Goal: Transaction & Acquisition: Purchase product/service

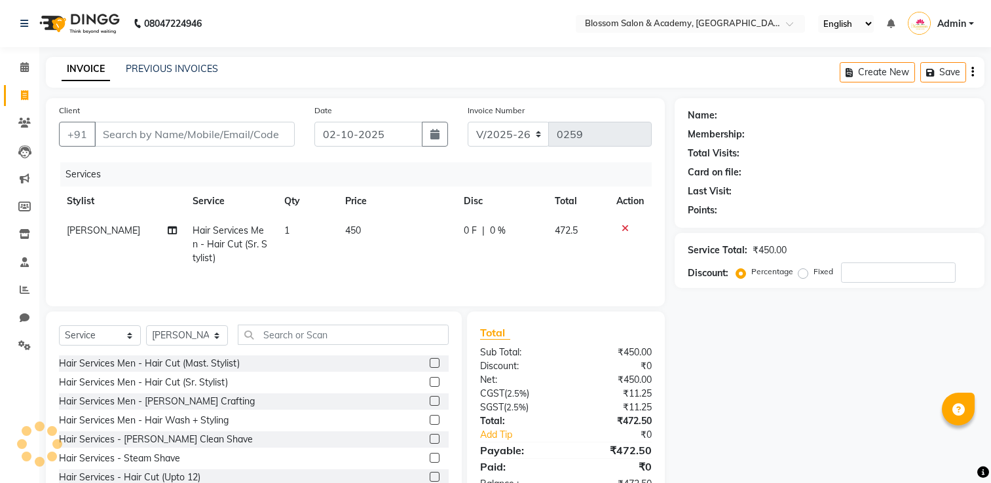
select select "8887"
select select "service"
select select "89743"
click at [625, 231] on icon at bounding box center [625, 228] width 7 height 9
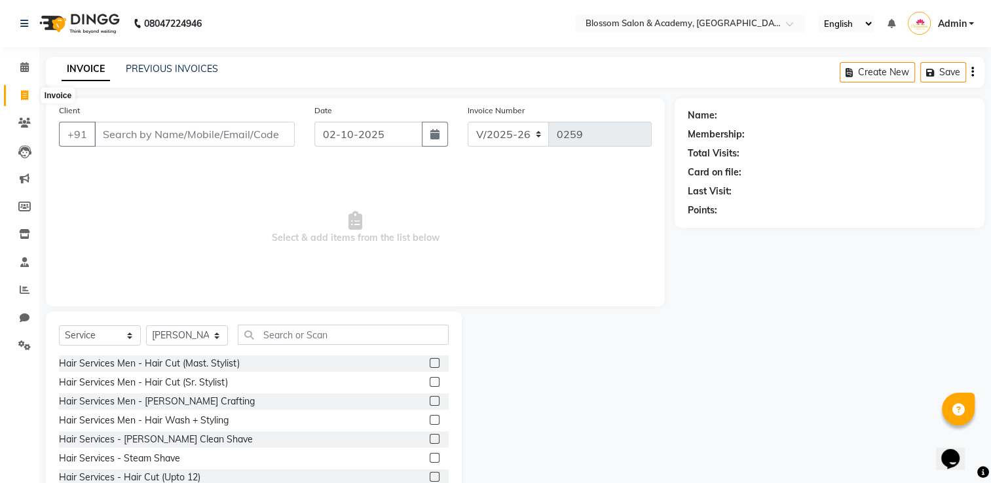
click at [24, 96] on icon at bounding box center [24, 95] width 7 height 10
select select "service"
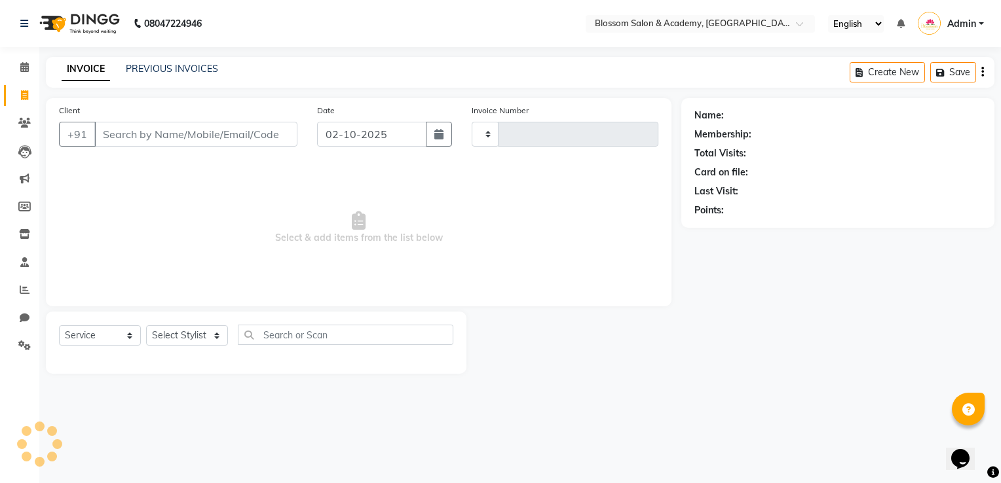
type input "0259"
select select "8887"
click at [156, 66] on link "PREVIOUS INVOICES" at bounding box center [172, 69] width 92 height 12
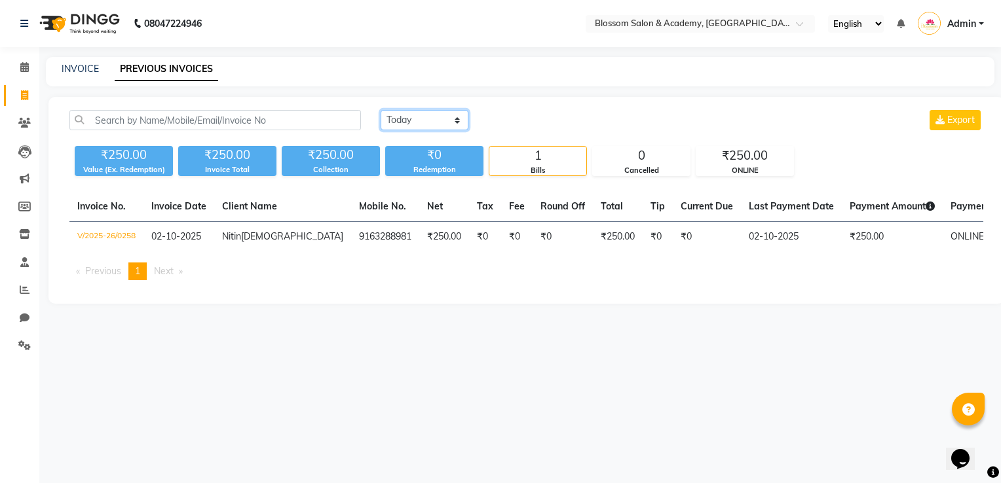
click at [450, 120] on select "Today Yesterday Custom Range" at bounding box center [425, 120] width 88 height 20
select select "range"
click at [381, 110] on select "Today Yesterday Custom Range" at bounding box center [425, 120] width 88 height 20
click at [513, 120] on input "02-10-2025" at bounding box center [531, 120] width 92 height 18
select select "10"
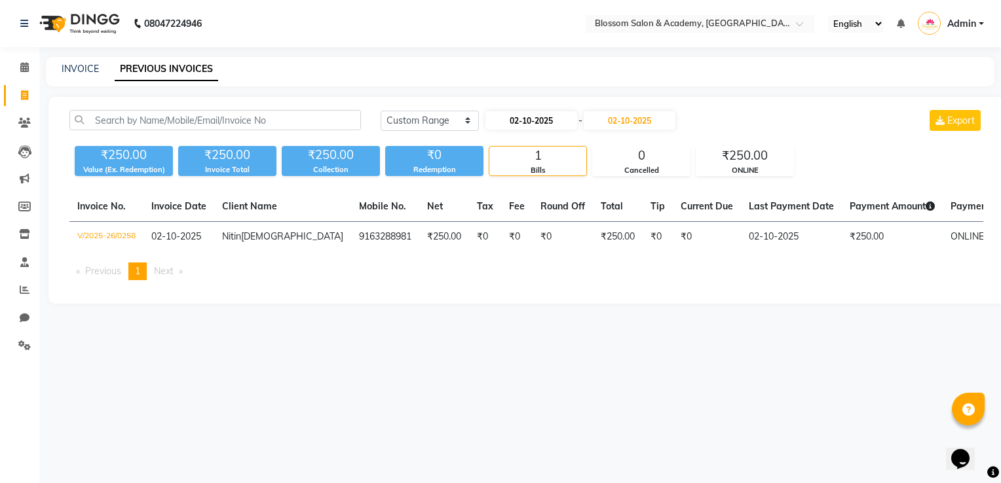
select select "2025"
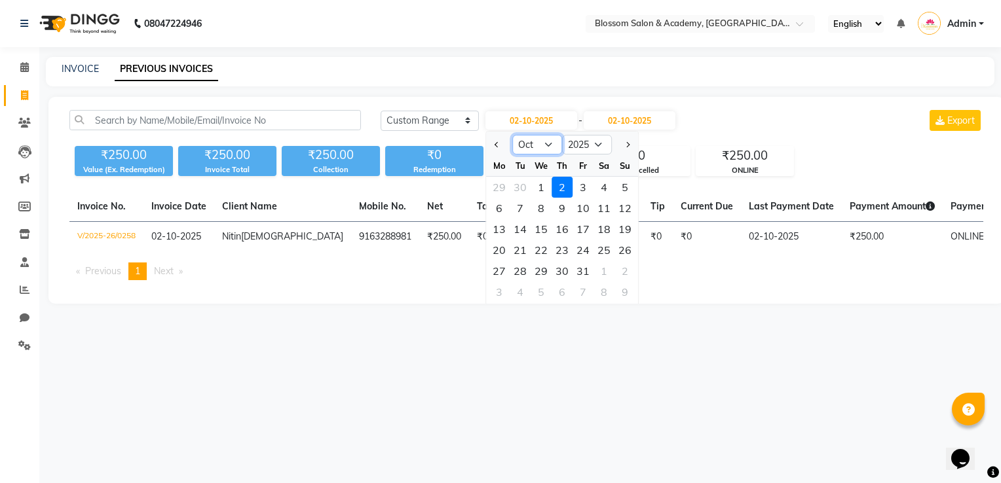
click at [548, 144] on select "Jan Feb Mar Apr May Jun [DATE] Aug Sep Oct Nov Dec" at bounding box center [537, 145] width 50 height 20
select select "9"
click at [512, 135] on select "Jan Feb Mar Apr May Jun [DATE] Aug Sep Oct Nov Dec" at bounding box center [537, 145] width 50 height 20
click at [502, 250] on div "22" at bounding box center [499, 250] width 21 height 21
type input "22-09-2025"
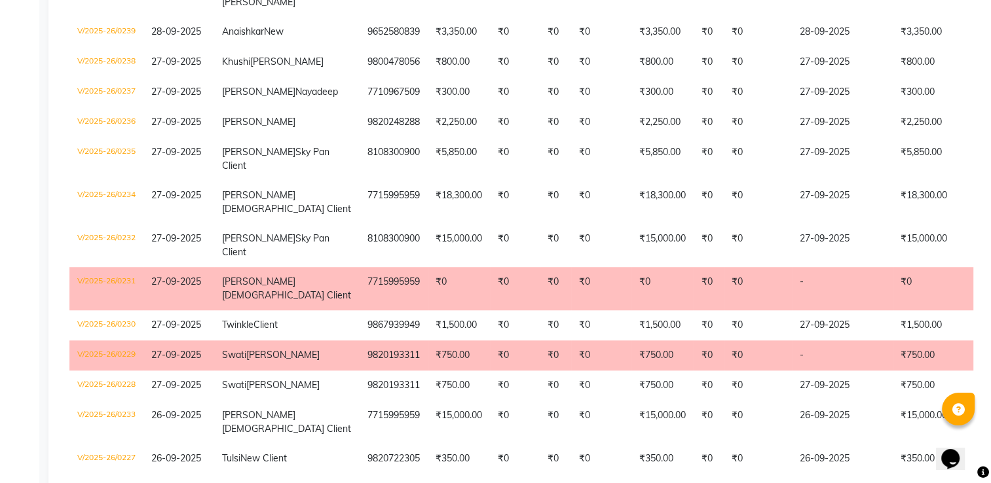
scroll to position [917, 0]
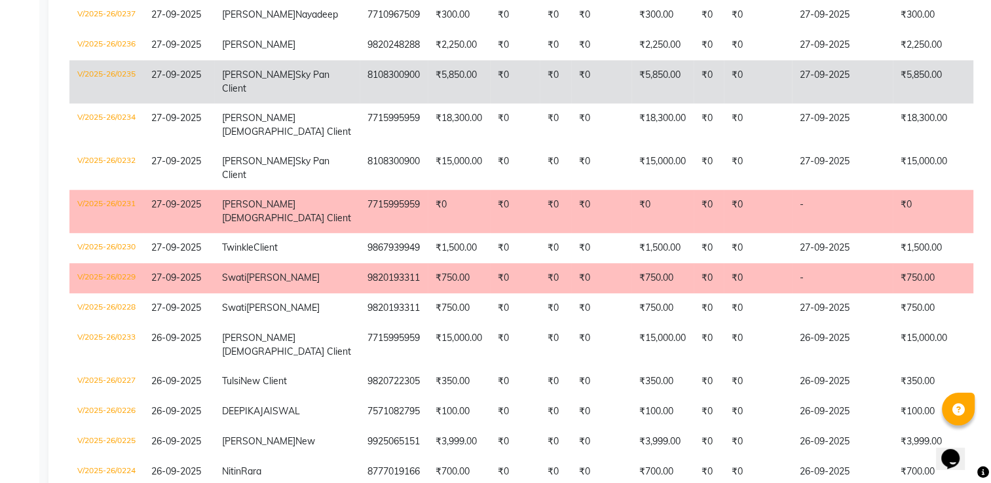
click at [428, 103] on td "₹5,850.00" at bounding box center [459, 81] width 62 height 43
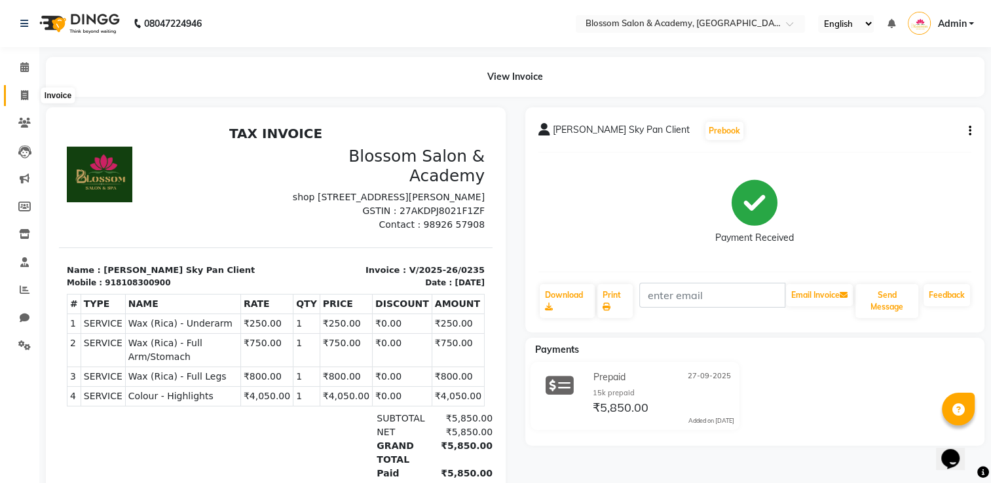
click at [24, 97] on icon at bounding box center [24, 95] width 7 height 10
select select "service"
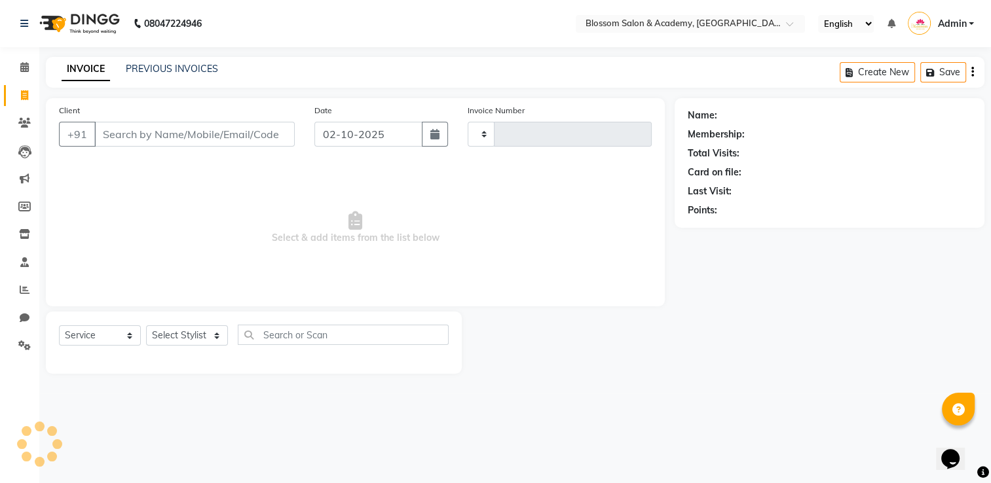
type input "0259"
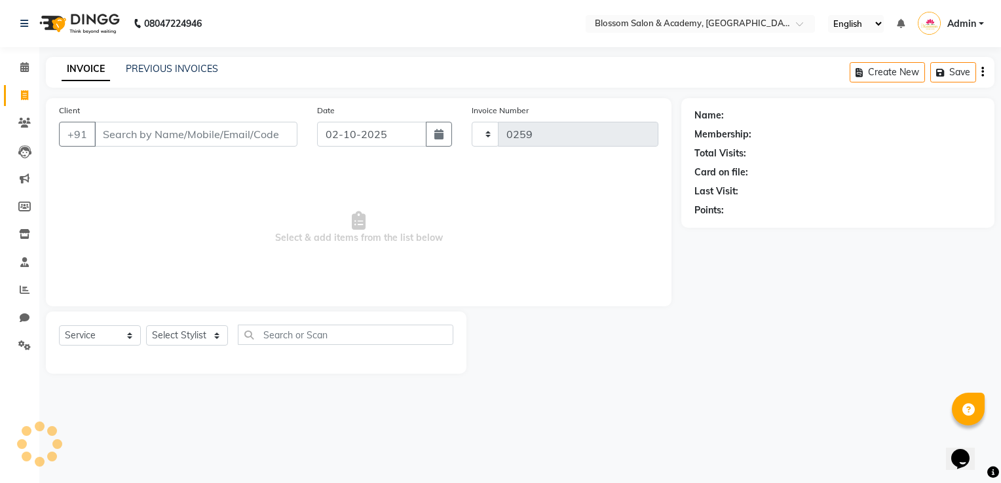
select select "8887"
click at [20, 64] on icon at bounding box center [24, 67] width 9 height 10
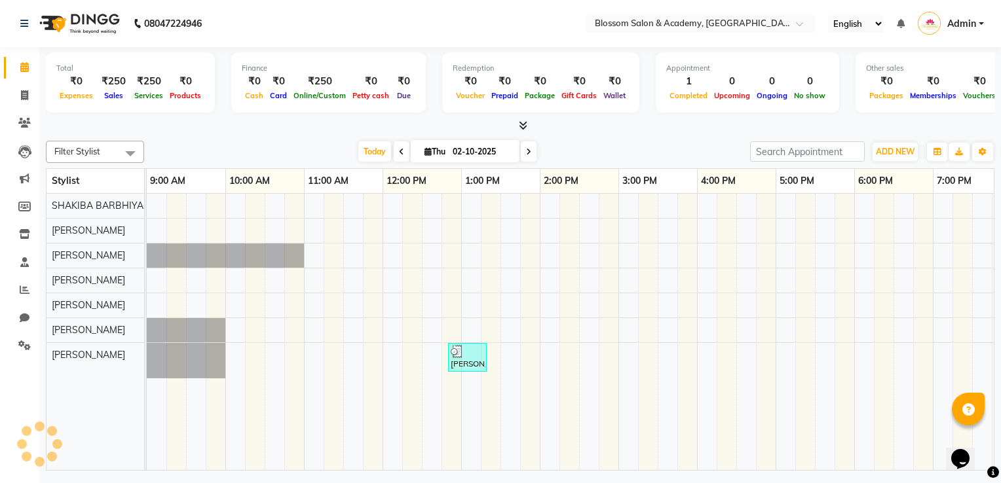
click at [525, 124] on icon at bounding box center [523, 126] width 9 height 10
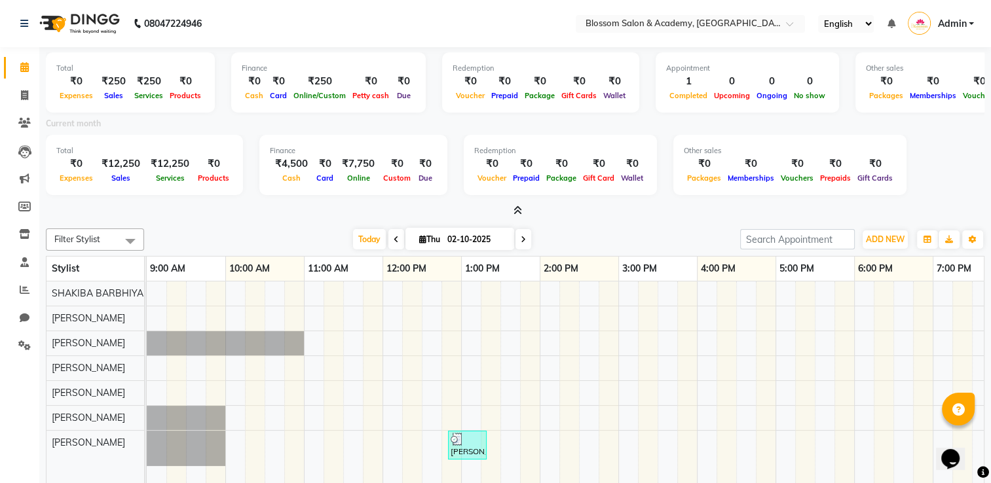
click at [520, 210] on icon at bounding box center [517, 211] width 9 height 10
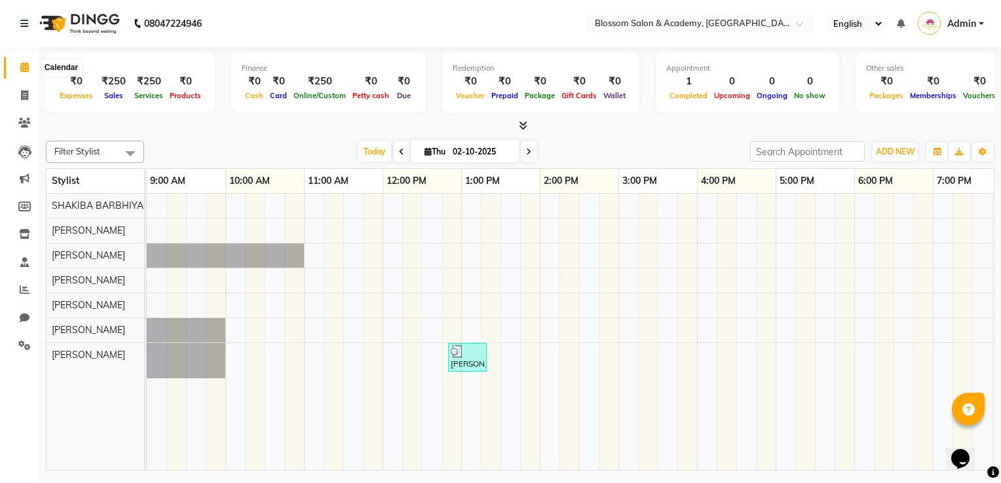
click at [28, 71] on icon at bounding box center [24, 67] width 9 height 10
click at [523, 127] on icon at bounding box center [523, 126] width 9 height 10
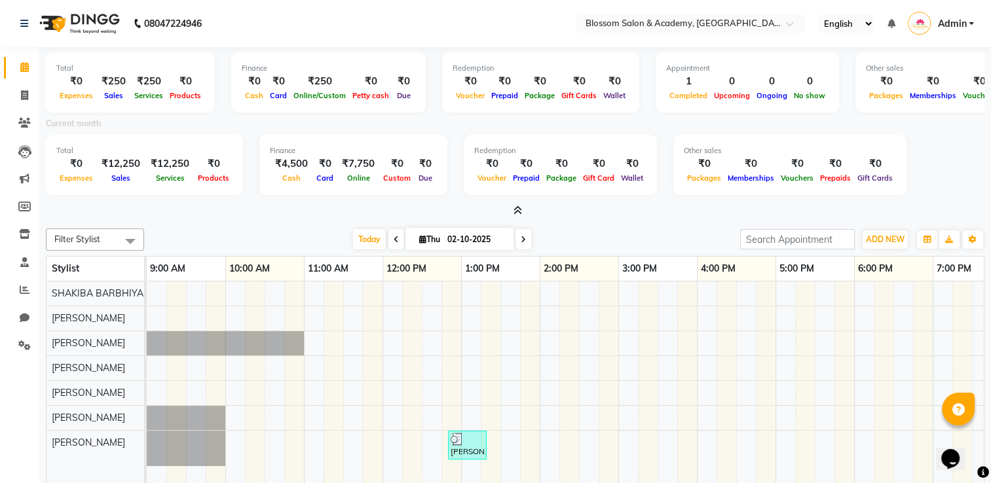
click at [516, 210] on icon at bounding box center [517, 211] width 9 height 10
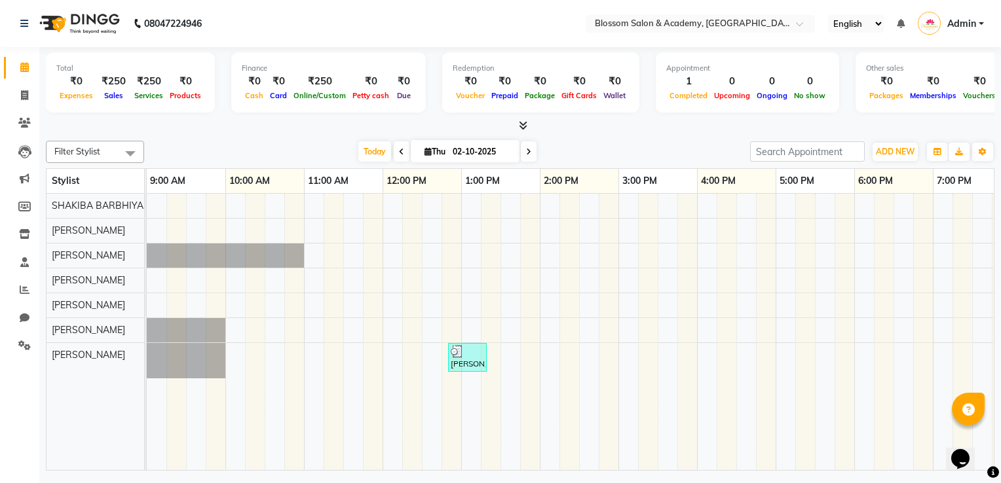
click at [519, 123] on icon at bounding box center [523, 126] width 9 height 10
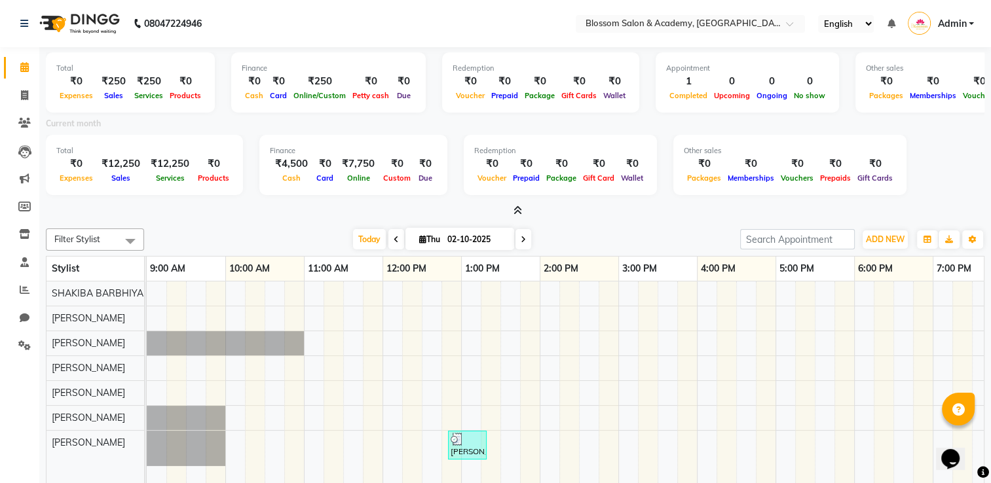
click at [458, 240] on input "02-10-2025" at bounding box center [475, 240] width 65 height 20
select select "10"
select select "2025"
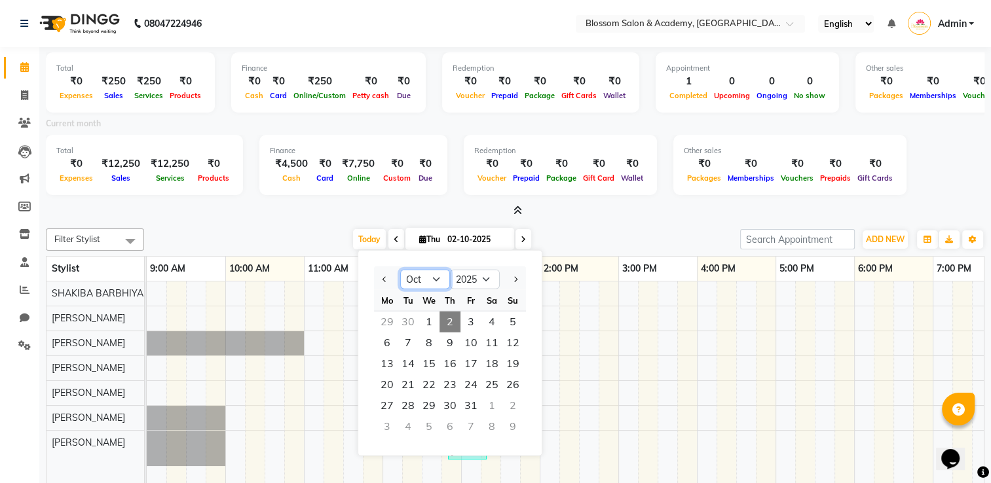
click at [437, 281] on select "Jan Feb Mar Apr May Jun [DATE] Aug Sep Oct Nov Dec" at bounding box center [425, 280] width 50 height 20
select select "9"
click at [400, 270] on select "Jan Feb Mar Apr May Jun [DATE] Aug Sep Oct Nov Dec" at bounding box center [425, 280] width 50 height 20
click at [391, 319] on span "1" at bounding box center [387, 322] width 21 height 21
type input "01-09-2025"
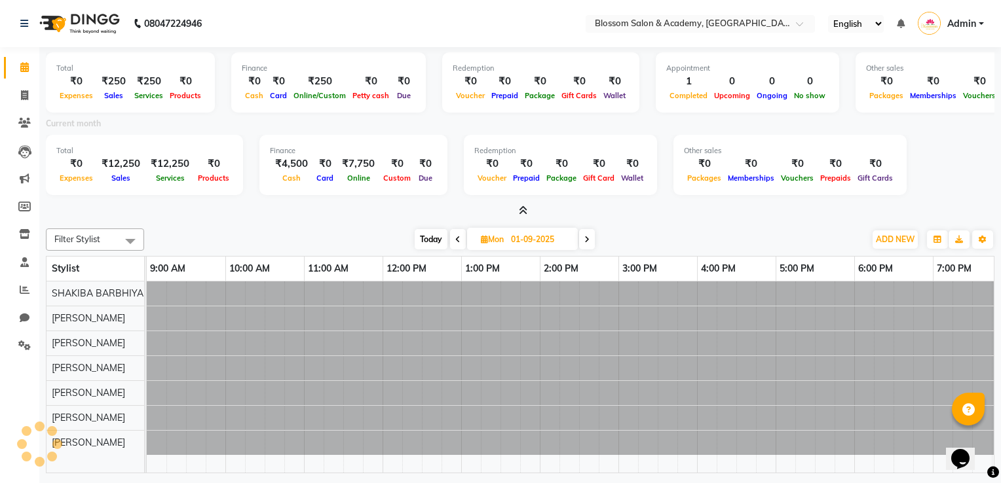
scroll to position [0, 253]
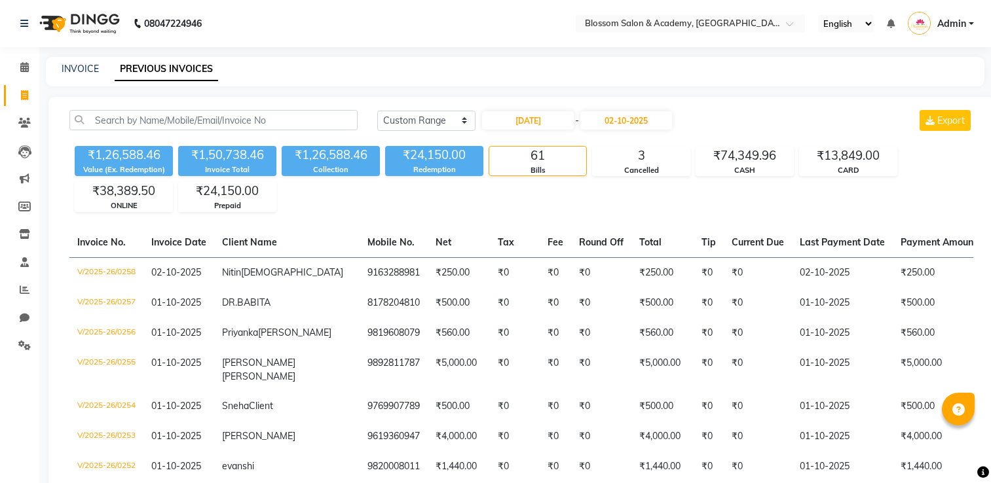
select select "range"
click at [519, 122] on input "22-09-2025" at bounding box center [528, 120] width 92 height 18
select select "9"
select select "2025"
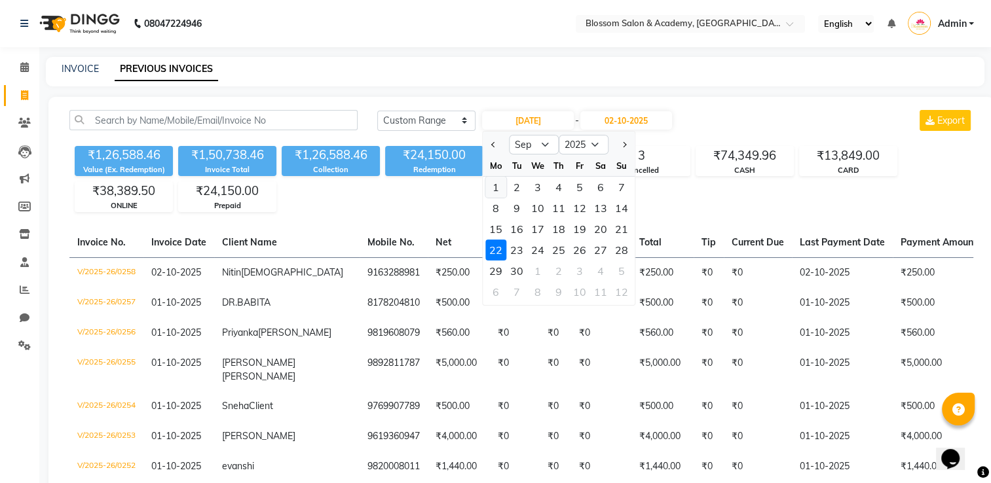
click at [495, 187] on div "1" at bounding box center [495, 187] width 21 height 21
type input "01-09-2025"
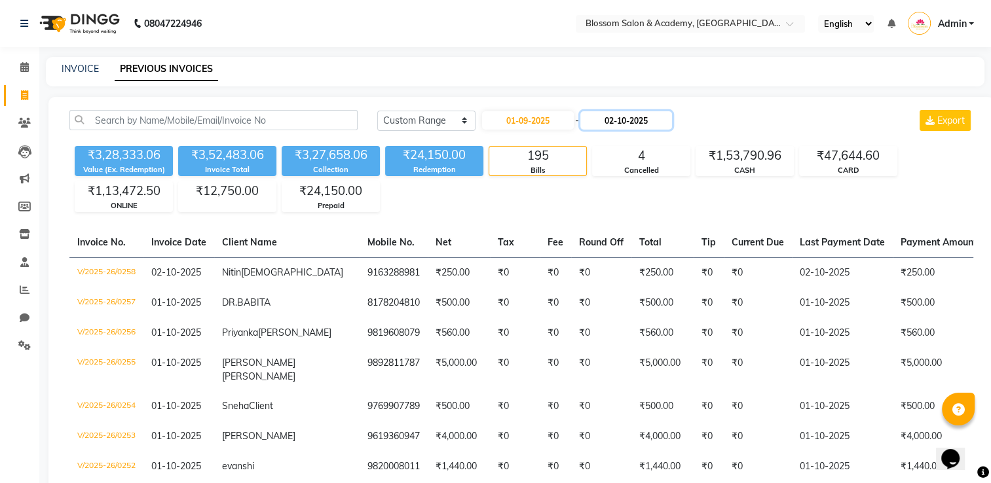
click at [620, 126] on input "02-10-2025" at bounding box center [626, 120] width 92 height 18
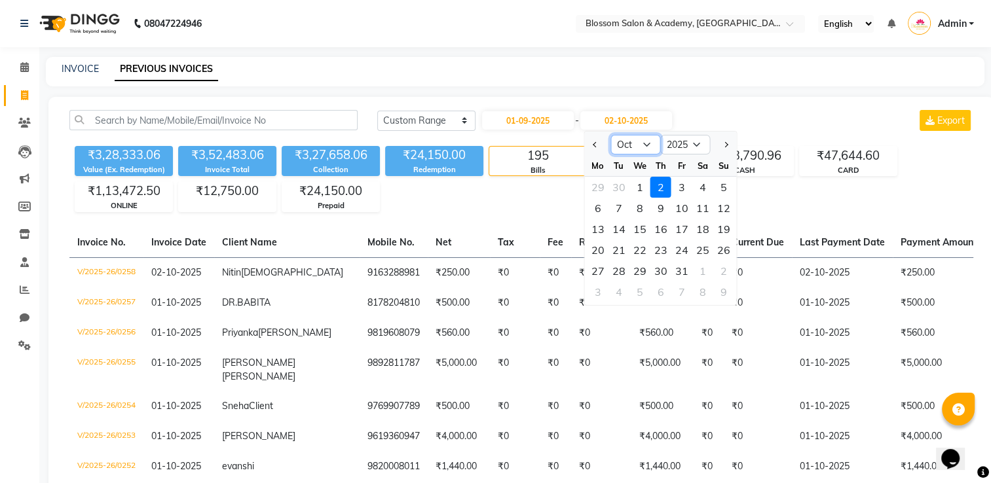
click at [638, 147] on select "Sep Oct Nov Dec" at bounding box center [635, 145] width 50 height 20
select select "9"
click at [610, 135] on select "Sep Oct Nov Dec" at bounding box center [635, 145] width 50 height 20
click at [600, 191] on div "1" at bounding box center [597, 187] width 21 height 21
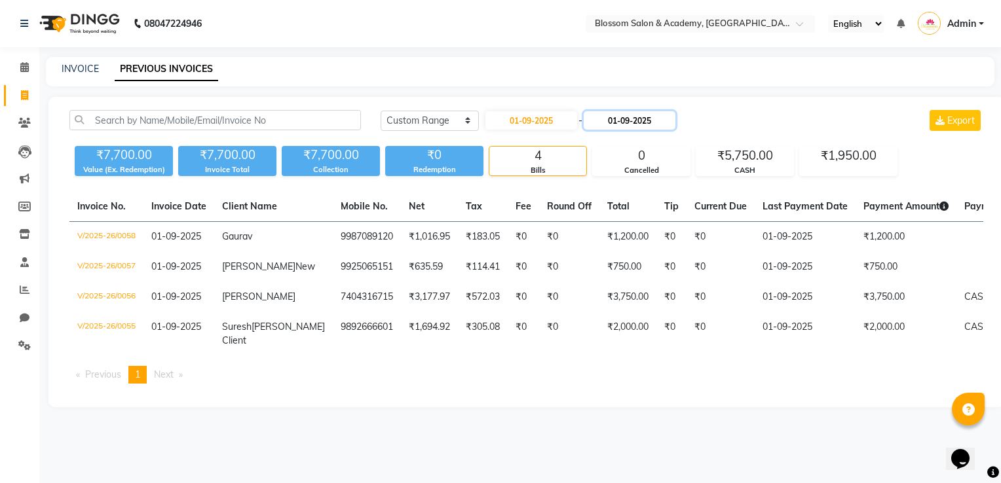
click at [627, 128] on input "01-09-2025" at bounding box center [630, 120] width 92 height 18
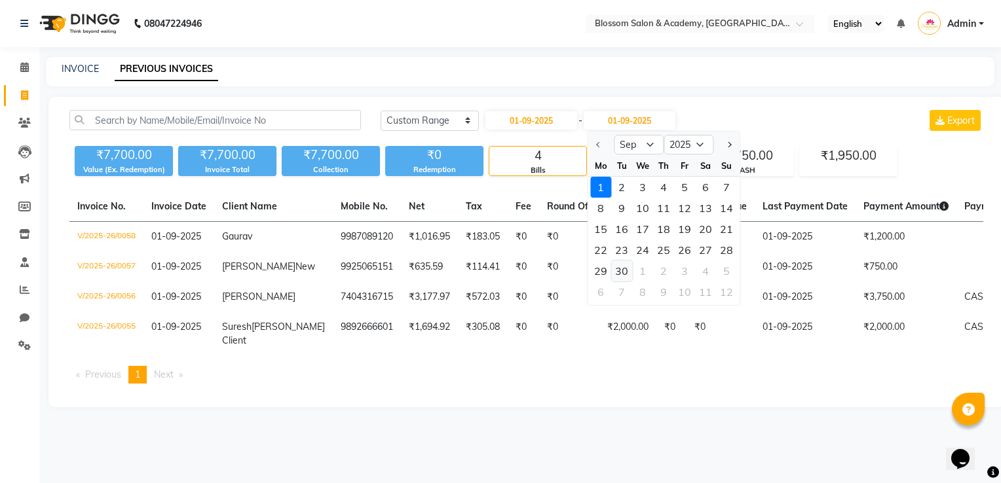
click at [624, 273] on div "30" at bounding box center [621, 271] width 21 height 21
type input "30-09-2025"
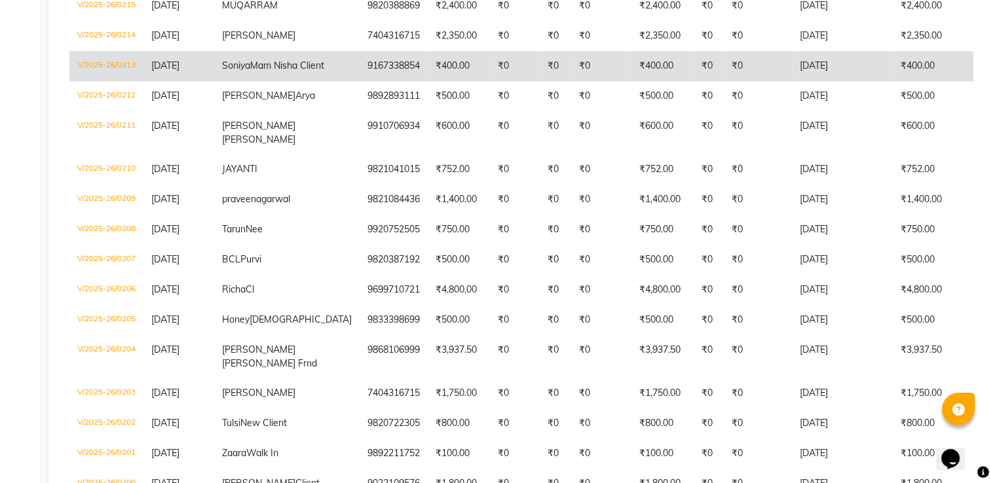
scroll to position [1506, 0]
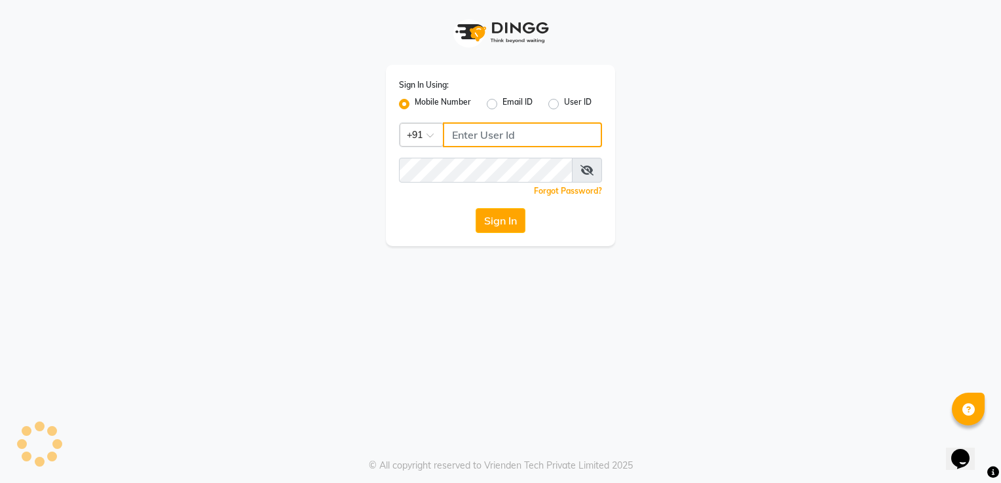
type input "9892657908"
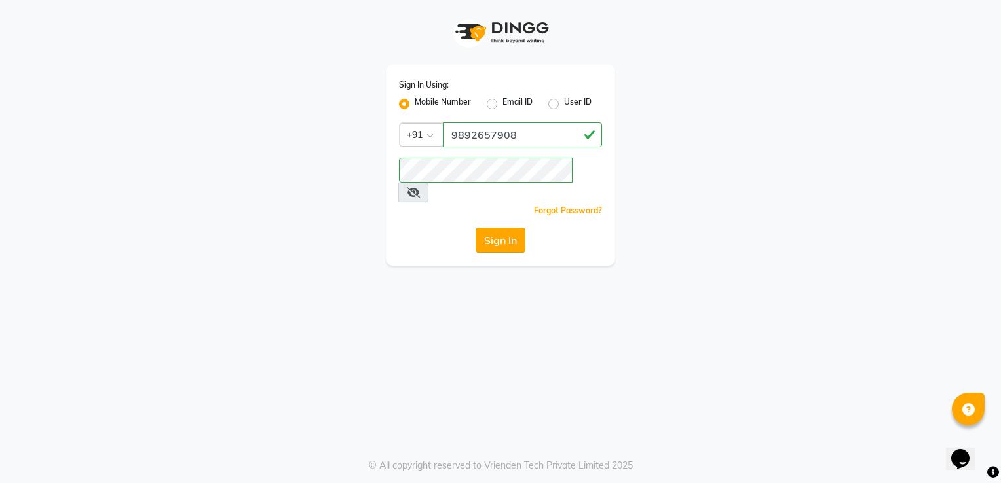
click at [493, 228] on button "Sign In" at bounding box center [500, 240] width 50 height 25
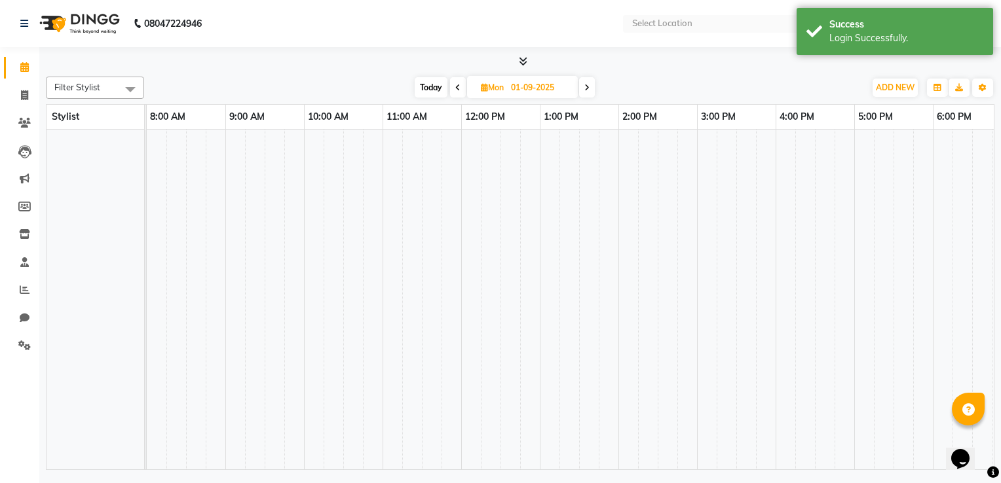
select select "en"
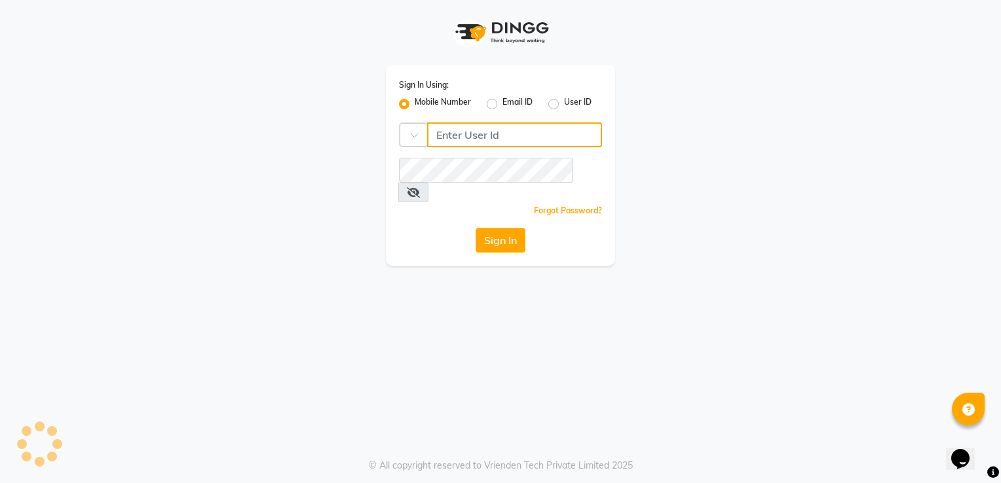
type input "9892657908"
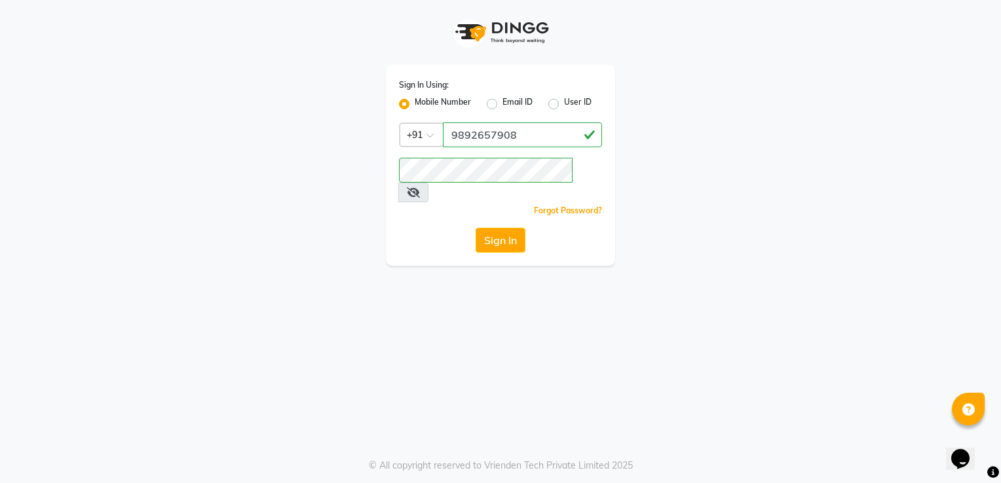
click at [990, 182] on html "Sign In Using: Mobile Number Email ID User ID Country Code × +91 9892657908 Rem…" at bounding box center [500, 241] width 1001 height 483
click at [502, 228] on button "Sign In" at bounding box center [500, 240] width 50 height 25
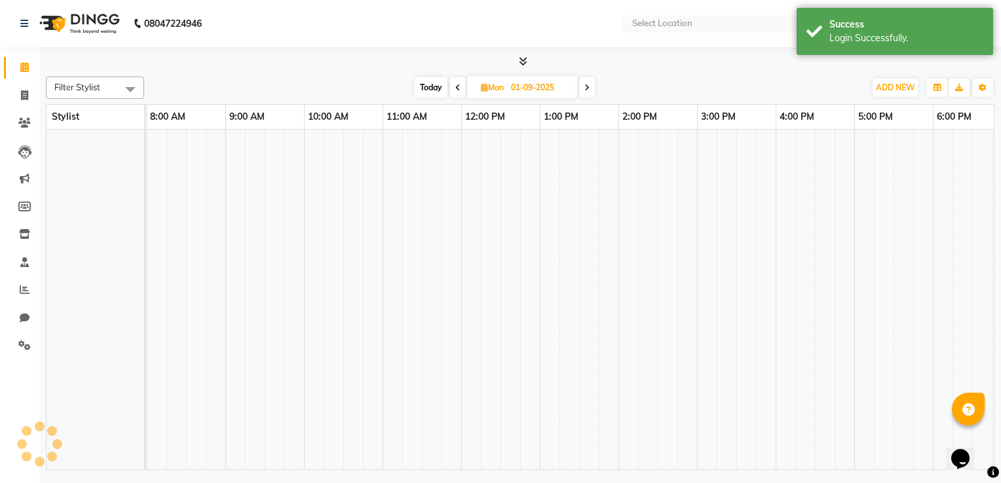
select select "en"
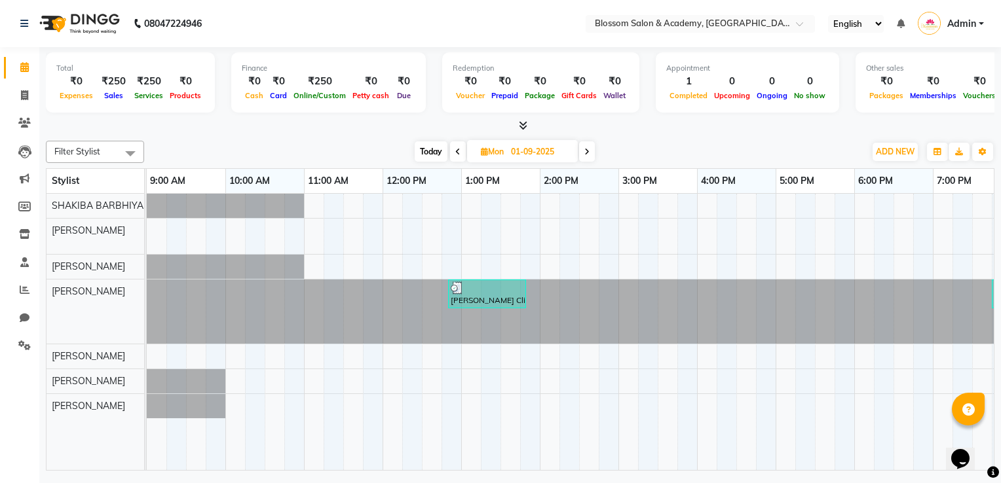
click at [542, 153] on input "01-09-2025" at bounding box center [539, 152] width 65 height 20
select select "9"
select select "2025"
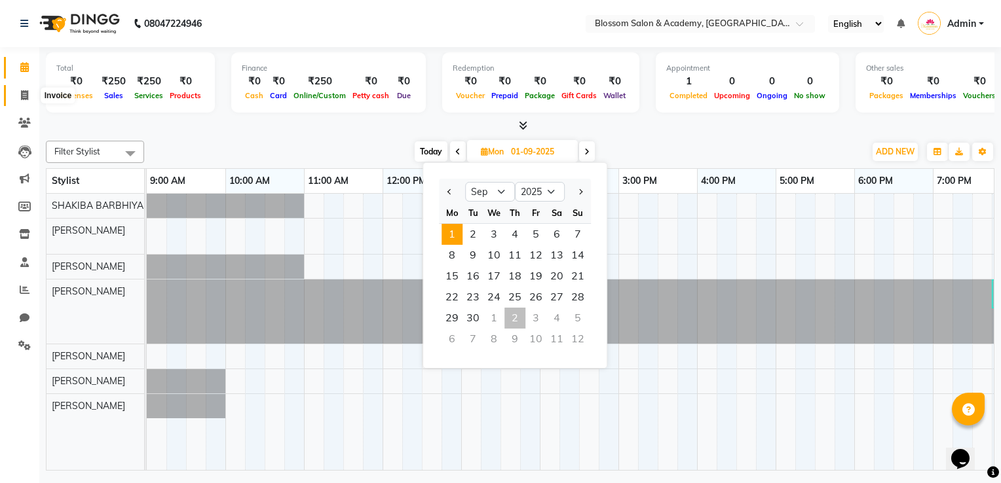
click at [20, 99] on span at bounding box center [24, 95] width 23 height 15
select select "service"
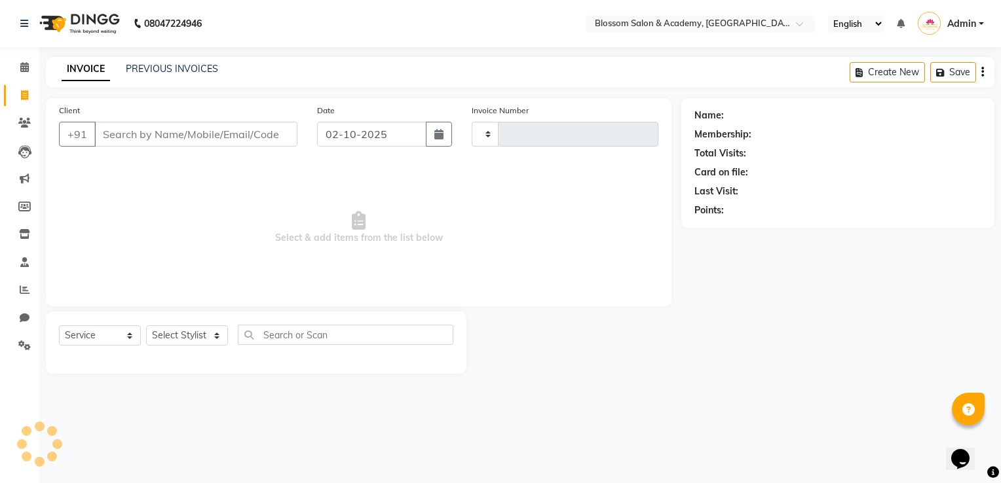
type input "0259"
select select "8887"
click at [141, 72] on link "PREVIOUS INVOICES" at bounding box center [172, 69] width 92 height 12
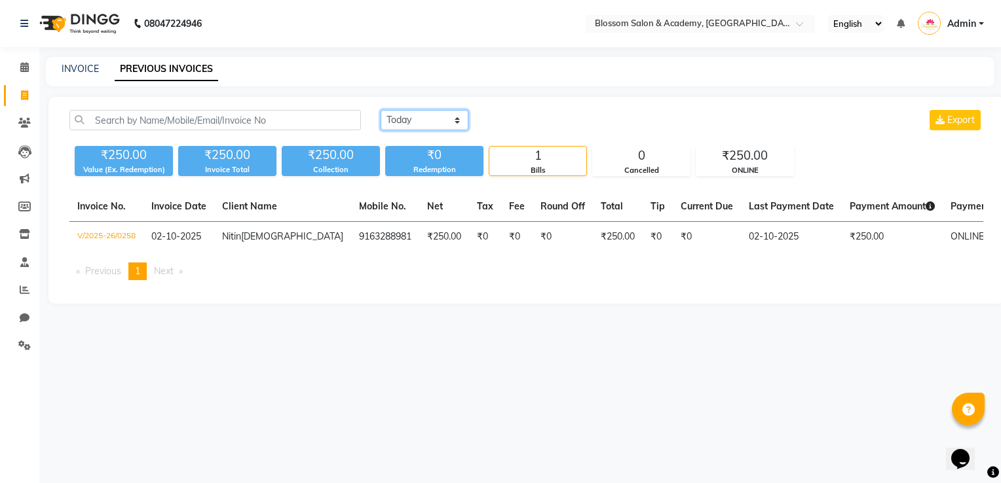
click at [430, 111] on select "Today Yesterday Custom Range" at bounding box center [425, 120] width 88 height 20
select select "range"
click at [381, 110] on select "Today Yesterday Custom Range" at bounding box center [425, 120] width 88 height 20
click at [527, 118] on input "02-10-2025" at bounding box center [531, 120] width 92 height 18
select select "10"
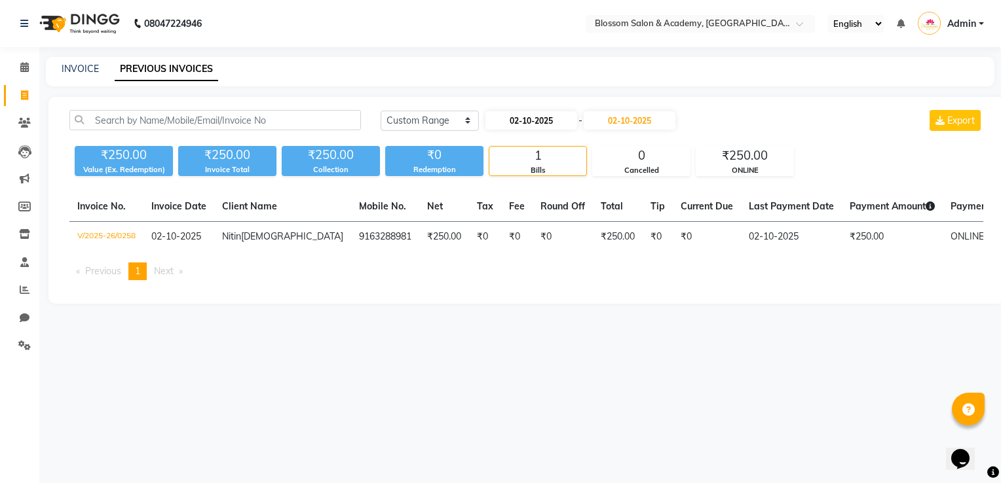
select select "2025"
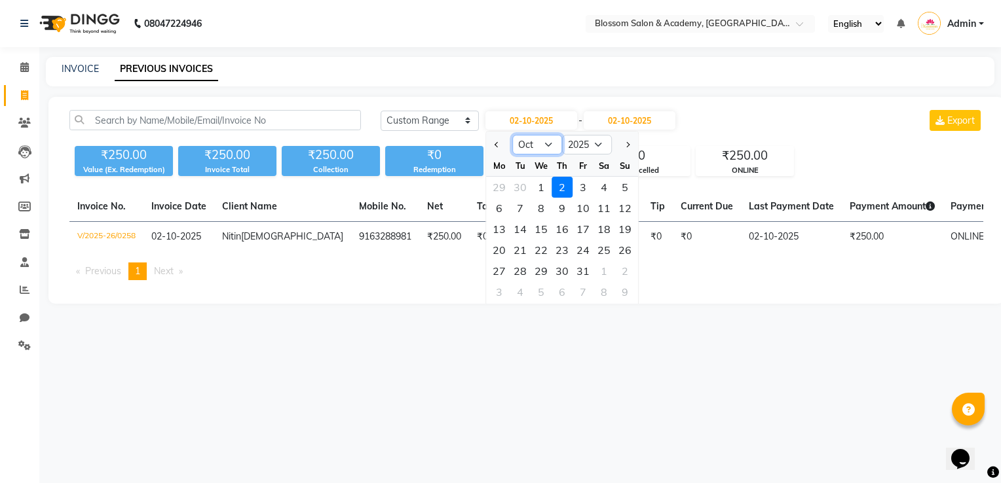
click at [532, 145] on select "Jan Feb Mar Apr May Jun [DATE] Aug Sep Oct Nov Dec" at bounding box center [537, 145] width 50 height 20
click at [512, 135] on select "Jan Feb Mar Apr May Jun [DATE] Aug Sep Oct Nov Dec" at bounding box center [537, 145] width 50 height 20
click at [548, 143] on select "Jan Feb Mar Apr May Jun [DATE] Aug Sep Oct Nov Dec" at bounding box center [537, 145] width 50 height 20
select select "9"
click at [512, 135] on select "Jan Feb Mar Apr May Jun [DATE] Aug Sep Oct Nov Dec" at bounding box center [537, 145] width 50 height 20
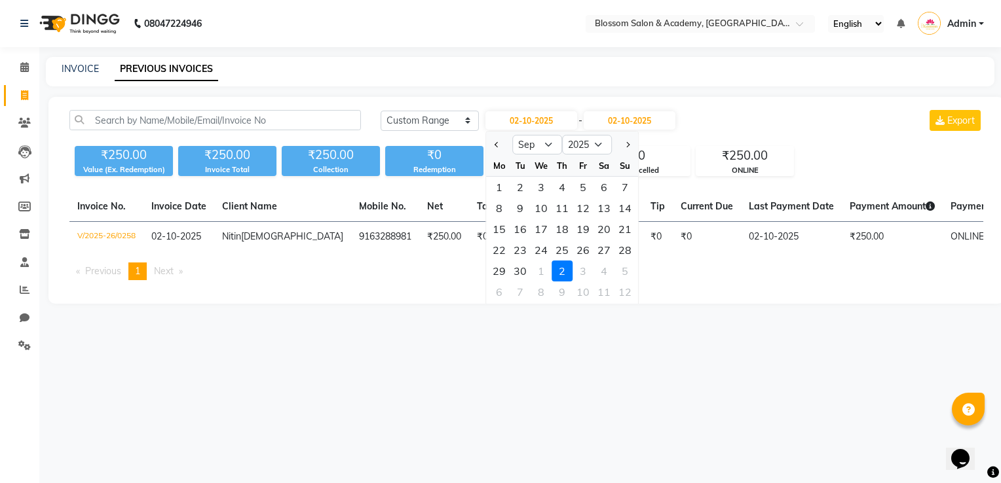
click at [529, 303] on div "6 7 8 9 10 11 12" at bounding box center [562, 294] width 152 height 24
click at [623, 232] on div "21" at bounding box center [624, 229] width 21 height 21
type input "21-09-2025"
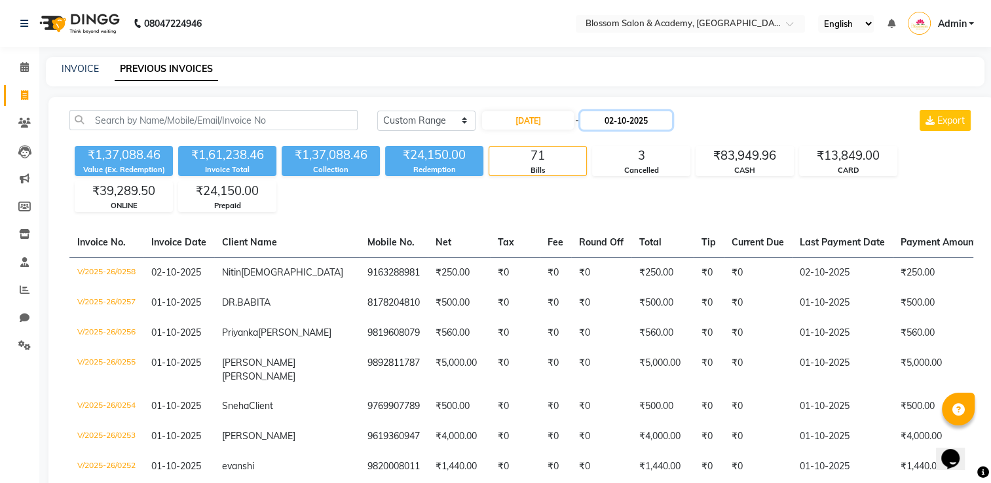
click at [639, 121] on input "02-10-2025" at bounding box center [626, 120] width 92 height 18
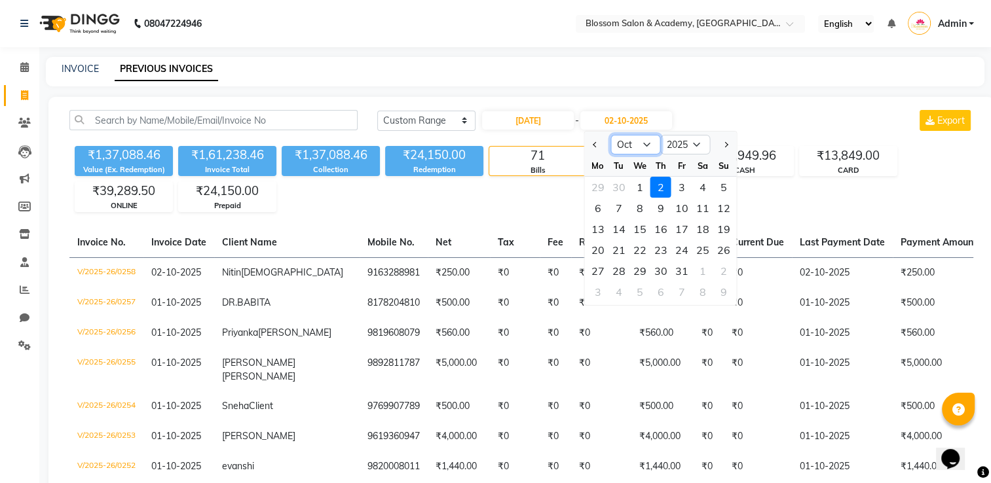
click at [647, 144] on select "Sep Oct Nov Dec" at bounding box center [635, 145] width 50 height 20
select select "9"
click at [610, 135] on select "Sep Oct Nov Dec" at bounding box center [635, 145] width 50 height 20
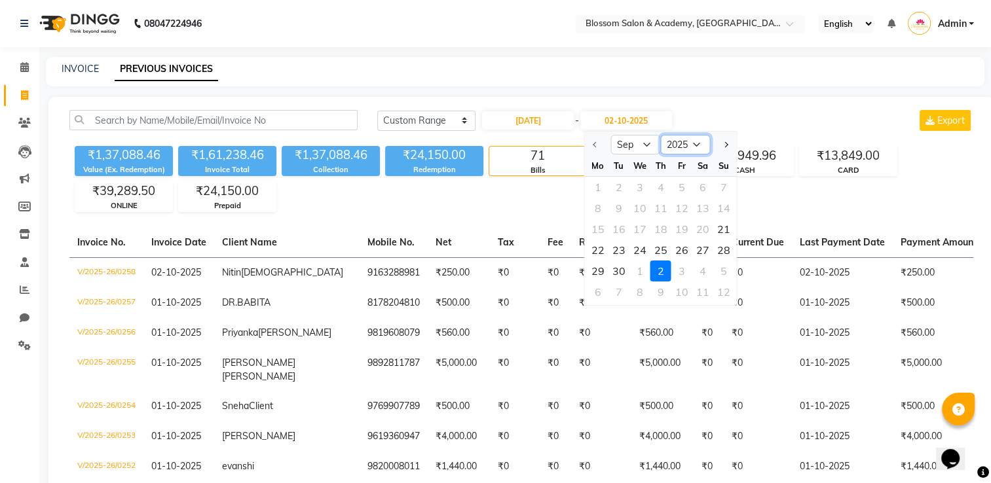
click at [670, 150] on select "2025 2026 2027 2028 2029 2030 2031 2032 2033 2034 2035" at bounding box center [685, 145] width 50 height 20
click at [649, 145] on select "Sep Oct Nov Dec" at bounding box center [635, 145] width 50 height 20
click at [610, 135] on select "Sep Oct Nov Dec" at bounding box center [635, 145] width 50 height 20
click at [721, 228] on div "21" at bounding box center [723, 229] width 21 height 21
type input "21-09-2025"
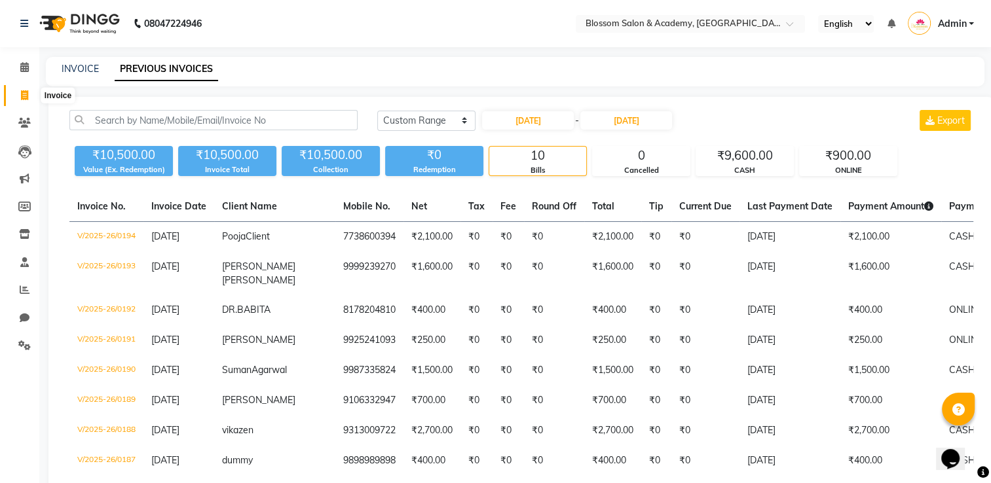
click at [18, 94] on span at bounding box center [24, 95] width 23 height 15
select select "service"
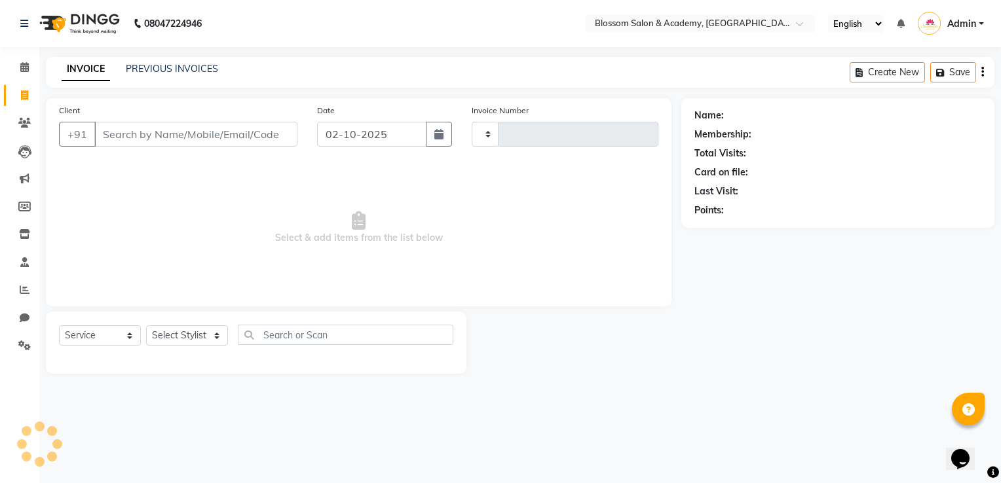
type input "0259"
select select "8887"
click at [24, 90] on icon at bounding box center [24, 95] width 7 height 10
select select "service"
type input "0259"
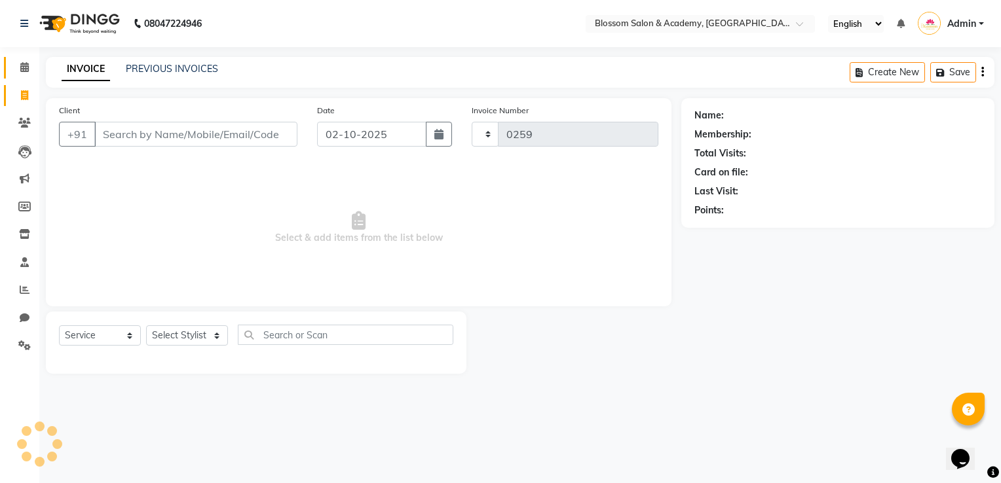
select select "8887"
click at [24, 68] on icon at bounding box center [24, 67] width 9 height 10
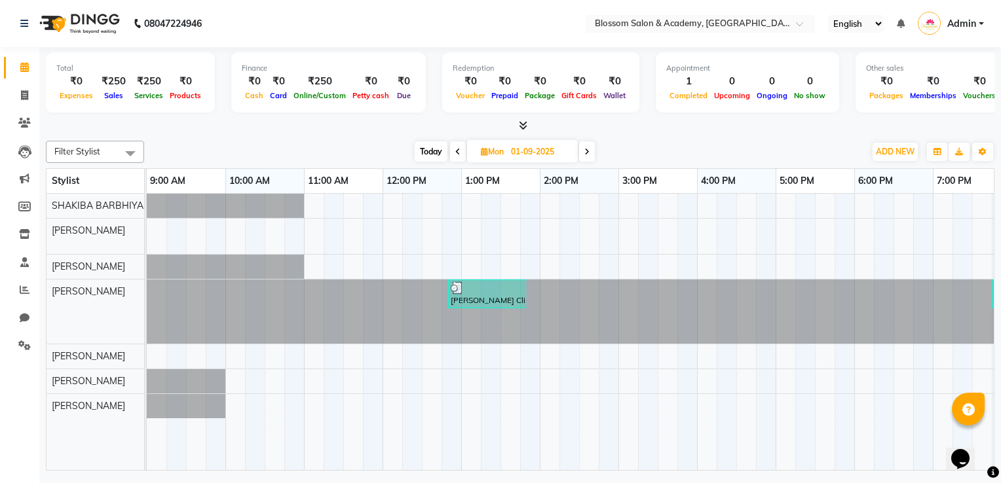
click at [519, 130] on icon at bounding box center [523, 126] width 9 height 10
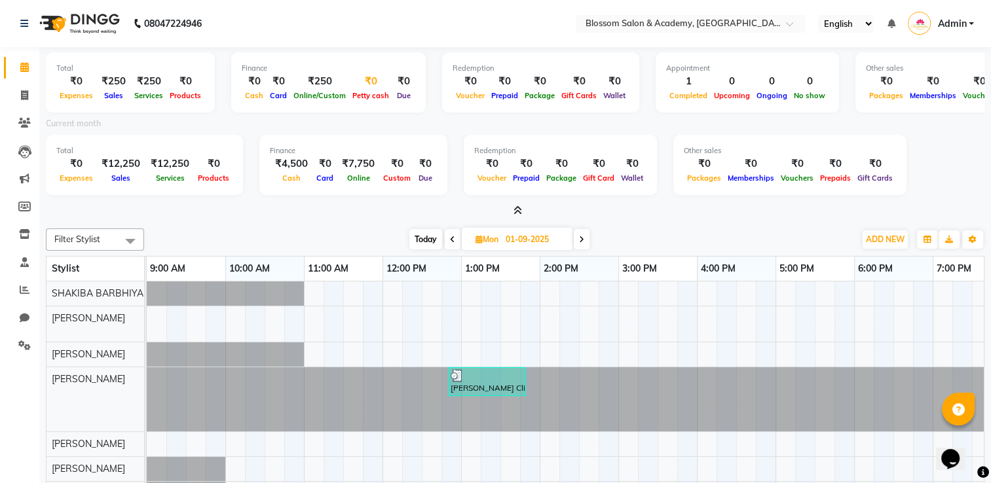
click at [365, 90] on div "Petty cash" at bounding box center [370, 95] width 43 height 14
click at [320, 90] on div "Online/Custom" at bounding box center [319, 95] width 59 height 14
click at [373, 90] on div "Petty cash" at bounding box center [370, 95] width 43 height 14
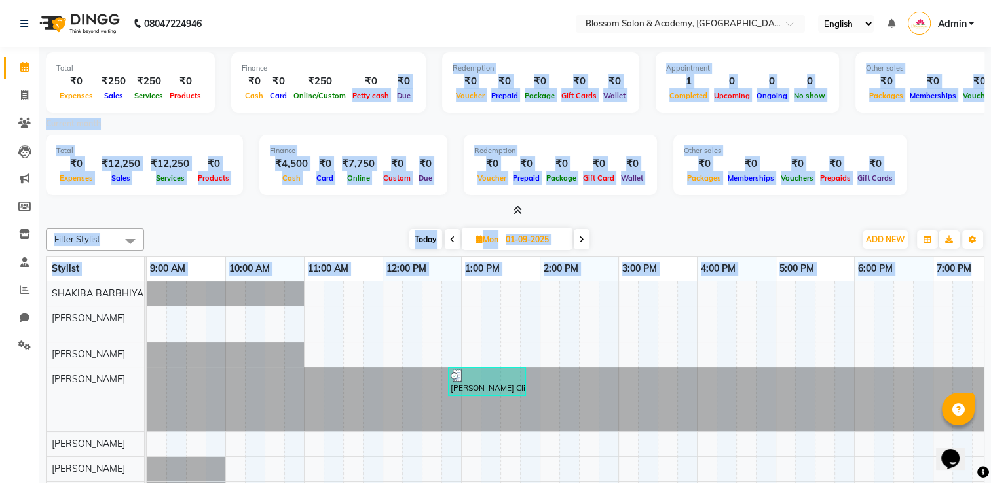
scroll to position [0, 96]
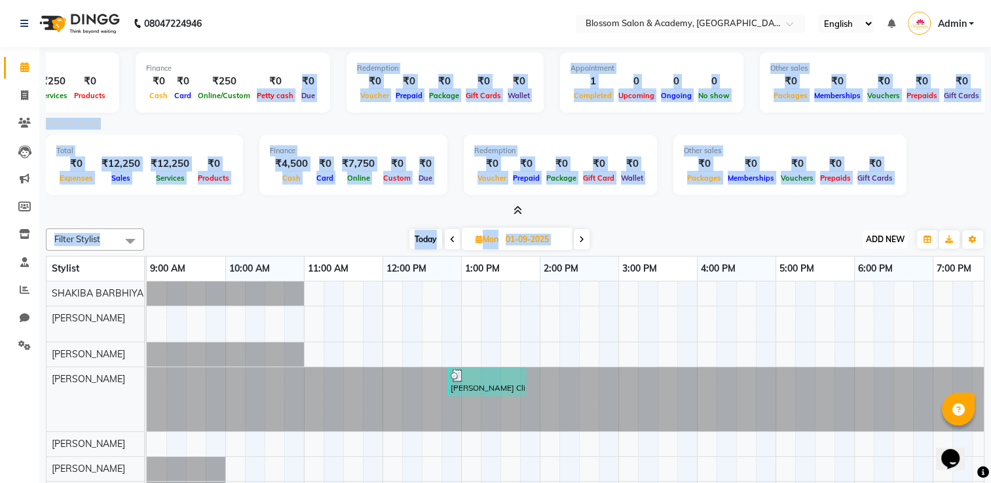
click at [890, 240] on span "ADD NEW" at bounding box center [885, 239] width 39 height 10
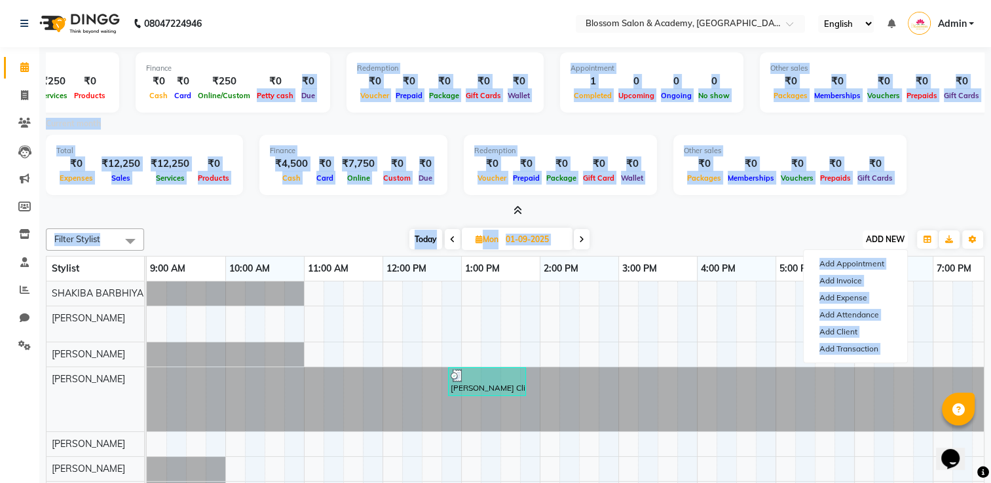
click at [888, 240] on span "ADD NEW" at bounding box center [885, 239] width 39 height 10
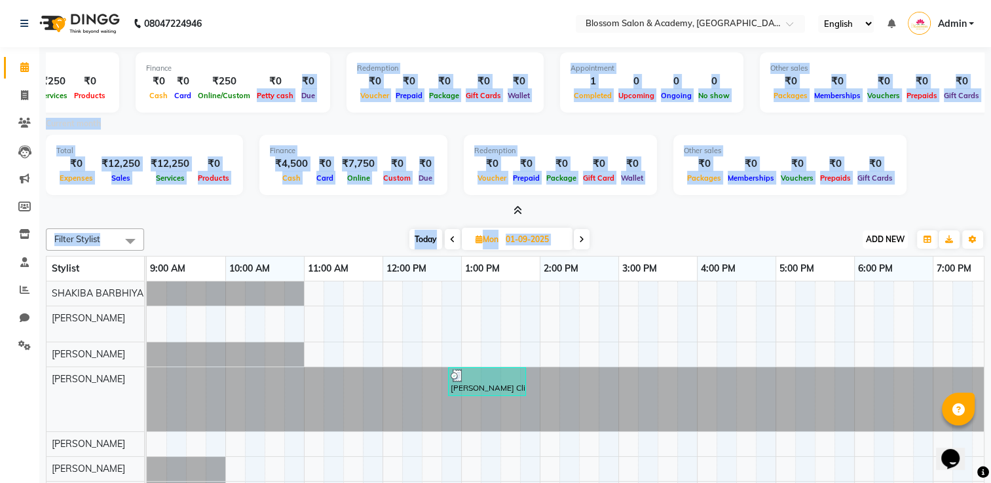
click at [891, 236] on span "ADD NEW" at bounding box center [885, 239] width 39 height 10
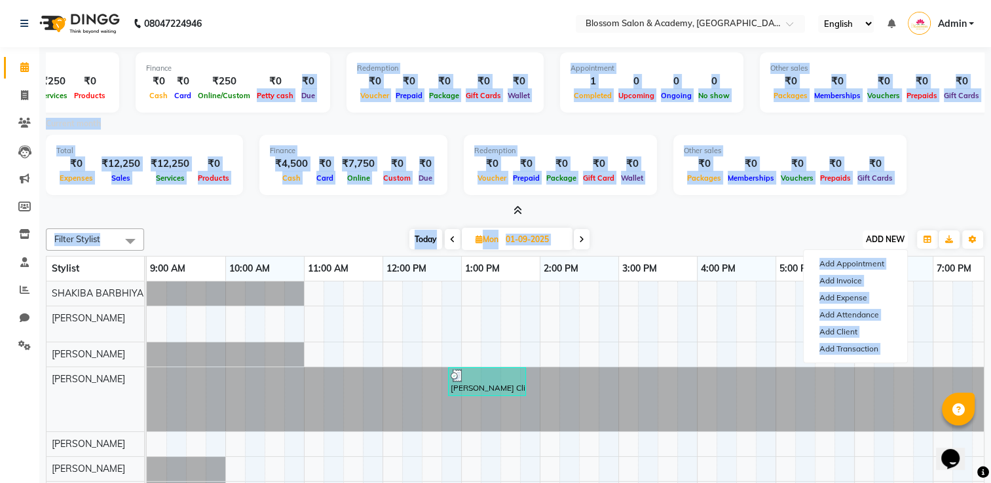
click at [891, 236] on span "ADD NEW" at bounding box center [885, 239] width 39 height 10
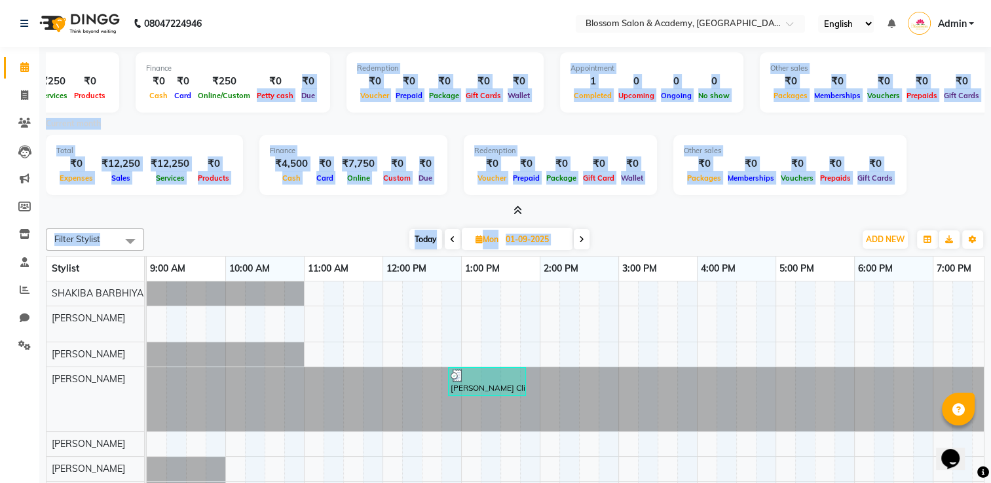
click at [789, 221] on div "Total ₹0 Expenses ₹250 Sales ₹250 Services ₹0 Products Finance ₹0 Cash ₹0 Card …" at bounding box center [515, 304] width 952 height 515
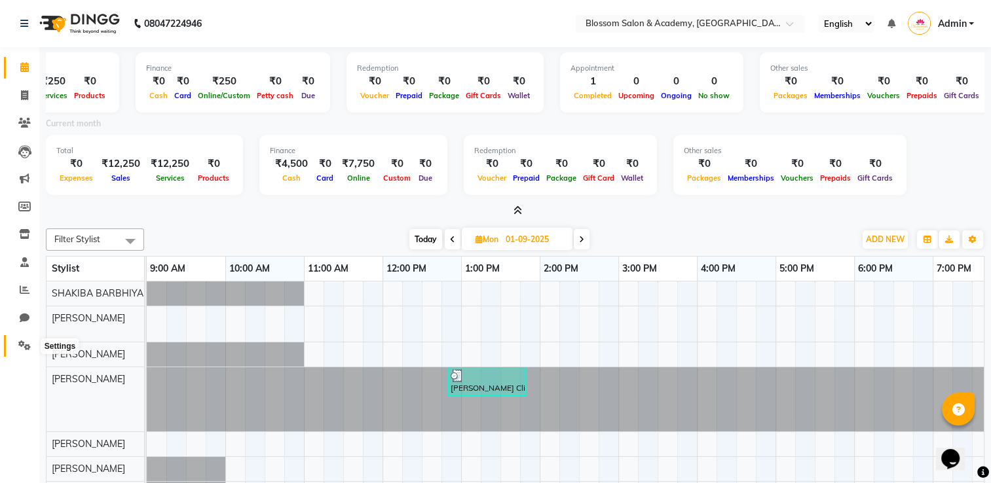
click at [23, 346] on icon at bounding box center [24, 346] width 12 height 10
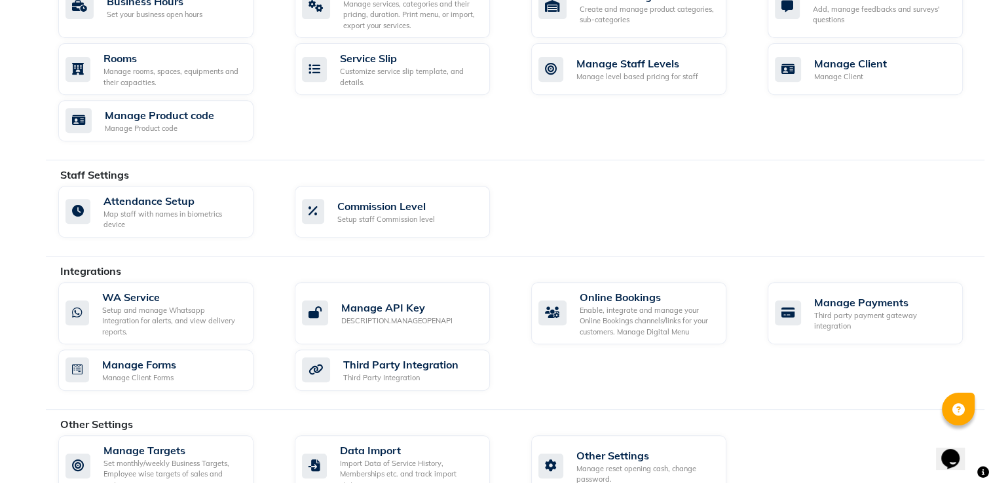
scroll to position [589, 0]
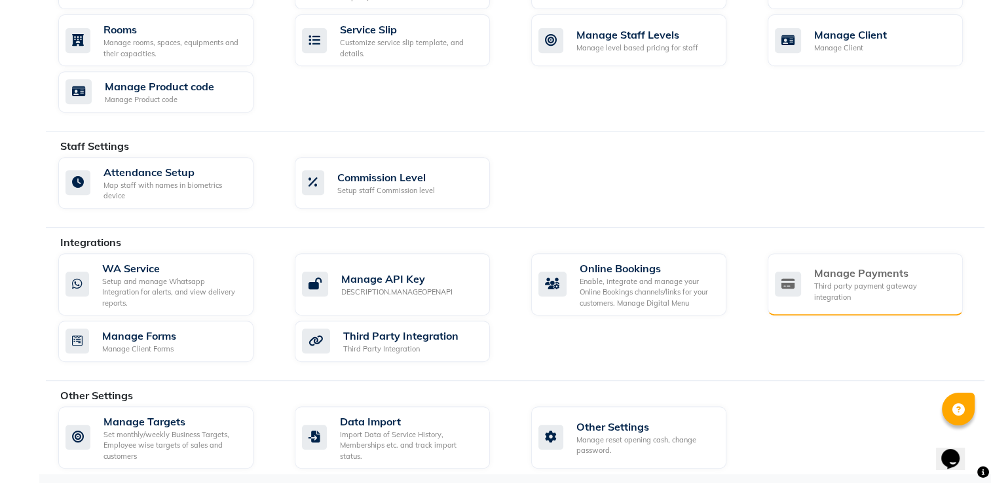
click at [863, 285] on div "Third party payment gateway integration" at bounding box center [883, 292] width 138 height 22
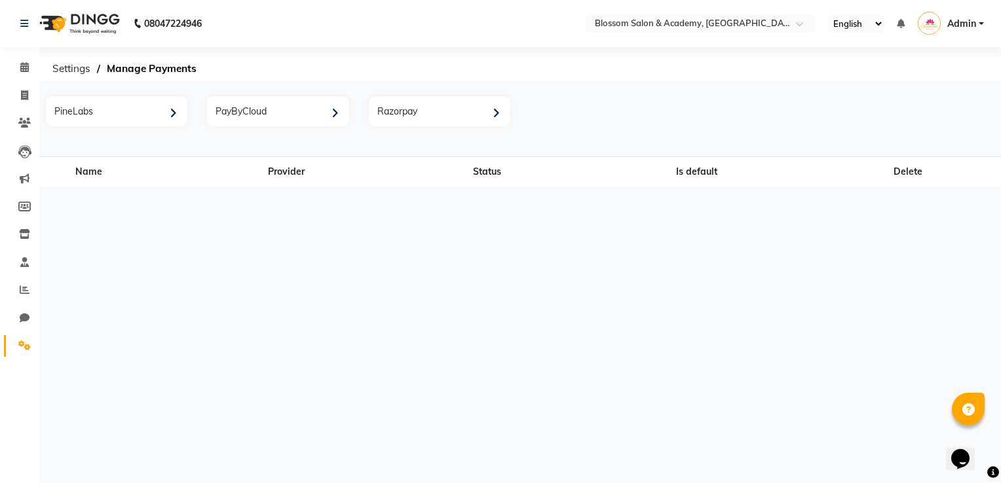
click at [568, 271] on div "08047224946 Select Location × Blossom Salon & Academy, Andheri English ENGLISH …" at bounding box center [500, 241] width 1001 height 483
click at [22, 94] on icon at bounding box center [24, 95] width 7 height 10
select select "service"
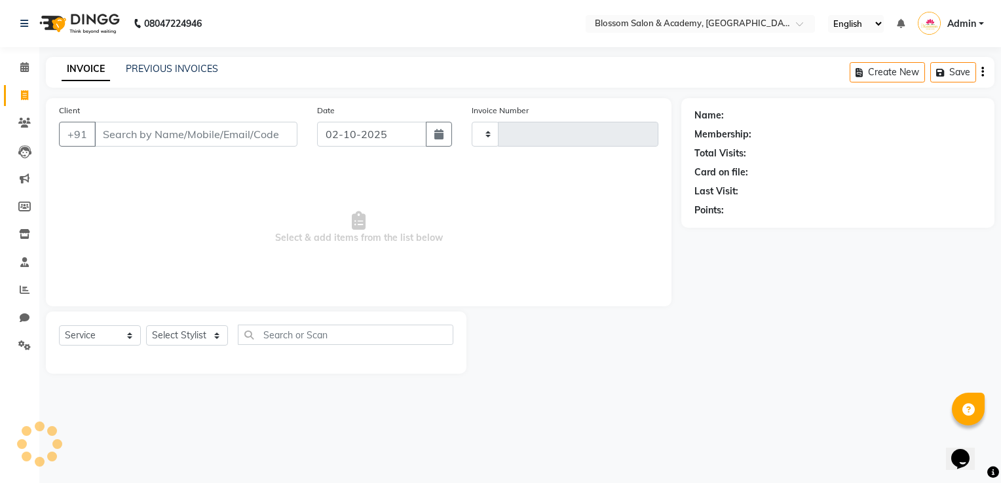
type input "0259"
select select "8887"
click at [25, 237] on icon at bounding box center [24, 234] width 11 height 10
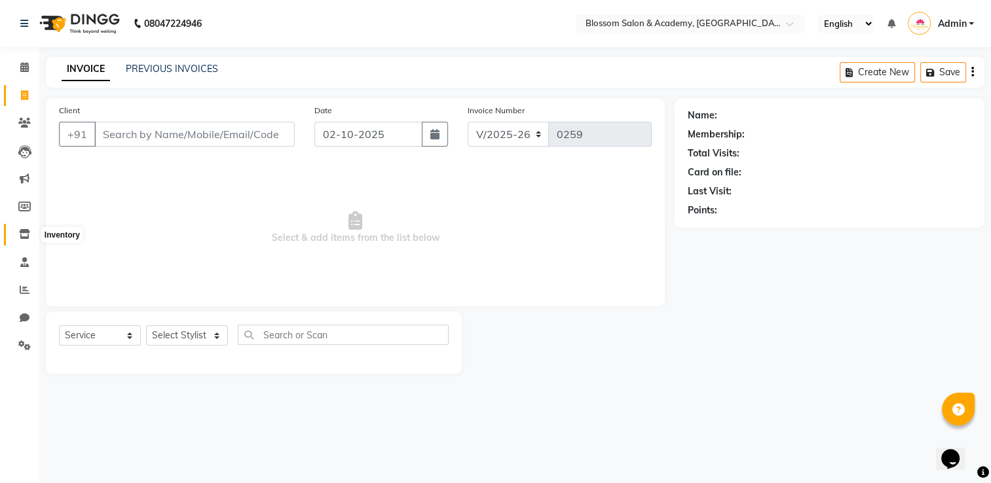
select select
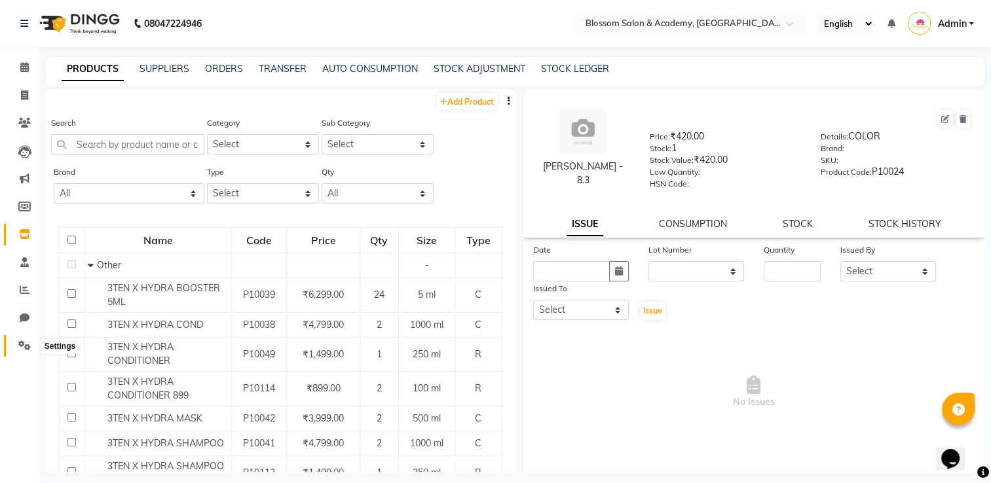
click at [28, 346] on icon at bounding box center [24, 346] width 12 height 10
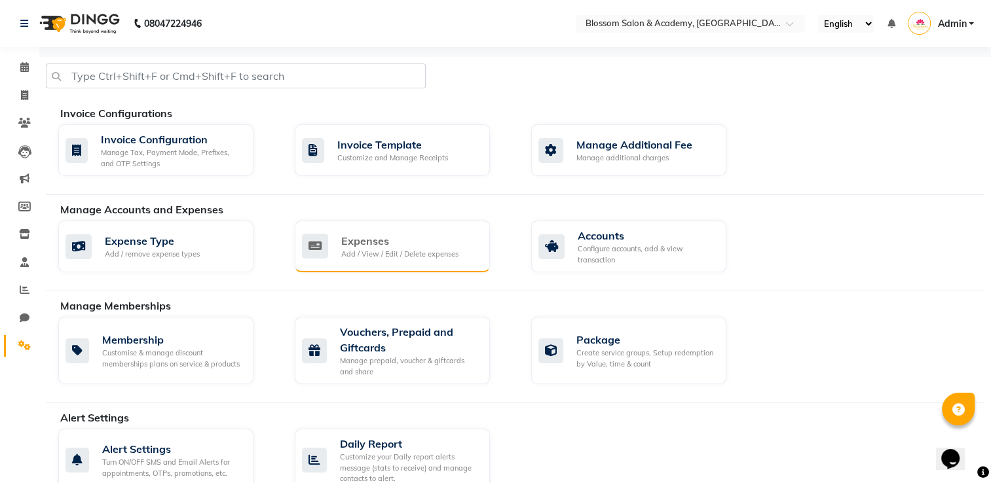
click at [409, 249] on div "Add / View / Edit / Delete expenses" at bounding box center [399, 254] width 117 height 11
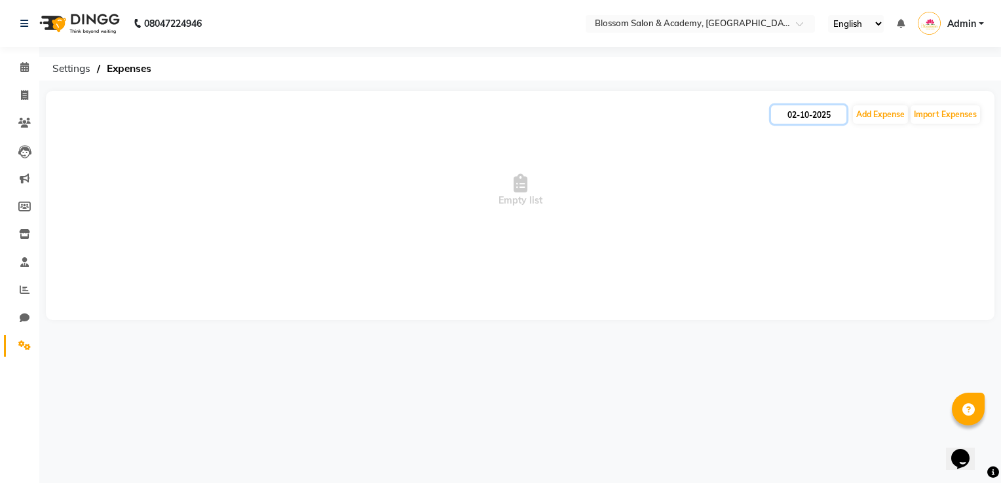
click at [806, 122] on input "02-10-2025" at bounding box center [808, 114] width 75 height 18
select select "10"
select select "2025"
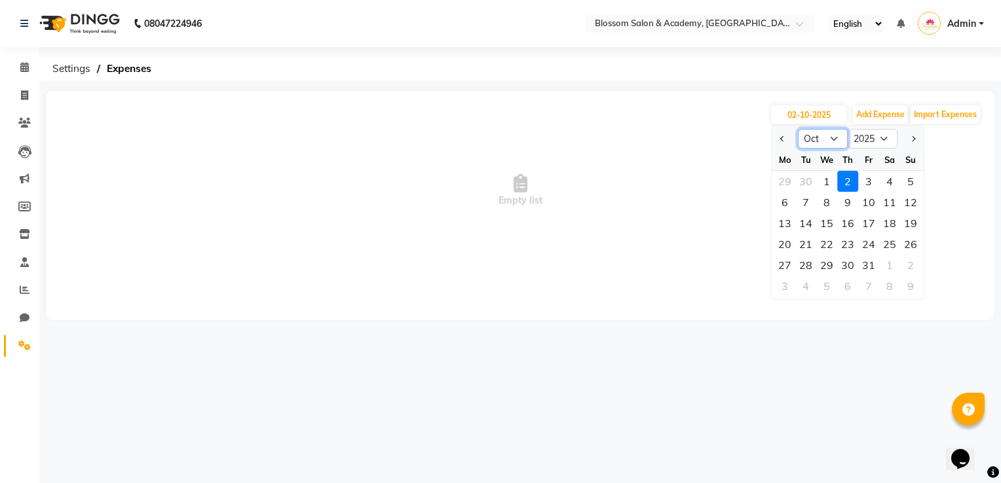
click at [833, 140] on select "Jan Feb Mar Apr May Jun [DATE] Aug Sep Oct Nov Dec" at bounding box center [823, 139] width 50 height 20
select select "9"
click at [798, 129] on select "Jan Feb Mar Apr May Jun [DATE] Aug Sep Oct Nov Dec" at bounding box center [823, 139] width 50 height 20
click at [789, 183] on div "1" at bounding box center [784, 181] width 21 height 21
type input "01-09-2025"
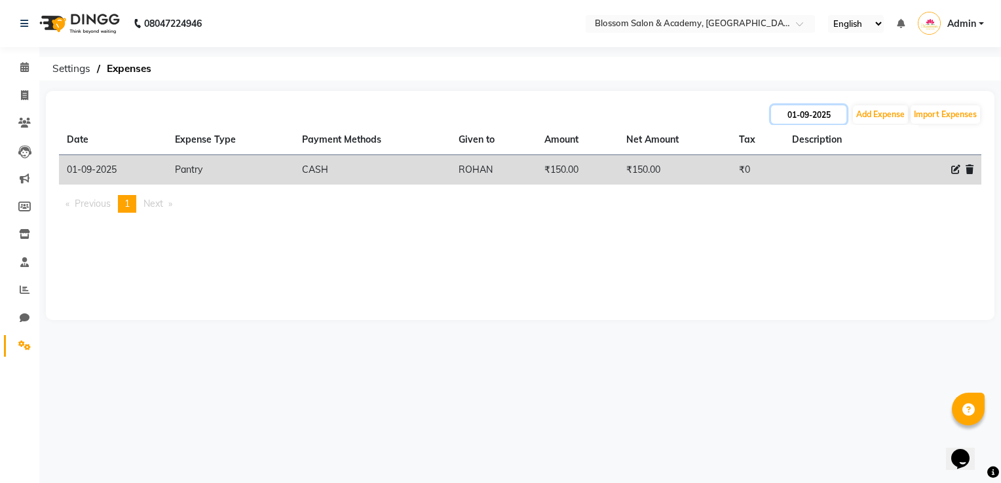
click at [830, 115] on input "01-09-2025" at bounding box center [808, 114] width 75 height 18
select select "9"
select select "2025"
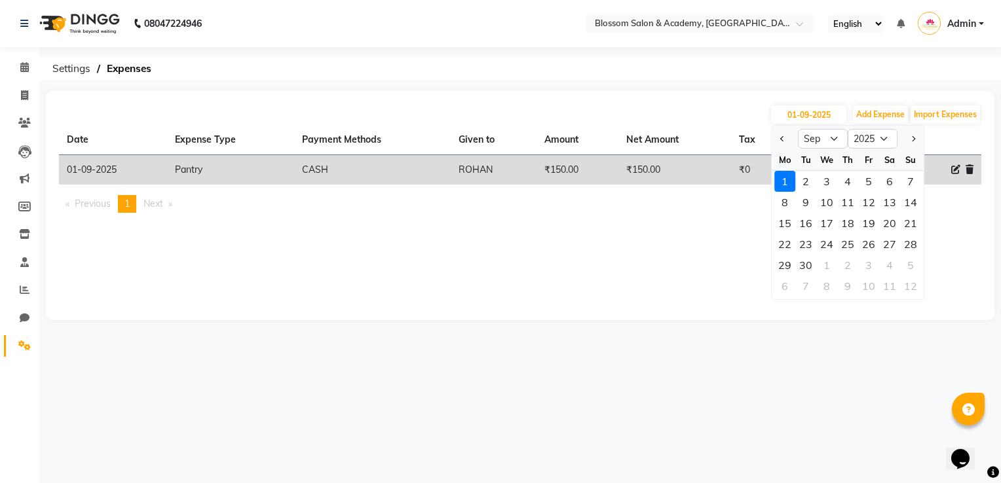
click at [909, 182] on div "7" at bounding box center [910, 181] width 21 height 21
type input "07-09-2025"
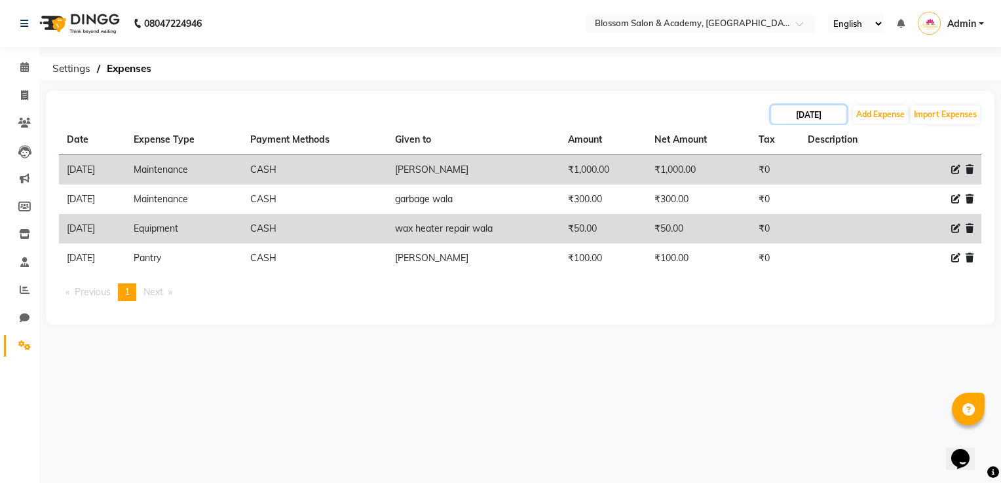
click at [814, 115] on input "07-09-2025" at bounding box center [808, 114] width 75 height 18
select select "9"
select select "2025"
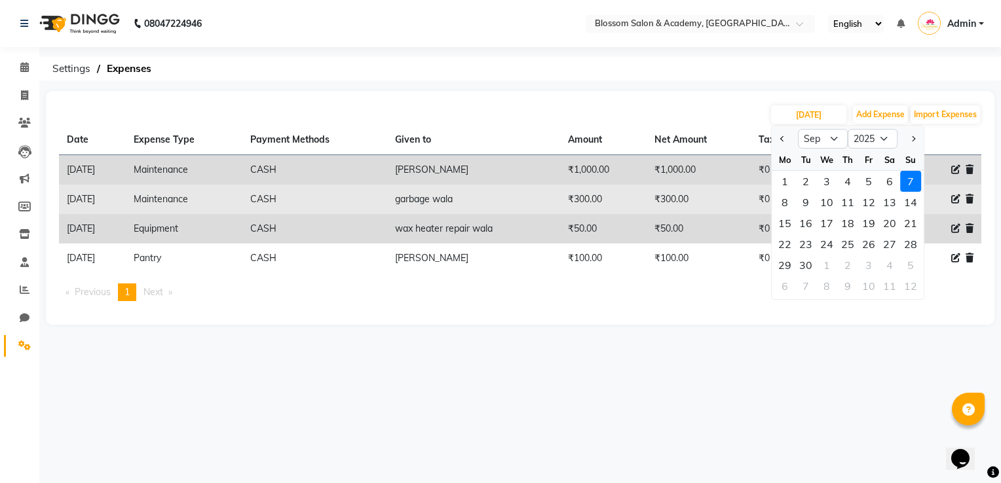
click at [868, 204] on div "12" at bounding box center [868, 202] width 21 height 21
type input "12-09-2025"
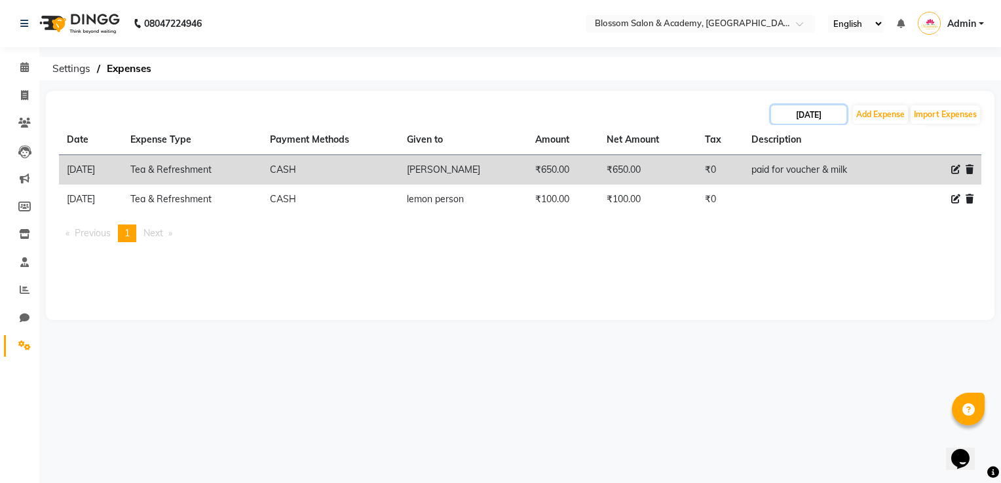
click at [822, 111] on input "12-09-2025" at bounding box center [808, 114] width 75 height 18
select select "9"
select select "2025"
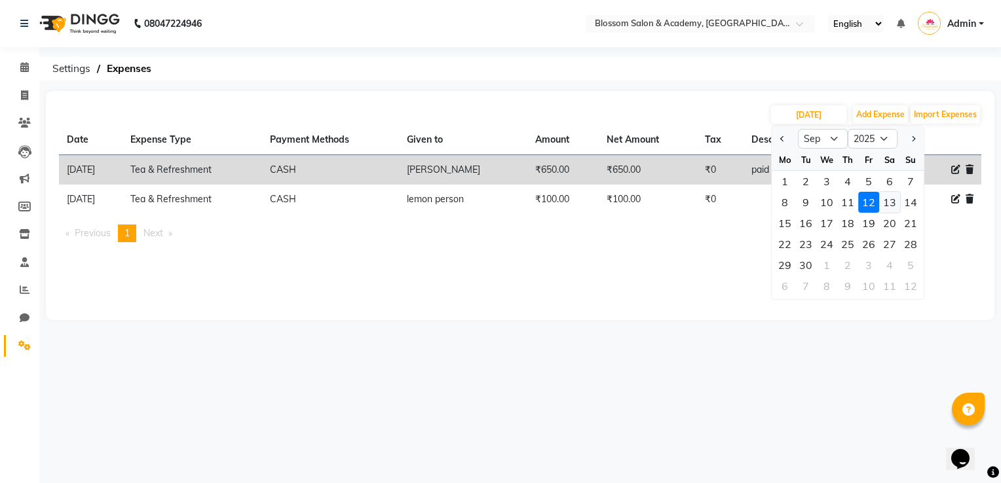
click at [891, 205] on div "13" at bounding box center [889, 202] width 21 height 21
type input "13-09-2025"
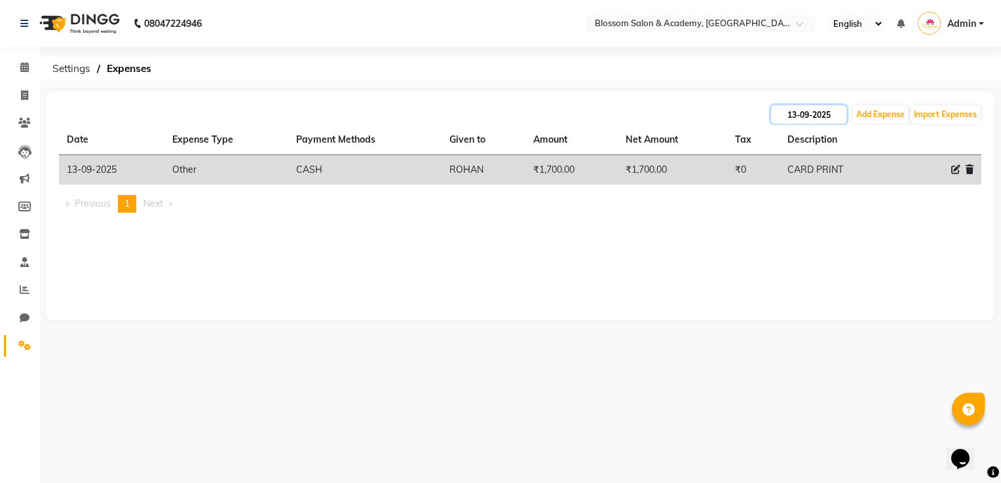
click at [806, 111] on input "13-09-2025" at bounding box center [808, 114] width 75 height 18
select select "9"
select select "2025"
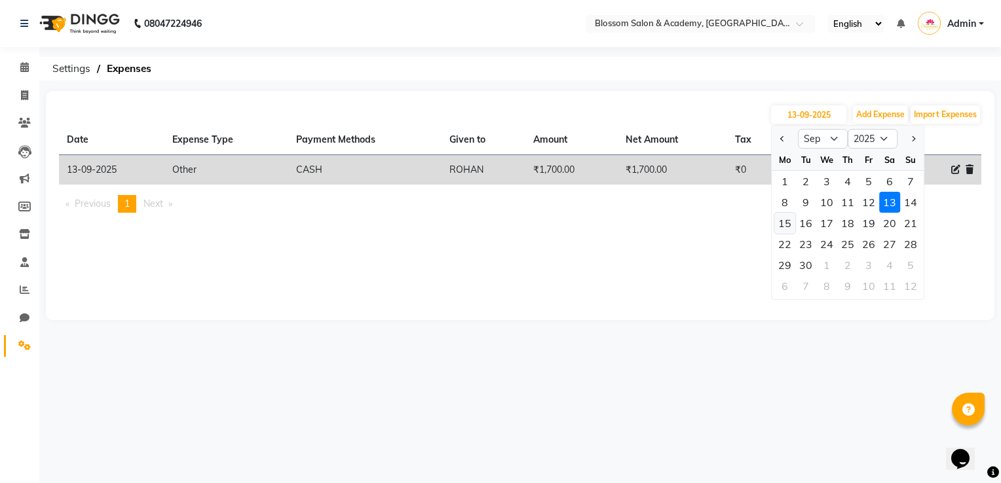
click at [785, 227] on div "15" at bounding box center [784, 223] width 21 height 21
type input "15-09-2025"
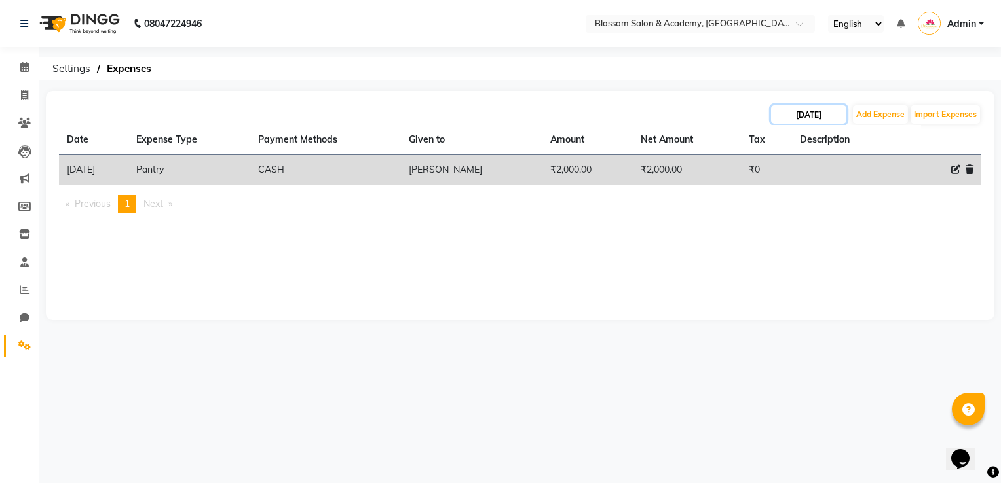
click at [796, 117] on input "15-09-2025" at bounding box center [808, 114] width 75 height 18
select select "9"
select select "2025"
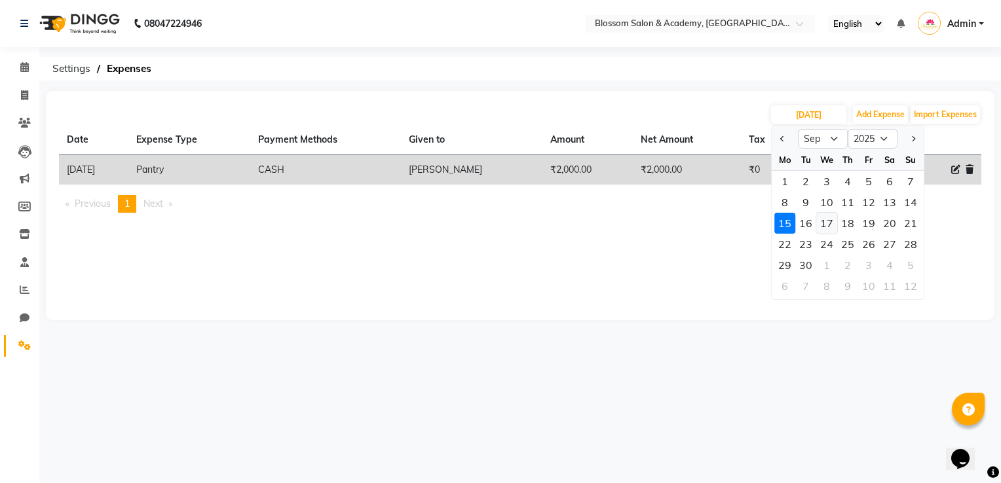
click at [834, 223] on div "17" at bounding box center [826, 223] width 21 height 21
type input "17-09-2025"
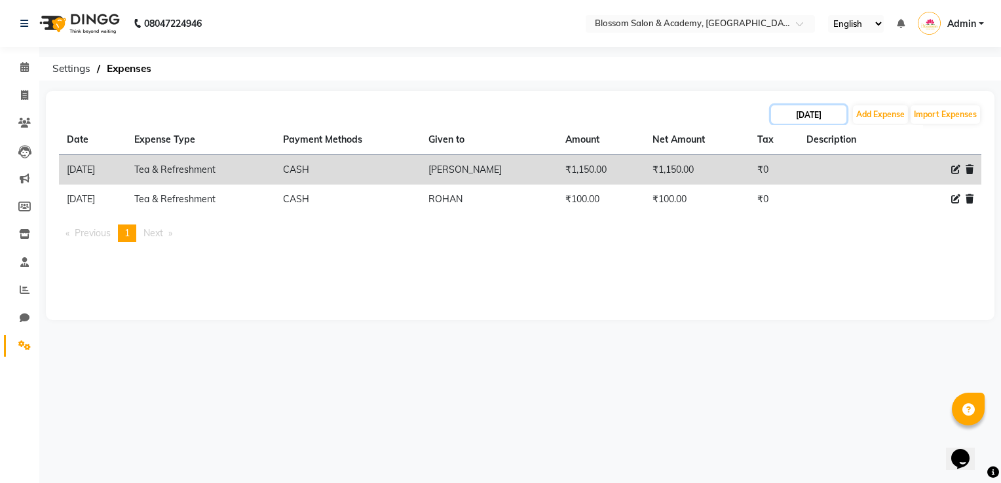
click at [810, 119] on input "17-09-2025" at bounding box center [808, 114] width 75 height 18
select select "9"
select select "2025"
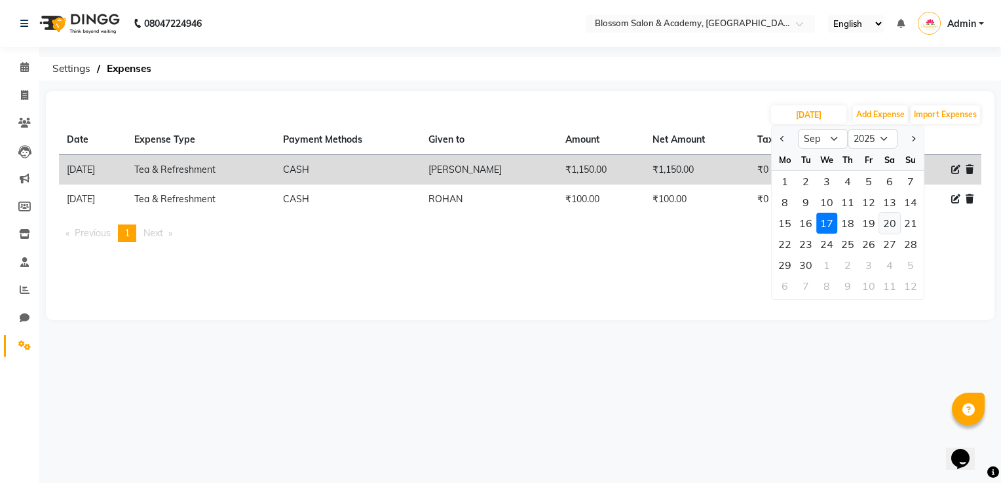
click at [889, 225] on div "20" at bounding box center [889, 223] width 21 height 21
type input "20-09-2025"
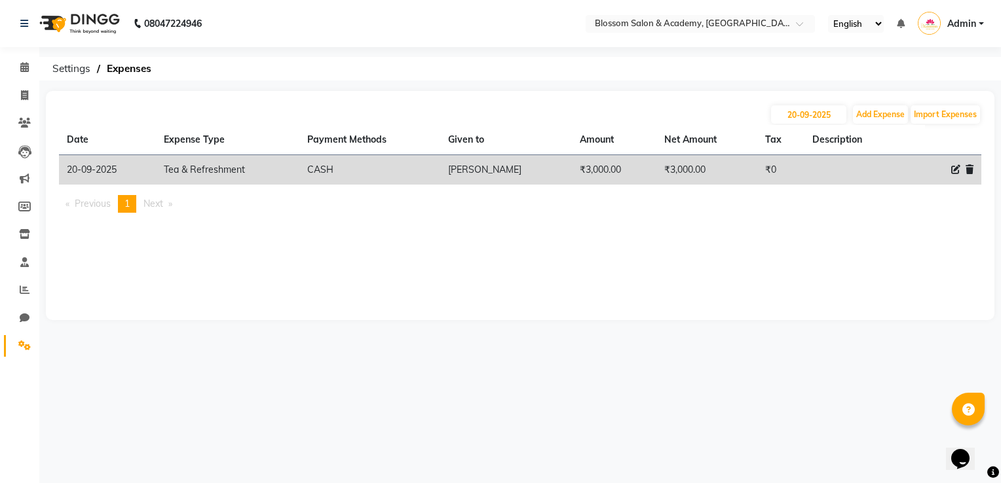
click at [511, 178] on td "saima rohan" at bounding box center [506, 170] width 132 height 30
click at [553, 180] on td "saima rohan" at bounding box center [506, 170] width 132 height 30
click at [620, 170] on td "₹3,000.00" at bounding box center [614, 170] width 84 height 30
click at [806, 109] on input "20-09-2025" at bounding box center [808, 114] width 75 height 18
select select "9"
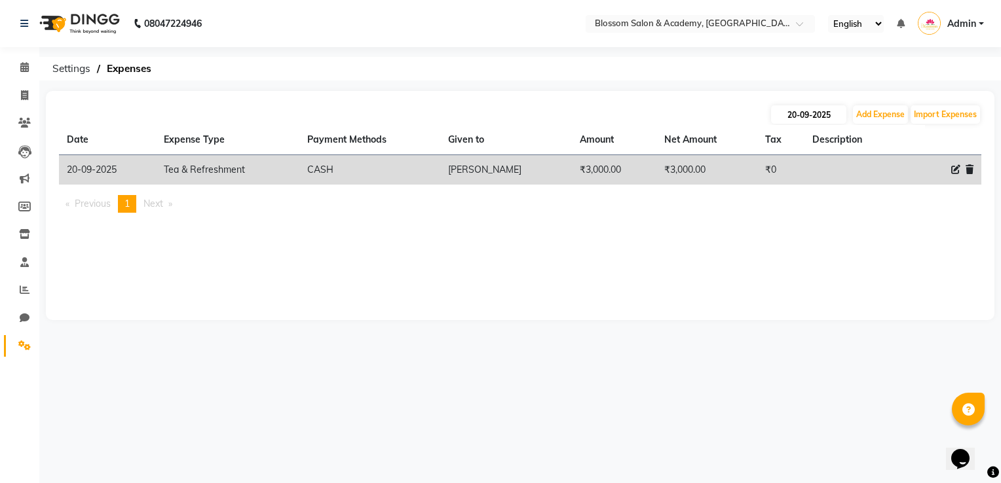
select select "2025"
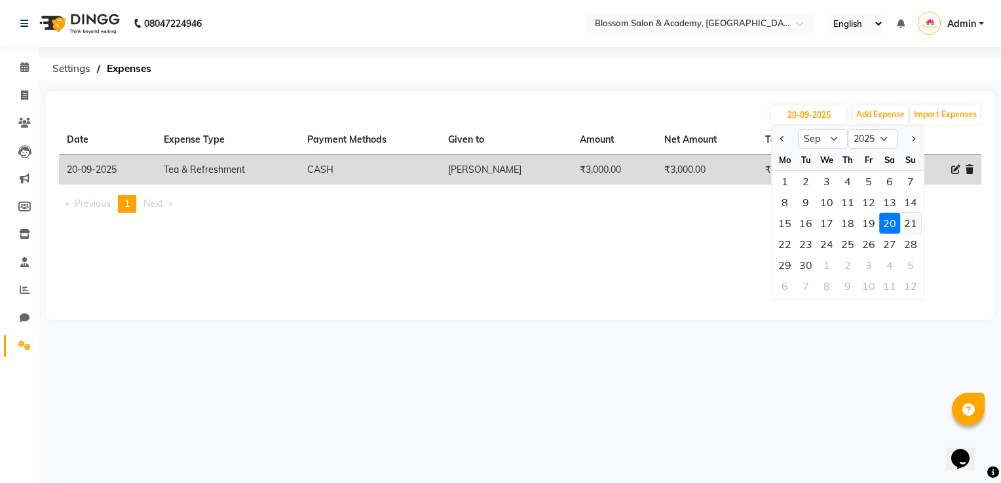
click at [909, 220] on div "21" at bounding box center [910, 223] width 21 height 21
type input "21-09-2025"
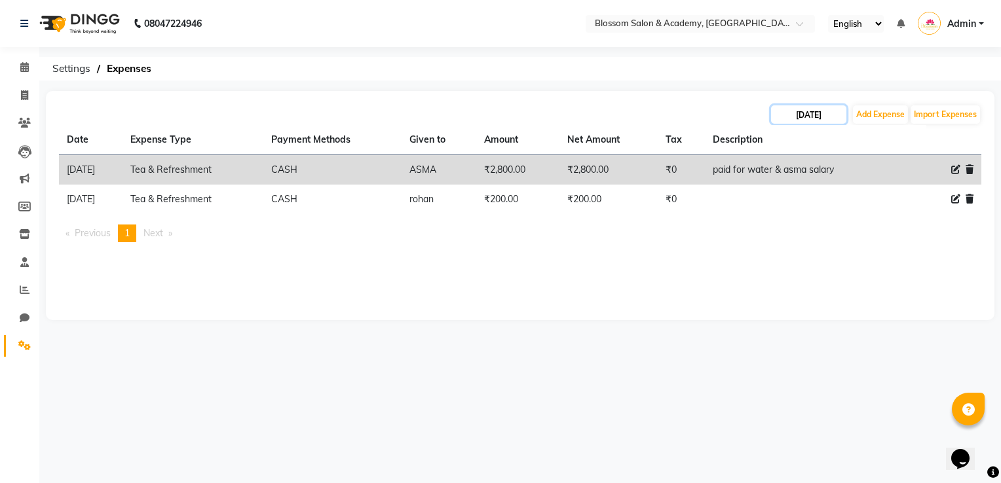
click at [811, 117] on input "21-09-2025" at bounding box center [808, 114] width 75 height 18
select select "9"
select select "2025"
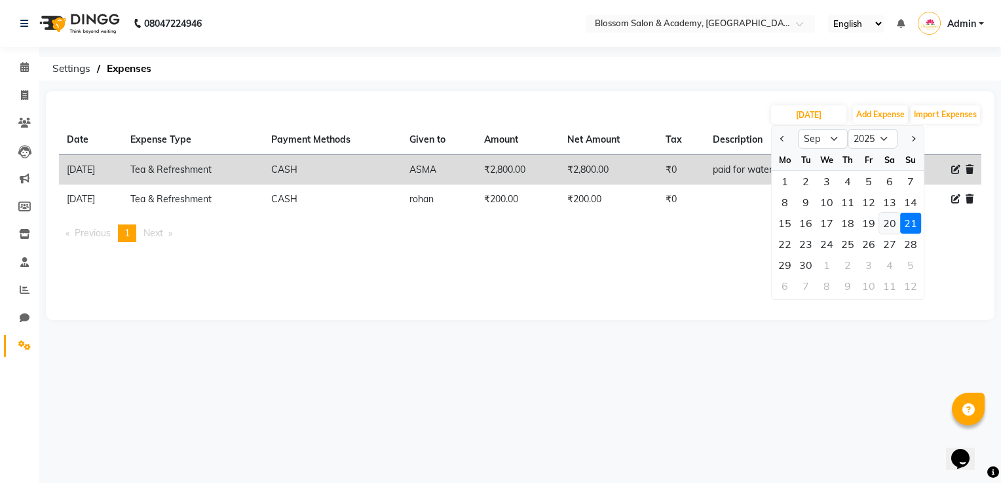
click at [880, 222] on div "20" at bounding box center [889, 223] width 21 height 21
type input "20-09-2025"
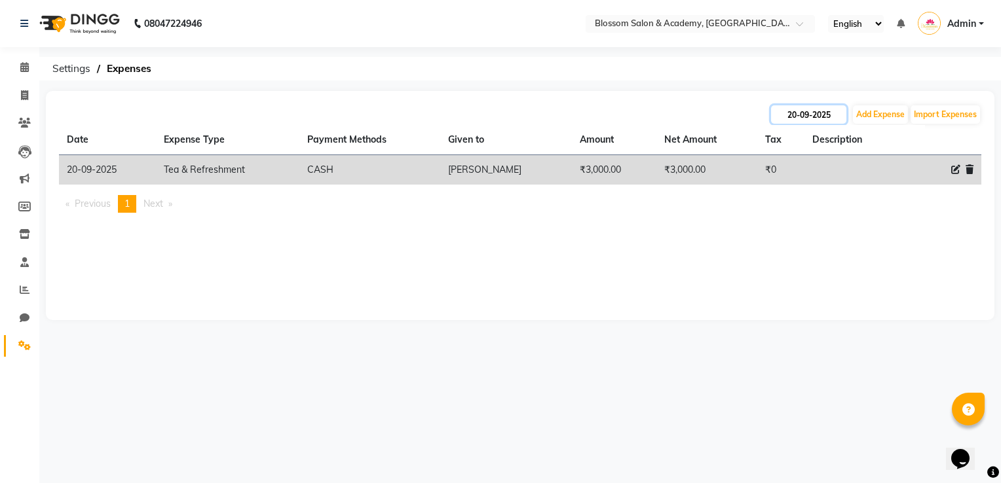
click at [820, 115] on input "20-09-2025" at bounding box center [808, 114] width 75 height 18
select select "9"
select select "2025"
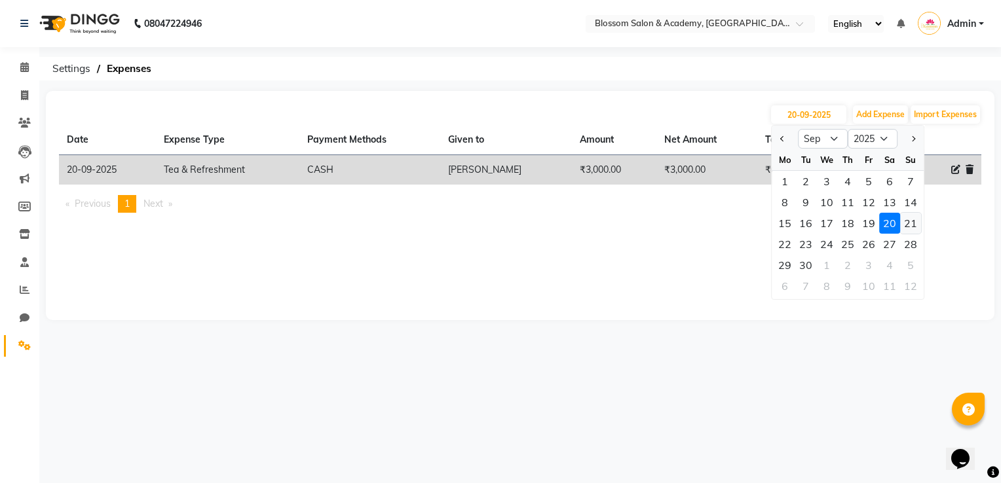
click at [906, 222] on div "21" at bounding box center [910, 223] width 21 height 21
type input "21-09-2025"
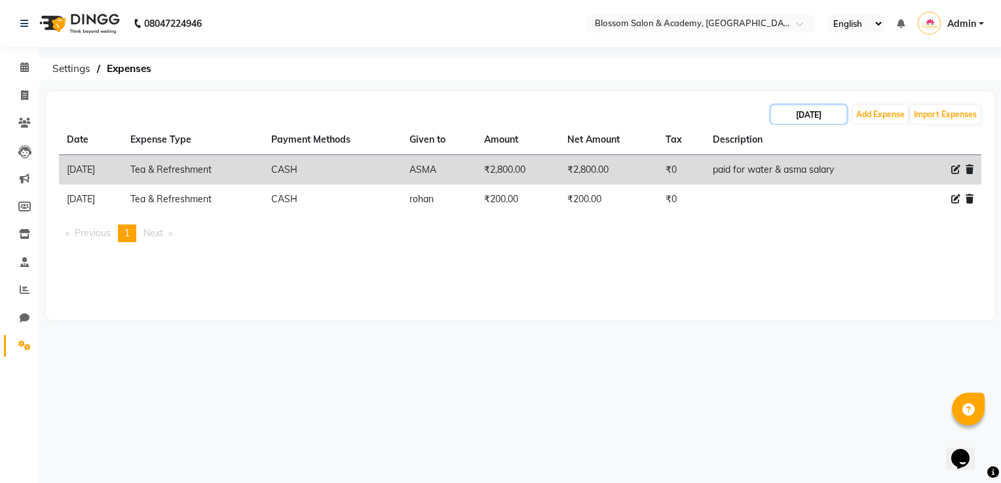
click at [809, 121] on input "21-09-2025" at bounding box center [808, 114] width 75 height 18
select select "9"
select select "2025"
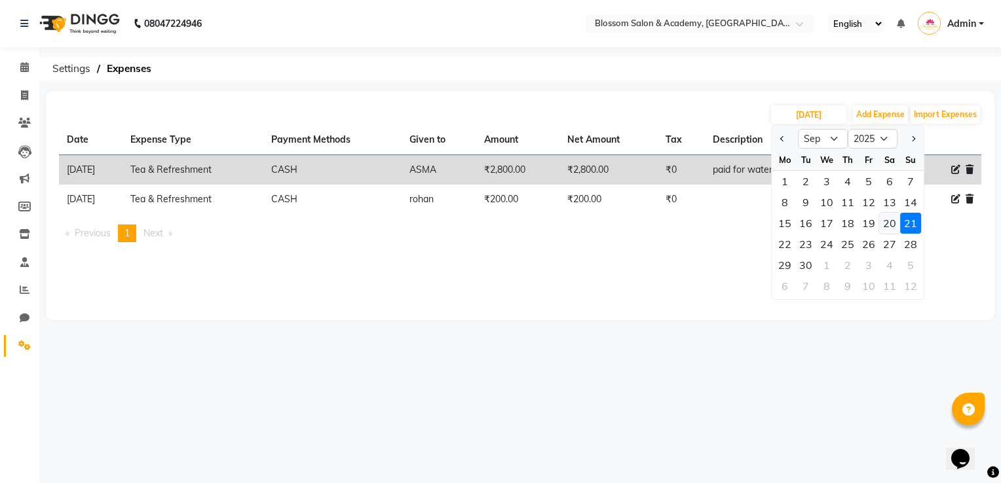
click at [889, 221] on div "20" at bounding box center [889, 223] width 21 height 21
type input "20-09-2025"
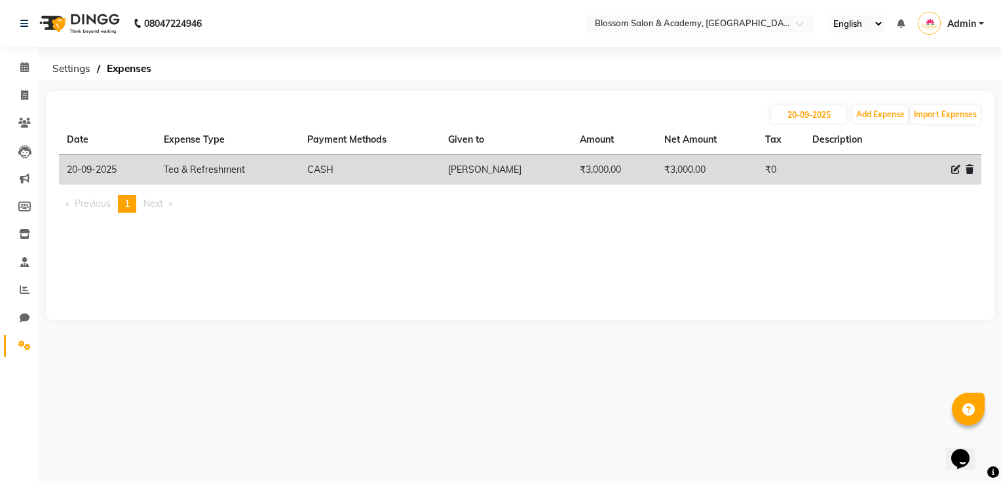
click at [554, 236] on div "20-09-2025 Add Expense Import Expenses Date Expense Type Payment Methods Given …" at bounding box center [520, 205] width 948 height 229
click at [603, 175] on td "₹3,000.00" at bounding box center [614, 170] width 84 height 30
click at [633, 175] on td "₹3,000.00" at bounding box center [614, 170] width 84 height 30
click at [808, 114] on input "20-09-2025" at bounding box center [808, 114] width 75 height 18
select select "9"
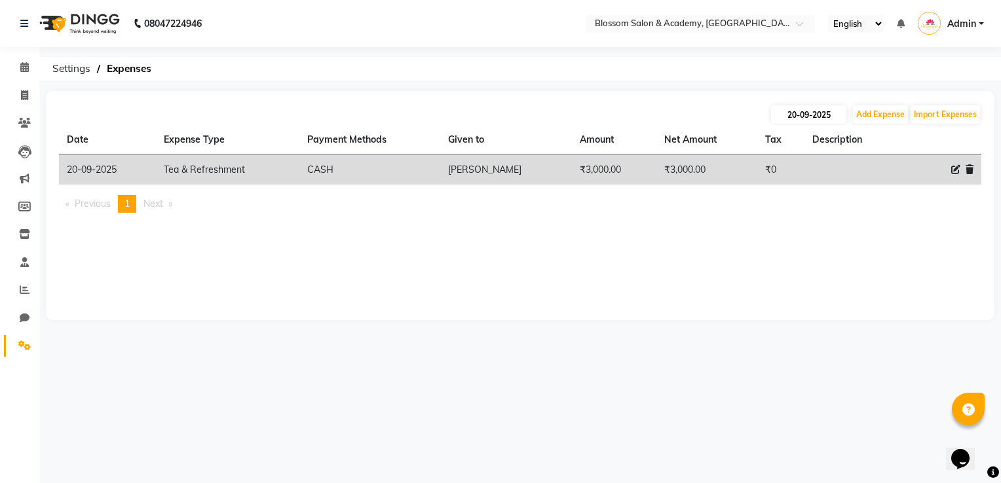
select select "2025"
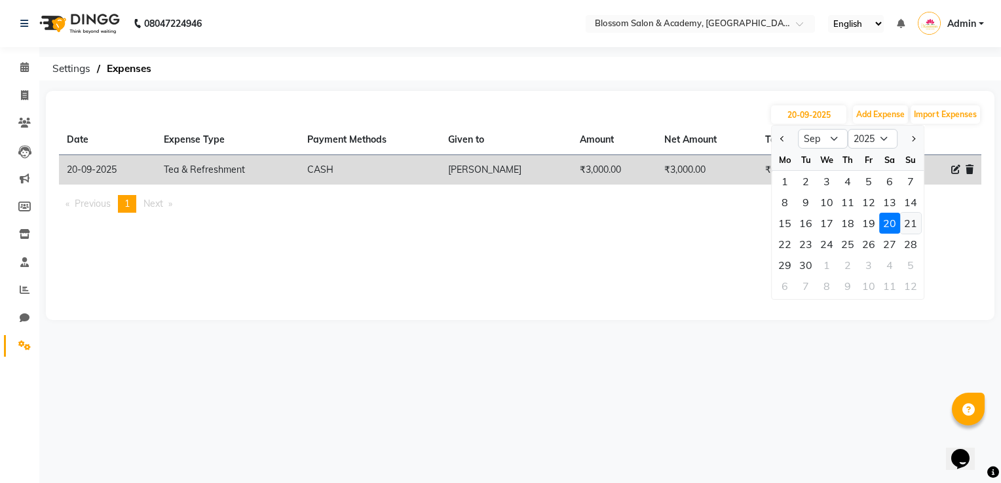
click at [912, 222] on div "21" at bounding box center [910, 223] width 21 height 21
type input "21-09-2025"
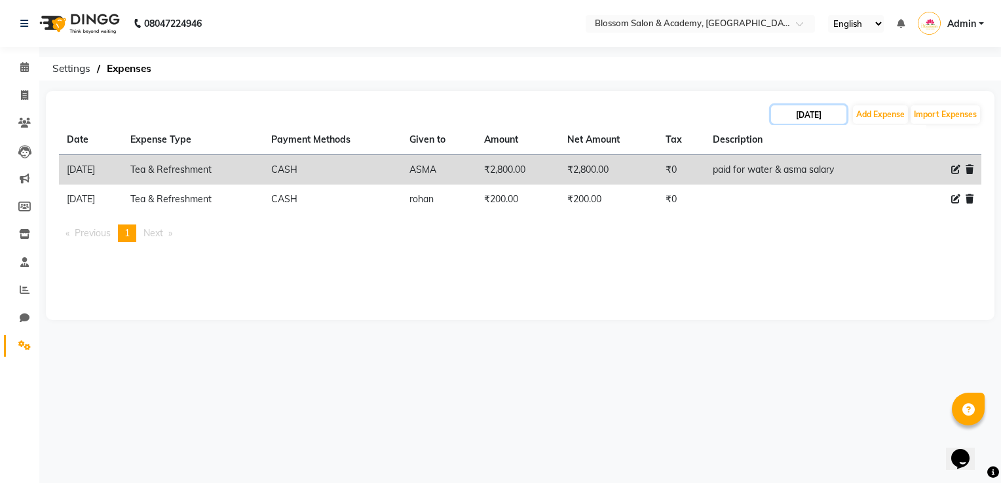
click at [833, 118] on input "21-09-2025" at bounding box center [808, 114] width 75 height 18
select select "9"
select select "2025"
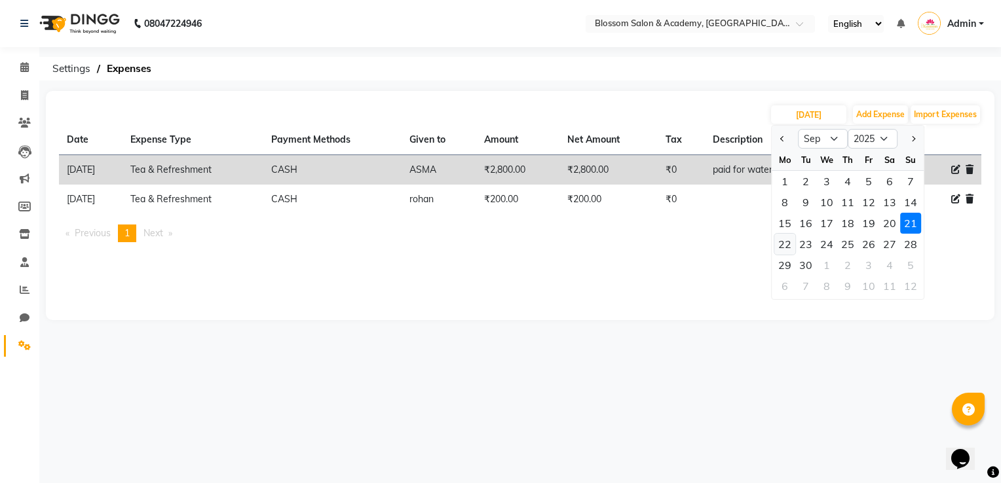
click at [781, 248] on div "22" at bounding box center [784, 244] width 21 height 21
type input "22-09-2025"
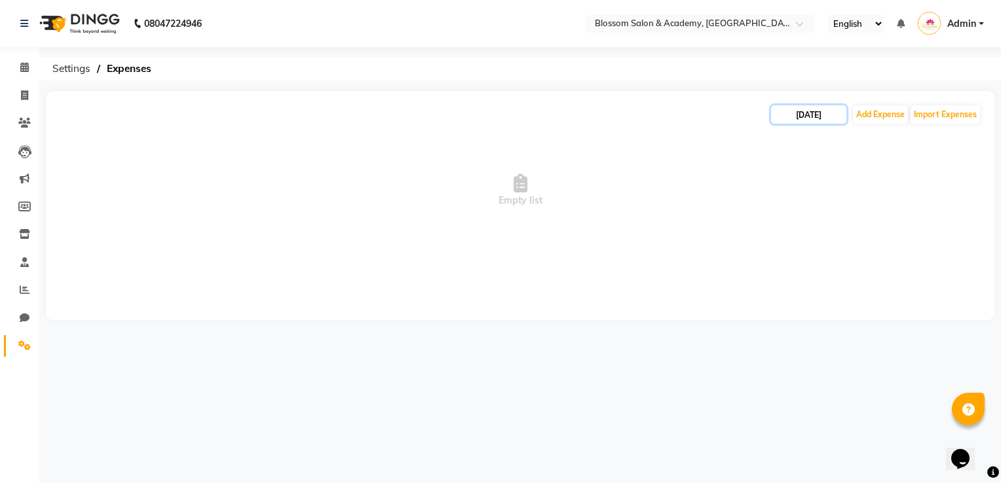
click at [800, 115] on input "22-09-2025" at bounding box center [808, 114] width 75 height 18
select select "9"
select select "2025"
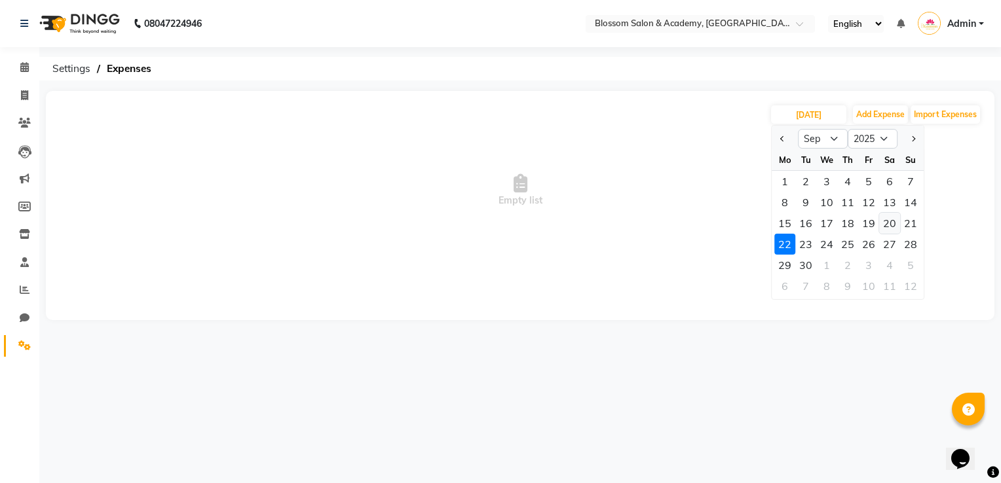
click at [886, 224] on div "20" at bounding box center [889, 223] width 21 height 21
type input "20-09-2025"
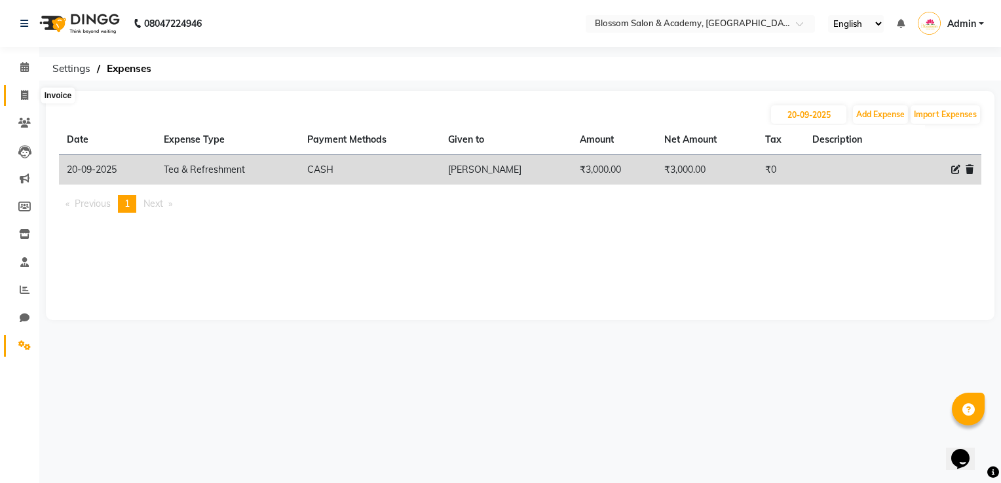
click at [22, 94] on icon at bounding box center [24, 95] width 7 height 10
select select "service"
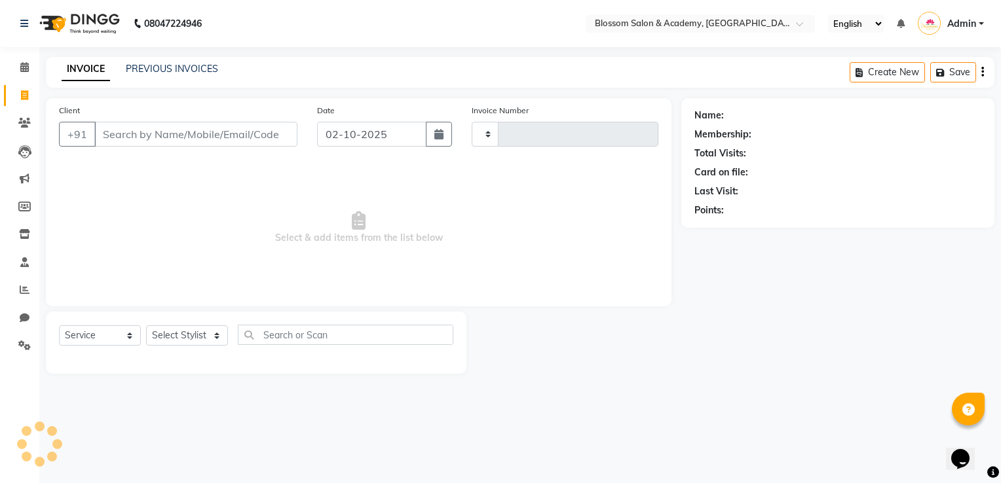
type input "0259"
select select "8887"
click at [21, 232] on icon at bounding box center [24, 234] width 11 height 10
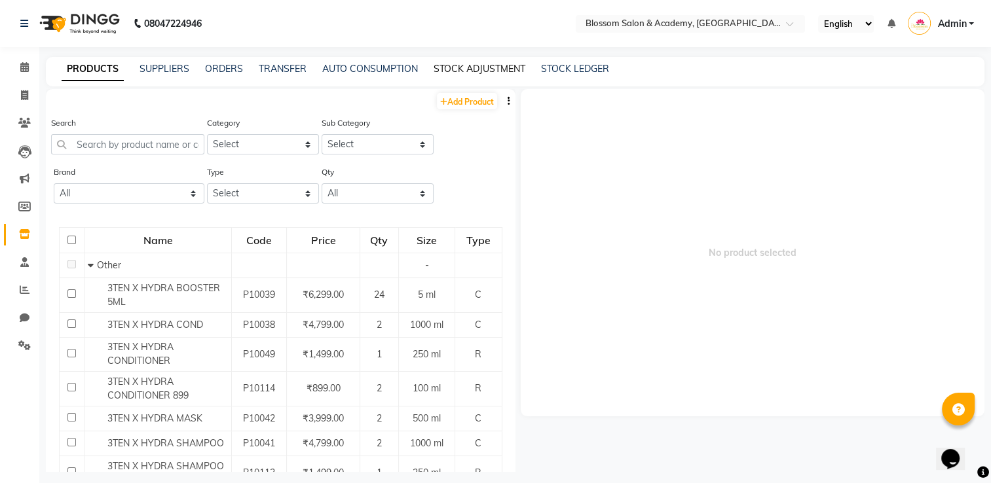
click at [493, 69] on link "STOCK ADJUSTMENT" at bounding box center [480, 69] width 92 height 12
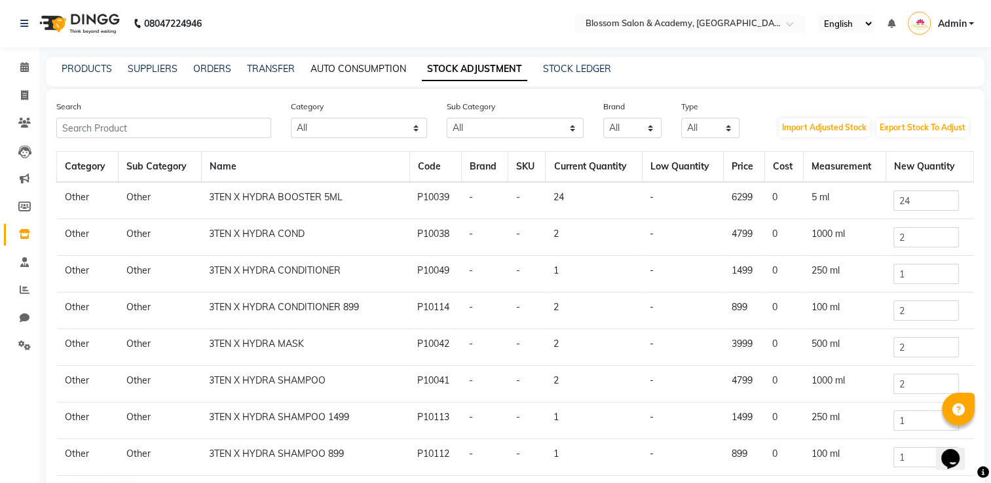
click at [375, 73] on link "AUTO CONSUMPTION" at bounding box center [358, 69] width 96 height 12
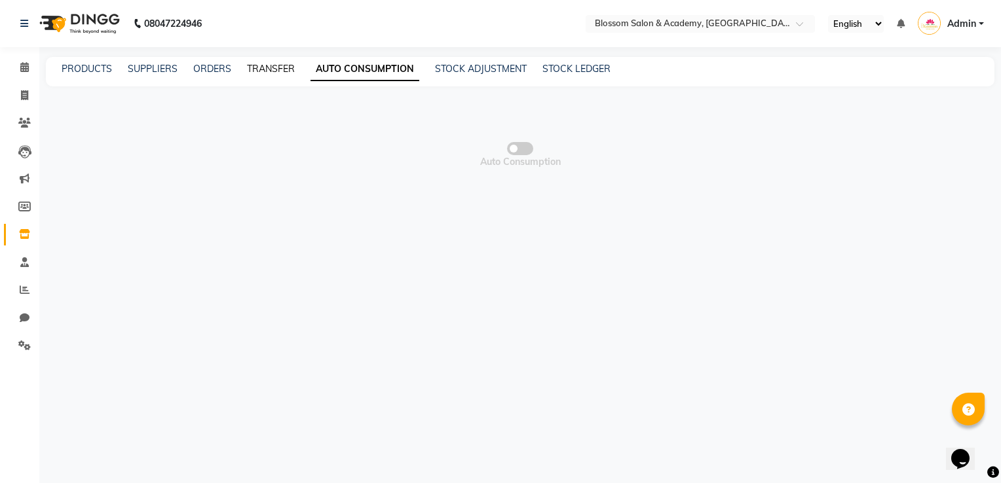
click at [270, 73] on link "TRANSFER" at bounding box center [271, 69] width 48 height 12
select select "sender"
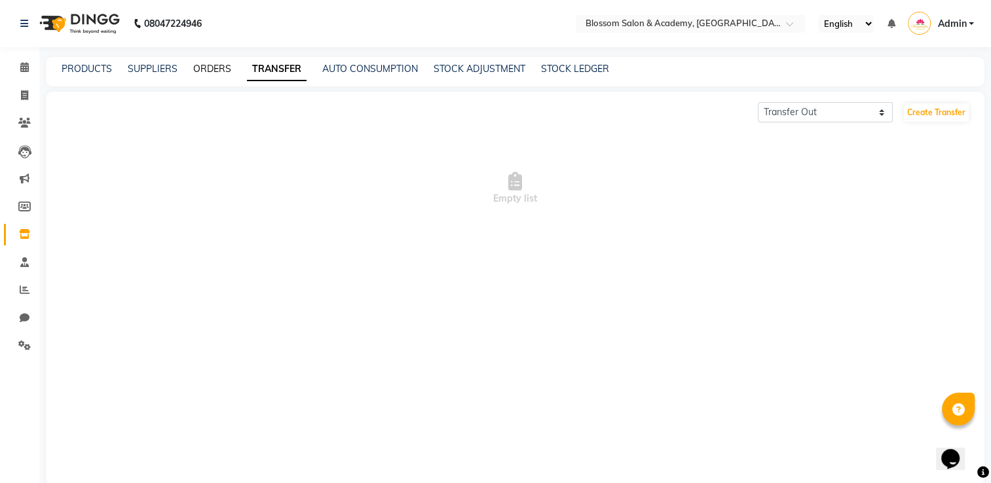
click at [219, 72] on link "ORDERS" at bounding box center [212, 69] width 38 height 12
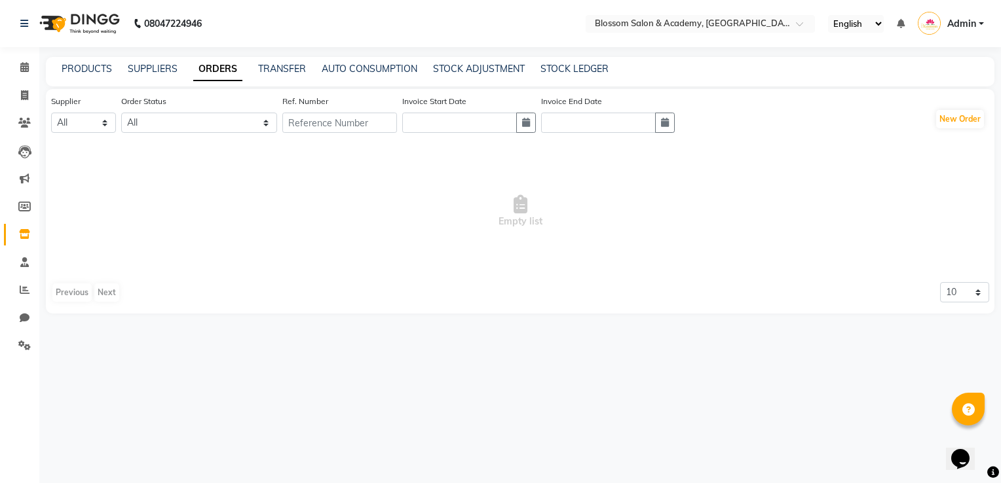
click at [155, 75] on div "SUPPLIERS" at bounding box center [153, 69] width 50 height 14
click at [81, 70] on link "PRODUCTS" at bounding box center [87, 69] width 50 height 12
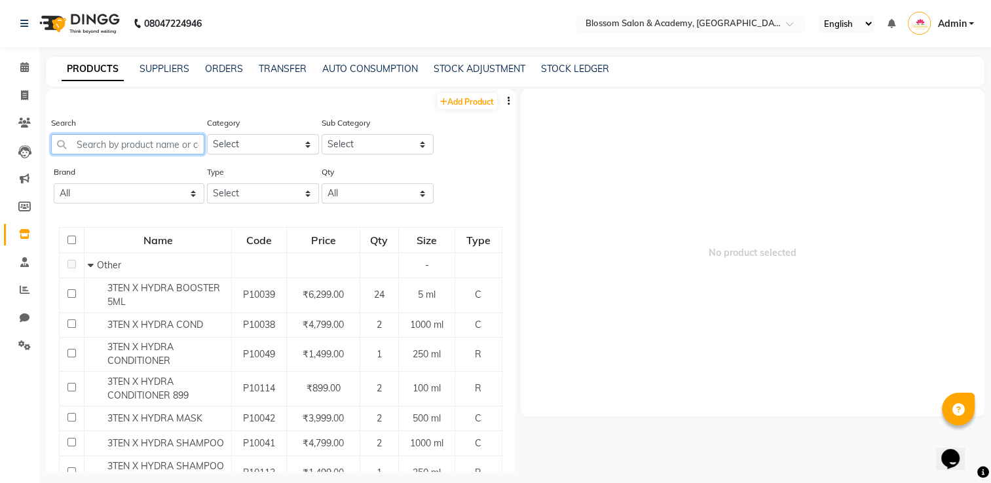
click at [158, 143] on input "text" at bounding box center [127, 144] width 153 height 20
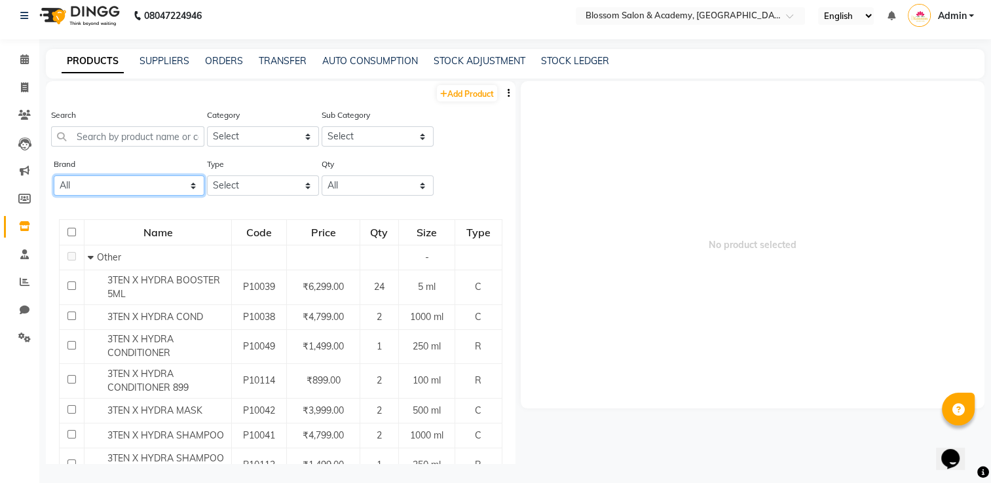
click at [103, 186] on select "All" at bounding box center [129, 186] width 151 height 20
click at [127, 139] on input "text" at bounding box center [127, 136] width 153 height 20
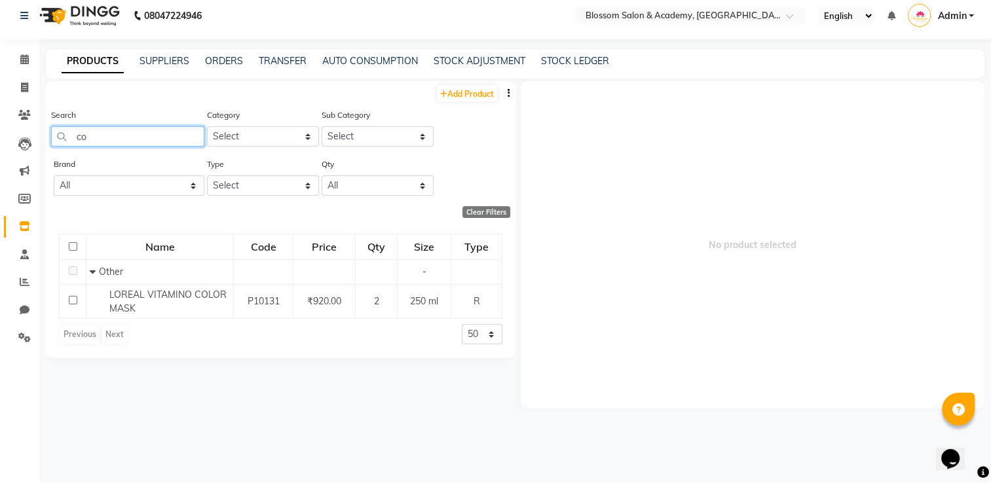
type input "c"
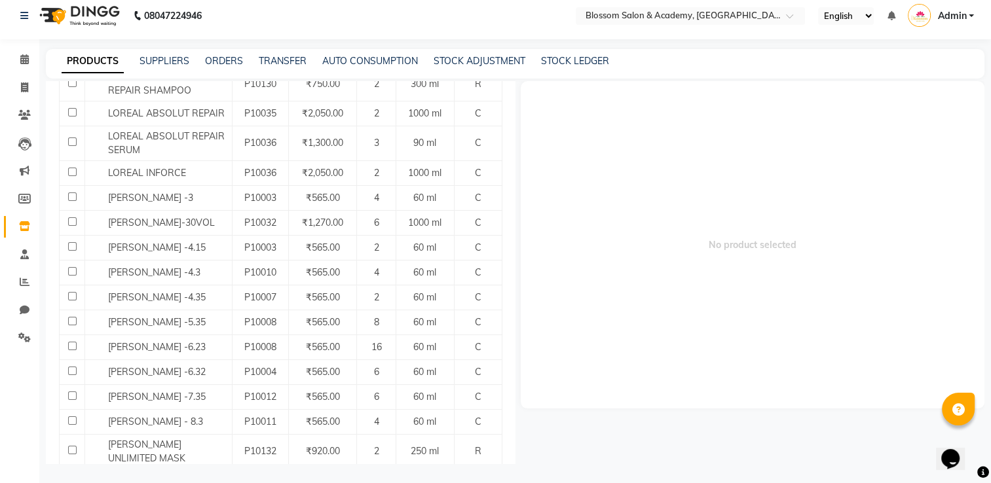
scroll to position [1113, 0]
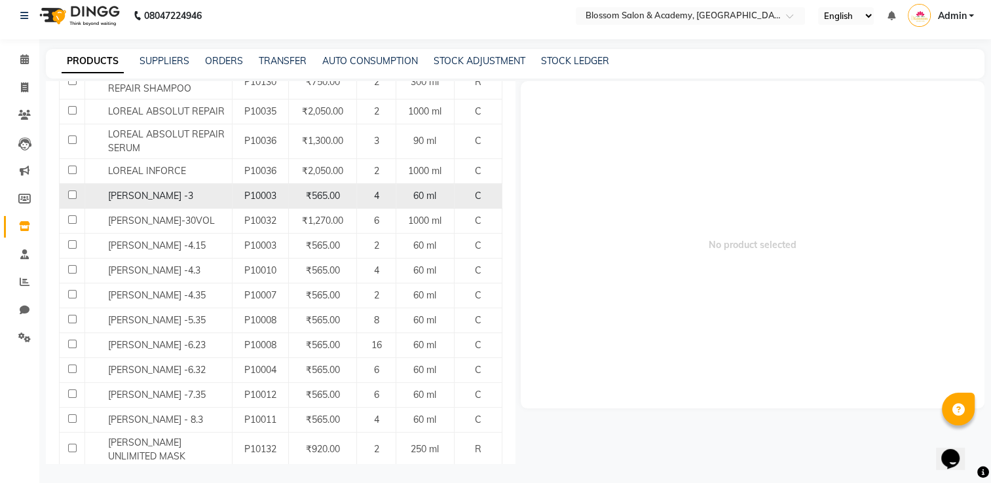
type input "3"
click at [71, 191] on input "checkbox" at bounding box center [72, 195] width 9 height 9
checkbox input "true"
select select
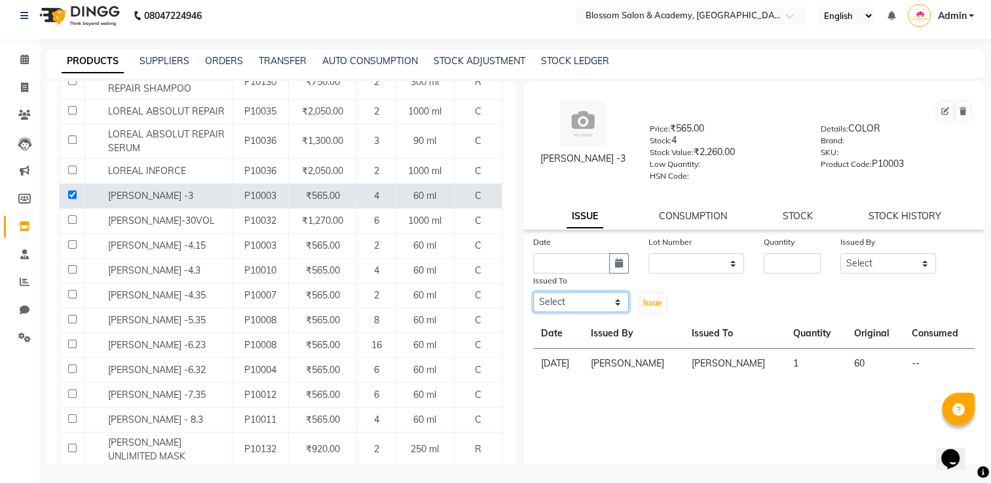
click at [595, 312] on select "Select ARAMAN SALMANI JEENA THAKUR SAIMA ALI SHAKIBA BARBHIYA SHALINI RAMDAS TA…" at bounding box center [581, 302] width 96 height 20
select select "89743"
click at [533, 297] on select "Select ARAMAN SALMANI JEENA THAKUR SAIMA ALI SHAKIBA BARBHIYA SHALINI RAMDAS TA…" at bounding box center [581, 302] width 96 height 20
click at [860, 267] on select "Select ARAMAN SALMANI JEENA THAKUR SAIMA ALI SHAKIBA BARBHIYA SHALINI RAMDAS TA…" at bounding box center [888, 263] width 96 height 20
select select "89743"
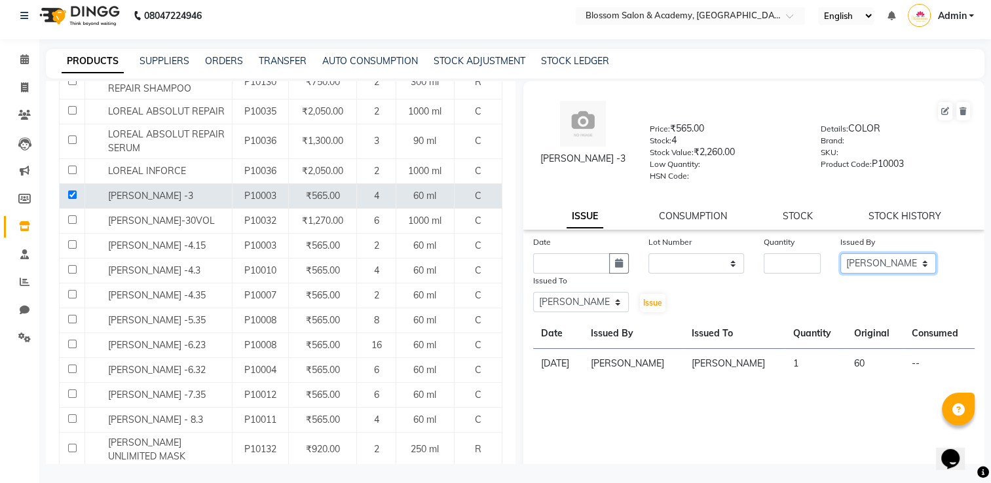
click at [840, 257] on select "Select ARAMAN SALMANI JEENA THAKUR SAIMA ALI SHAKIBA BARBHIYA SHALINI RAMDAS TA…" at bounding box center [888, 263] width 96 height 20
click at [912, 374] on td "--" at bounding box center [939, 364] width 71 height 30
click at [686, 267] on select "None" at bounding box center [696, 263] width 96 height 20
click at [603, 270] on input "text" at bounding box center [571, 263] width 77 height 20
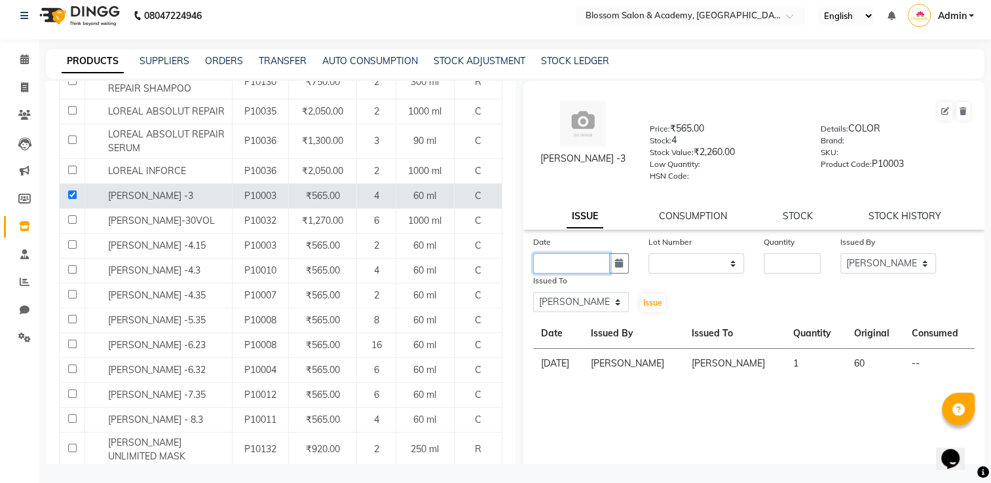
click at [603, 270] on input "text" at bounding box center [571, 263] width 77 height 20
select select "10"
select select "2025"
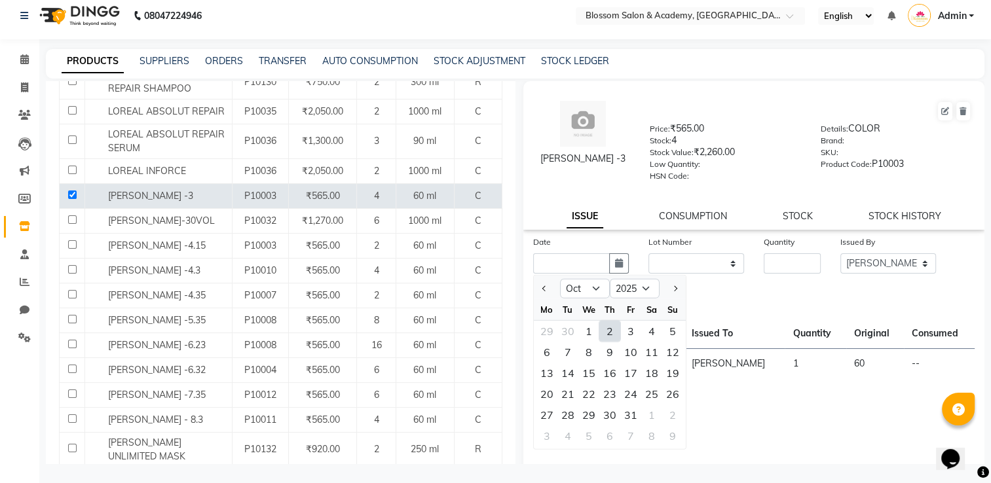
click at [616, 337] on div "2" at bounding box center [609, 331] width 21 height 21
type input "02-10-2025"
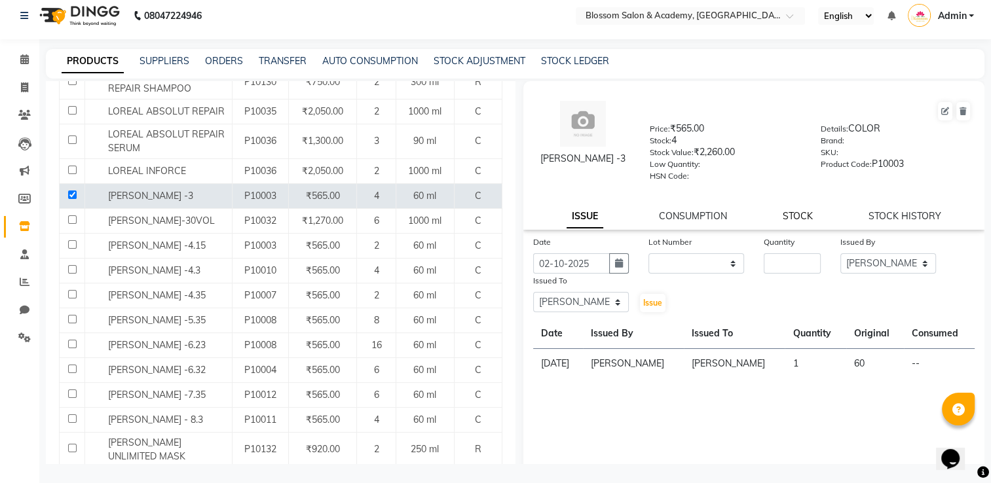
click at [800, 221] on link "STOCK" at bounding box center [798, 216] width 30 height 12
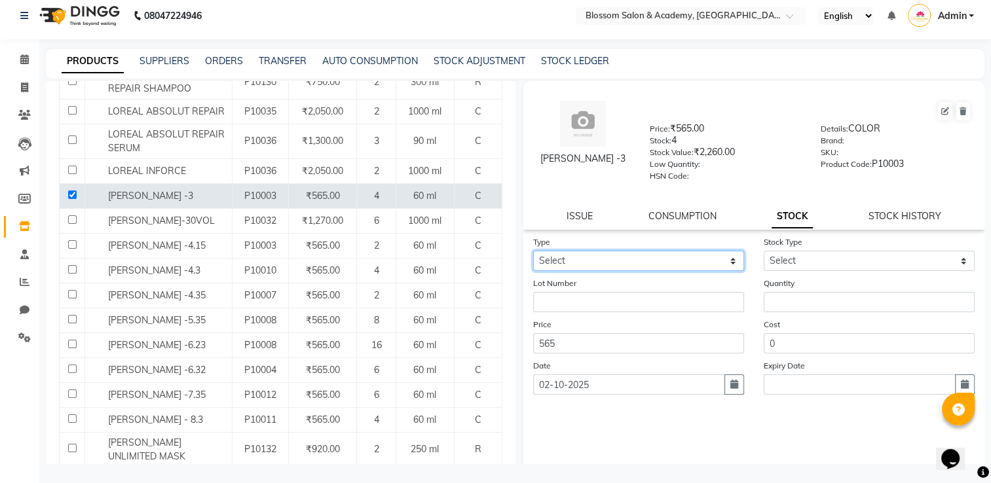
click at [652, 266] on select "Select In Out" at bounding box center [638, 261] width 211 height 20
select select "out"
click at [533, 255] on select "Select In Out" at bounding box center [638, 261] width 211 height 20
select select
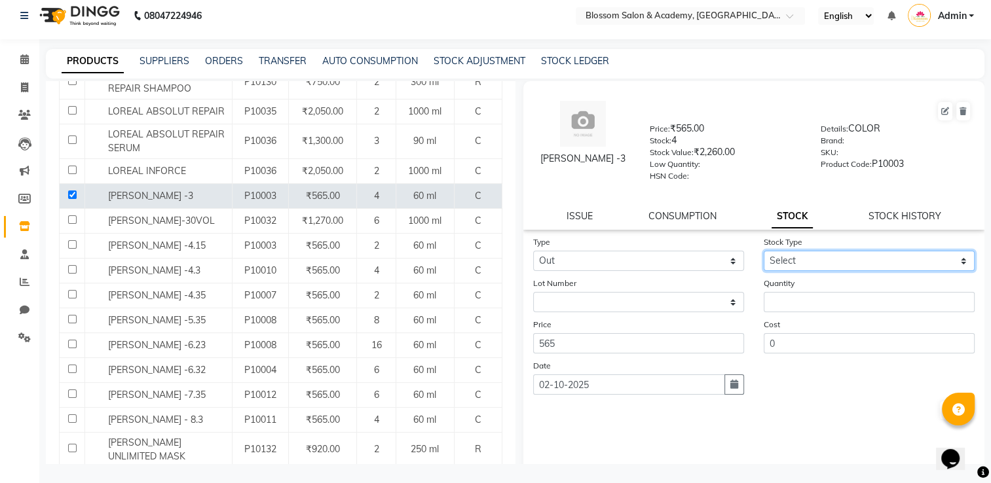
click at [846, 267] on select "Select Internal Use Damaged Expired Adjustment Return Other" at bounding box center [869, 261] width 211 height 20
select select "internal use"
click at [764, 255] on select "Select Internal Use Damaged Expired Adjustment Return Other" at bounding box center [869, 261] width 211 height 20
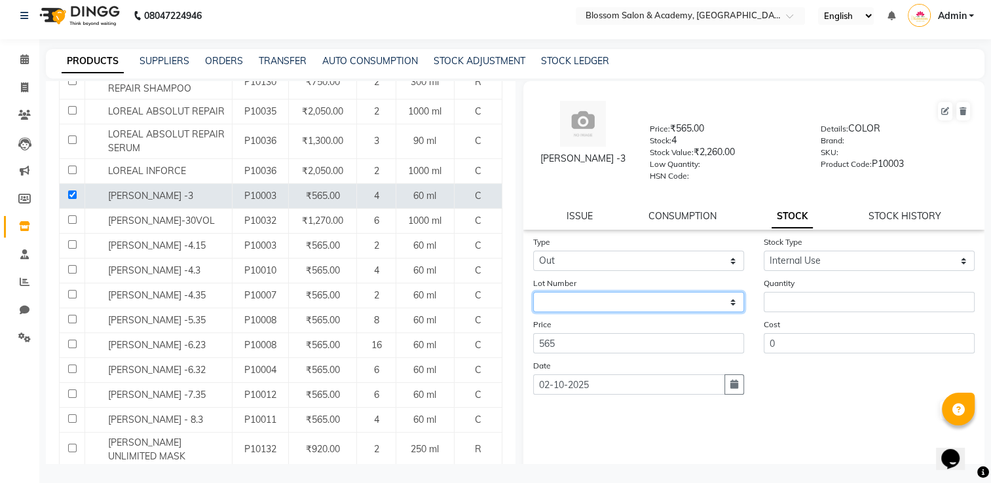
click at [644, 302] on select "None" at bounding box center [638, 302] width 211 height 20
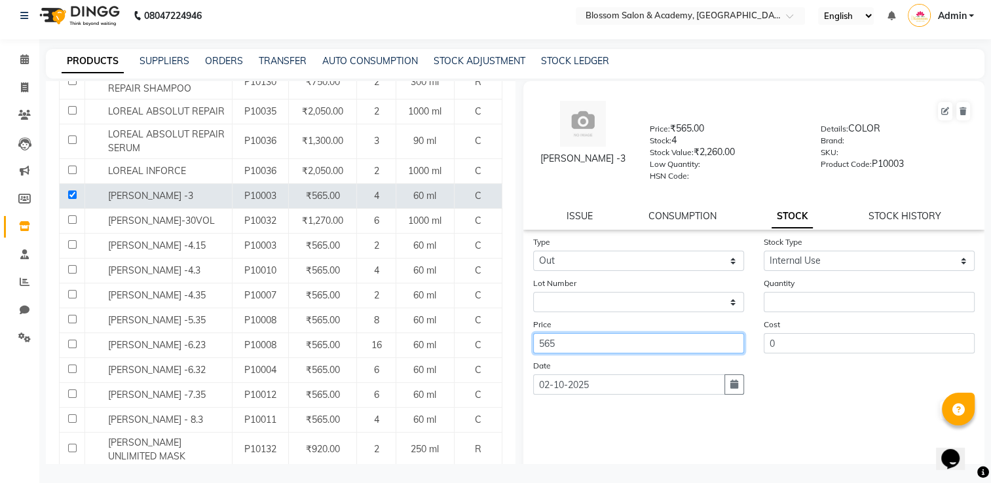
click at [627, 342] on input "565" at bounding box center [638, 343] width 211 height 20
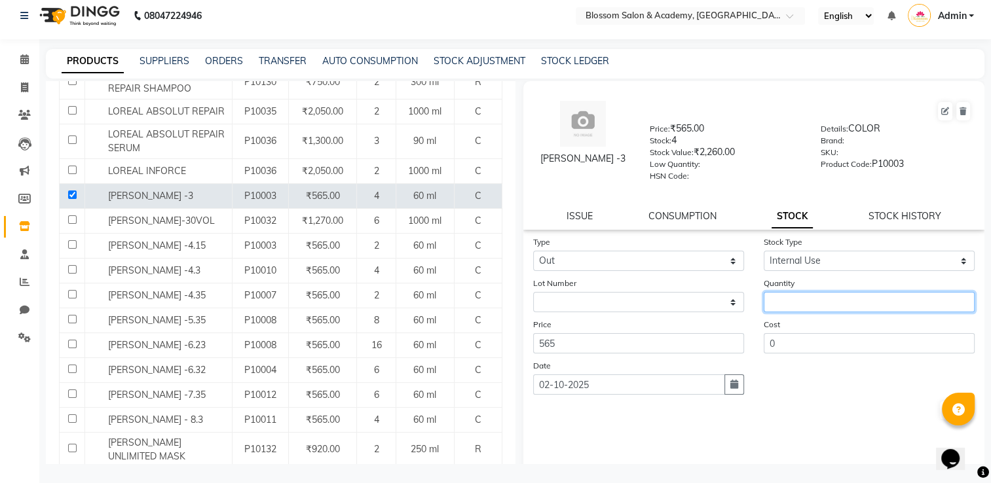
click at [792, 300] on input "number" at bounding box center [869, 302] width 211 height 20
type input "1"
click at [728, 395] on button "button" at bounding box center [734, 385] width 20 height 20
select select "10"
select select "2025"
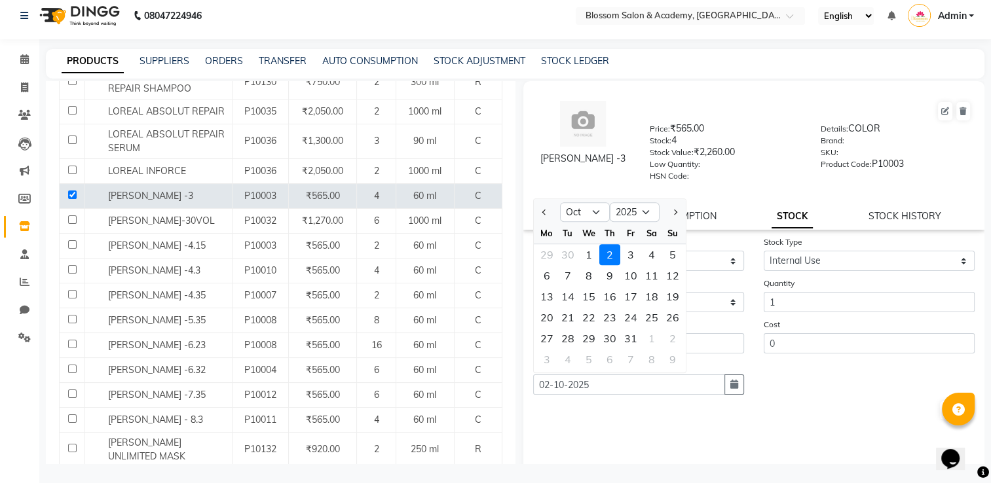
click at [792, 417] on div "Submit" at bounding box center [754, 410] width 442 height 21
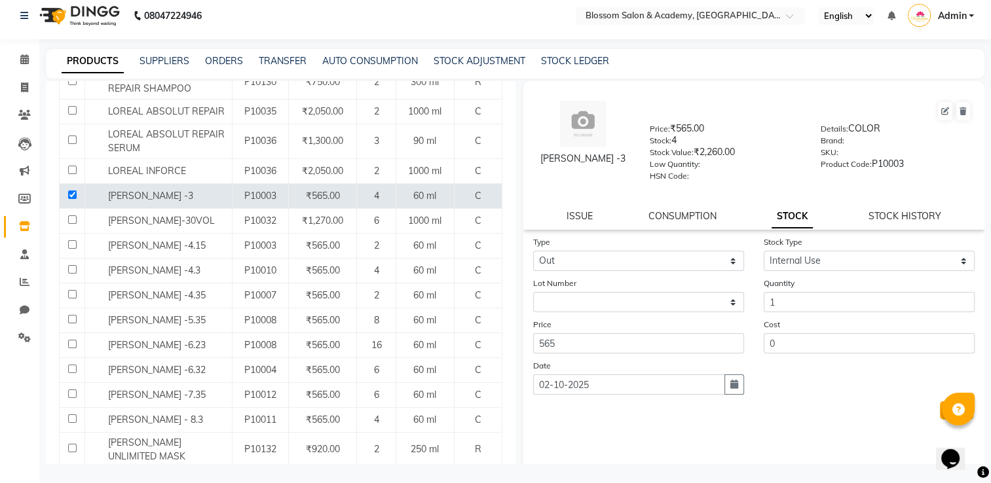
click at [940, 420] on button "Submit" at bounding box center [956, 410] width 33 height 18
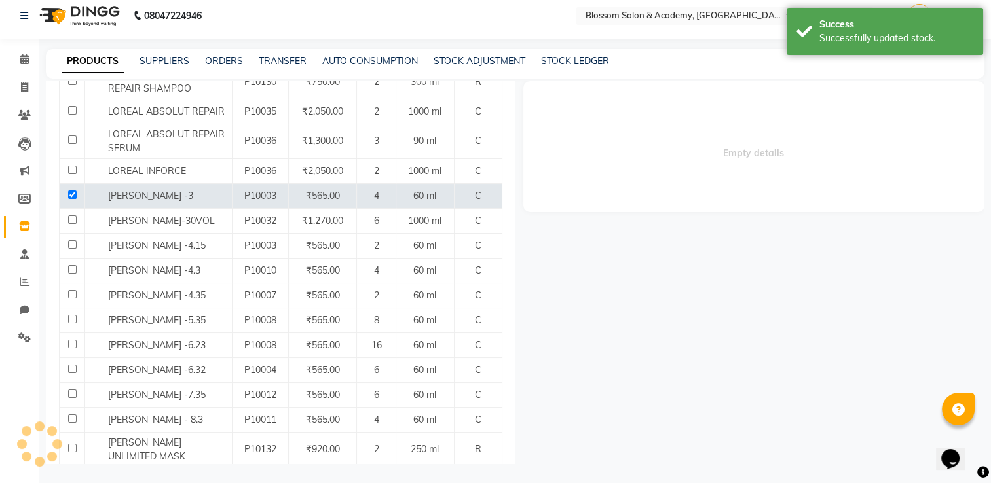
select select
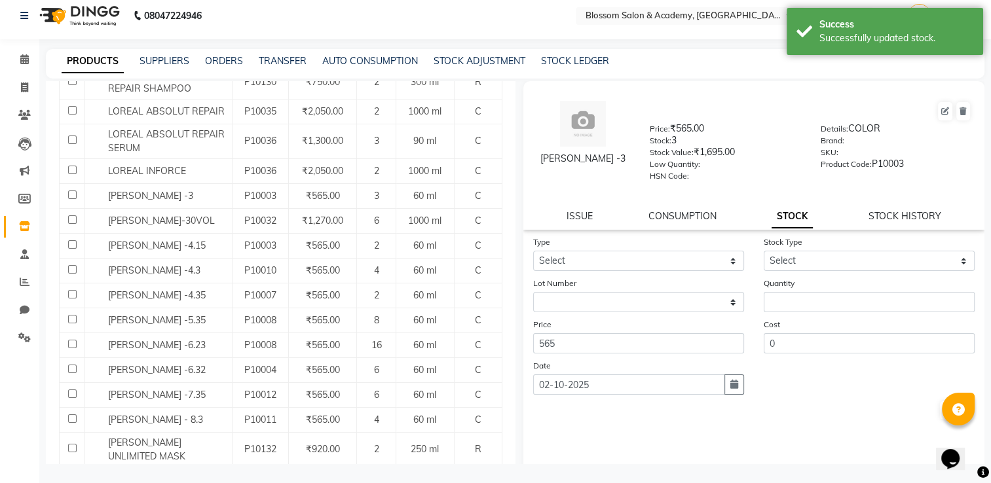
scroll to position [0, 0]
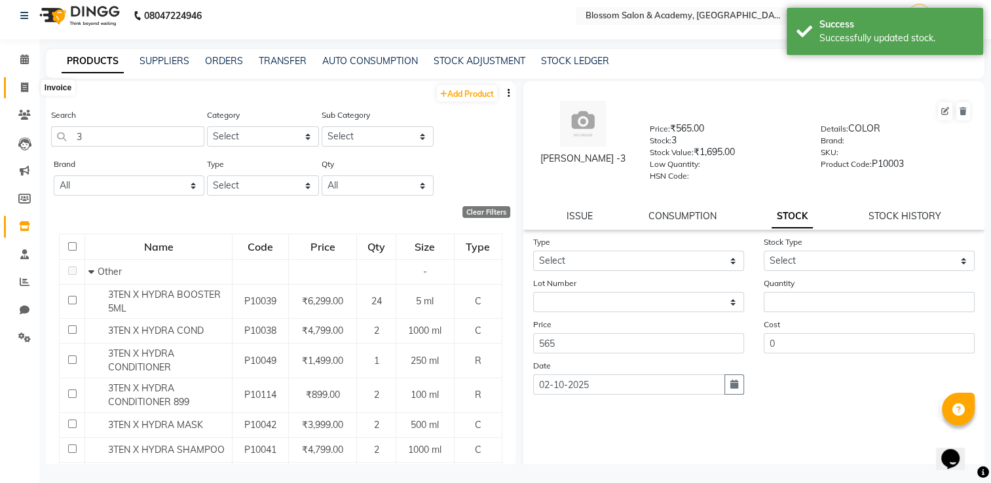
click at [28, 88] on span at bounding box center [24, 88] width 23 height 15
select select "service"
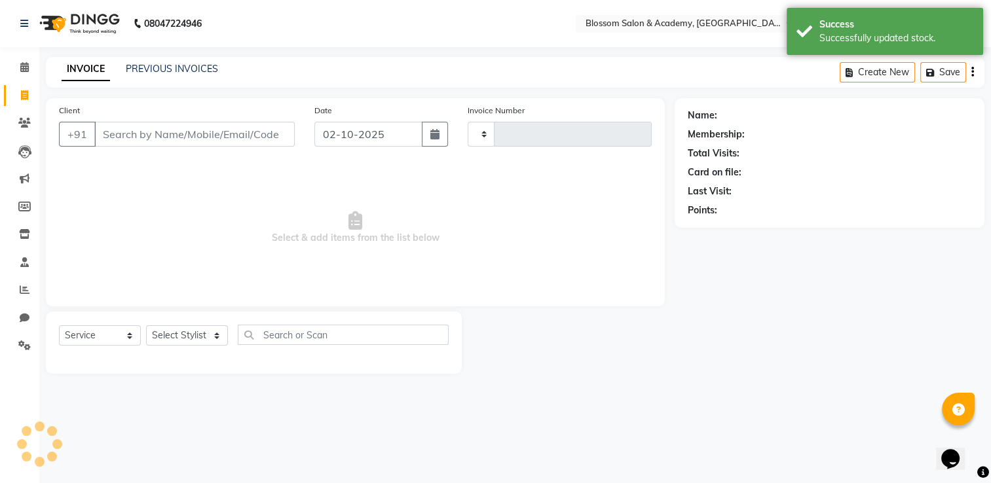
type input "0259"
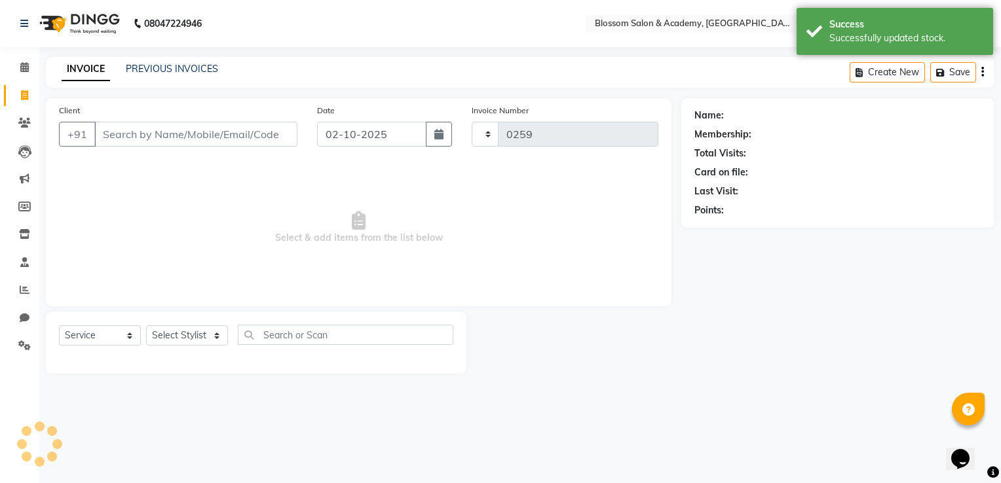
select select "8887"
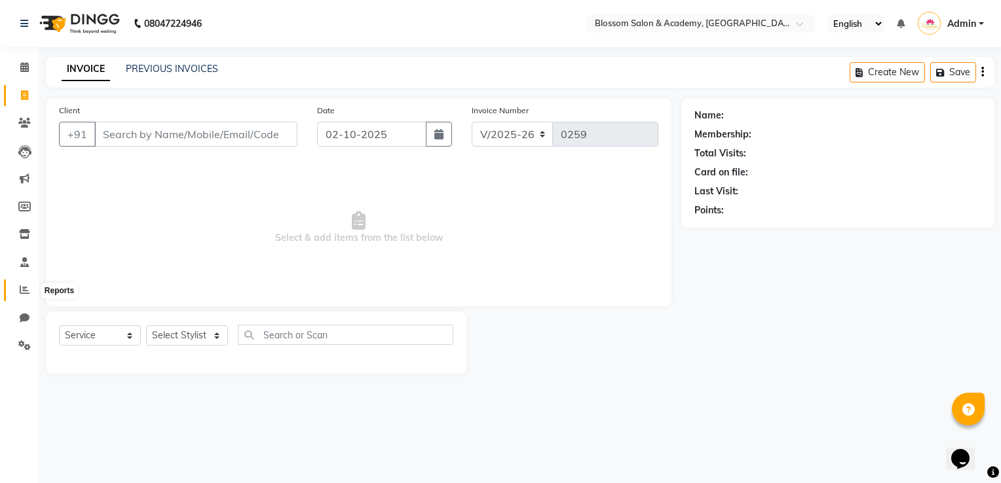
click at [31, 290] on span at bounding box center [24, 290] width 23 height 15
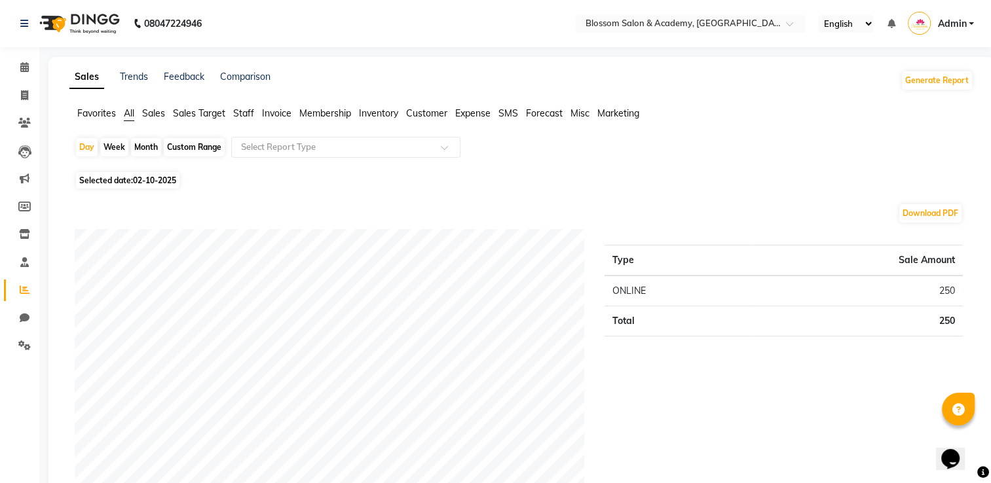
click at [38, 90] on li "Invoice" at bounding box center [19, 96] width 39 height 28
click at [29, 98] on span at bounding box center [24, 95] width 23 height 15
select select "service"
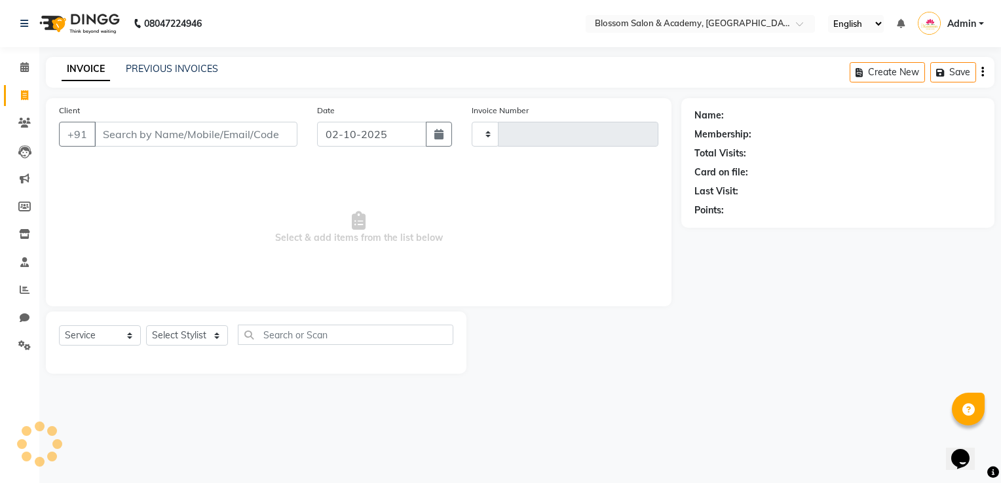
type input "0259"
select select "8887"
click at [141, 67] on link "PREVIOUS INVOICES" at bounding box center [172, 69] width 92 height 12
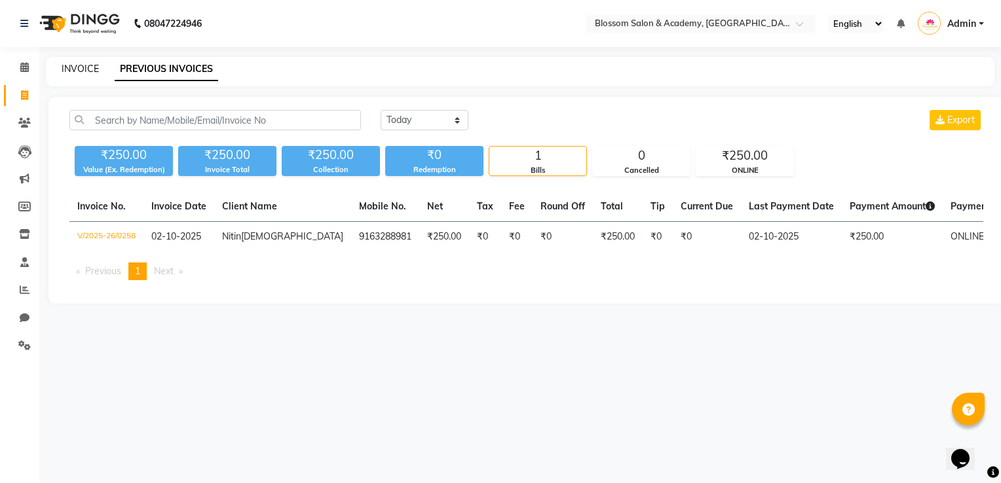
click at [88, 71] on link "INVOICE" at bounding box center [80, 69] width 37 height 12
select select "service"
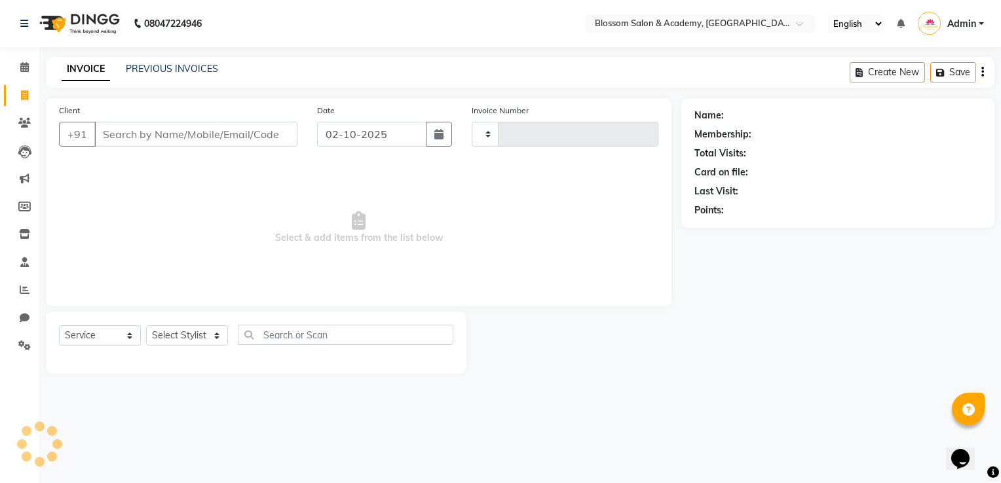
type input "0259"
select select "8887"
type input "9892893111"
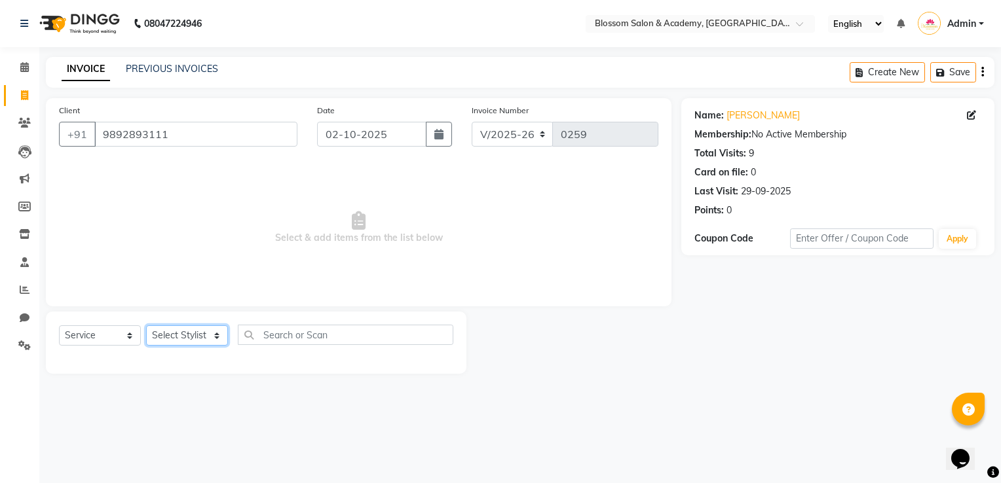
click at [177, 342] on select "Select Stylist ARAMAN SALMANI JEENA THAKUR SAIMA ALI SHAKIBA BARBHIYA SHALINI R…" at bounding box center [187, 335] width 82 height 20
select select "89749"
click at [146, 326] on select "Select Stylist ARAMAN SALMANI JEENA THAKUR SAIMA ALI SHAKIBA BARBHIYA SHALINI R…" at bounding box center [187, 335] width 82 height 20
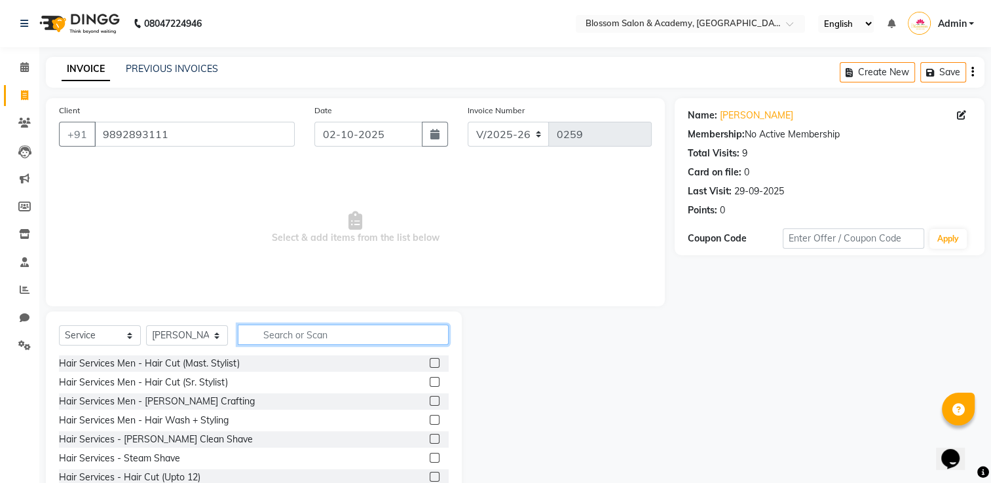
click at [296, 336] on input "text" at bounding box center [343, 335] width 211 height 20
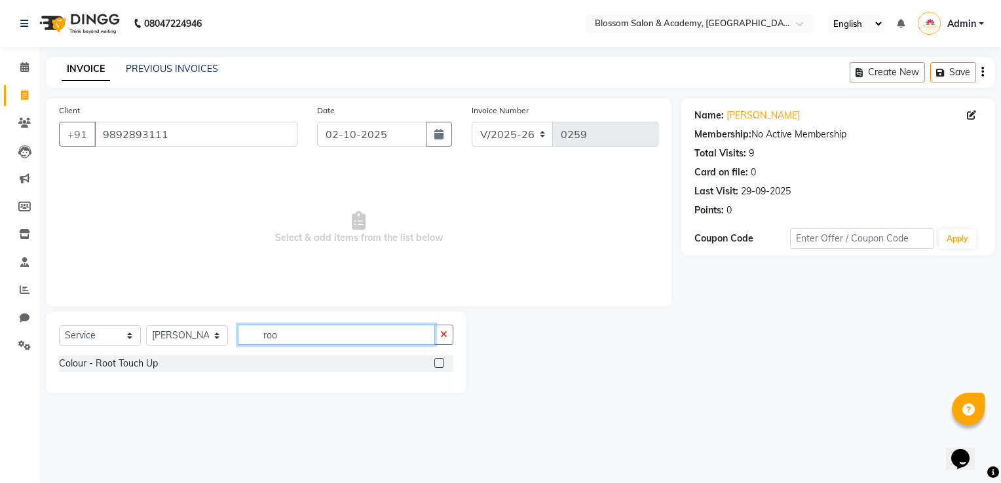
type input "roo"
click at [439, 368] on div at bounding box center [438, 365] width 9 height 14
click at [441, 364] on label at bounding box center [439, 363] width 10 height 10
click at [441, 364] on input "checkbox" at bounding box center [438, 364] width 9 height 9
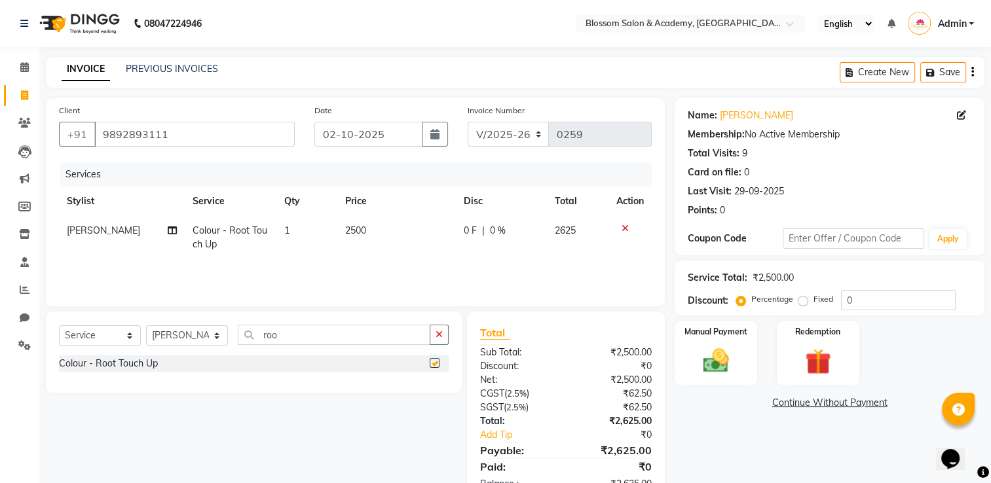
checkbox input "false"
click at [974, 72] on div "Create New Save" at bounding box center [912, 72] width 145 height 31
click at [972, 72] on icon "button" at bounding box center [972, 72] width 3 height 1
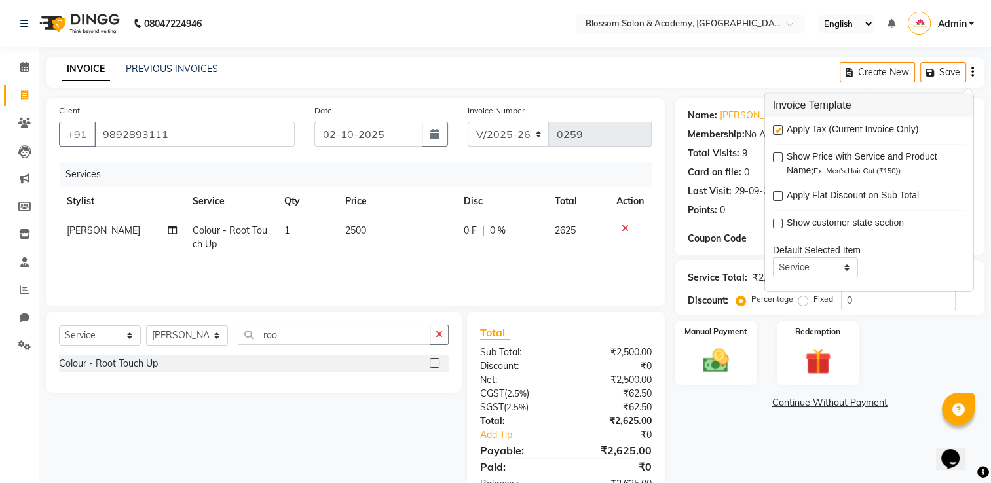
click at [775, 126] on label at bounding box center [778, 130] width 10 height 10
click at [775, 126] on input "checkbox" at bounding box center [777, 130] width 9 height 9
checkbox input "false"
click at [356, 229] on span "2500" at bounding box center [355, 231] width 21 height 12
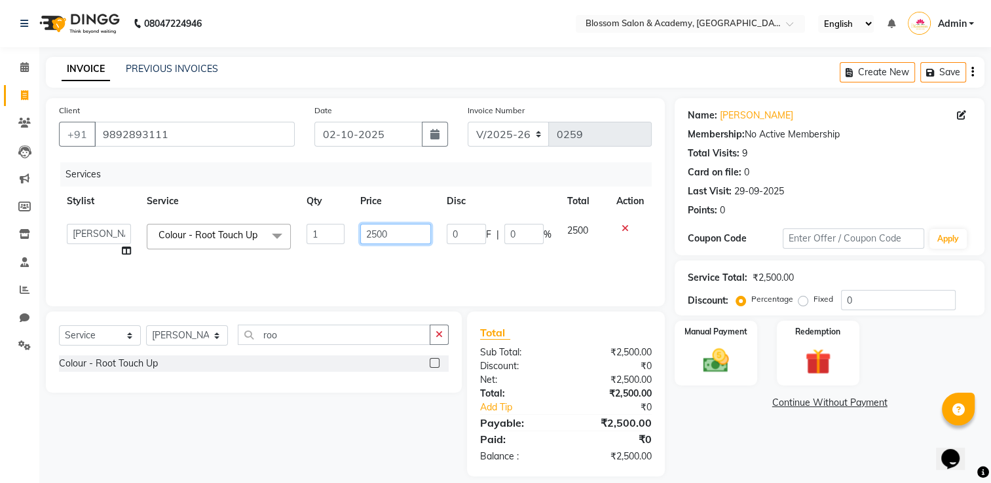
click at [367, 232] on input "2500" at bounding box center [395, 234] width 71 height 20
type input "1200"
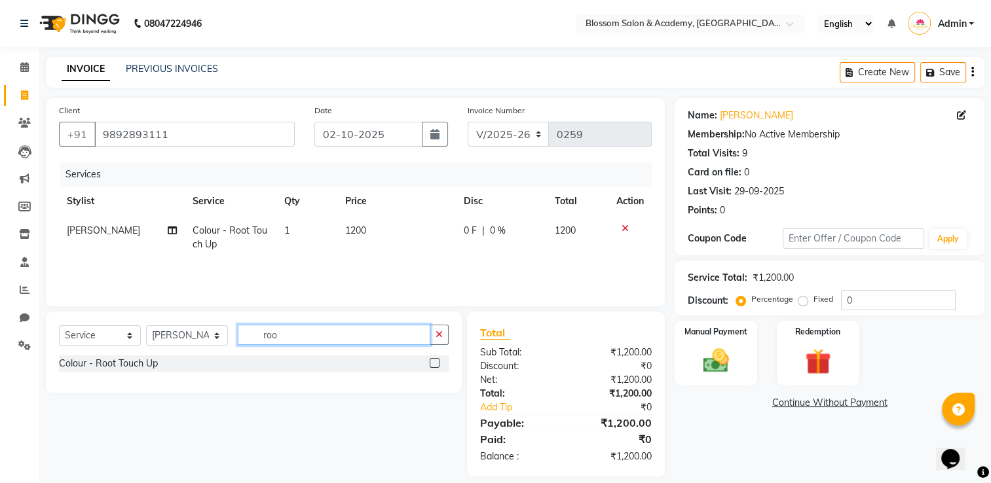
click at [284, 336] on input "roo" at bounding box center [334, 335] width 193 height 20
click at [202, 335] on select "Select Stylist ARAMAN SALMANI JEENA THAKUR SAIMA ALI SHAKIBA BARBHIYA SHALINI R…" at bounding box center [187, 335] width 82 height 20
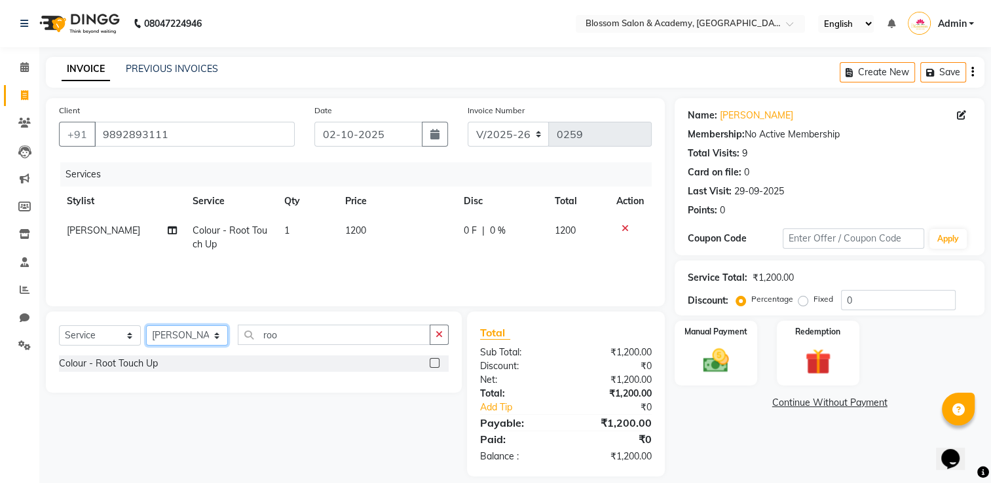
select select "89746"
click at [146, 326] on select "Select Stylist ARAMAN SALMANI JEENA THAKUR SAIMA ALI SHAKIBA BARBHIYA SHALINI R…" at bounding box center [187, 335] width 82 height 20
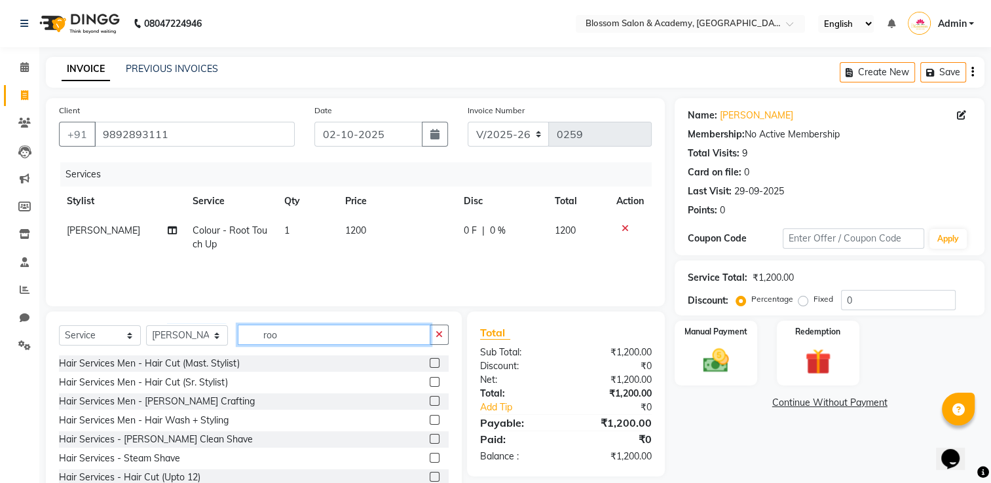
click at [292, 333] on input "roo" at bounding box center [334, 335] width 193 height 20
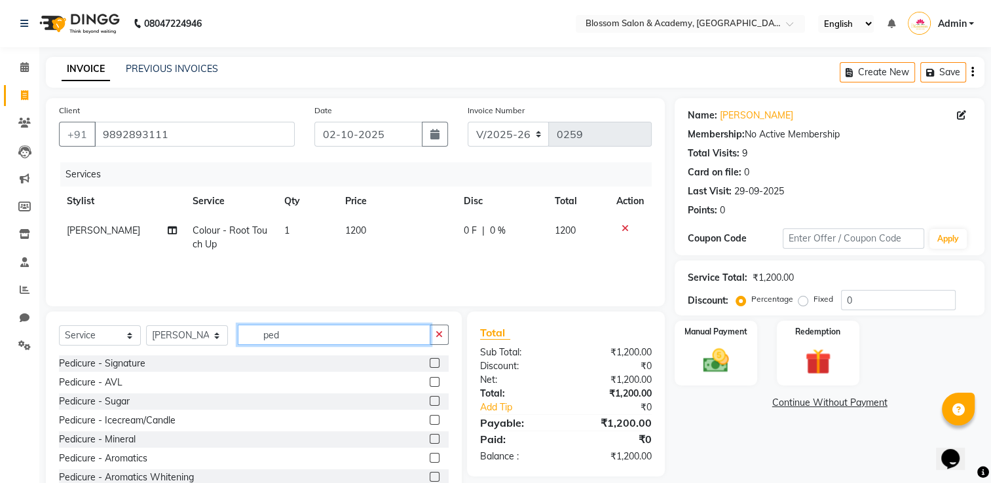
type input "ped"
click at [430, 362] on label at bounding box center [435, 363] width 10 height 10
click at [430, 362] on input "checkbox" at bounding box center [434, 364] width 9 height 9
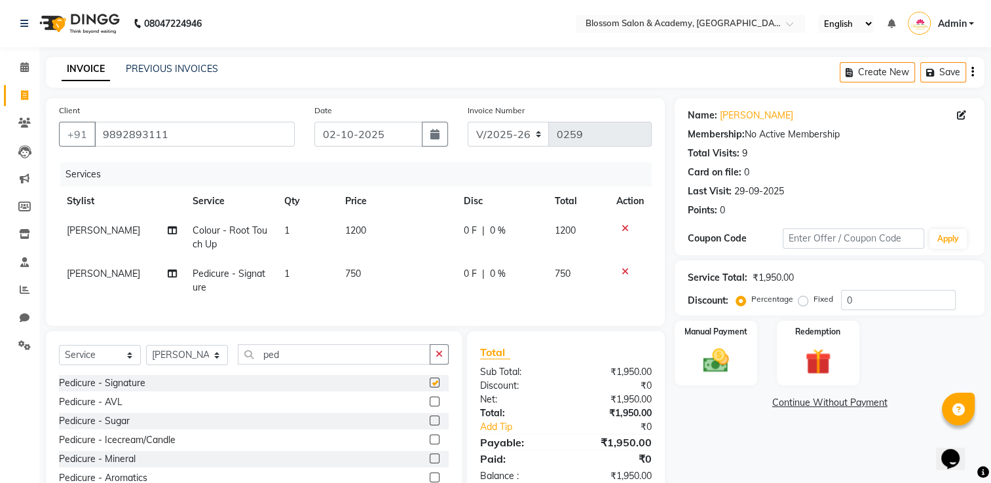
checkbox input "false"
click at [362, 279] on td "750" at bounding box center [396, 280] width 119 height 43
select select "89746"
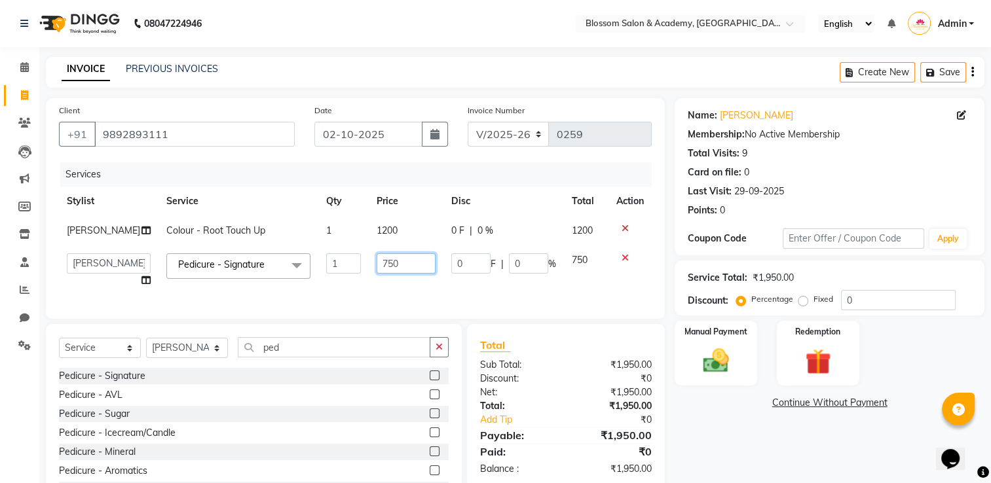
click at [387, 274] on input "750" at bounding box center [406, 263] width 58 height 20
type input "600"
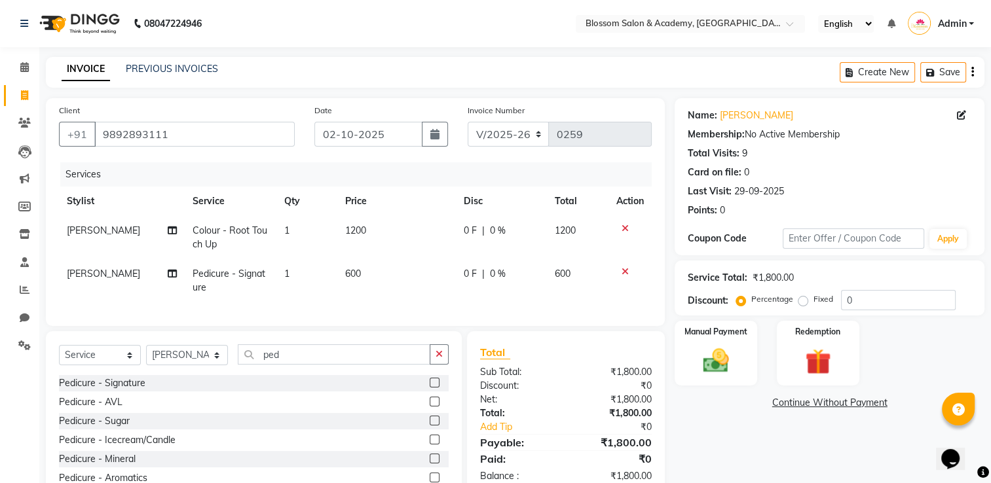
click at [724, 413] on div "Name: Shaily Arya Membership: No Active Membership Total Visits: 9 Card on file…" at bounding box center [835, 311] width 320 height 426
click at [716, 369] on img at bounding box center [716, 361] width 44 height 31
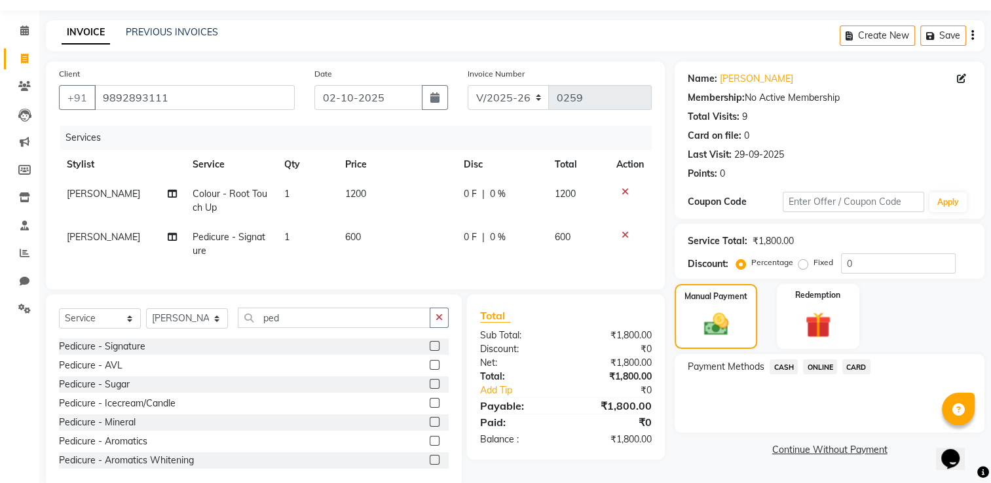
scroll to position [71, 0]
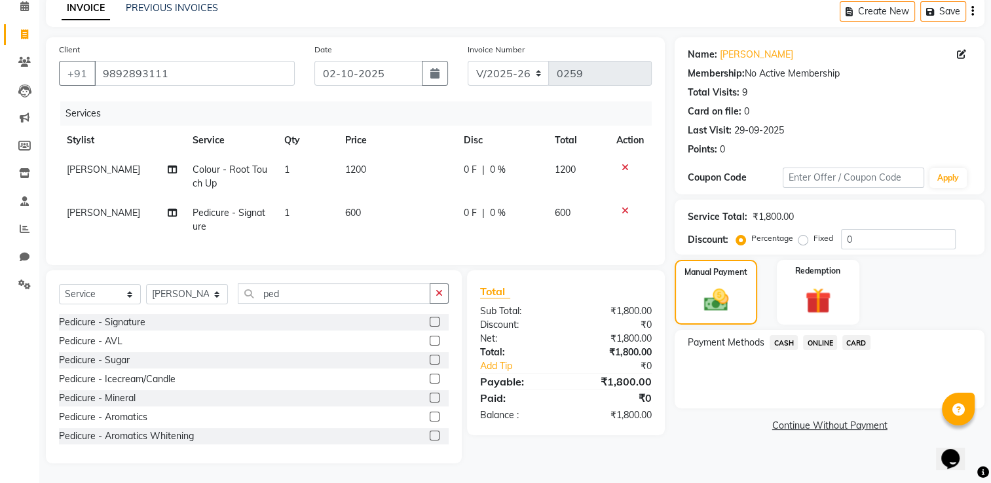
click at [790, 335] on span "CASH" at bounding box center [784, 342] width 28 height 15
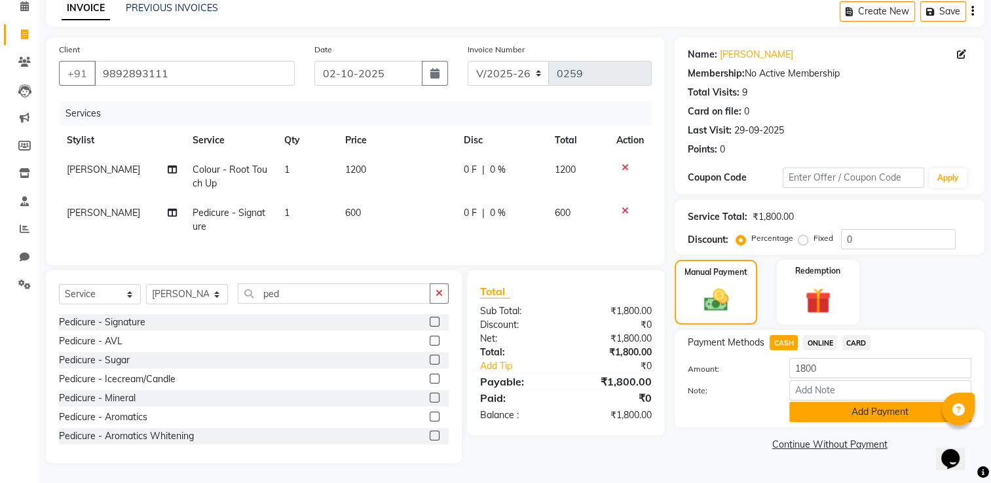
click at [830, 407] on button "Add Payment" at bounding box center [880, 412] width 182 height 20
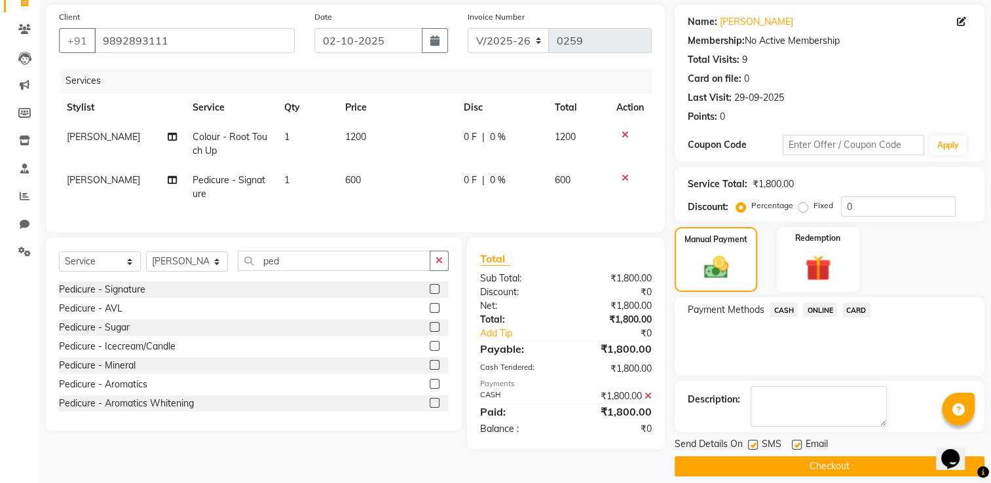
scroll to position [105, 0]
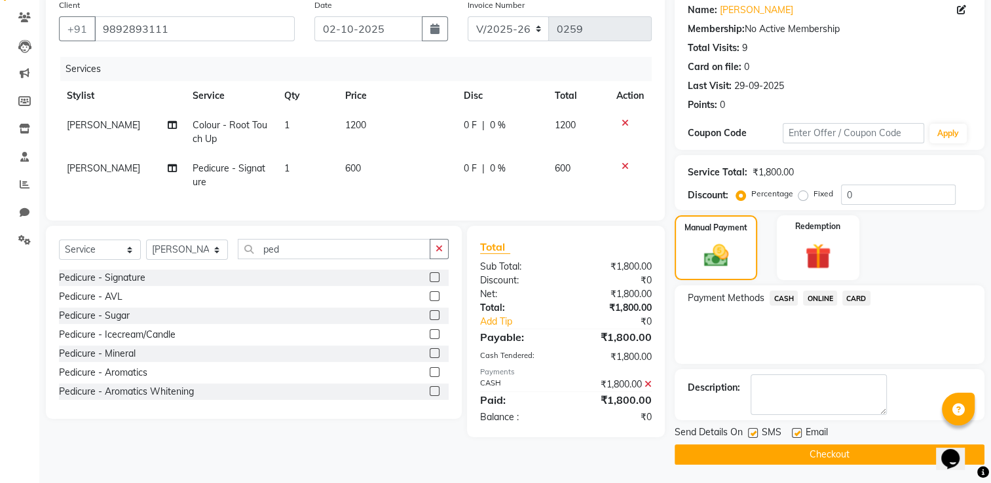
click at [755, 430] on label at bounding box center [753, 433] width 10 height 10
click at [755, 430] on input "checkbox" at bounding box center [752, 434] width 9 height 9
checkbox input "false"
click at [790, 432] on div "SMS" at bounding box center [770, 434] width 44 height 16
click at [796, 436] on label at bounding box center [797, 433] width 10 height 10
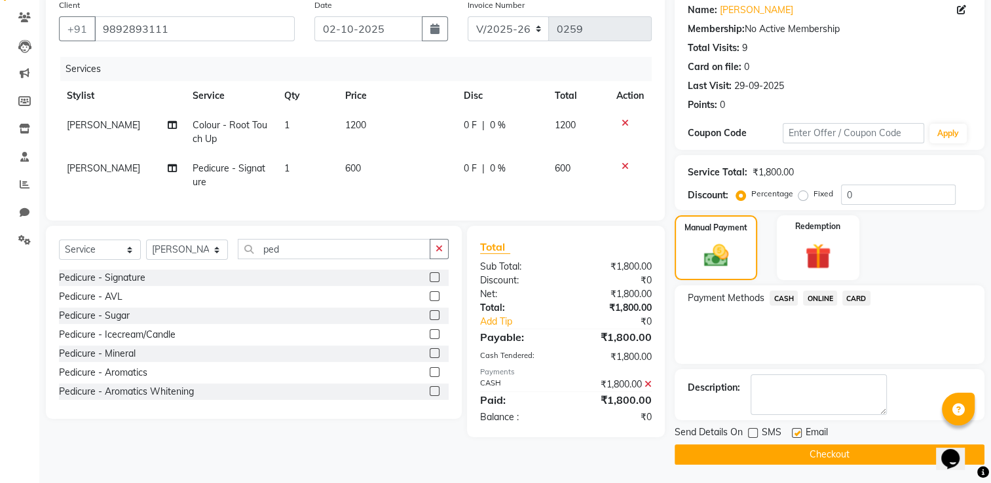
click at [796, 436] on input "checkbox" at bounding box center [796, 434] width 9 height 9
checkbox input "false"
click at [758, 456] on button "Checkout" at bounding box center [830, 455] width 310 height 20
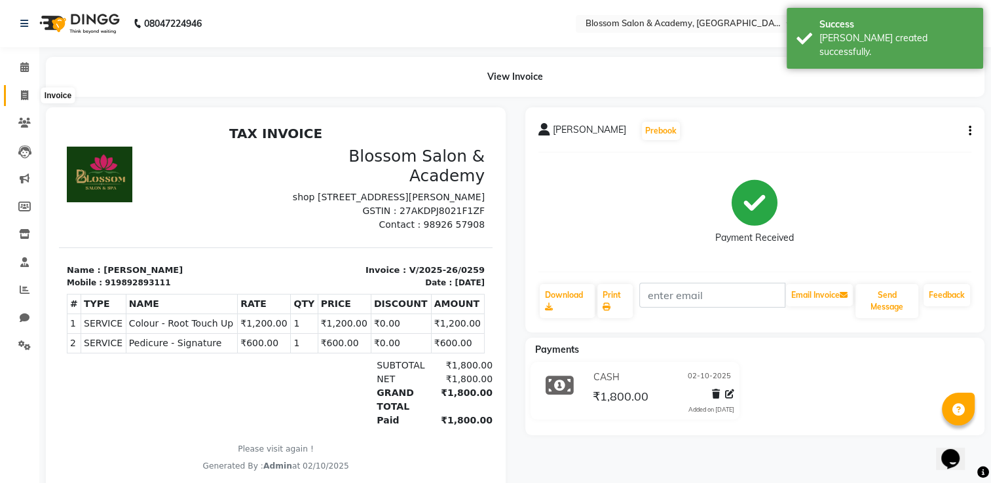
click at [22, 90] on icon at bounding box center [24, 95] width 7 height 10
select select "service"
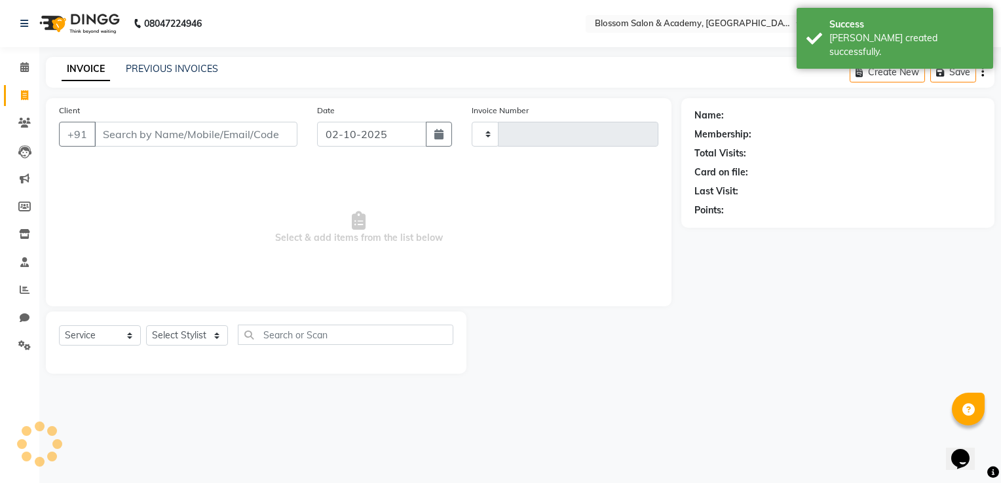
type input "0260"
select select "8887"
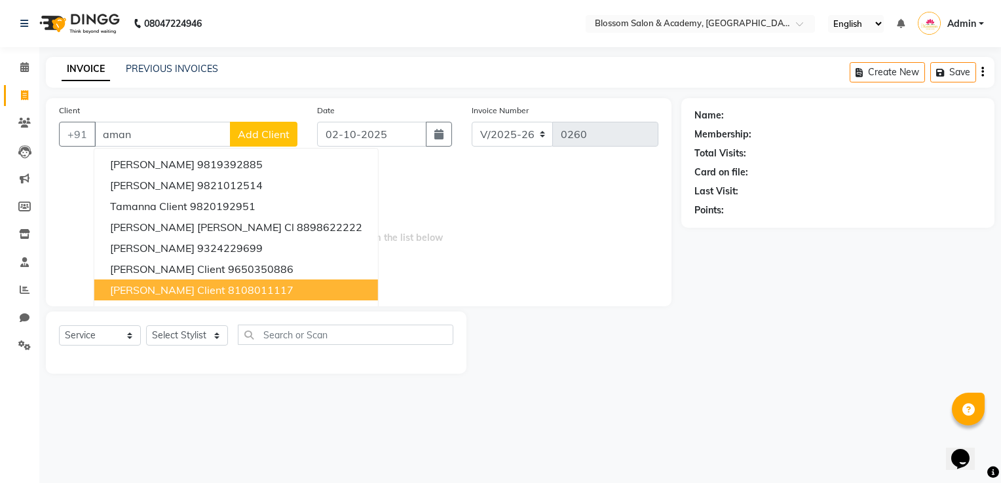
click at [198, 292] on span "Aman Arora Client" at bounding box center [167, 290] width 115 height 13
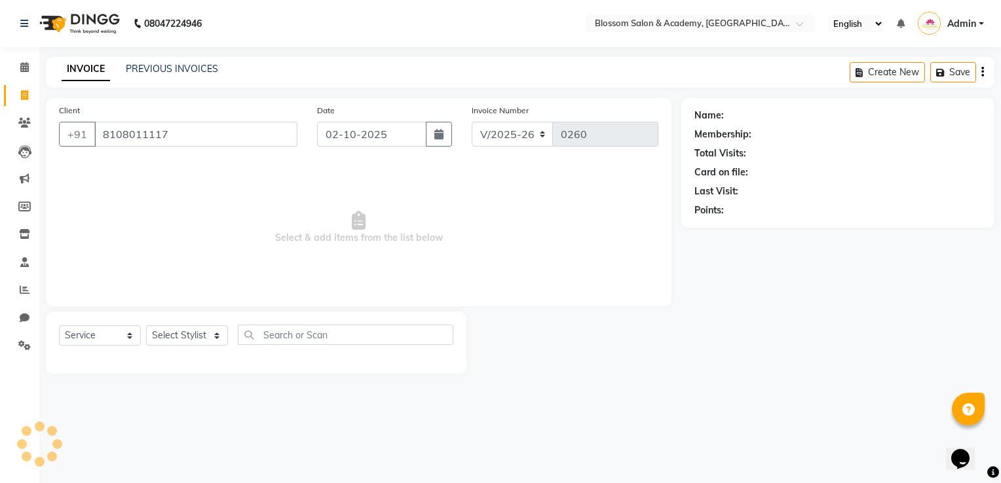
type input "8108011117"
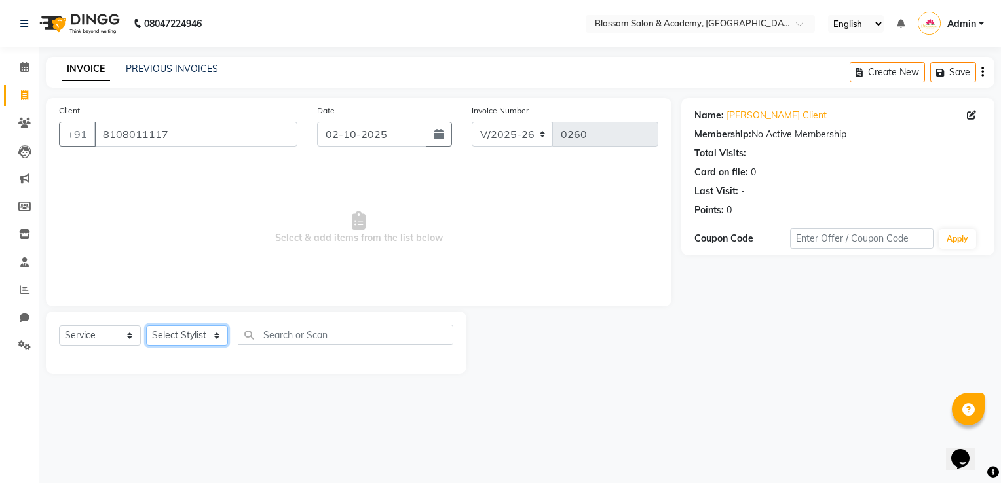
click at [179, 341] on select "Select Stylist ARAMAN SALMANI JEENA THAKUR SAIMA ALI SHAKIBA BARBHIYA SHALINI R…" at bounding box center [187, 335] width 82 height 20
select select "89743"
click at [146, 326] on select "Select Stylist ARAMAN SALMANI JEENA THAKUR SAIMA ALI SHAKIBA BARBHIYA SHALINI R…" at bounding box center [187, 335] width 82 height 20
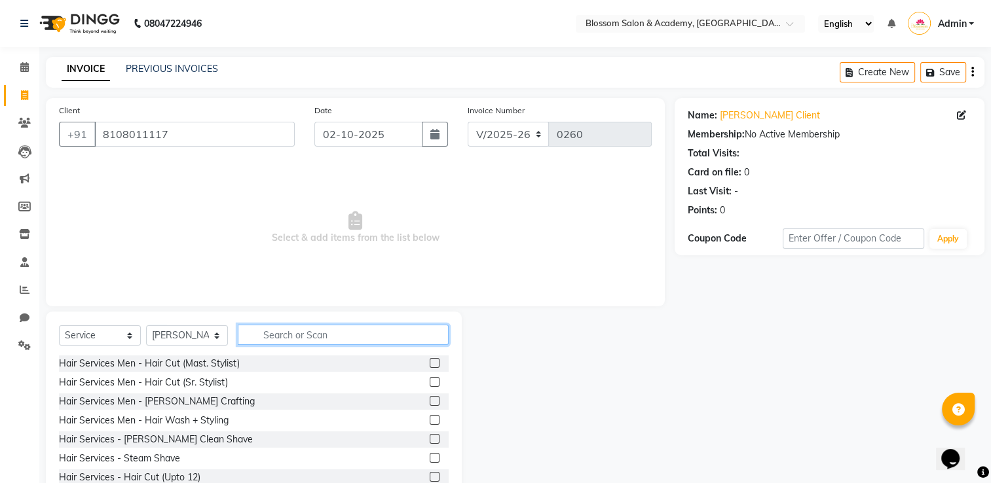
click at [297, 330] on input "text" at bounding box center [343, 335] width 211 height 20
click at [282, 330] on input "text" at bounding box center [343, 335] width 211 height 20
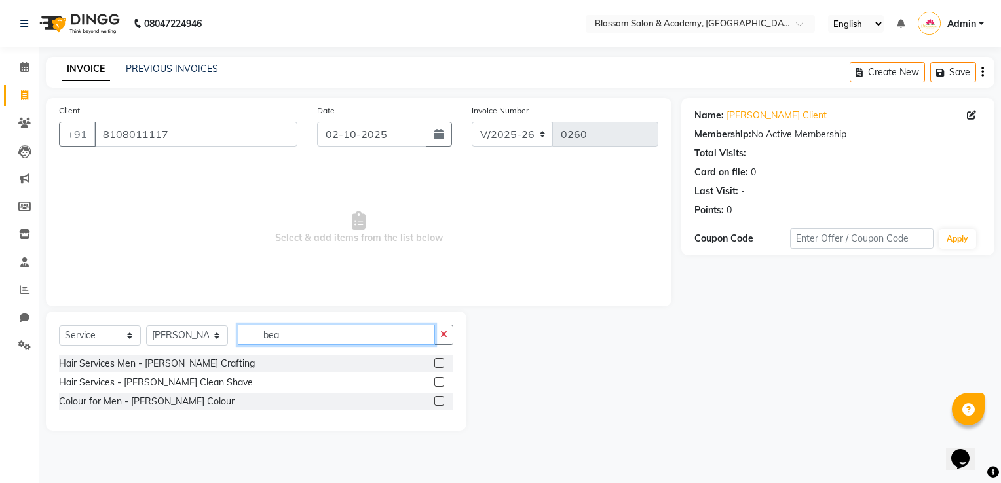
type input "bea"
click at [440, 363] on label at bounding box center [439, 363] width 10 height 10
click at [440, 363] on input "checkbox" at bounding box center [438, 364] width 9 height 9
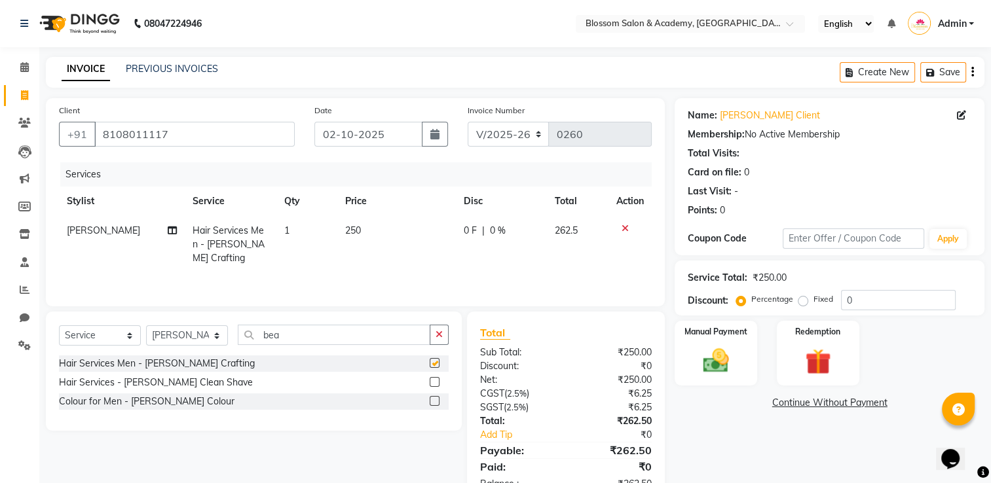
checkbox input "false"
click at [312, 331] on input "bea" at bounding box center [334, 335] width 193 height 20
type input "b"
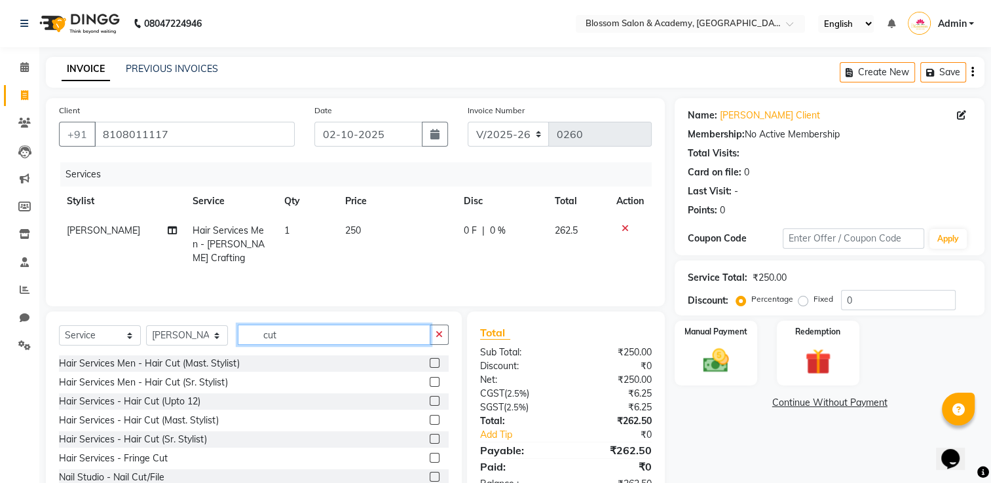
type input "cut"
click at [430, 385] on label at bounding box center [435, 382] width 10 height 10
click at [430, 385] on input "checkbox" at bounding box center [434, 383] width 9 height 9
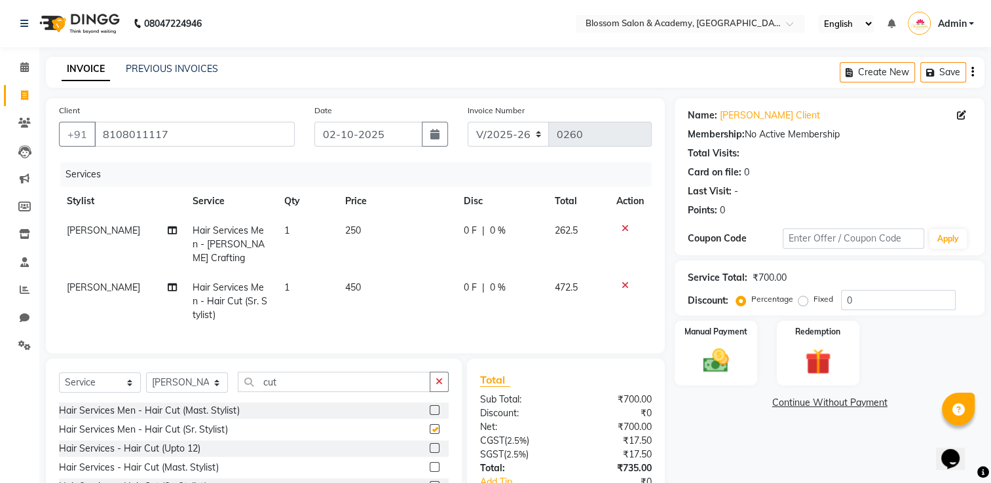
checkbox input "false"
click at [973, 72] on icon "button" at bounding box center [972, 72] width 3 height 1
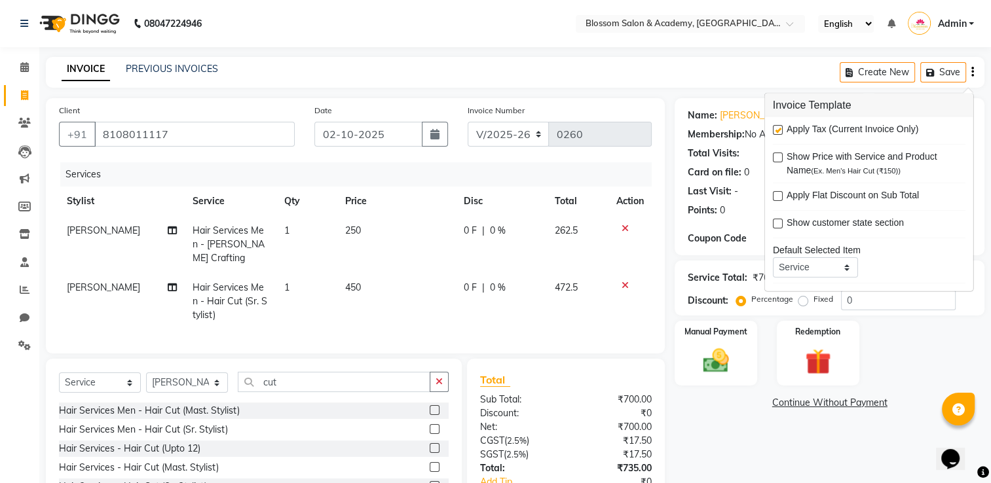
click at [775, 128] on label at bounding box center [778, 130] width 10 height 10
click at [775, 128] on input "checkbox" at bounding box center [777, 130] width 9 height 9
checkbox input "false"
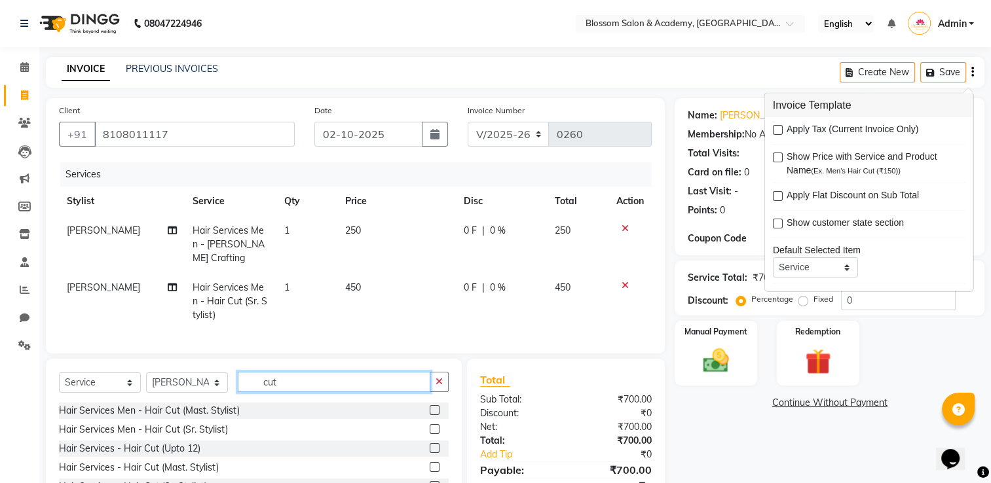
click at [303, 378] on input "cut" at bounding box center [334, 382] width 193 height 20
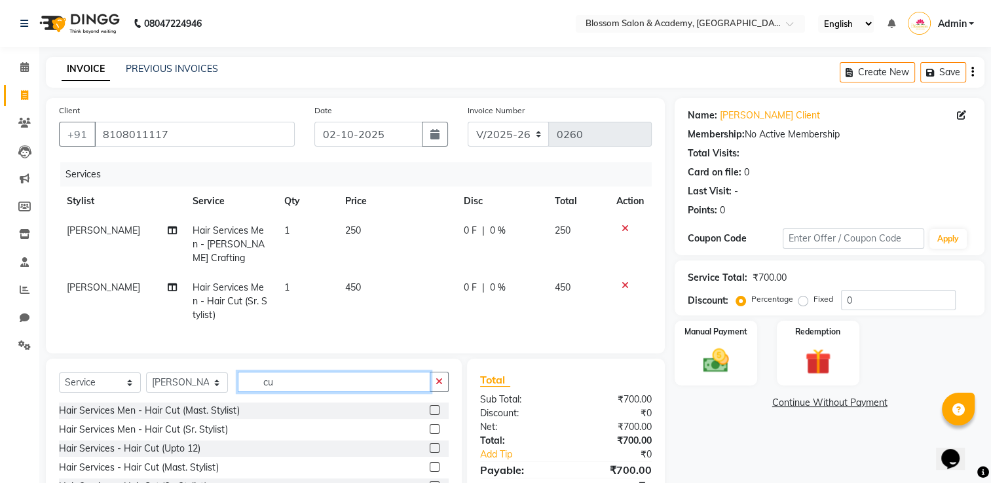
type input "c"
type input "thr"
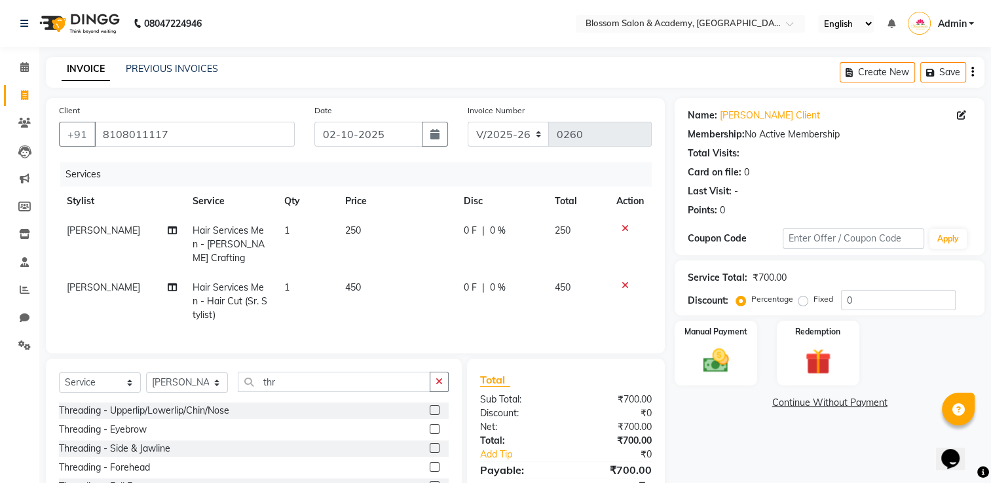
click at [432, 428] on label at bounding box center [435, 429] width 10 height 10
click at [432, 428] on input "checkbox" at bounding box center [434, 430] width 9 height 9
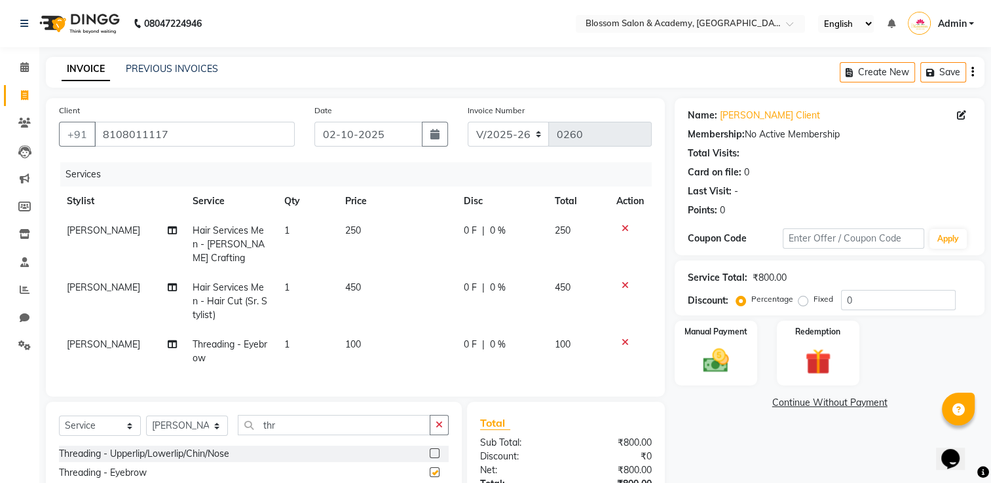
checkbox input "false"
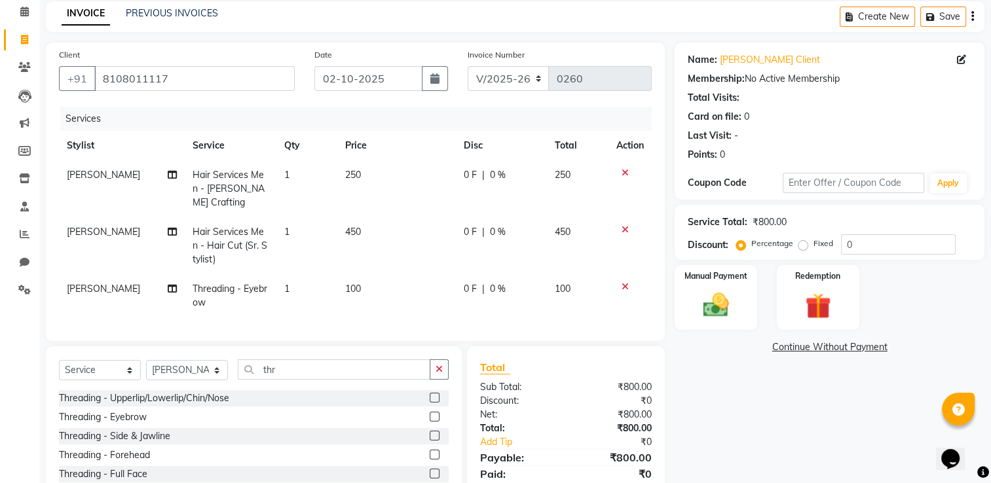
scroll to position [100, 0]
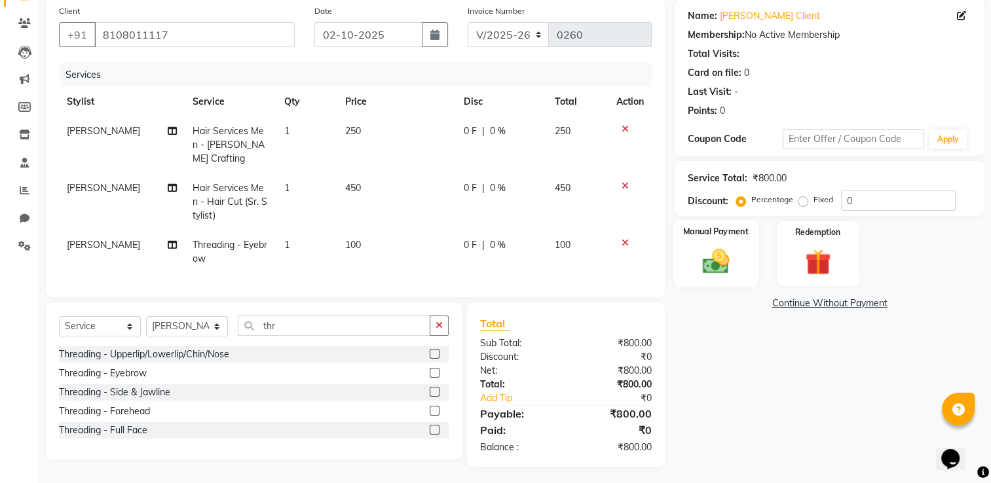
click at [700, 272] on img at bounding box center [716, 261] width 44 height 31
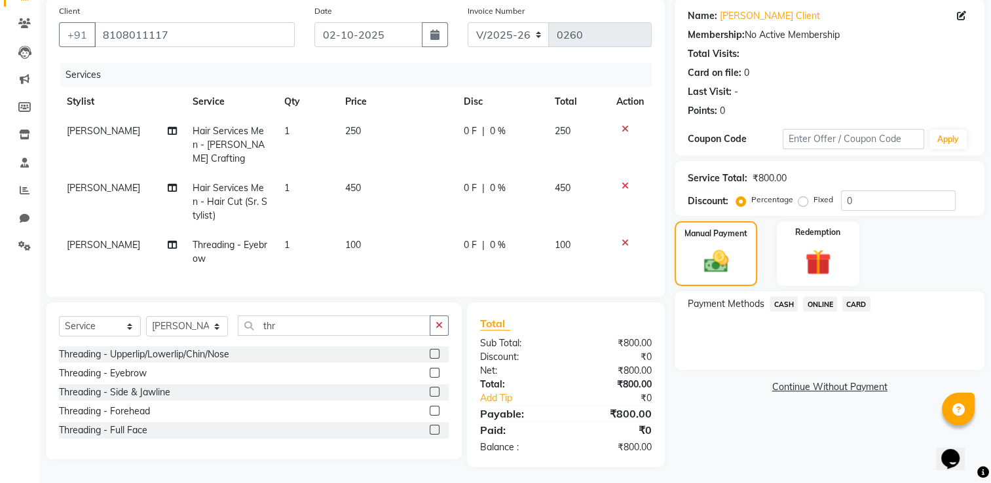
click at [825, 305] on span "ONLINE" at bounding box center [820, 304] width 34 height 15
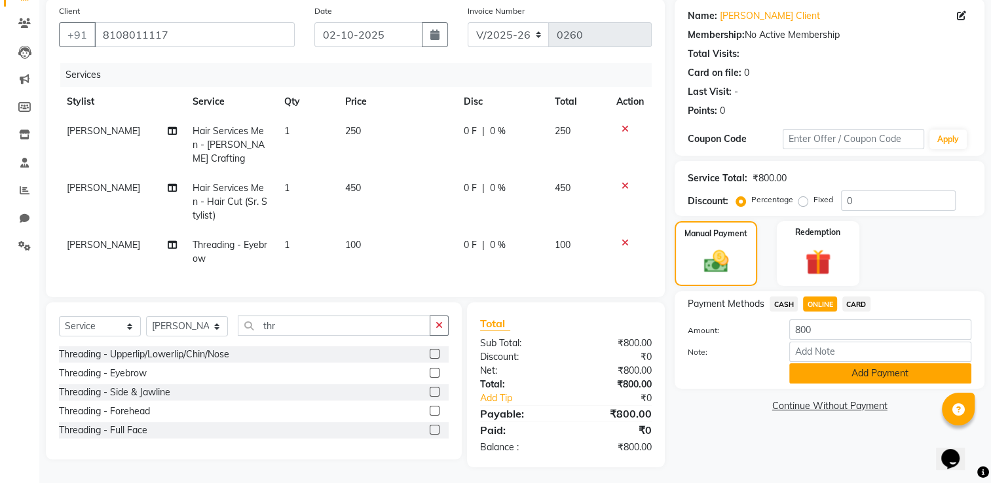
click at [840, 375] on button "Add Payment" at bounding box center [880, 373] width 182 height 20
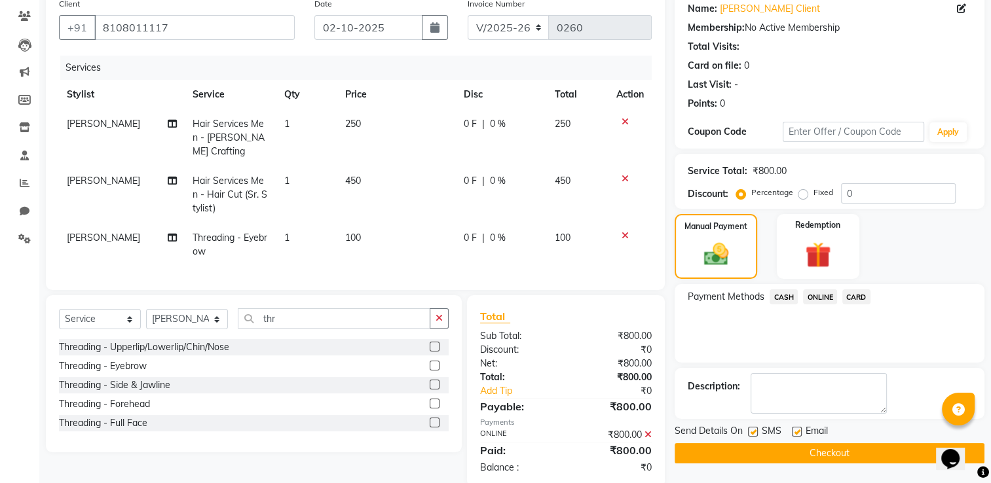
scroll to position [127, 0]
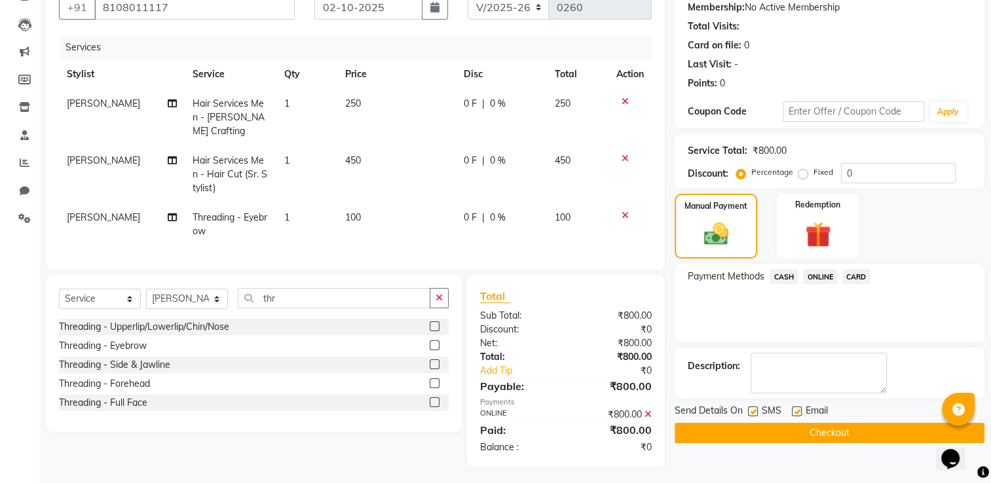
click at [758, 411] on div "SMS" at bounding box center [770, 412] width 44 height 16
drag, startPoint x: 754, startPoint y: 413, endPoint x: 768, endPoint y: 413, distance: 13.1
click at [755, 413] on label at bounding box center [753, 412] width 10 height 10
click at [755, 413] on input "checkbox" at bounding box center [752, 412] width 9 height 9
checkbox input "false"
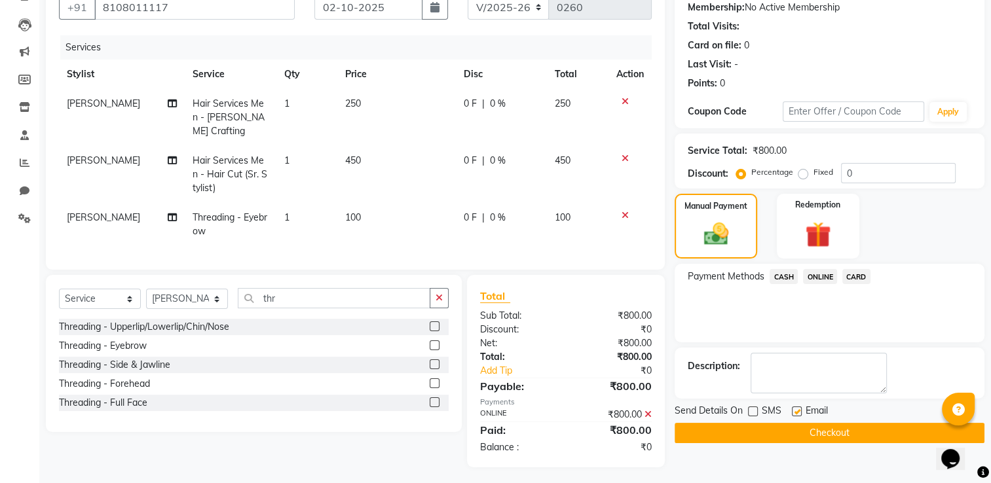
click at [792, 411] on label at bounding box center [797, 412] width 10 height 10
click at [792, 411] on input "checkbox" at bounding box center [796, 412] width 9 height 9
checkbox input "false"
click at [792, 430] on button "Checkout" at bounding box center [830, 433] width 310 height 20
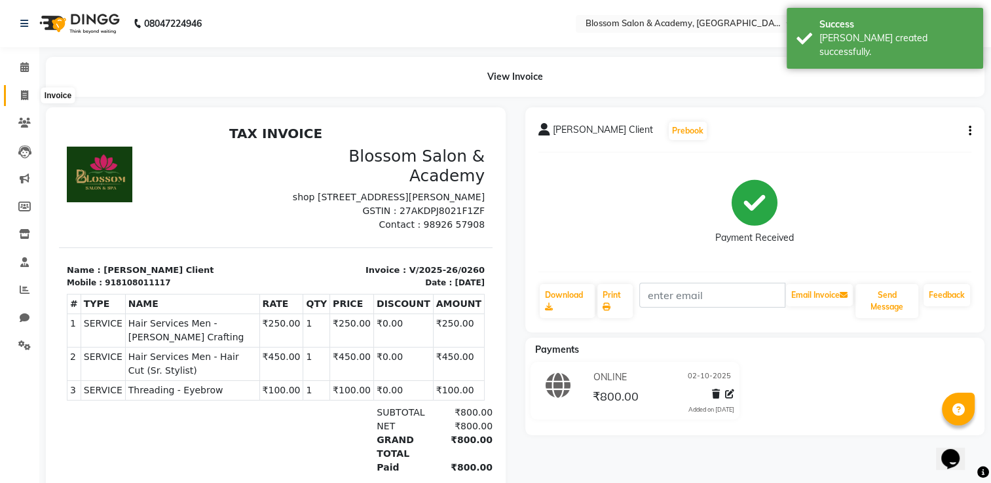
click at [19, 91] on span at bounding box center [24, 95] width 23 height 15
select select "service"
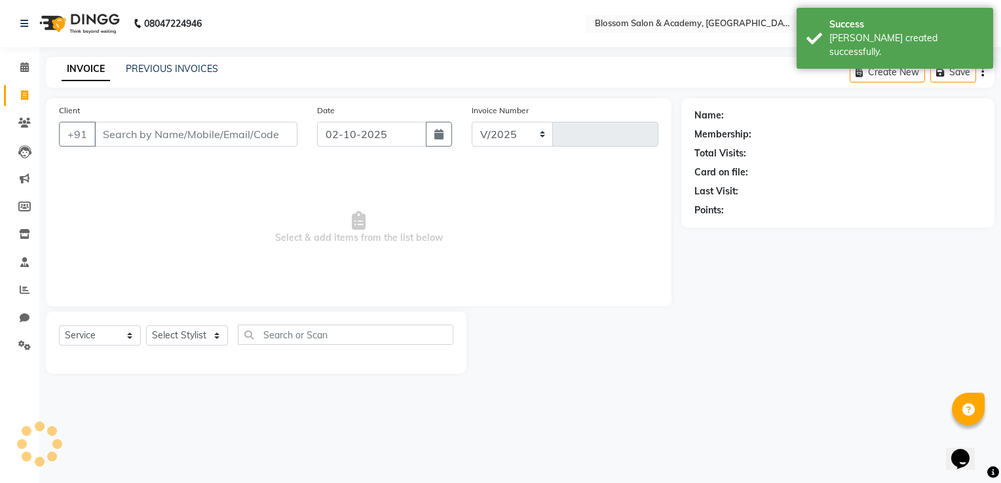
select select "8887"
type input "0261"
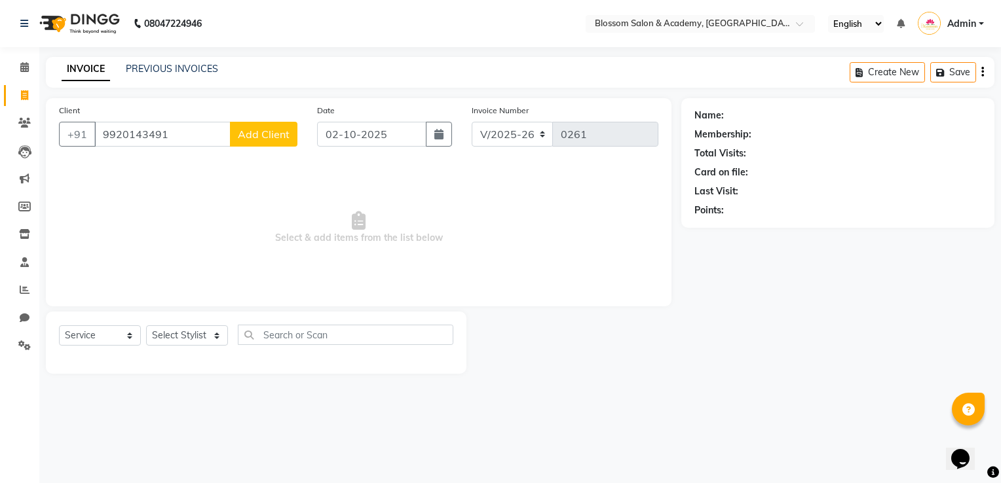
type input "9920143491"
click at [270, 132] on span "Add Client" at bounding box center [264, 134] width 52 height 13
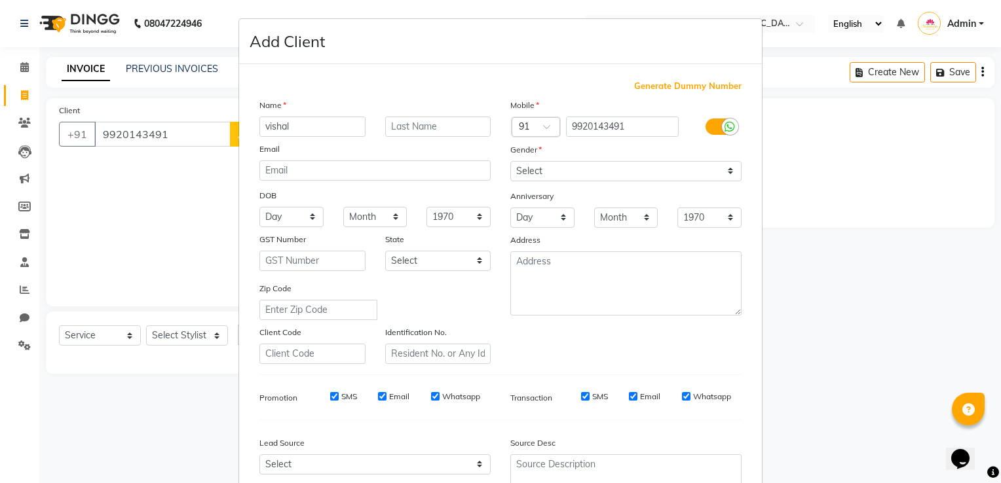
type input "vishal"
click at [546, 181] on select "Select Male Female Other Prefer Not To Say" at bounding box center [625, 171] width 231 height 20
select select "male"
click at [510, 162] on select "Select Male Female Other Prefer Not To Say" at bounding box center [625, 171] width 231 height 20
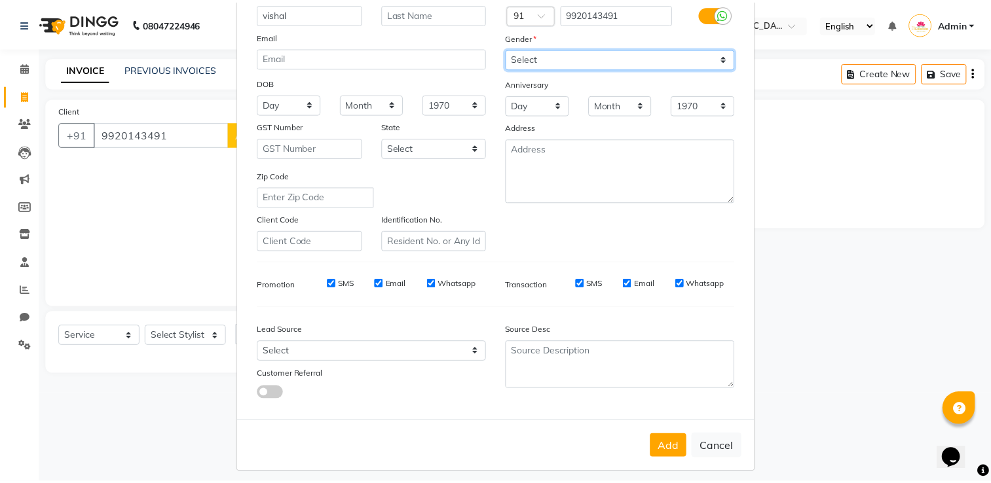
scroll to position [127, 0]
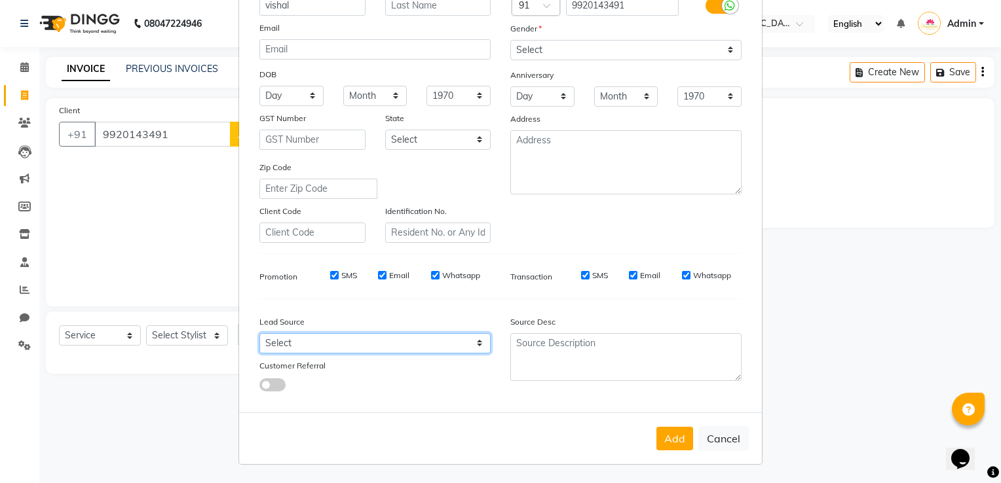
click at [476, 342] on select "Select Walk-in Referral Internet Friend Word of Mouth Advertisement Facebook Ju…" at bounding box center [374, 343] width 231 height 20
select select "56888"
click at [259, 333] on select "Select Walk-in Referral Internet Friend Word of Mouth Advertisement Facebook Ju…" at bounding box center [374, 343] width 231 height 20
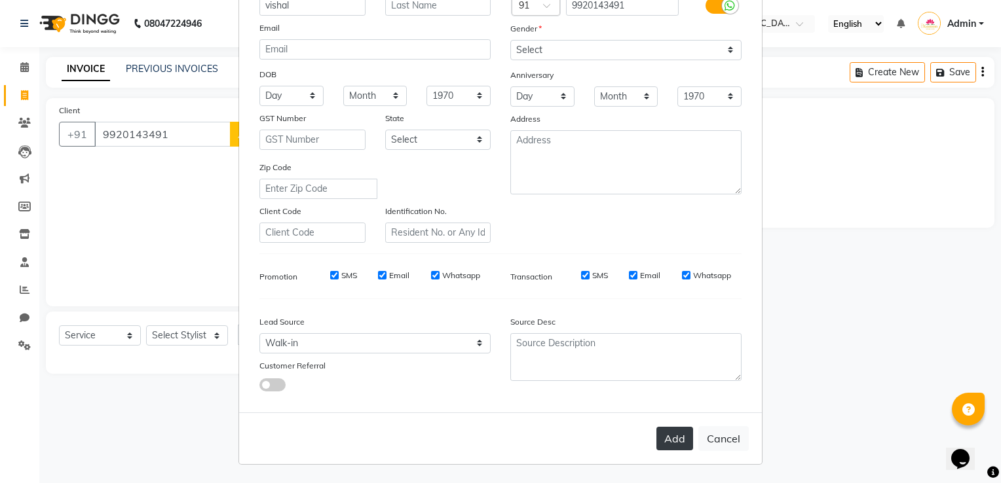
click at [679, 437] on button "Add" at bounding box center [674, 439] width 37 height 24
select select
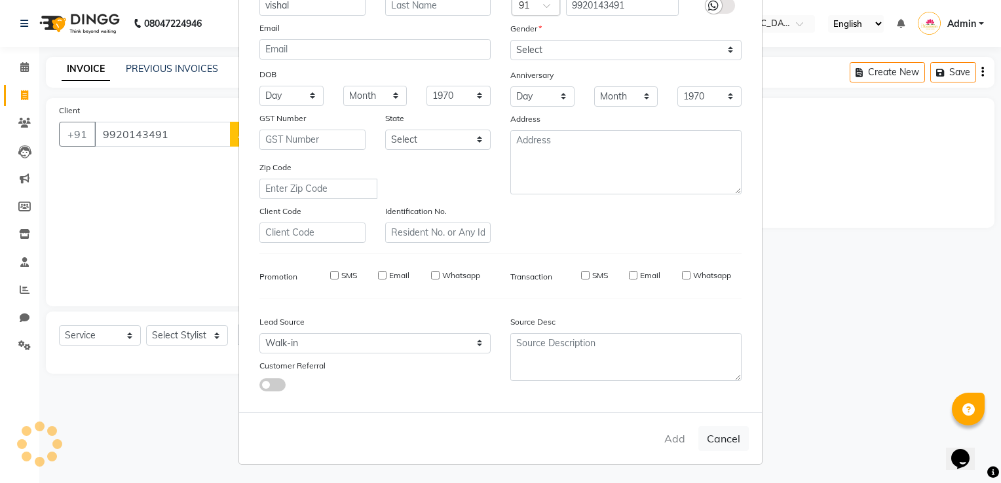
select select
checkbox input "false"
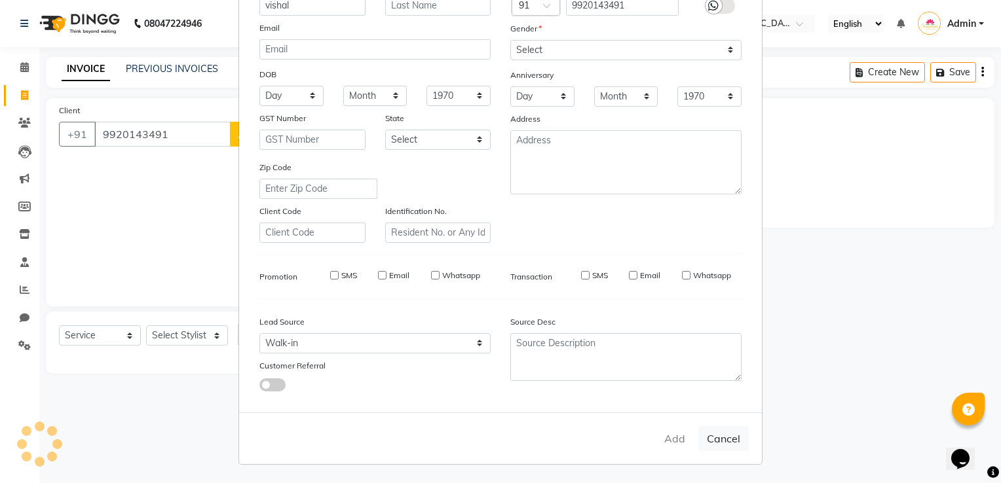
checkbox input "false"
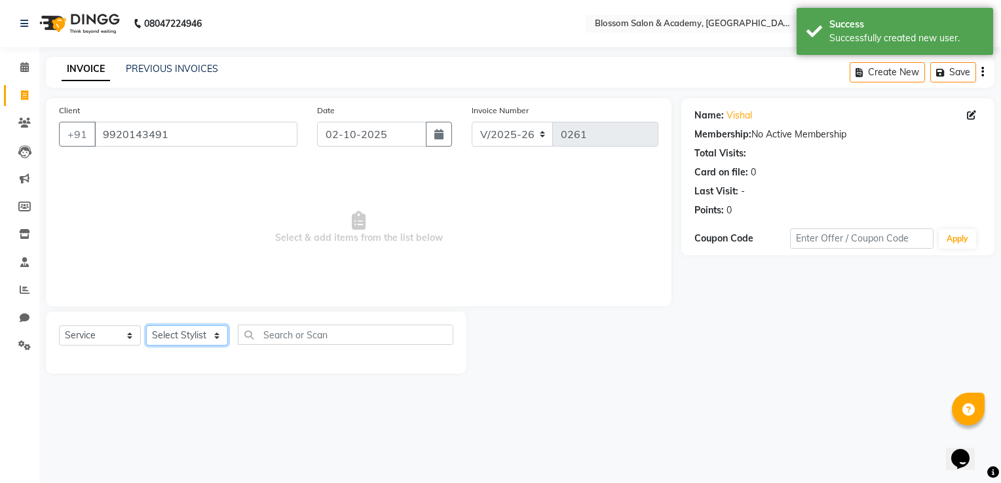
click at [162, 339] on select "Select Stylist ARAMAN SALMANI JEENA THAKUR SAIMA ALI SHAKIBA BARBHIYA SHALINI R…" at bounding box center [187, 335] width 82 height 20
select select "89749"
click at [146, 326] on select "Select Stylist ARAMAN SALMANI JEENA THAKUR SAIMA ALI SHAKIBA BARBHIYA SHALINI R…" at bounding box center [187, 335] width 82 height 20
click at [175, 214] on span "Select & add items from the list below" at bounding box center [358, 227] width 599 height 131
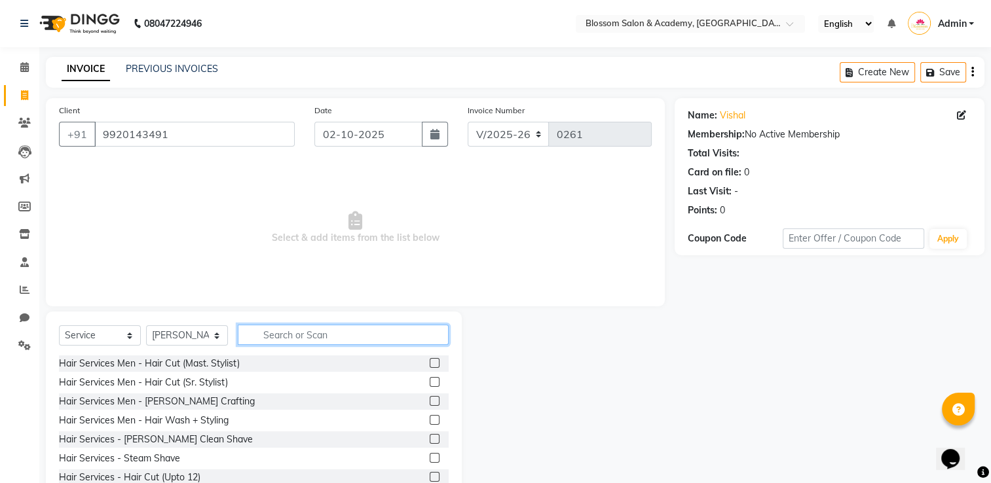
click at [270, 335] on input "text" at bounding box center [343, 335] width 211 height 20
click at [430, 384] on label at bounding box center [435, 382] width 10 height 10
click at [430, 384] on input "checkbox" at bounding box center [434, 383] width 9 height 9
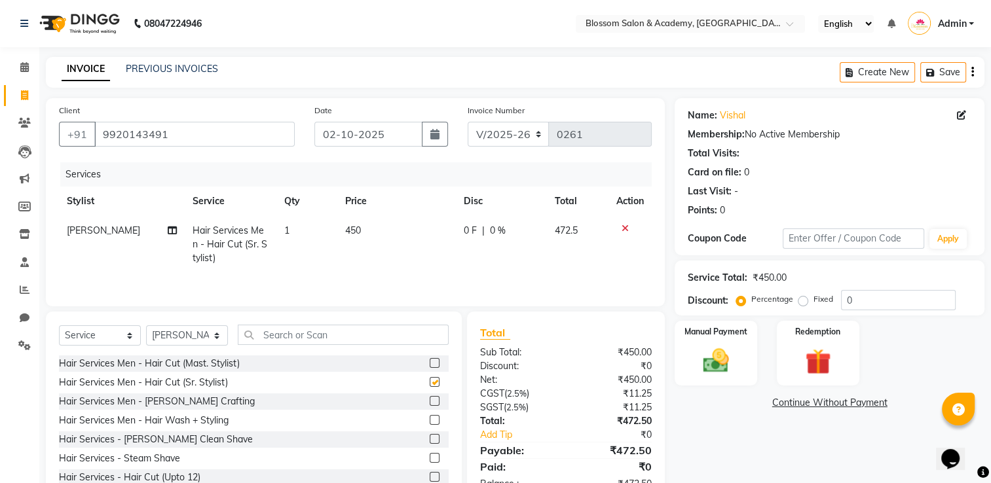
checkbox input "false"
click at [379, 338] on input "text" at bounding box center [343, 335] width 211 height 20
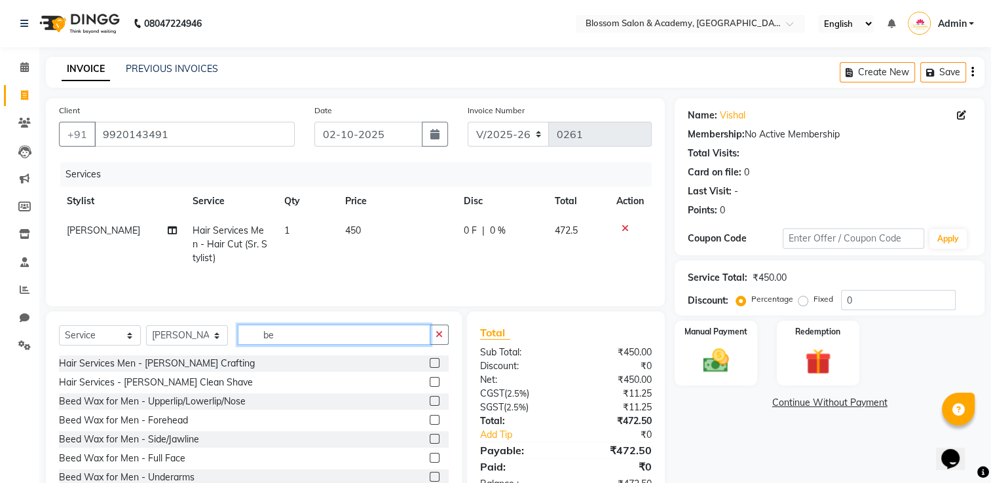
type input "be"
click at [430, 363] on label at bounding box center [435, 363] width 10 height 10
click at [430, 363] on input "checkbox" at bounding box center [434, 364] width 9 height 9
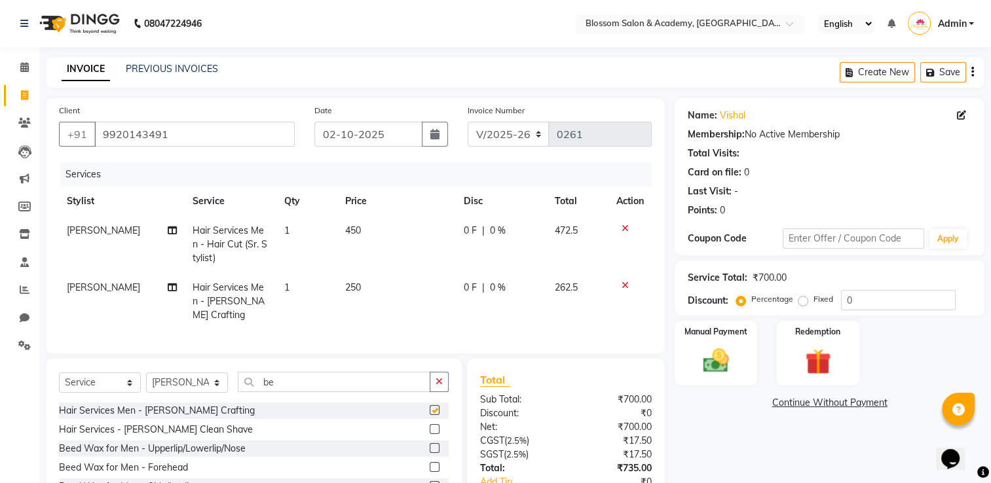
checkbox input "false"
click at [291, 384] on input "be" at bounding box center [334, 382] width 193 height 20
type input "b"
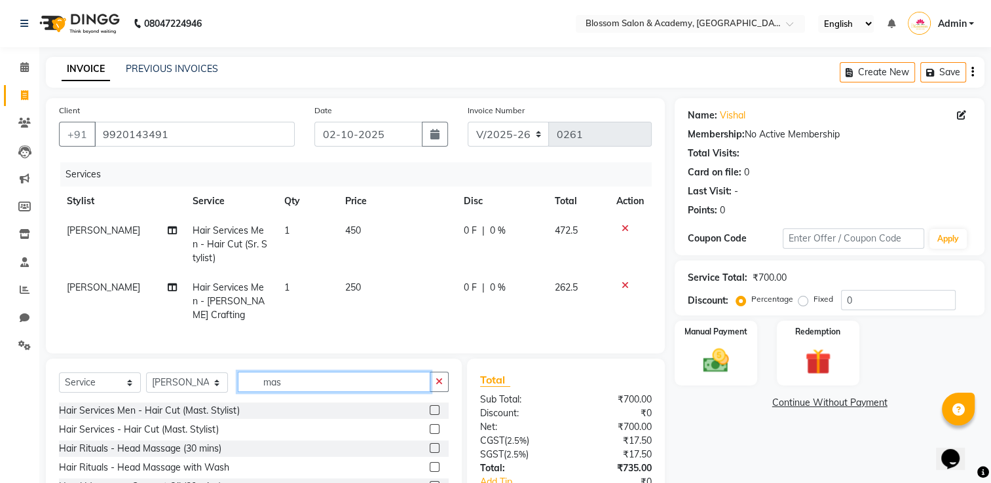
type input "mas"
click at [430, 447] on label at bounding box center [435, 448] width 10 height 10
click at [430, 447] on input "checkbox" at bounding box center [434, 449] width 9 height 9
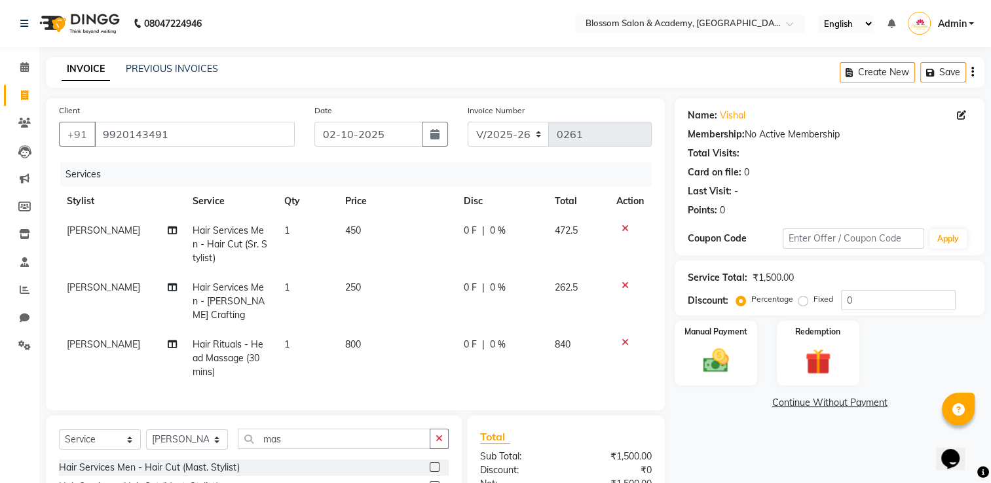
checkbox input "false"
click at [973, 72] on icon "button" at bounding box center [972, 72] width 3 height 1
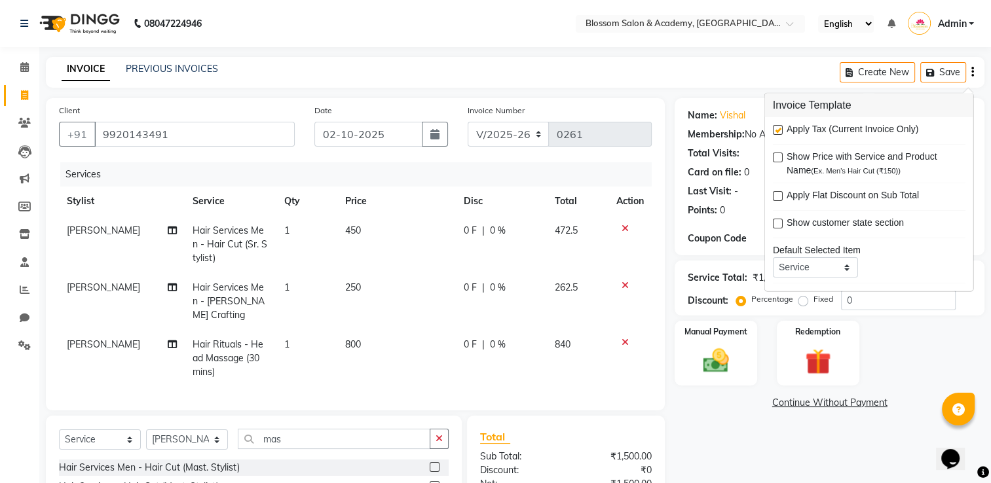
click at [777, 128] on label at bounding box center [778, 130] width 10 height 10
click at [777, 128] on input "checkbox" at bounding box center [777, 130] width 9 height 9
checkbox input "false"
click at [356, 330] on td "800" at bounding box center [396, 358] width 119 height 57
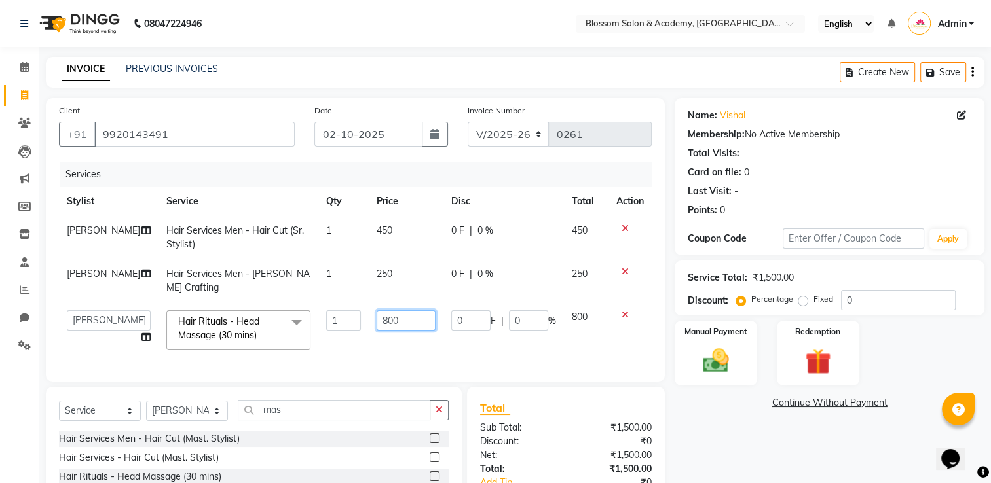
click at [390, 321] on input "800" at bounding box center [406, 320] width 58 height 20
type input "600"
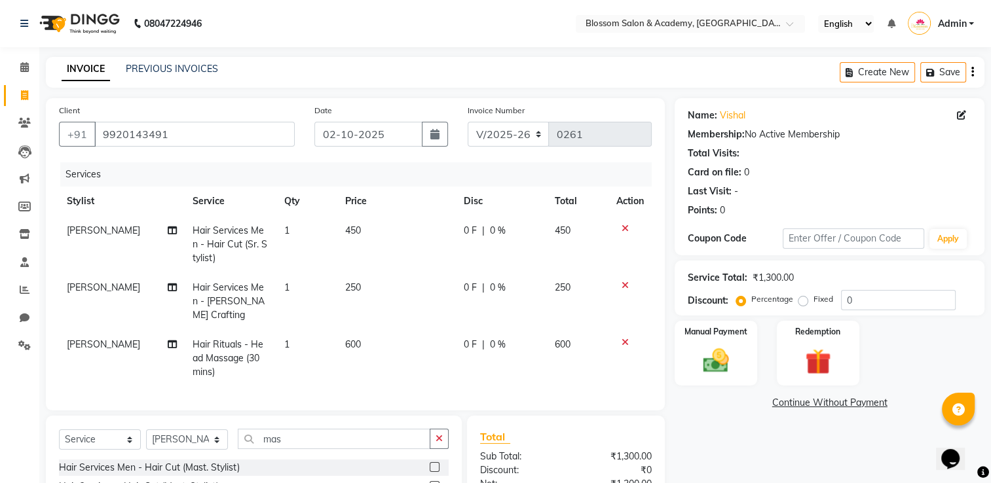
click at [831, 433] on div "Name: Vishal Membership: No Active Membership Total Visits: Card on file: 0 Las…" at bounding box center [835, 353] width 320 height 511
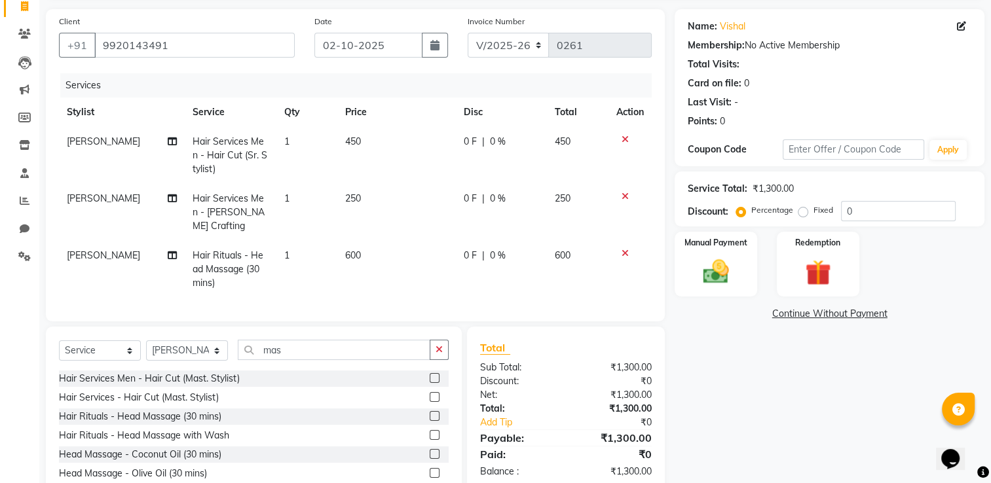
scroll to position [0, 0]
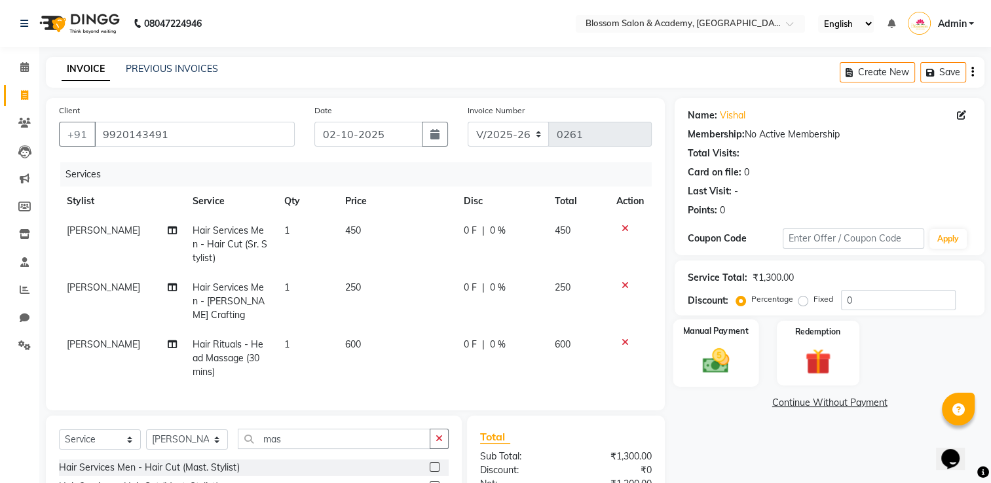
click at [717, 370] on img at bounding box center [716, 361] width 44 height 31
click at [789, 403] on span "CASH" at bounding box center [784, 403] width 28 height 15
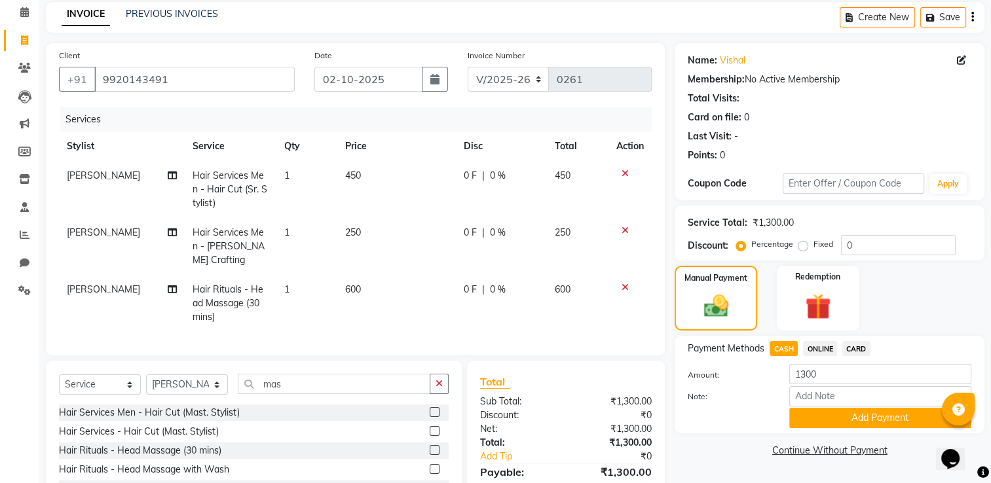
scroll to position [131, 0]
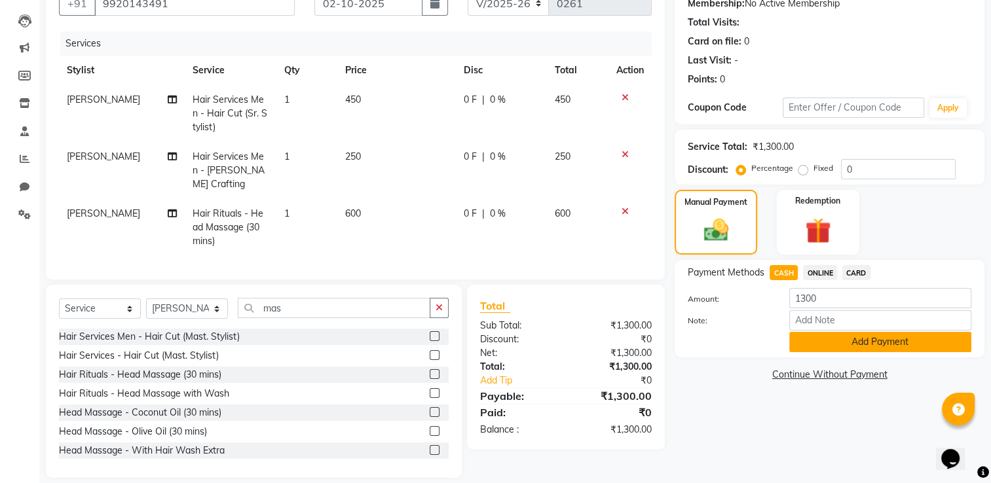
click at [844, 346] on button "Add Payment" at bounding box center [880, 342] width 182 height 20
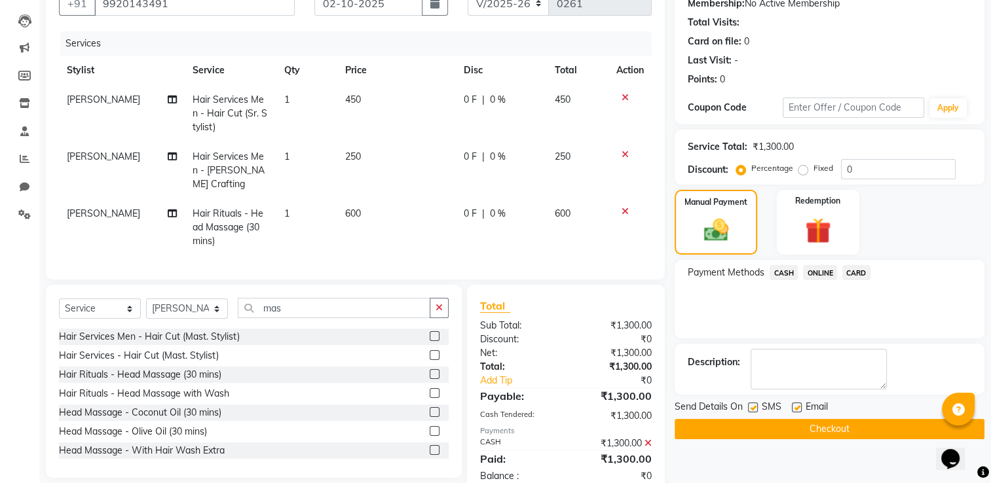
drag, startPoint x: 748, startPoint y: 405, endPoint x: 763, endPoint y: 405, distance: 15.1
click at [749, 407] on label at bounding box center [753, 408] width 10 height 10
click at [749, 407] on input "checkbox" at bounding box center [752, 408] width 9 height 9
checkbox input "false"
click at [799, 411] on label at bounding box center [797, 408] width 10 height 10
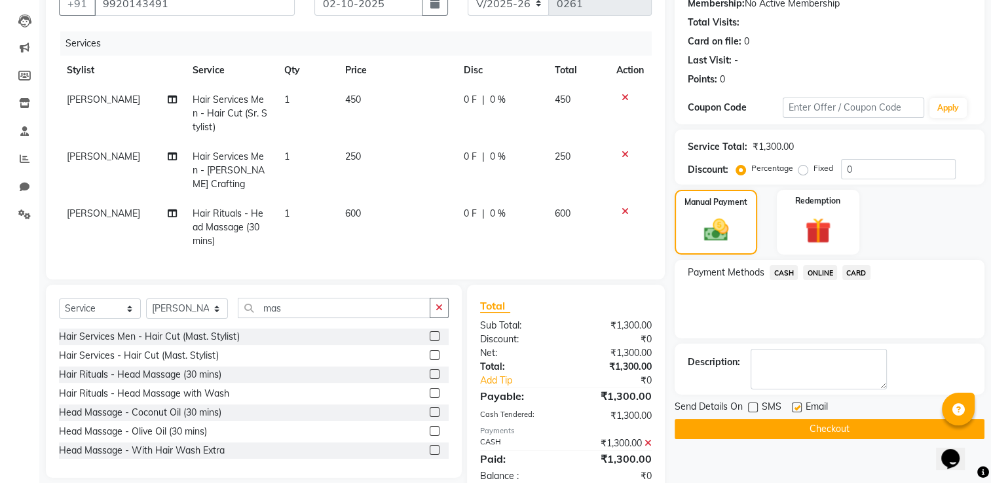
click at [799, 411] on input "checkbox" at bounding box center [796, 408] width 9 height 9
checkbox input "false"
click at [796, 424] on button "Checkout" at bounding box center [830, 429] width 310 height 20
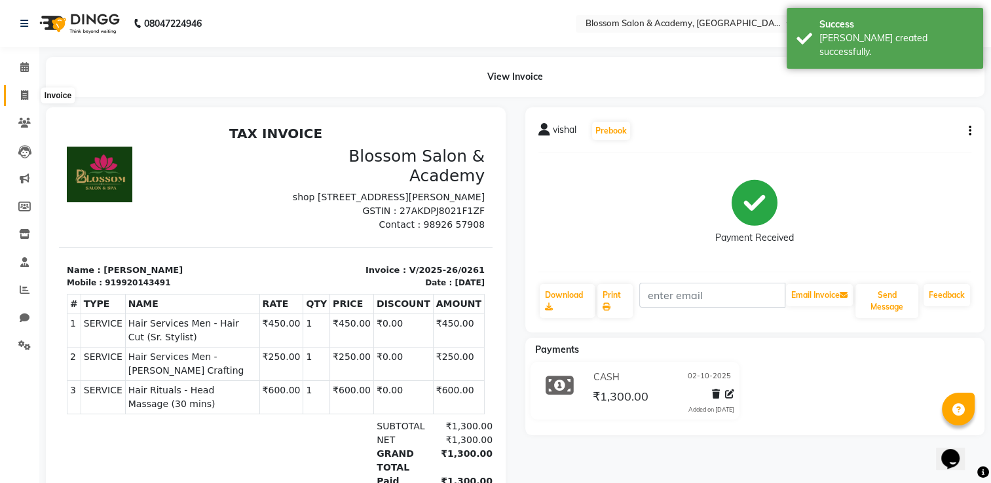
click at [28, 98] on icon at bounding box center [24, 95] width 7 height 10
select select "service"
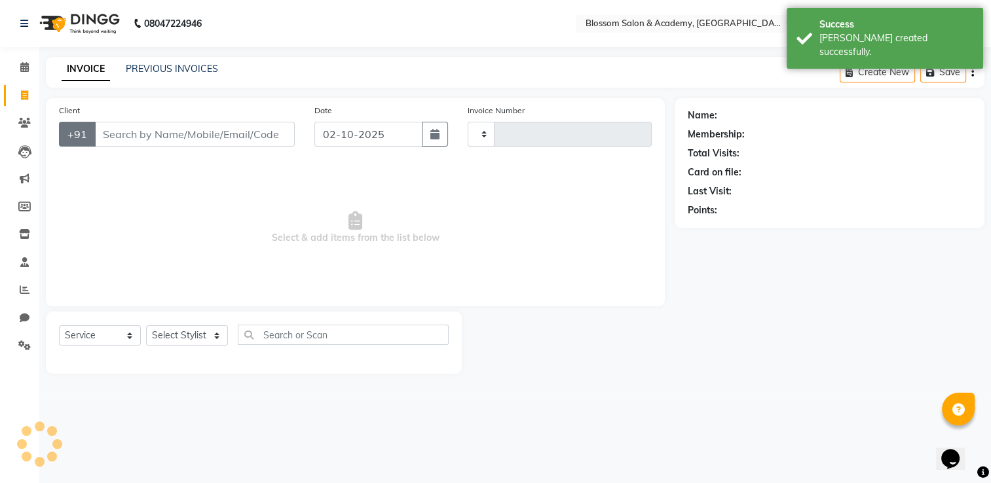
type input "0262"
select select "8887"
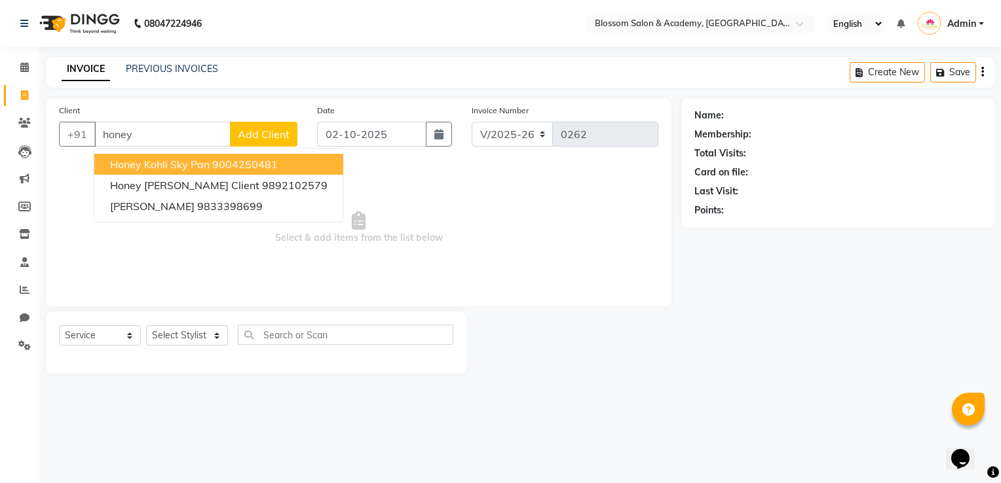
click at [212, 164] on ngb-highlight "9004250481" at bounding box center [244, 164] width 65 height 13
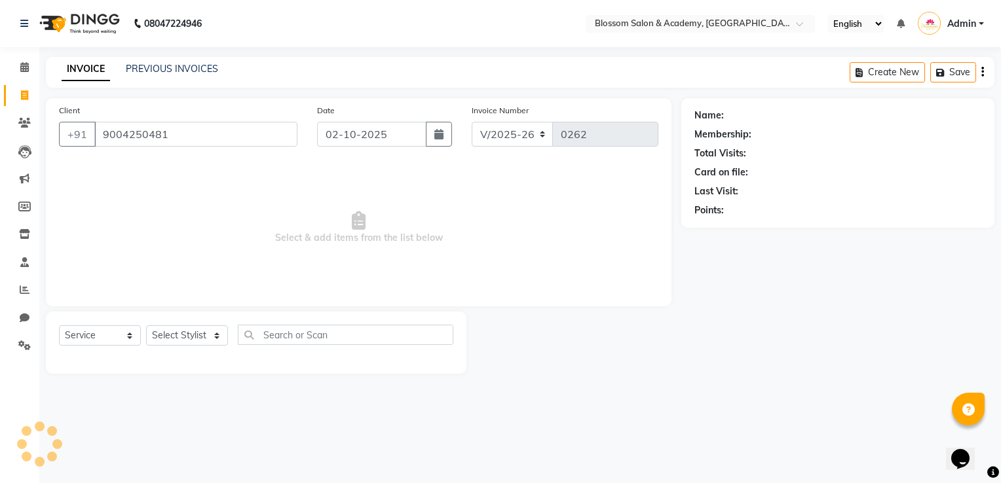
type input "9004250481"
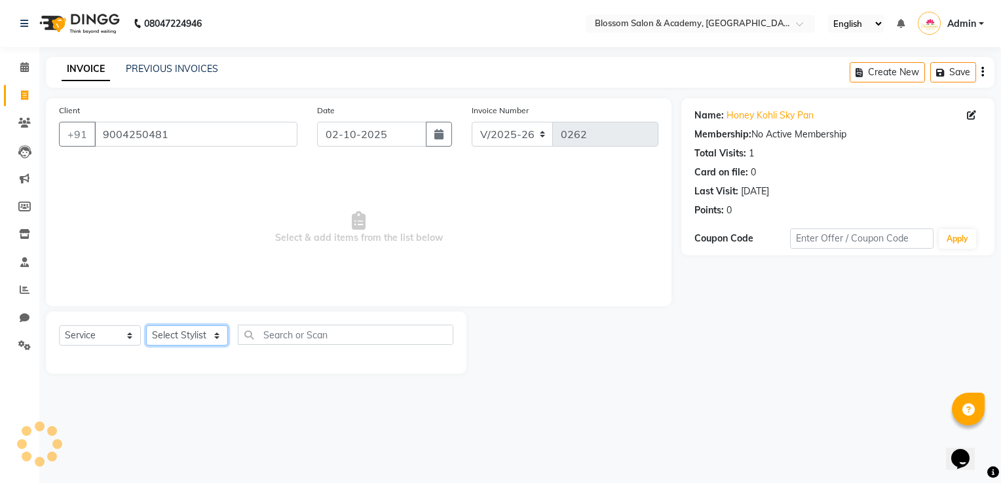
click at [204, 331] on select "Select Stylist ARAMAN SALMANI JEENA THAKUR SAIMA ALI SHAKIBA BARBHIYA SHALINI R…" at bounding box center [187, 335] width 82 height 20
select select "89743"
click at [146, 326] on select "Select Stylist ARAMAN SALMANI JEENA THAKUR SAIMA ALI SHAKIBA BARBHIYA SHALINI R…" at bounding box center [187, 335] width 82 height 20
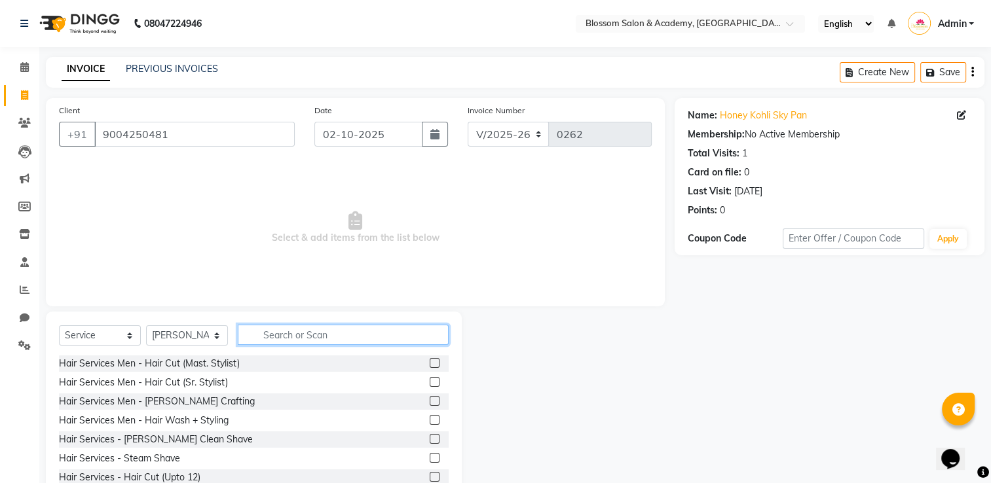
click at [257, 343] on input "text" at bounding box center [343, 335] width 211 height 20
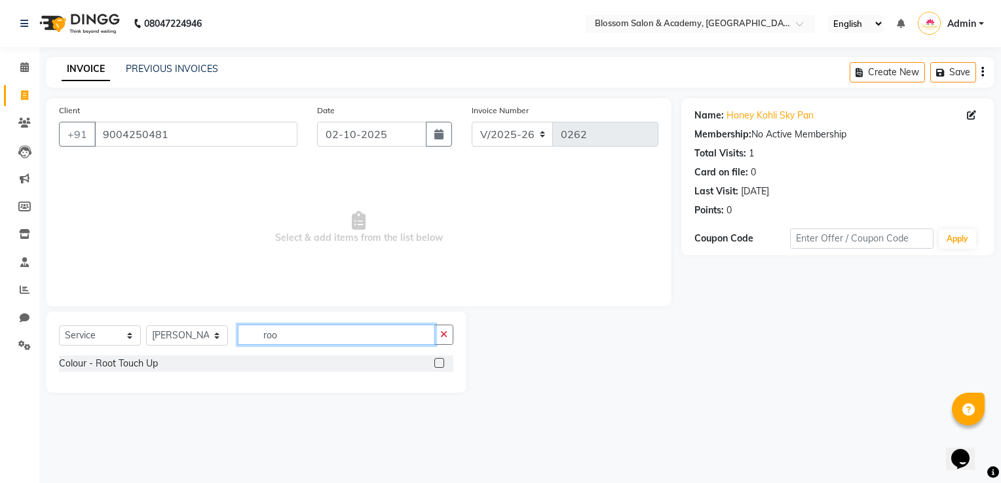
type input "roo"
click at [440, 366] on label at bounding box center [439, 363] width 10 height 10
click at [440, 366] on input "checkbox" at bounding box center [438, 364] width 9 height 9
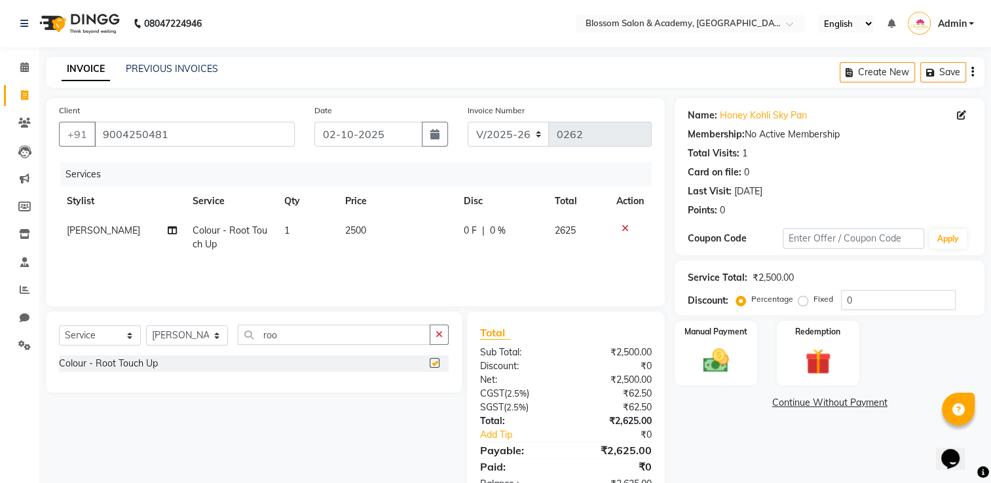
checkbox input "false"
click at [331, 326] on input "roo" at bounding box center [334, 335] width 193 height 20
type input "r"
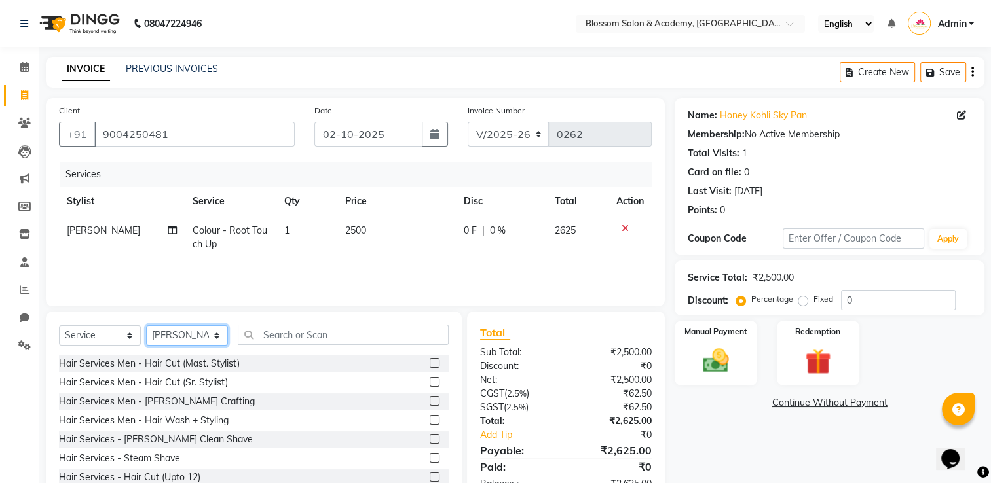
click at [198, 335] on select "Select Stylist ARAMAN SALMANI JEENA THAKUR SAIMA ALI SHAKIBA BARBHIYA SHALINI R…" at bounding box center [187, 335] width 82 height 20
select select "89749"
click at [146, 326] on select "Select Stylist ARAMAN SALMANI JEENA THAKUR SAIMA ALI SHAKIBA BARBHIYA SHALINI R…" at bounding box center [187, 335] width 82 height 20
click at [293, 331] on input "text" at bounding box center [343, 335] width 211 height 20
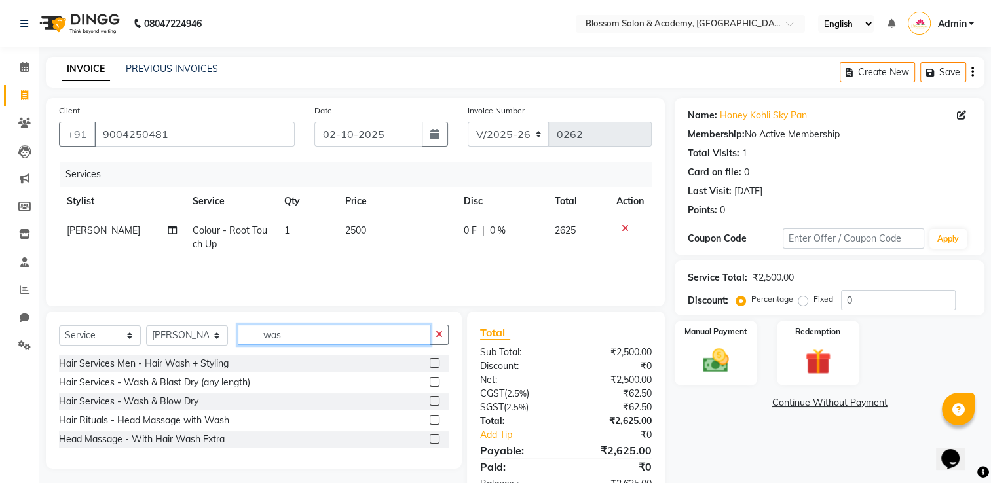
type input "was"
click at [431, 384] on label at bounding box center [435, 382] width 10 height 10
click at [431, 384] on input "checkbox" at bounding box center [434, 383] width 9 height 9
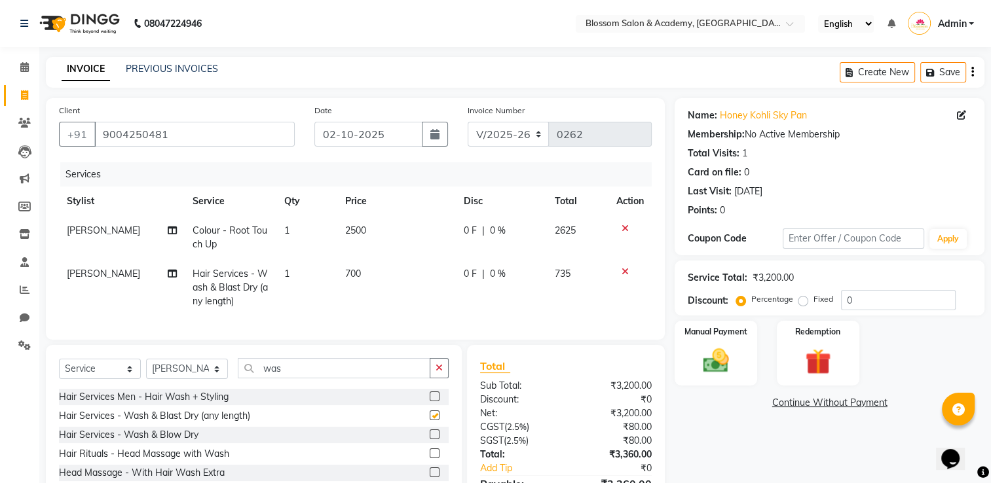
checkbox input "false"
click at [358, 284] on td "700" at bounding box center [396, 287] width 119 height 57
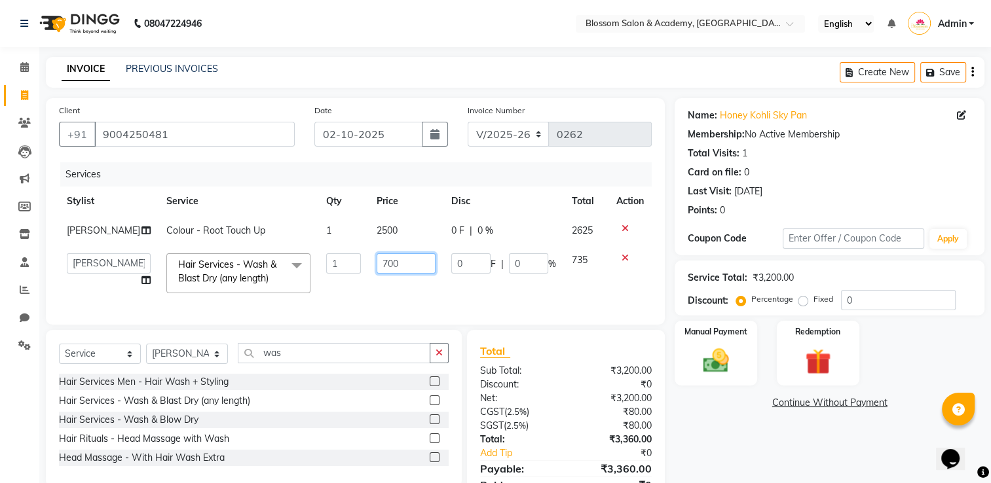
click at [377, 274] on input "700" at bounding box center [406, 263] width 58 height 20
type input "300"
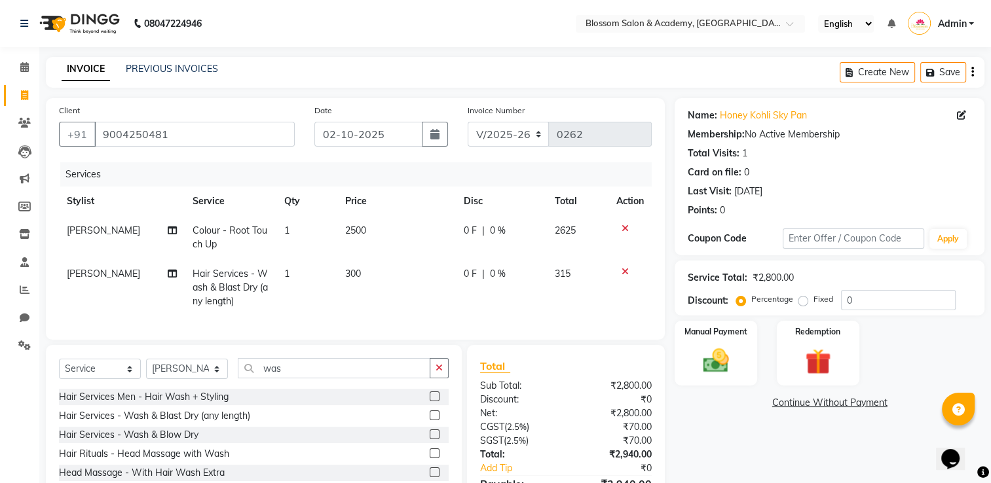
click at [362, 224] on td "2500" at bounding box center [396, 237] width 119 height 43
select select "89743"
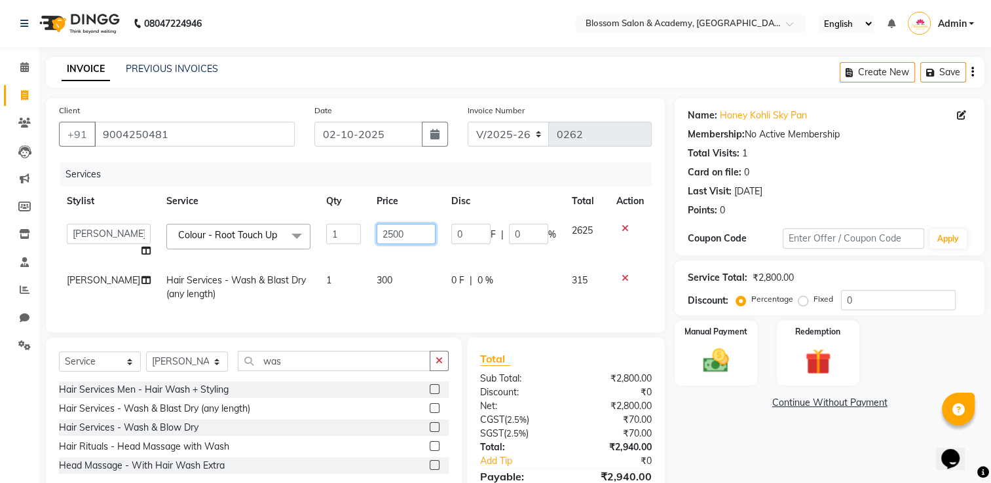
click at [380, 234] on input "2500" at bounding box center [406, 234] width 58 height 20
type input "1300"
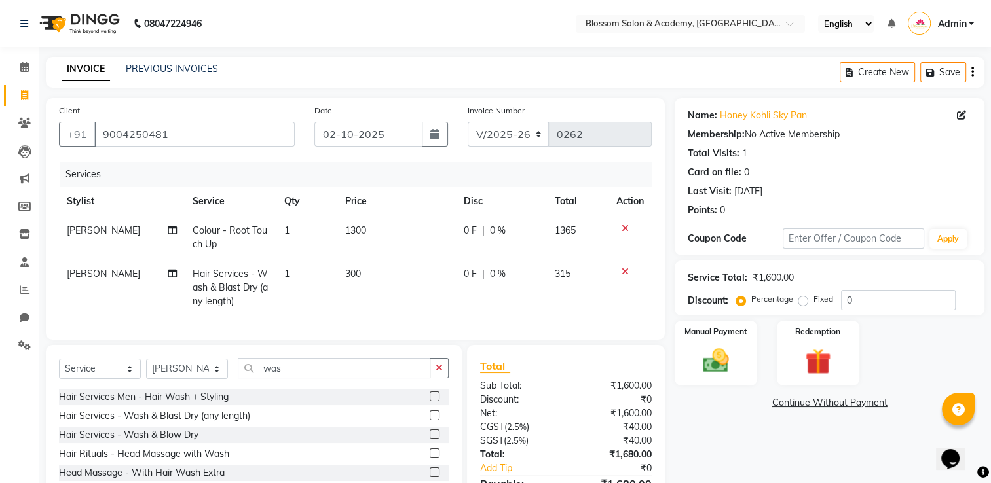
click at [972, 73] on icon "button" at bounding box center [972, 72] width 3 height 1
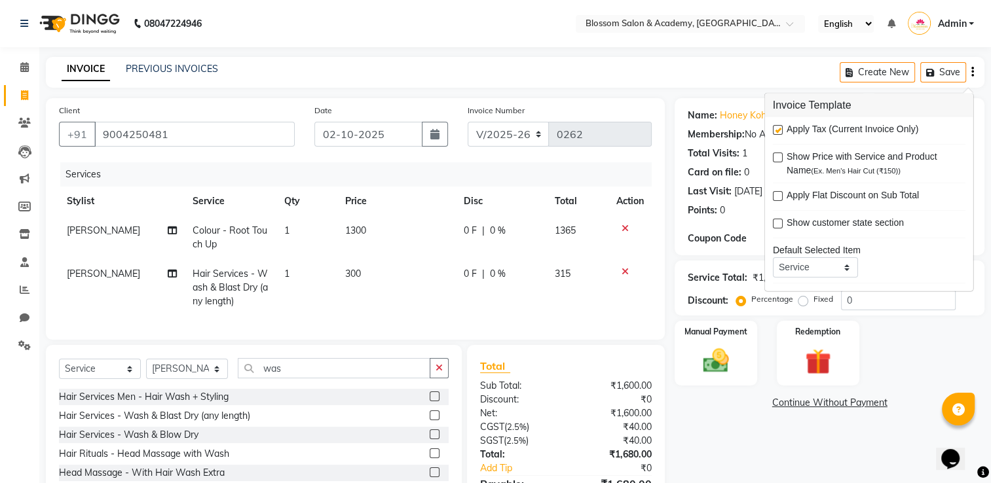
click at [781, 129] on label at bounding box center [778, 130] width 10 height 10
click at [781, 129] on input "checkbox" at bounding box center [777, 130] width 9 height 9
checkbox input "false"
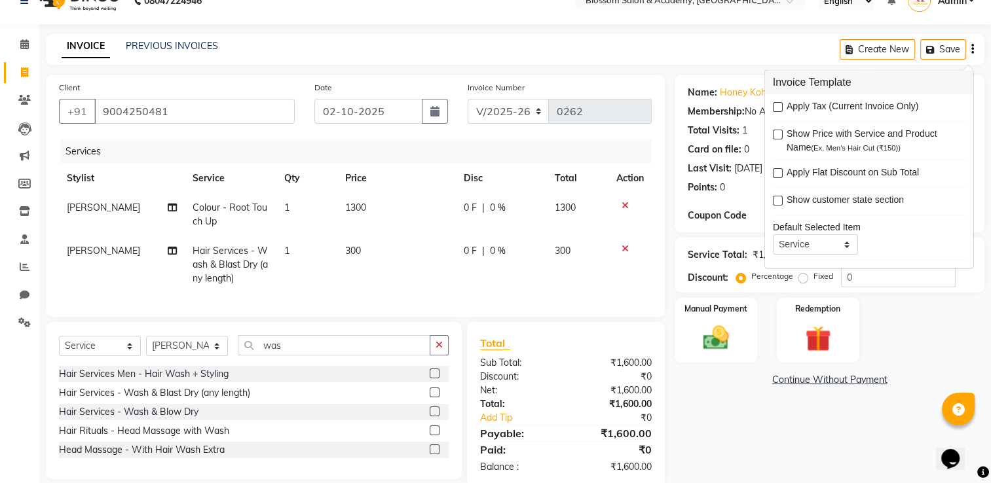
scroll to position [56, 0]
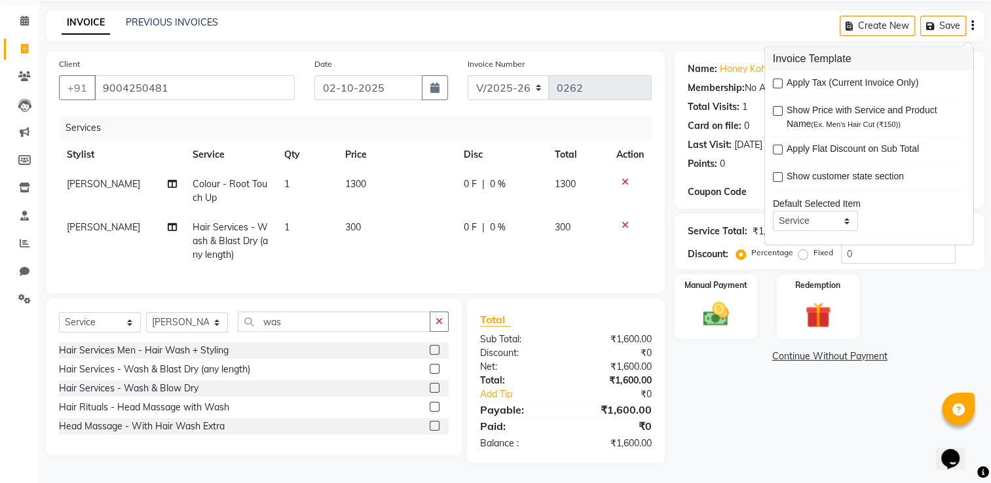
click at [351, 223] on span "300" at bounding box center [353, 227] width 16 height 12
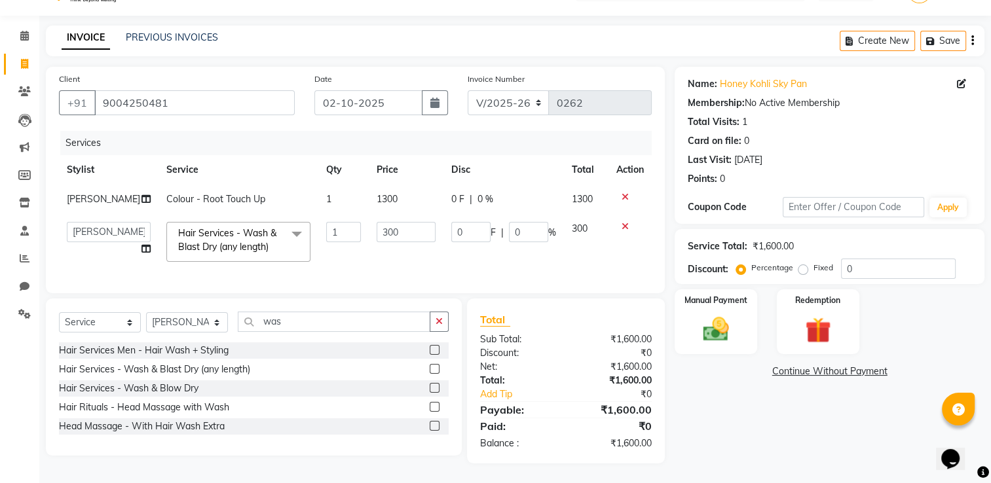
scroll to position [55, 0]
click at [377, 222] on input "300" at bounding box center [406, 232] width 58 height 20
type input "200"
click at [732, 400] on div "Name: Honey Kohli Sky Pan Membership: No Active Membership Total Visits: 1 Card…" at bounding box center [835, 265] width 320 height 397
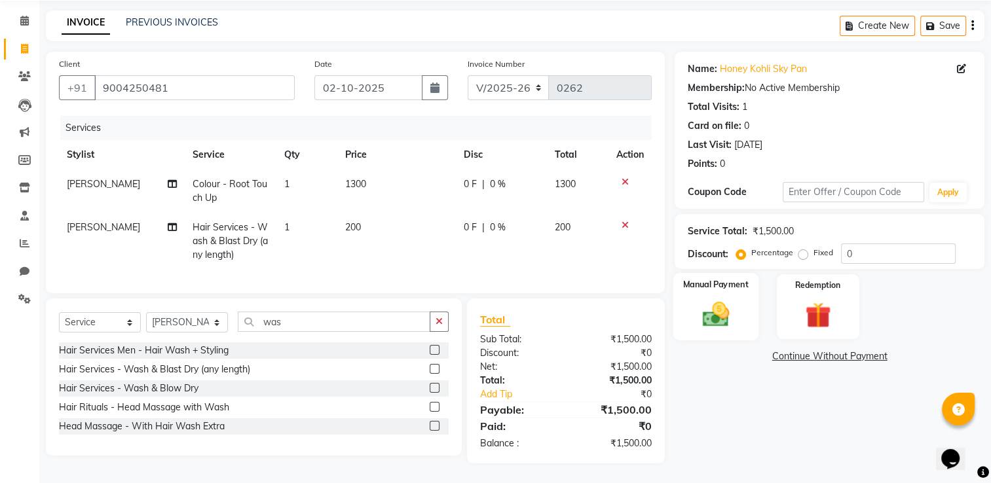
click at [716, 320] on img at bounding box center [716, 314] width 44 height 31
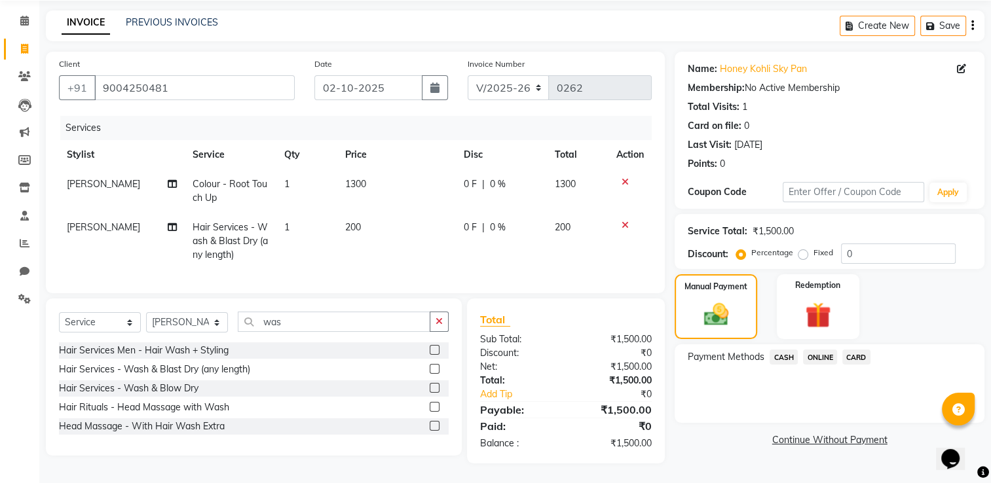
click at [783, 351] on span "CASH" at bounding box center [784, 357] width 28 height 15
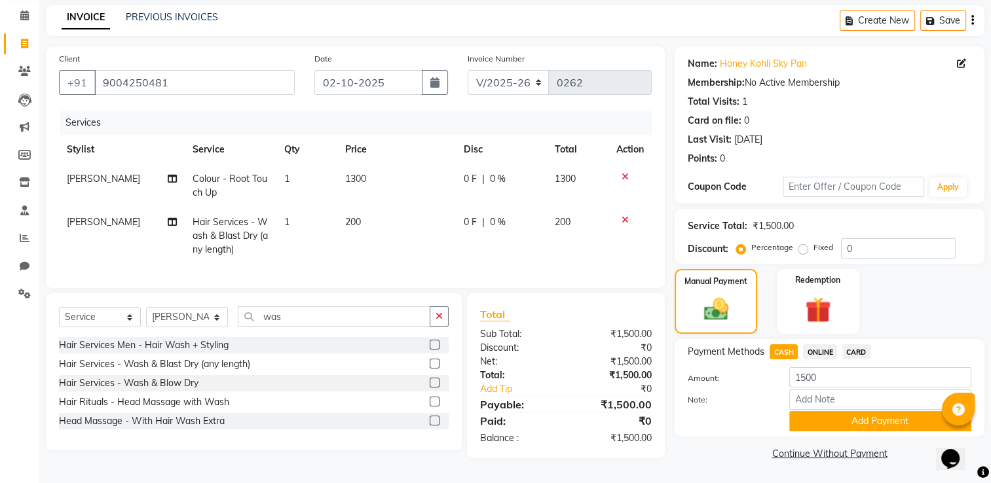
scroll to position [56, 0]
click at [823, 423] on button "Add Payment" at bounding box center [880, 421] width 182 height 20
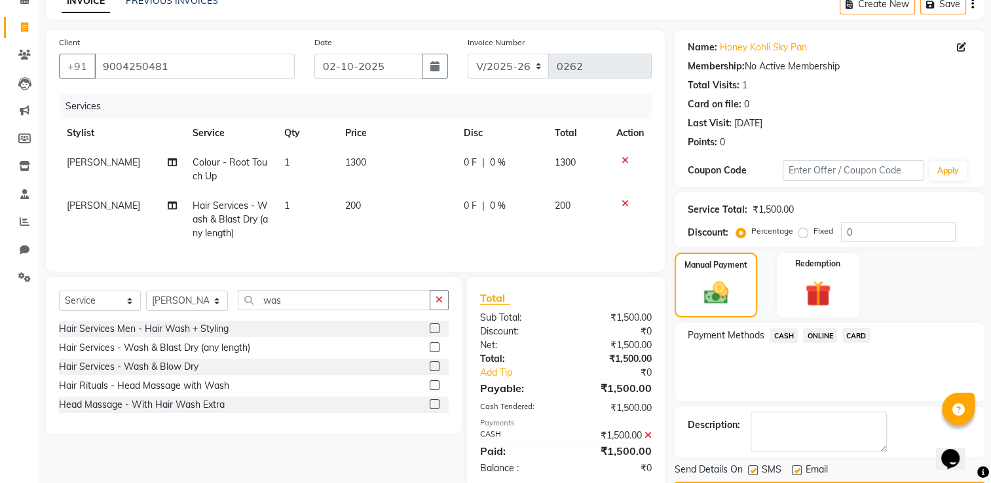
scroll to position [105, 0]
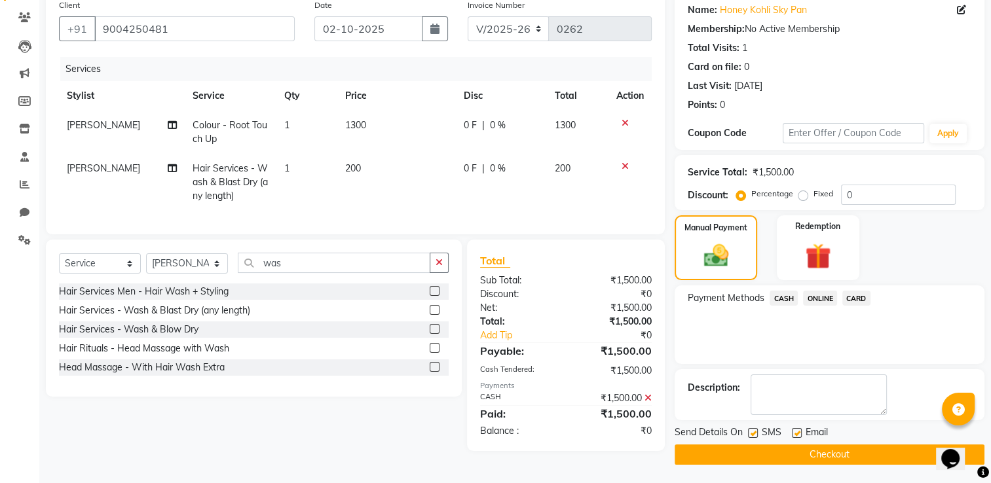
drag, startPoint x: 752, startPoint y: 434, endPoint x: 783, endPoint y: 436, distance: 30.8
click at [754, 436] on label at bounding box center [753, 433] width 10 height 10
click at [754, 436] on input "checkbox" at bounding box center [752, 434] width 9 height 9
checkbox input "false"
click at [799, 428] on label at bounding box center [797, 433] width 10 height 10
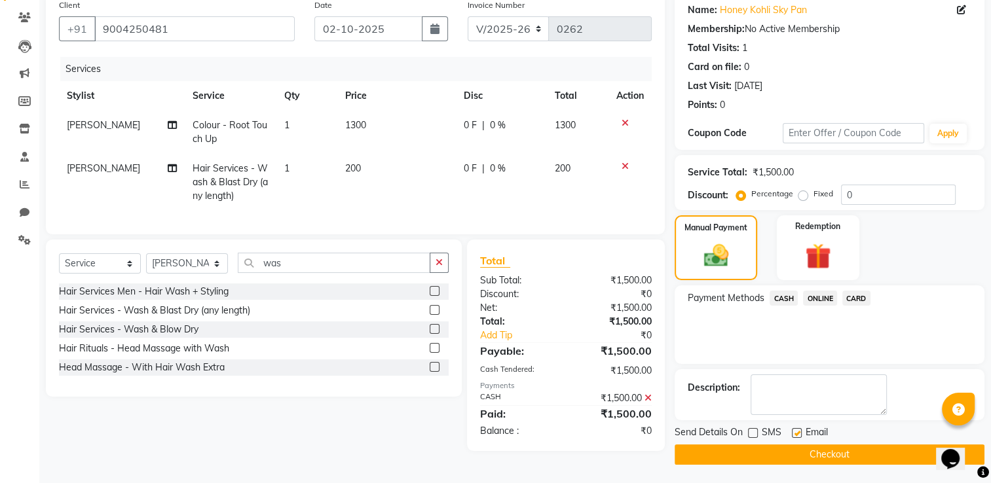
click at [799, 430] on input "checkbox" at bounding box center [796, 434] width 9 height 9
checkbox input "false"
click at [787, 449] on button "Checkout" at bounding box center [830, 455] width 310 height 20
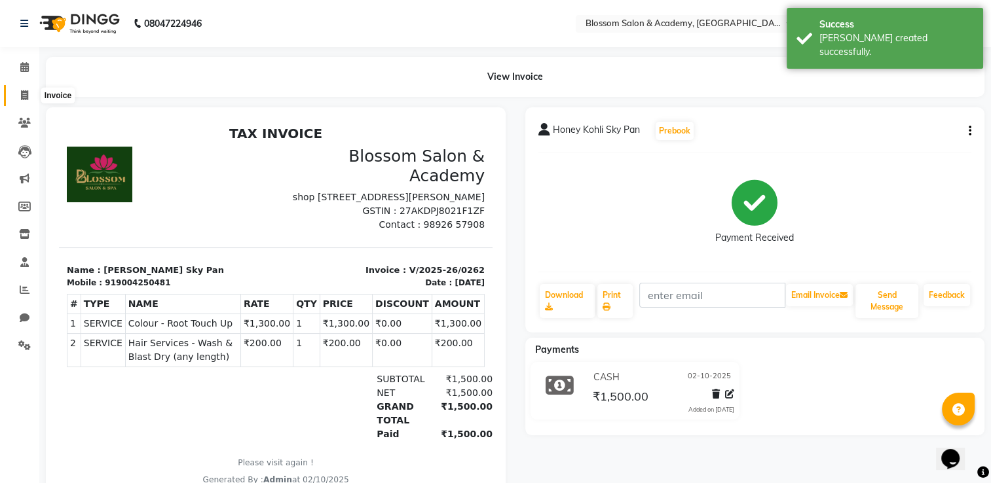
click at [18, 95] on span at bounding box center [24, 95] width 23 height 15
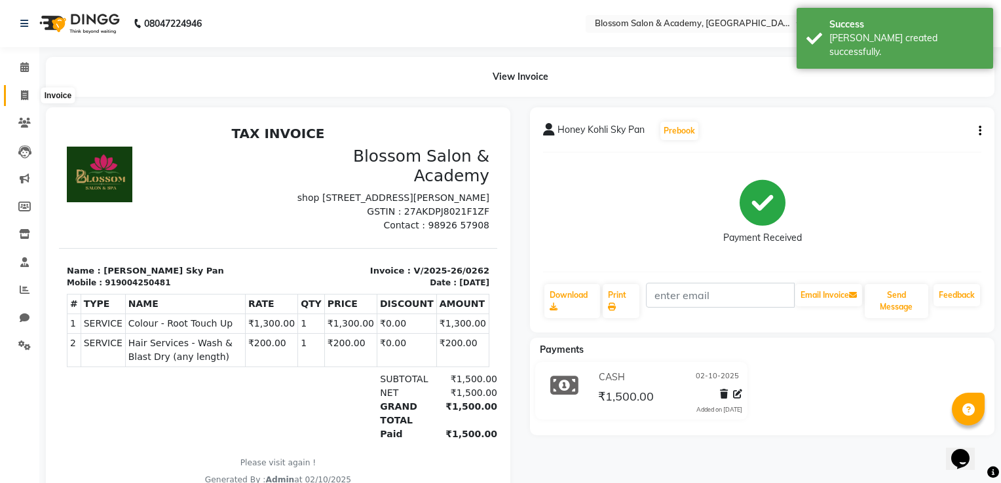
select select "8887"
select select "service"
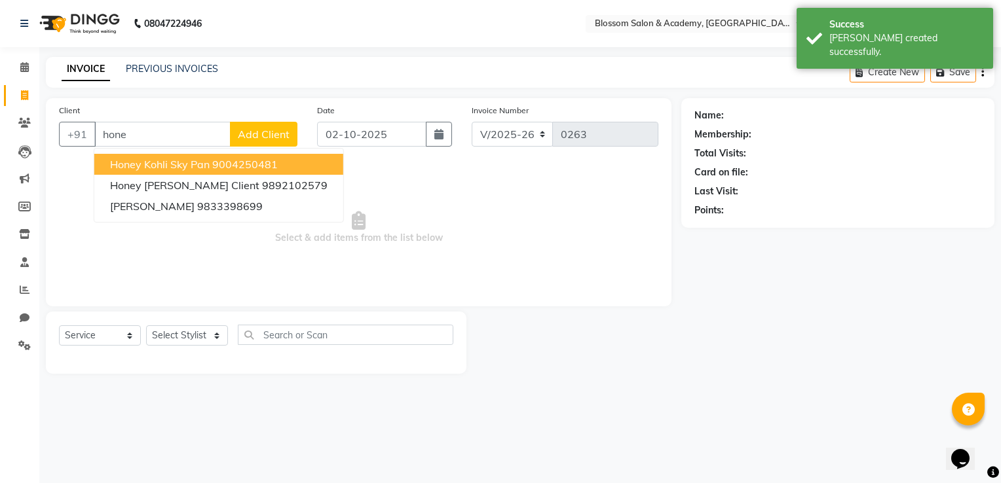
click at [193, 157] on button "Honey Kohli Sky Pan 9004250481" at bounding box center [218, 164] width 249 height 21
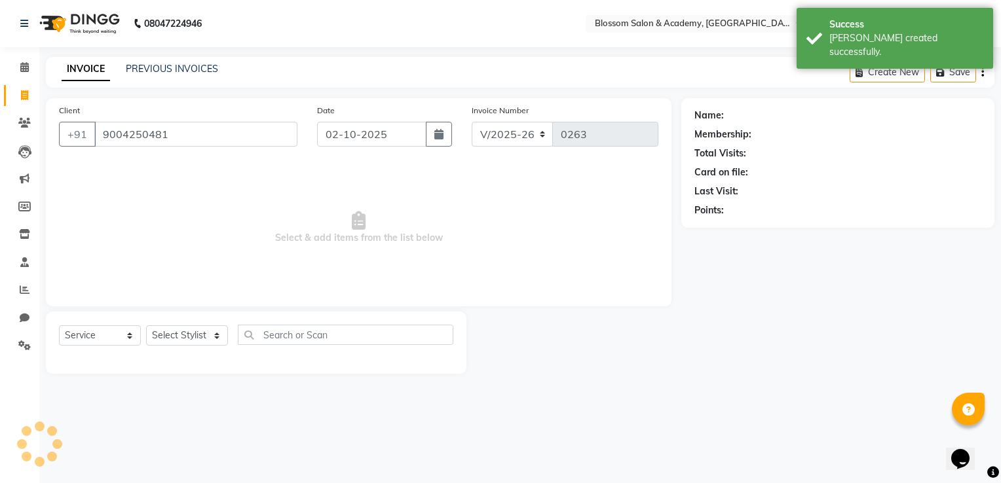
type input "9004250481"
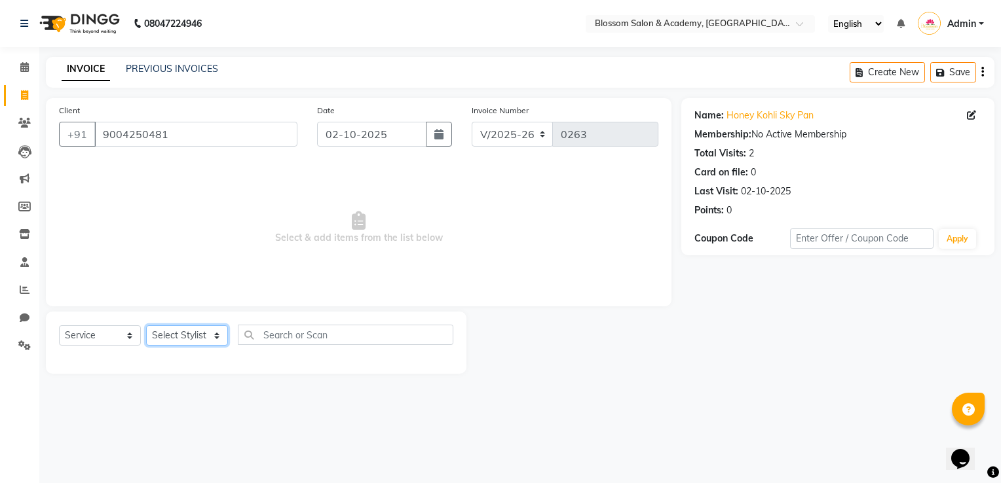
click at [199, 336] on select "Select Stylist ARAMAN SALMANI JEENA THAKUR SAIMA ALI SHAKIBA BARBHIYA SHALINI R…" at bounding box center [187, 335] width 82 height 20
select select "89749"
click at [146, 326] on select "Select Stylist ARAMAN SALMANI JEENA THAKUR SAIMA ALI SHAKIBA BARBHIYA SHALINI R…" at bounding box center [187, 335] width 82 height 20
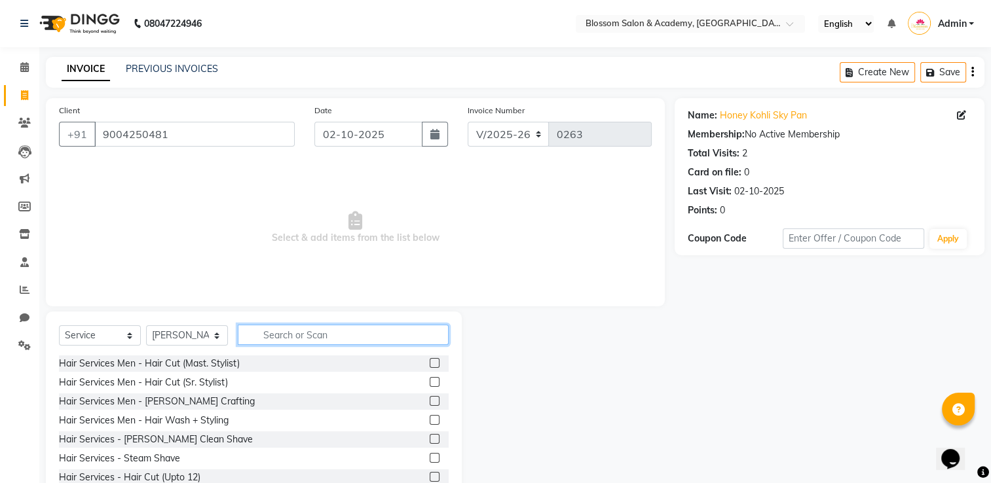
click at [297, 333] on input "text" at bounding box center [343, 335] width 211 height 20
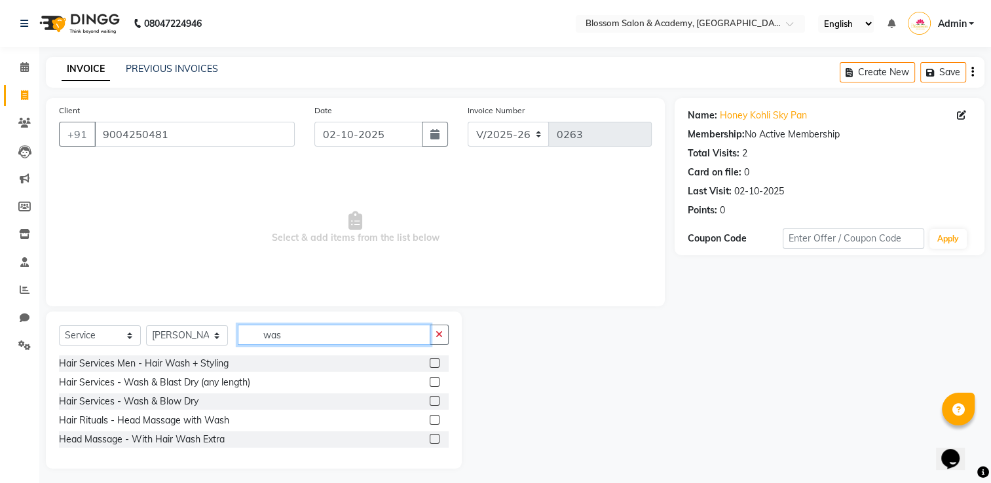
type input "was"
click at [433, 362] on label at bounding box center [435, 363] width 10 height 10
click at [433, 362] on input "checkbox" at bounding box center [434, 364] width 9 height 9
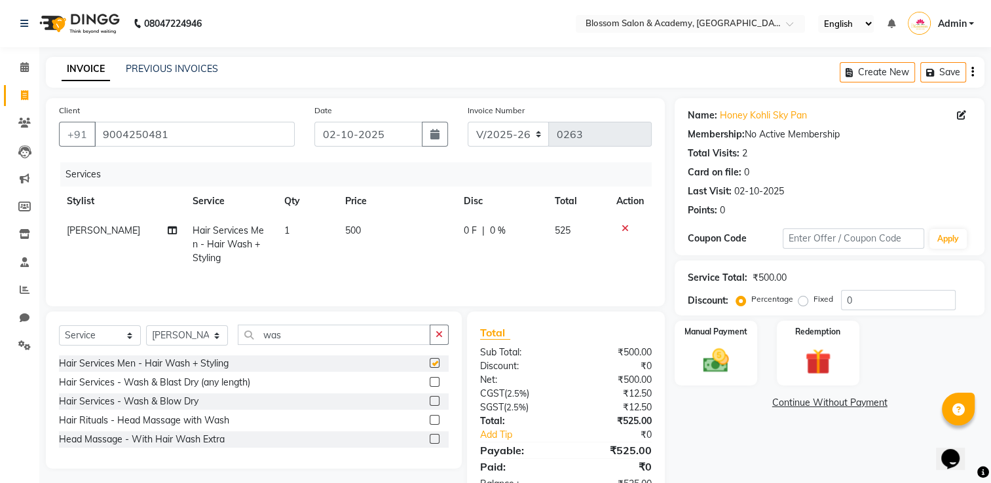
checkbox input "false"
click at [346, 235] on span "500" at bounding box center [353, 231] width 16 height 12
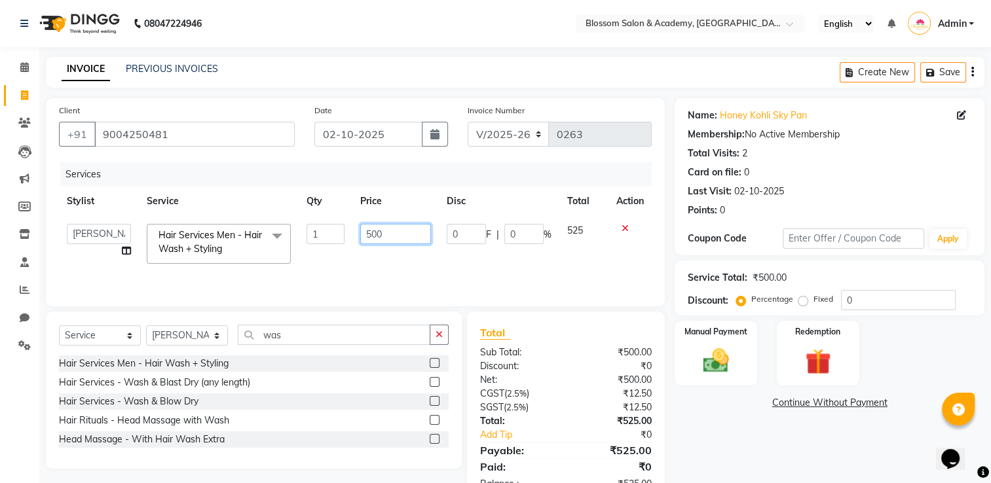
click at [377, 234] on input "500" at bounding box center [395, 234] width 71 height 20
type input "100"
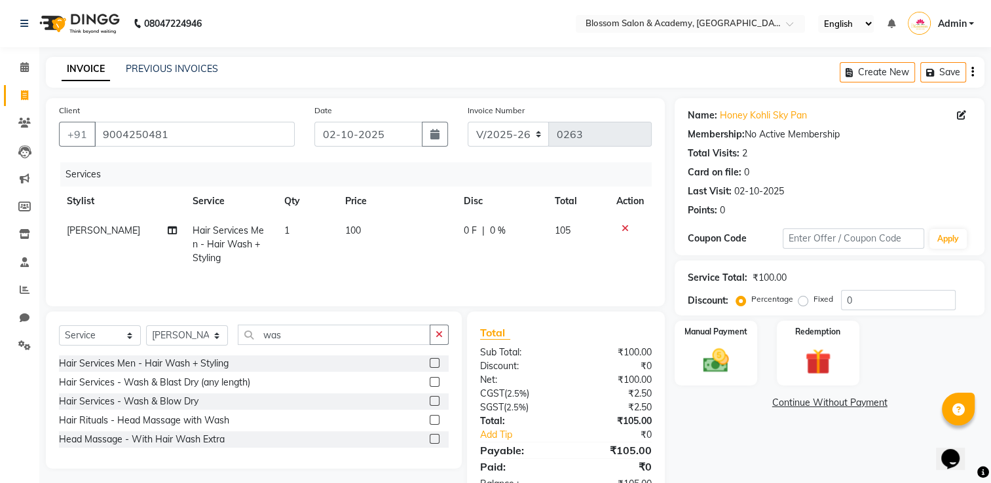
click at [742, 422] on div "Name: Honey Kohli Sky Pan Membership: No Active Membership Total Visits: 2 Card…" at bounding box center [835, 301] width 320 height 406
click at [973, 73] on icon "button" at bounding box center [972, 72] width 3 height 1
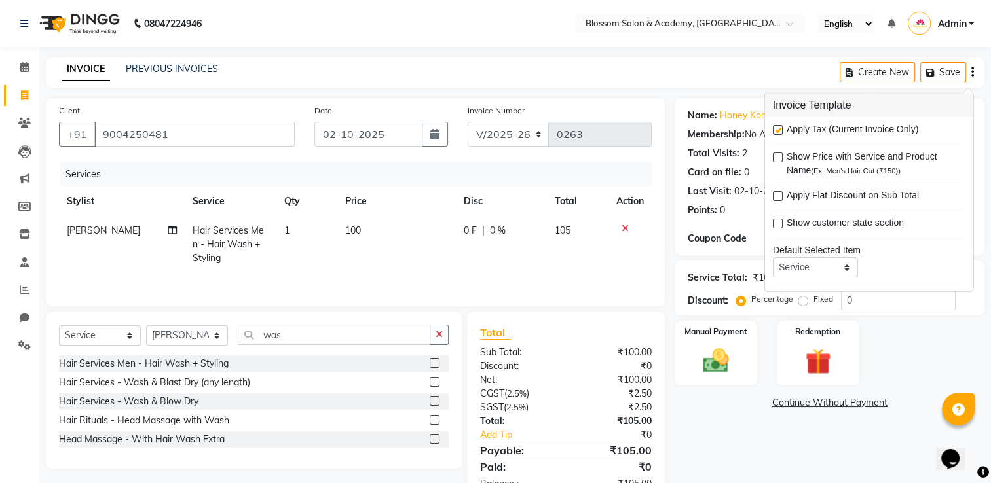
click at [782, 127] on div "Apply Tax (Current Invoice Only)" at bounding box center [869, 130] width 193 height 16
click at [779, 132] on label at bounding box center [778, 130] width 10 height 10
click at [779, 132] on input "checkbox" at bounding box center [777, 130] width 9 height 9
checkbox input "false"
click at [728, 365] on img at bounding box center [716, 361] width 44 height 31
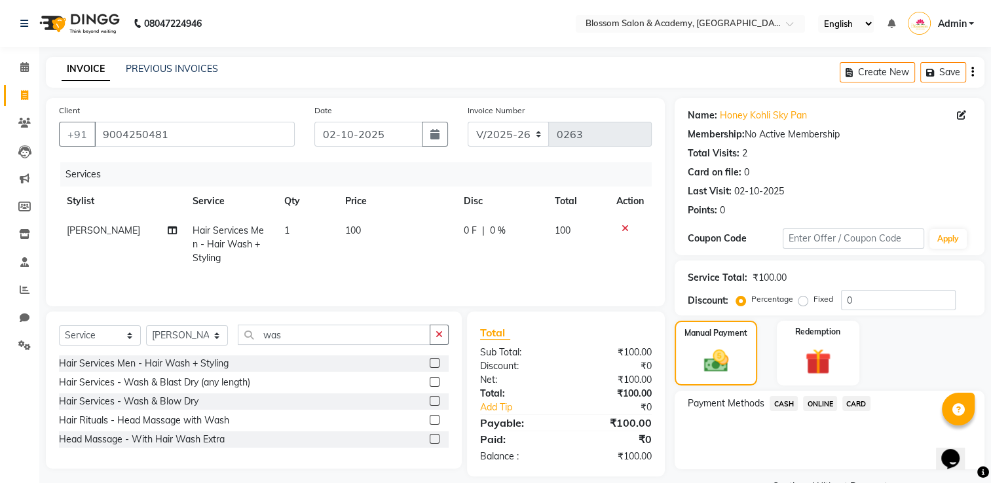
click at [823, 403] on span "ONLINE" at bounding box center [820, 403] width 34 height 15
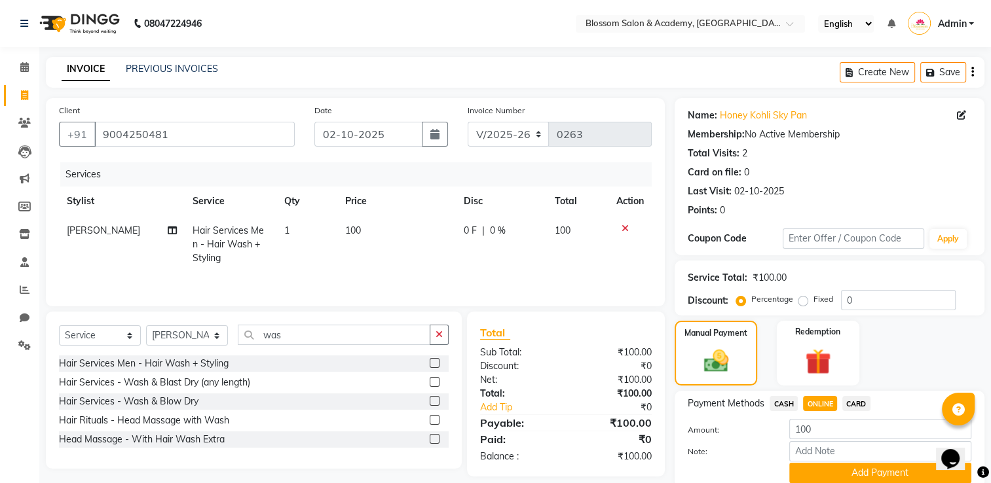
scroll to position [52, 0]
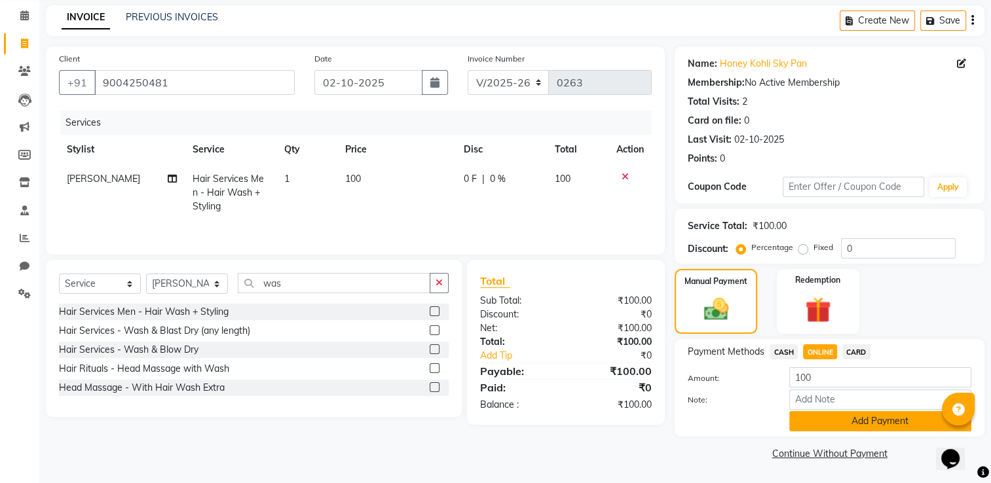
click at [826, 417] on button "Add Payment" at bounding box center [880, 421] width 182 height 20
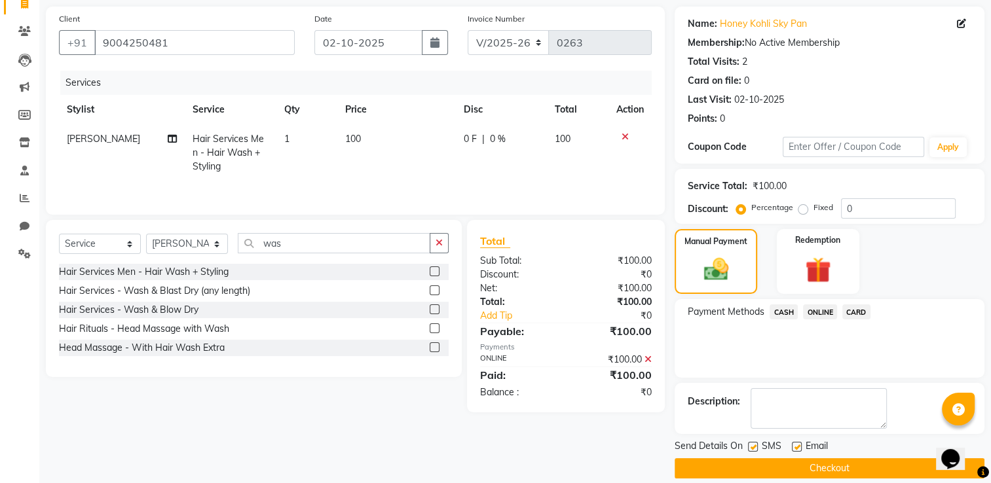
scroll to position [105, 0]
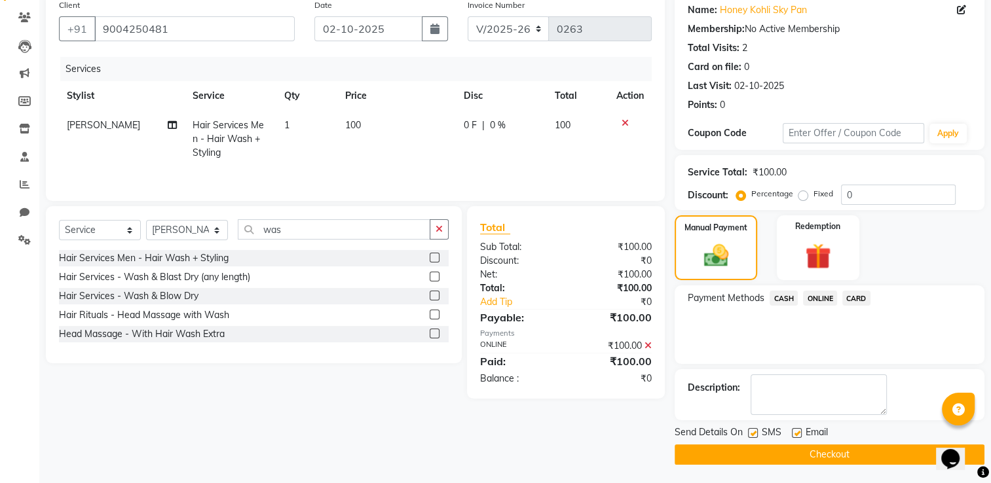
click at [754, 432] on label at bounding box center [753, 433] width 10 height 10
click at [754, 432] on input "checkbox" at bounding box center [752, 434] width 9 height 9
checkbox input "false"
click at [798, 430] on label at bounding box center [797, 433] width 10 height 10
click at [798, 430] on input "checkbox" at bounding box center [796, 434] width 9 height 9
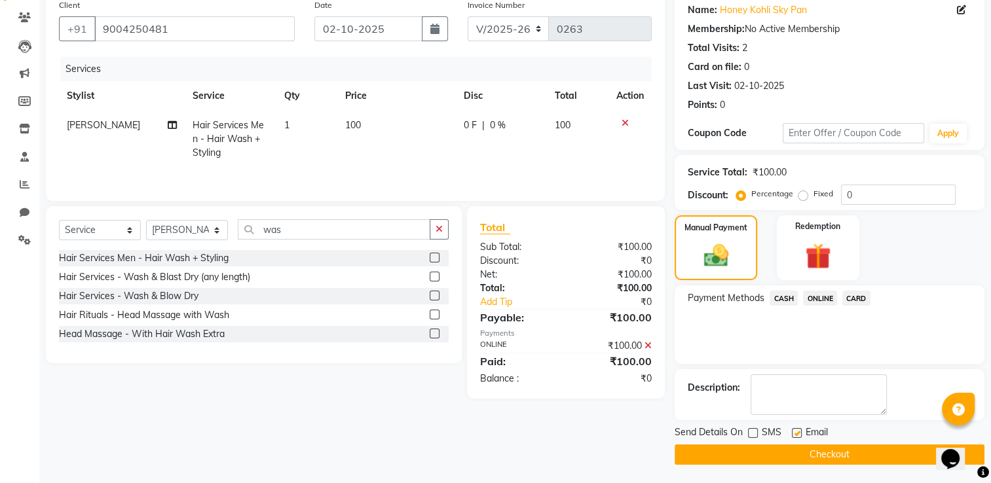
checkbox input "false"
click at [770, 457] on button "Checkout" at bounding box center [830, 455] width 310 height 20
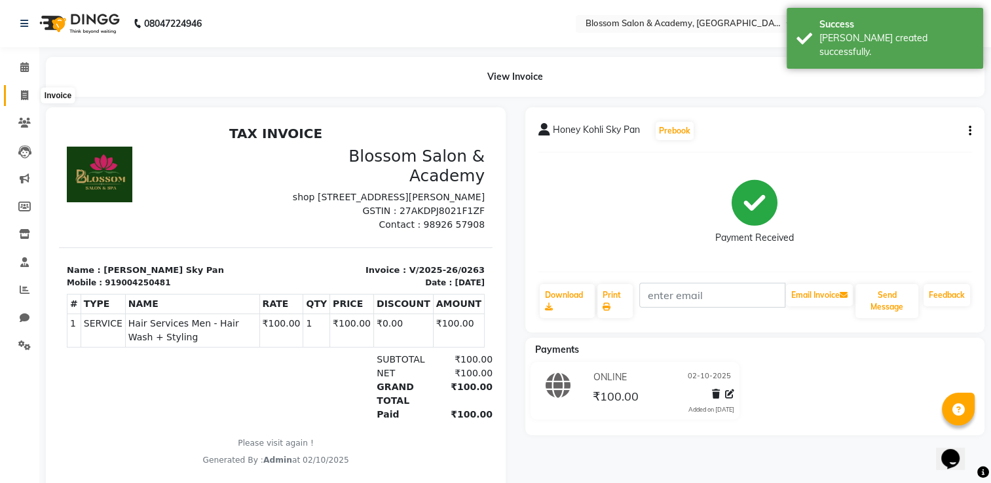
drag, startPoint x: 24, startPoint y: 97, endPoint x: 53, endPoint y: 88, distance: 30.7
click at [24, 97] on icon at bounding box center [24, 95] width 7 height 10
select select "service"
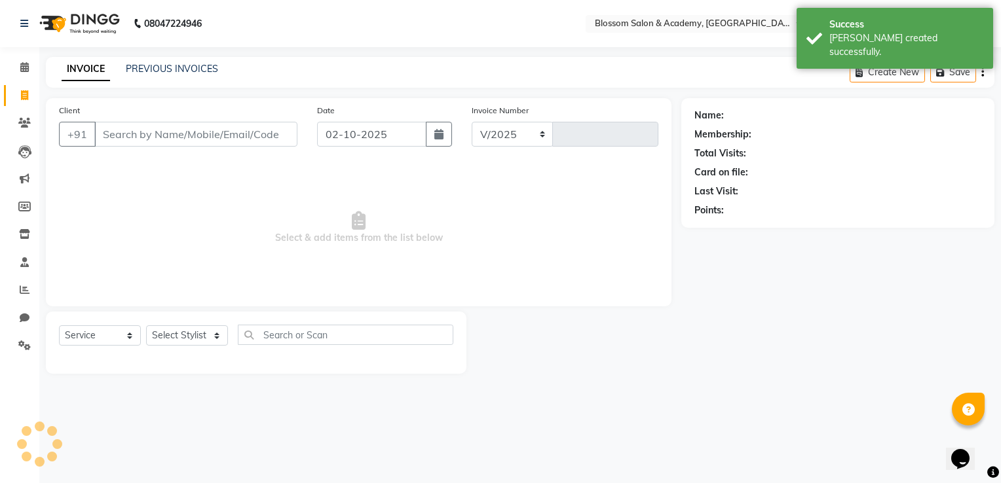
select select "8887"
type input "0264"
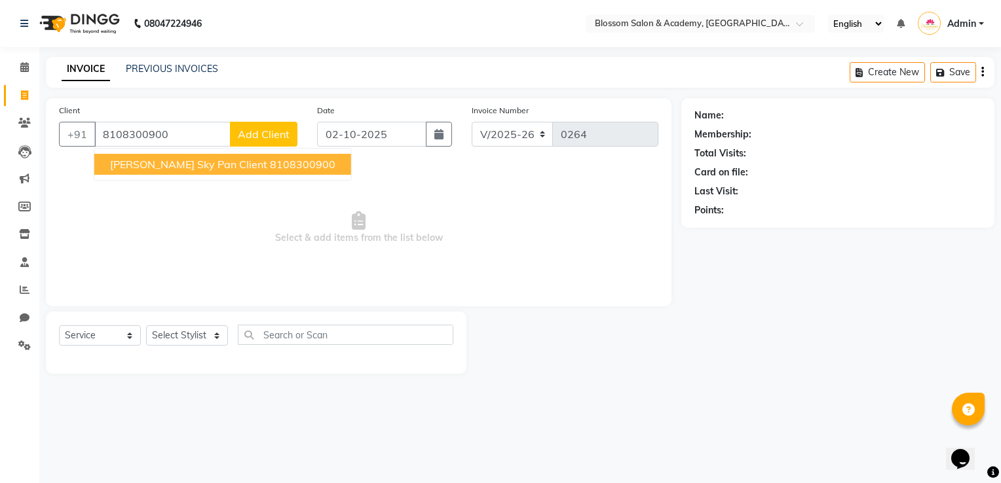
type input "8108300900"
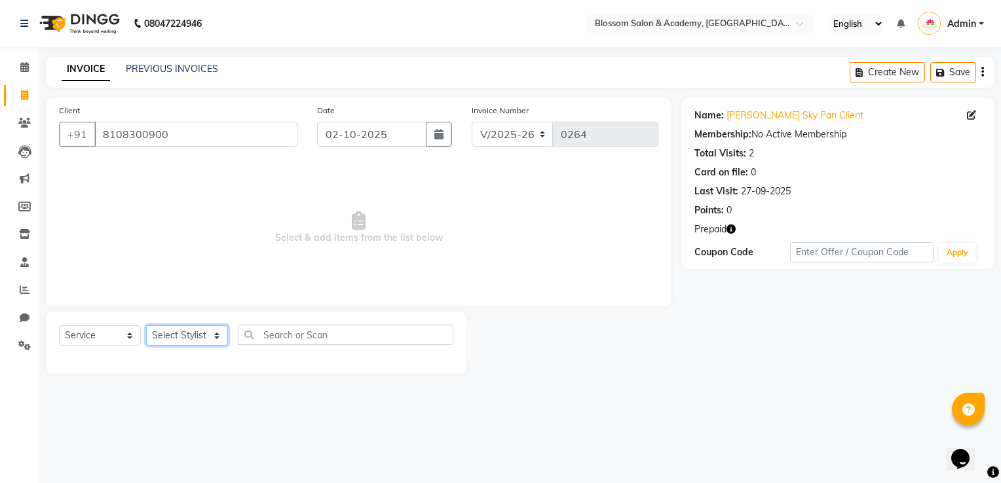
drag, startPoint x: 179, startPoint y: 339, endPoint x: 187, endPoint y: 335, distance: 8.5
click at [181, 339] on select "Select Stylist ARAMAN SALMANI JEENA THAKUR SAIMA ALI SHAKIBA BARBHIYA SHALINI R…" at bounding box center [187, 335] width 82 height 20
select select "89743"
click at [146, 326] on select "Select Stylist ARAMAN SALMANI JEENA THAKUR SAIMA ALI SHAKIBA BARBHIYA SHALINI R…" at bounding box center [187, 335] width 82 height 20
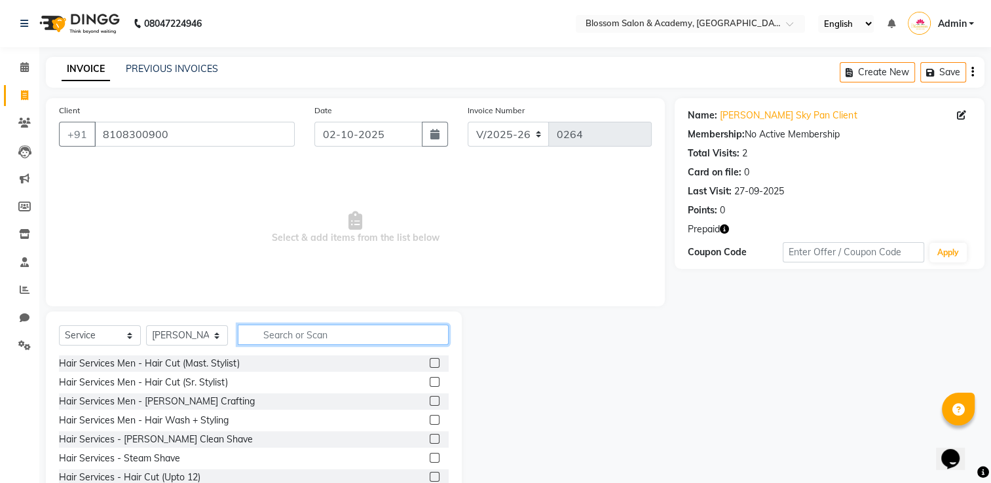
click at [282, 336] on input "text" at bounding box center [343, 335] width 211 height 20
click at [128, 338] on select "Select Service Product Membership Package Voucher Prepaid Gift Card" at bounding box center [100, 335] width 82 height 20
select select "product"
click at [59, 326] on select "Select Service Product Membership Package Voucher Prepaid Gift Card" at bounding box center [100, 335] width 82 height 20
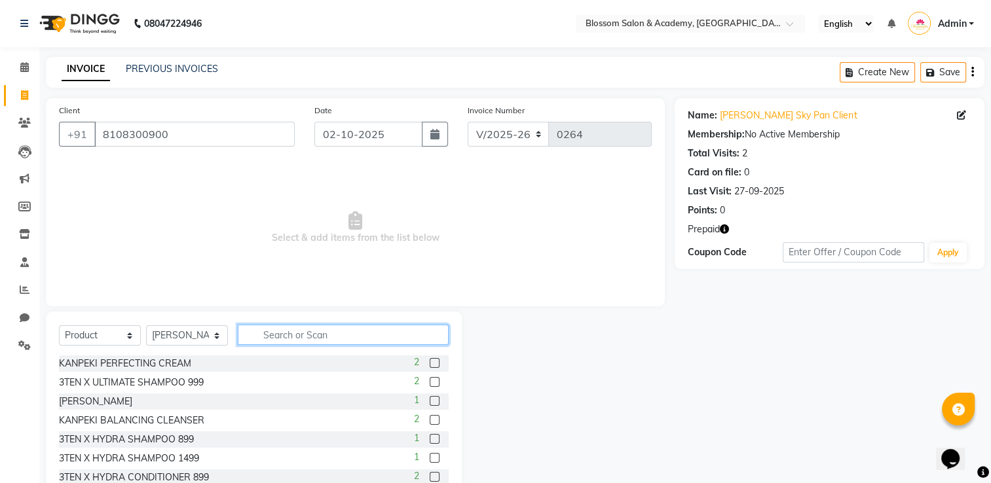
click at [312, 335] on input "text" at bounding box center [343, 335] width 211 height 20
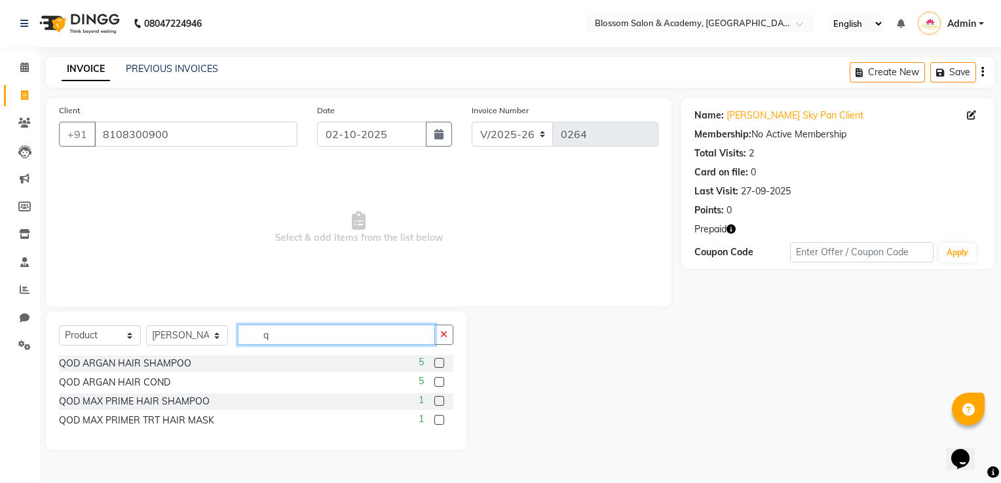
type input "q"
click at [440, 363] on label at bounding box center [439, 363] width 10 height 10
click at [440, 363] on input "checkbox" at bounding box center [438, 364] width 9 height 9
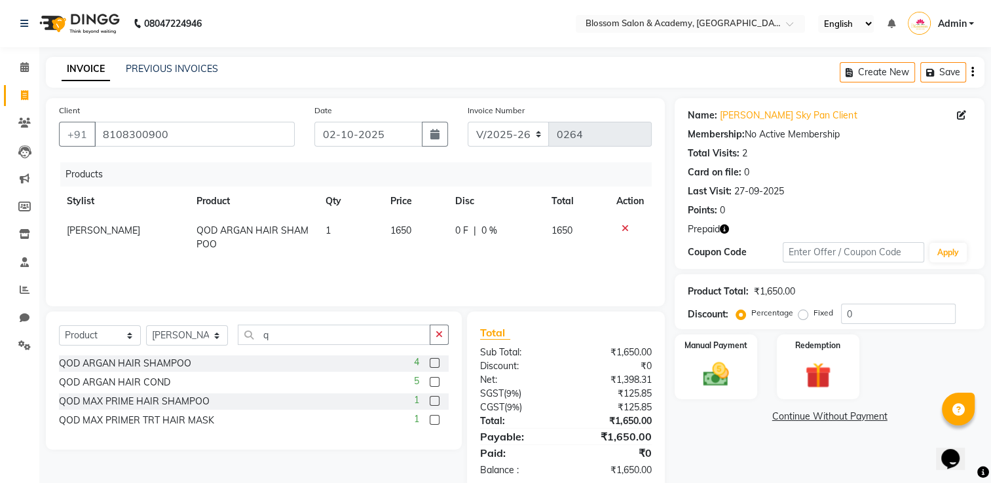
click at [434, 384] on label at bounding box center [435, 382] width 10 height 10
click at [434, 384] on input "checkbox" at bounding box center [434, 383] width 9 height 9
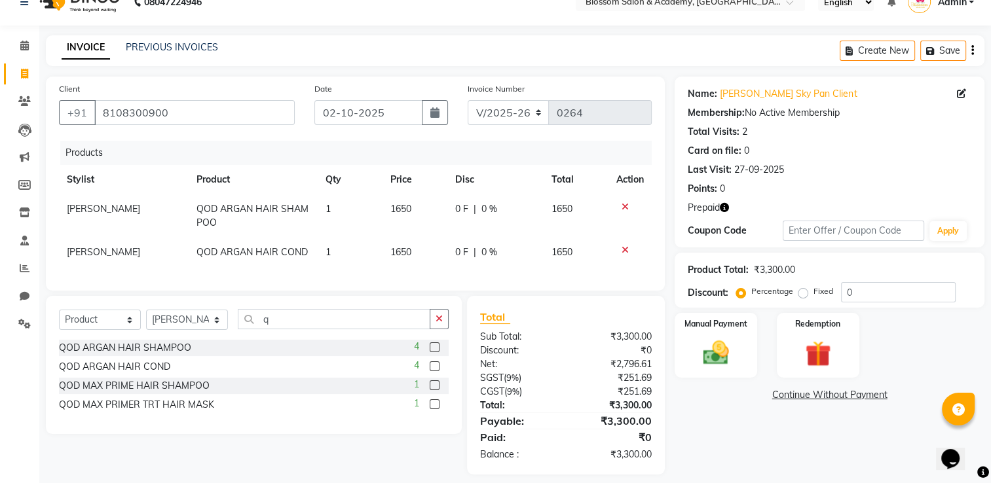
scroll to position [43, 0]
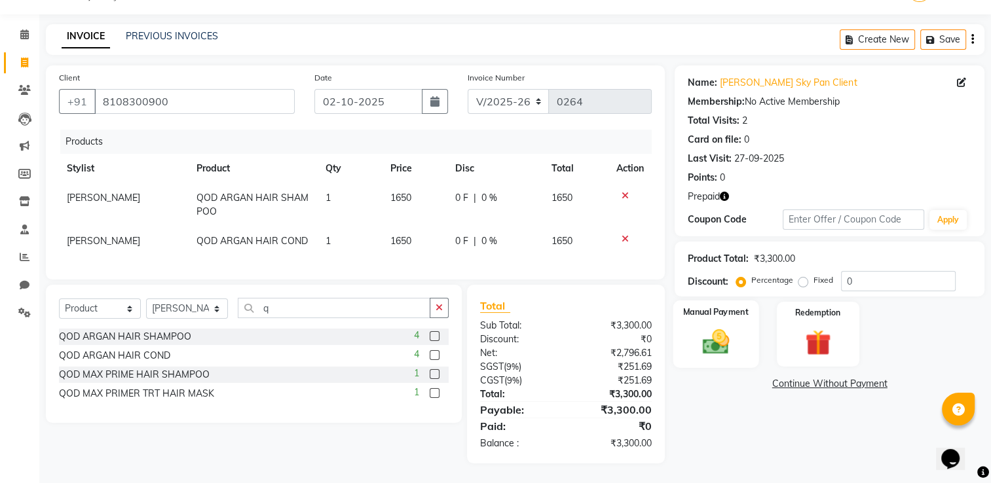
click at [731, 331] on img at bounding box center [716, 342] width 44 height 31
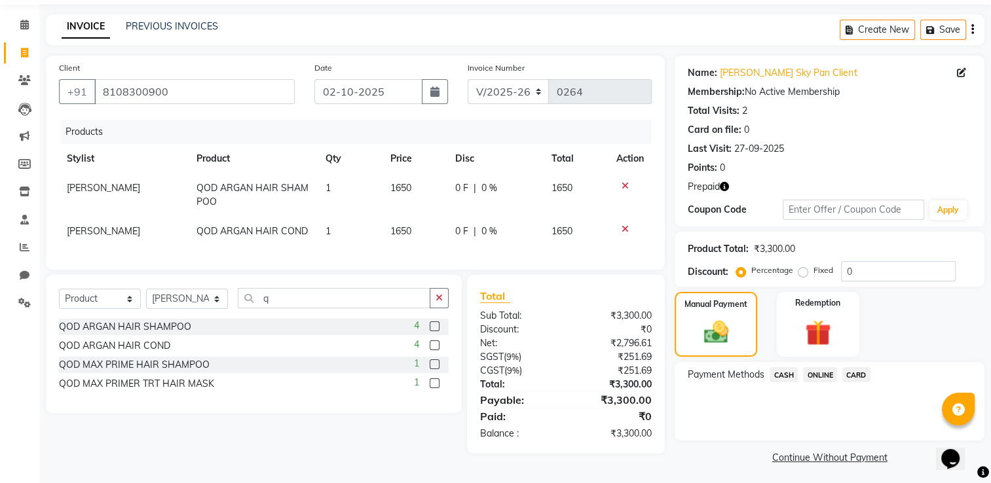
click at [826, 379] on span "ONLINE" at bounding box center [820, 374] width 34 height 15
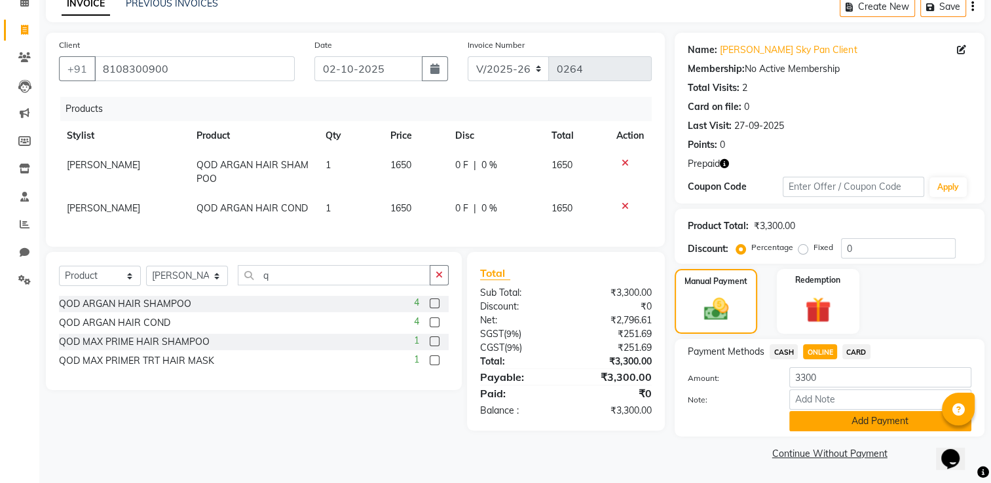
click at [842, 415] on button "Add Payment" at bounding box center [880, 421] width 182 height 20
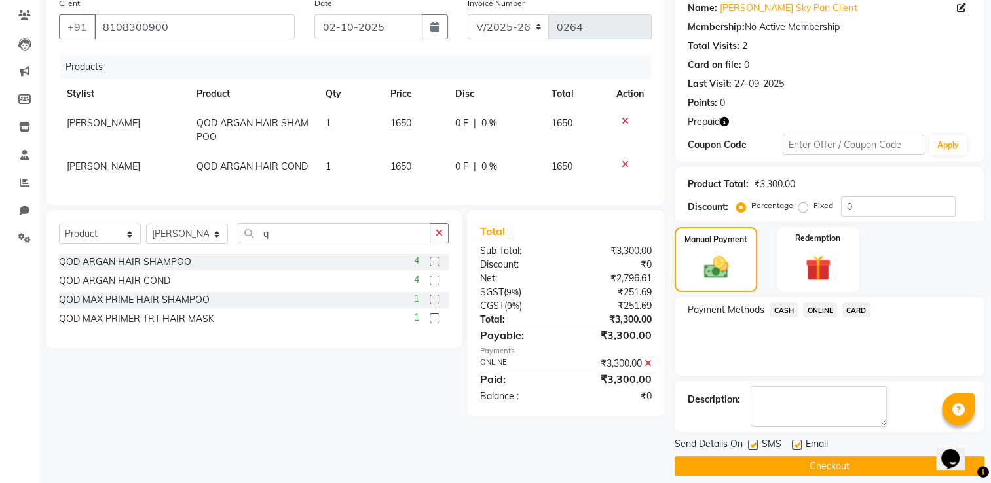
scroll to position [120, 0]
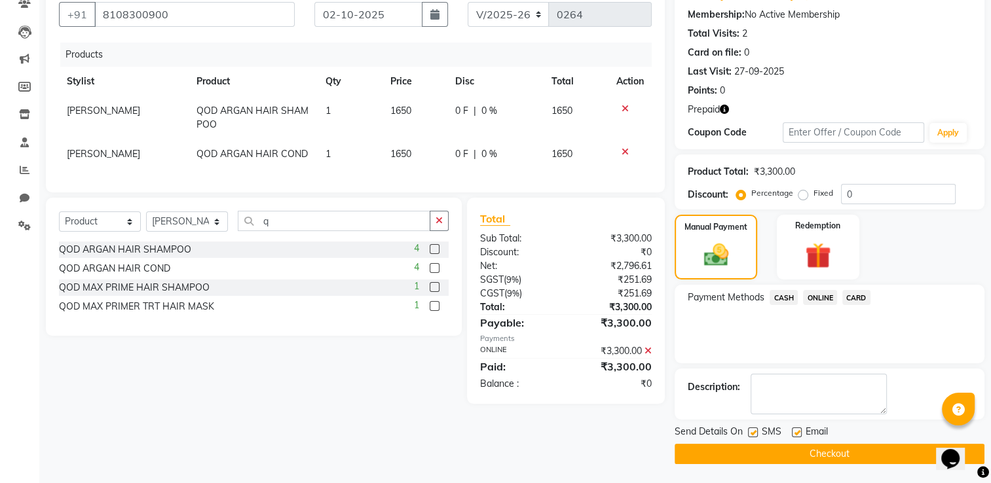
click at [757, 432] on label at bounding box center [753, 433] width 10 height 10
click at [756, 432] on input "checkbox" at bounding box center [752, 433] width 9 height 9
click at [794, 431] on label at bounding box center [797, 433] width 10 height 10
click at [794, 431] on input "checkbox" at bounding box center [796, 433] width 9 height 9
click at [794, 448] on button "Checkout" at bounding box center [830, 454] width 310 height 20
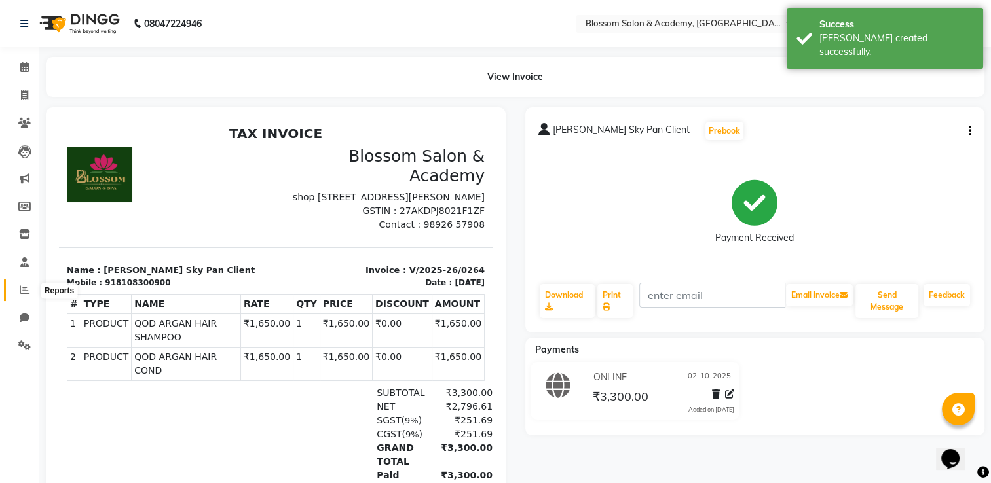
click at [22, 295] on icon at bounding box center [25, 290] width 10 height 10
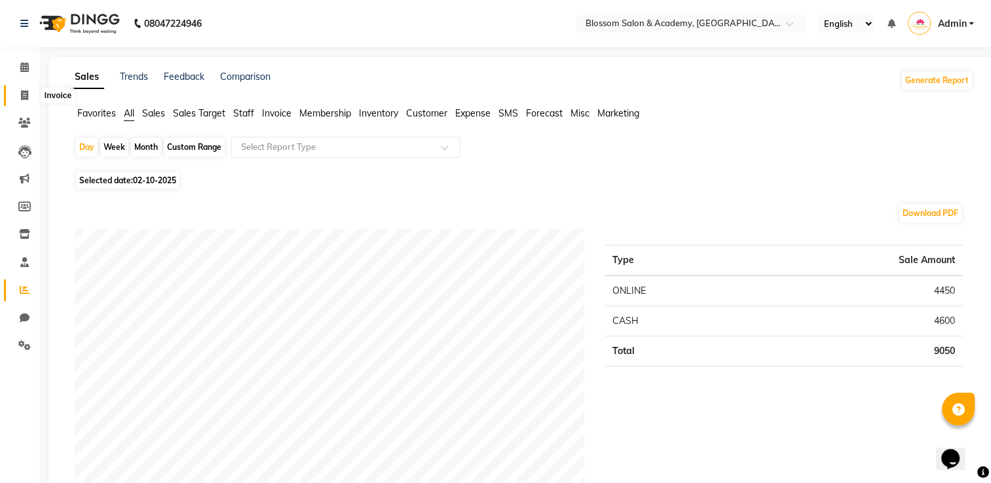
click at [21, 93] on icon at bounding box center [24, 95] width 7 height 10
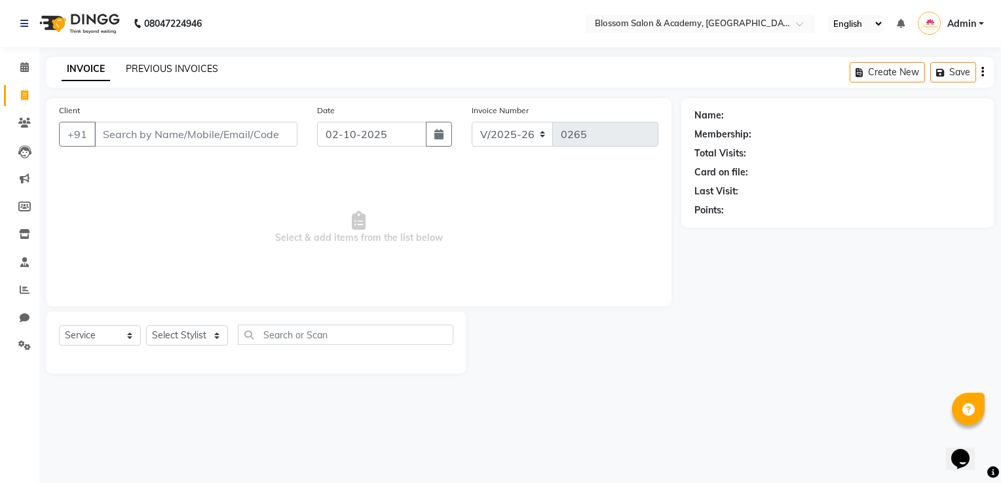
click at [170, 70] on link "PREVIOUS INVOICES" at bounding box center [172, 69] width 92 height 12
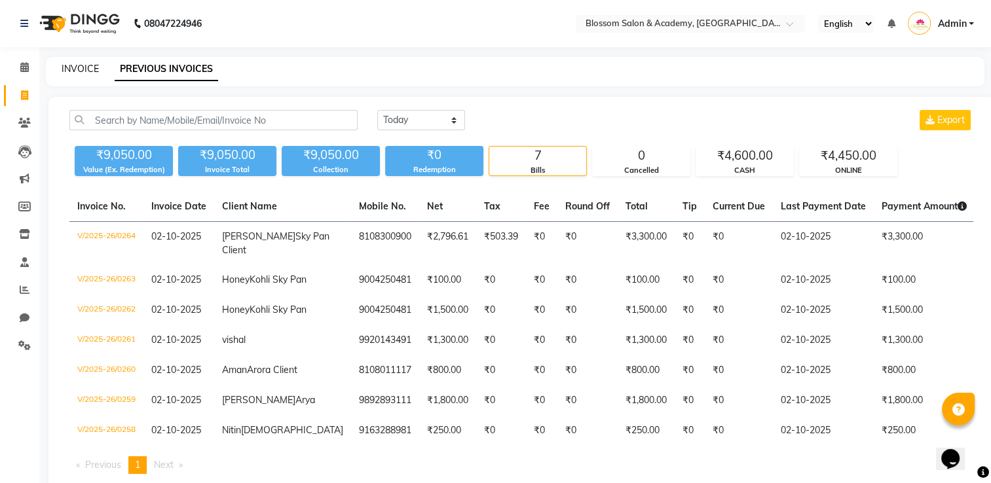
click at [69, 69] on link "INVOICE" at bounding box center [80, 69] width 37 height 12
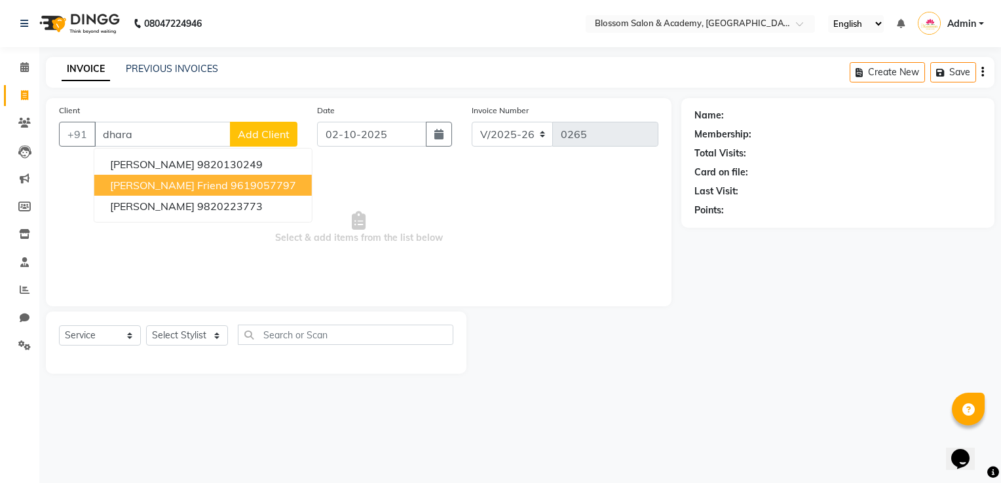
click at [174, 195] on button "Dhara Mam Friend 9619057797" at bounding box center [202, 185] width 217 height 21
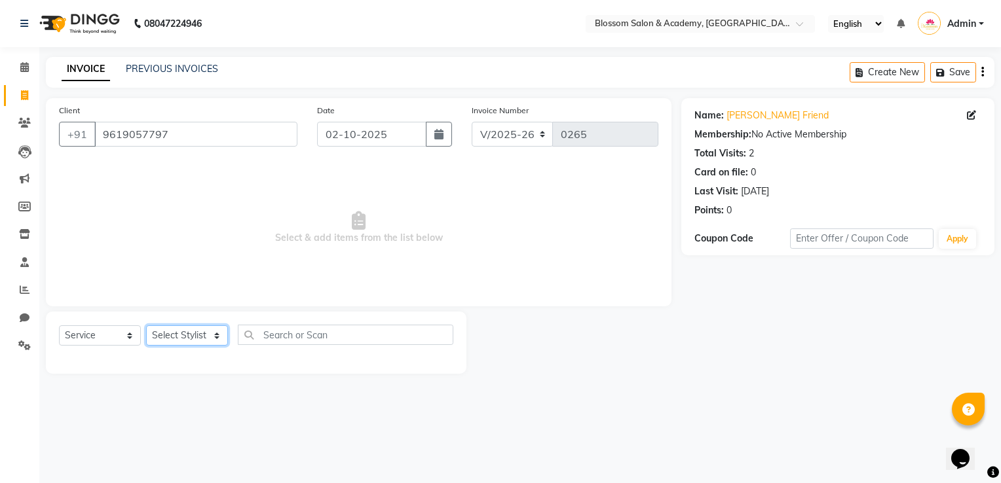
click at [184, 334] on select "Select Stylist ARAMAN SALMANI JEENA THAKUR SAIMA ALI SHAKIBA BARBHIYA SHALINI R…" at bounding box center [187, 335] width 82 height 20
click at [146, 326] on select "Select Stylist ARAMAN SALMANI JEENA THAKUR SAIMA ALI SHAKIBA BARBHIYA SHALINI R…" at bounding box center [187, 335] width 82 height 20
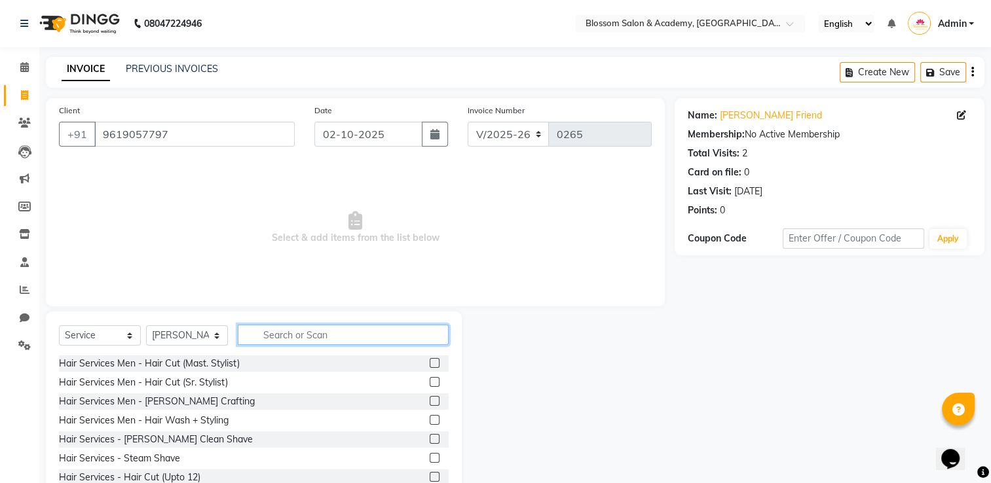
click at [300, 336] on input "text" at bounding box center [343, 335] width 211 height 20
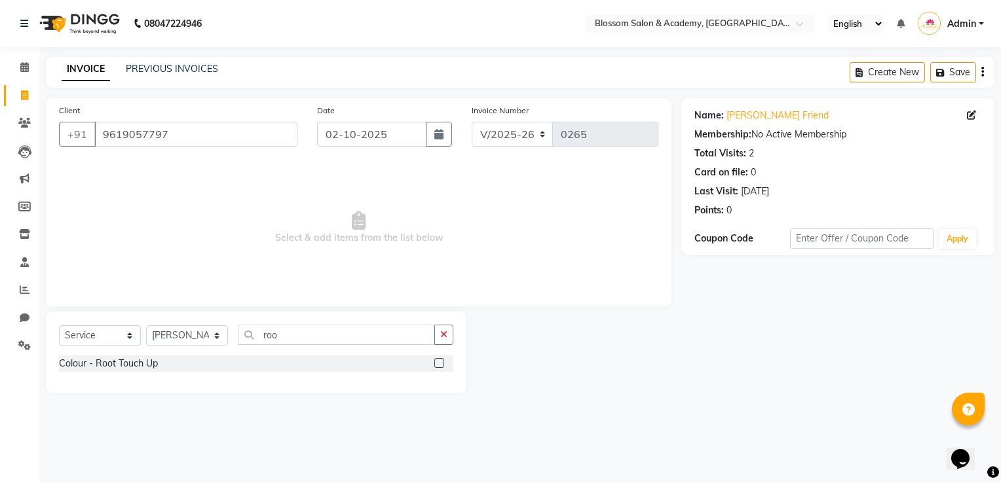
click at [437, 365] on label at bounding box center [439, 363] width 10 height 10
click at [437, 365] on input "checkbox" at bounding box center [438, 364] width 9 height 9
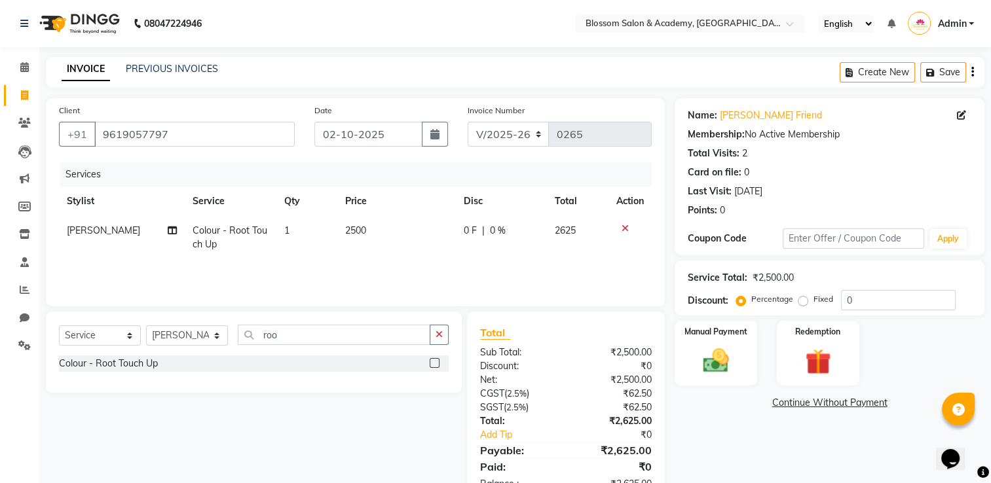
scroll to position [41, 0]
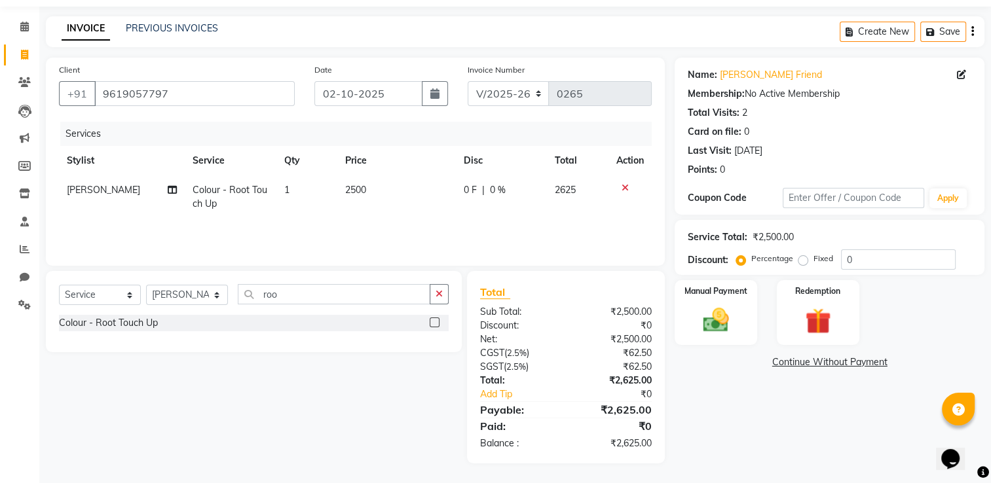
click at [367, 211] on td "2500" at bounding box center [396, 197] width 119 height 43
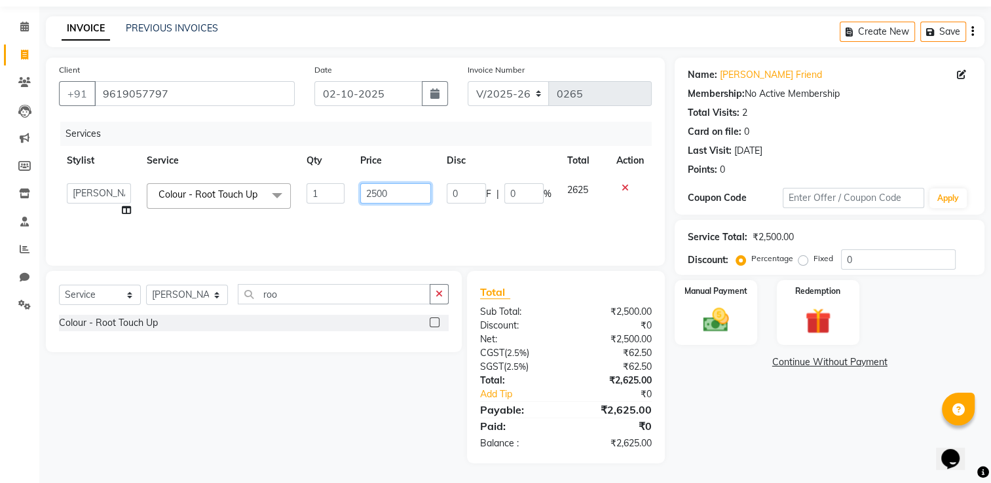
click at [380, 189] on input "2500" at bounding box center [395, 193] width 71 height 20
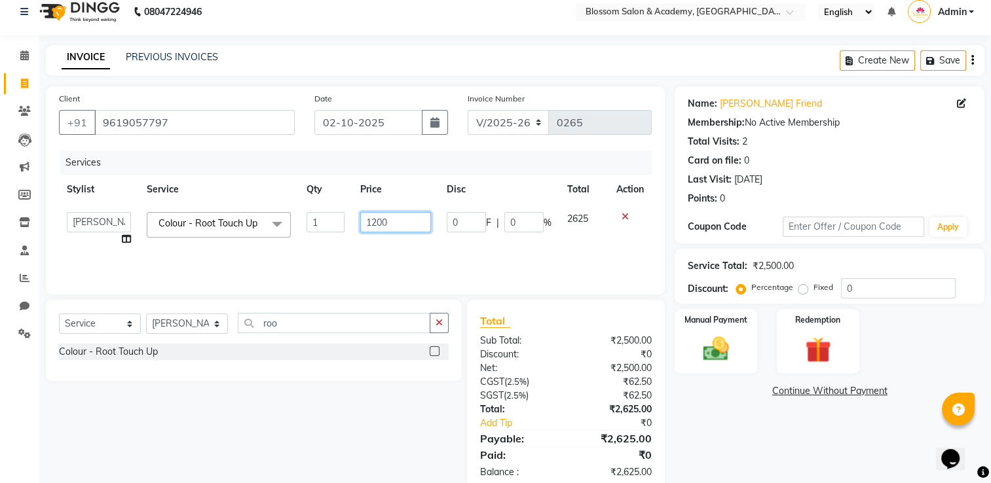
scroll to position [0, 0]
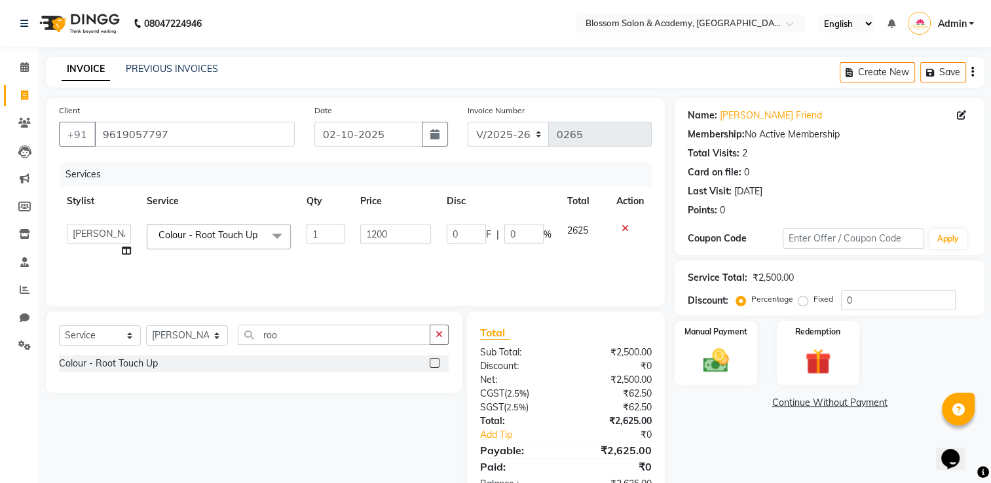
click at [971, 73] on icon "button" at bounding box center [972, 72] width 3 height 1
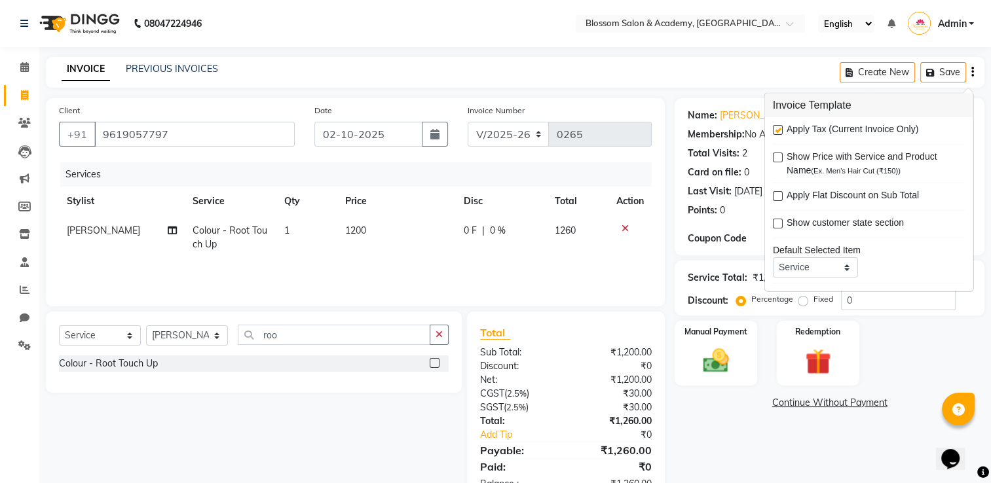
click at [777, 131] on label at bounding box center [778, 130] width 10 height 10
click at [777, 131] on input "checkbox" at bounding box center [777, 130] width 9 height 9
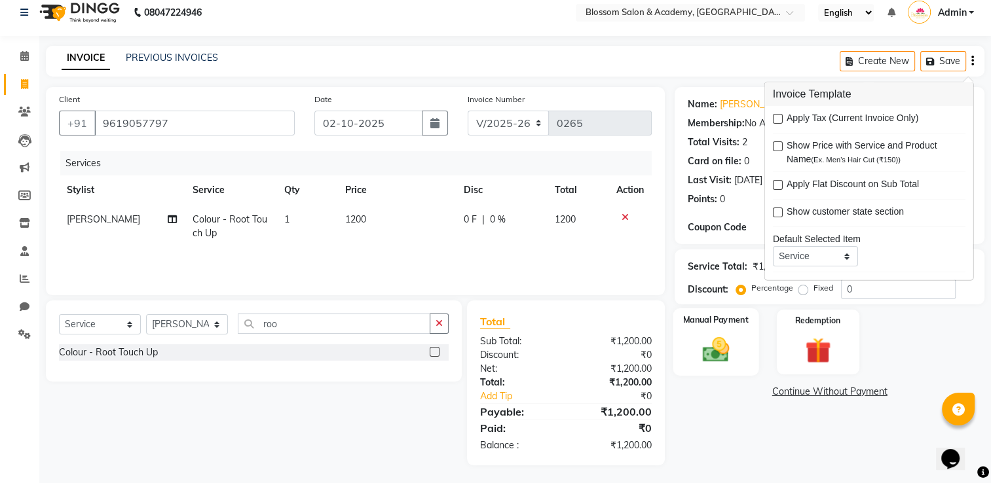
scroll to position [13, 0]
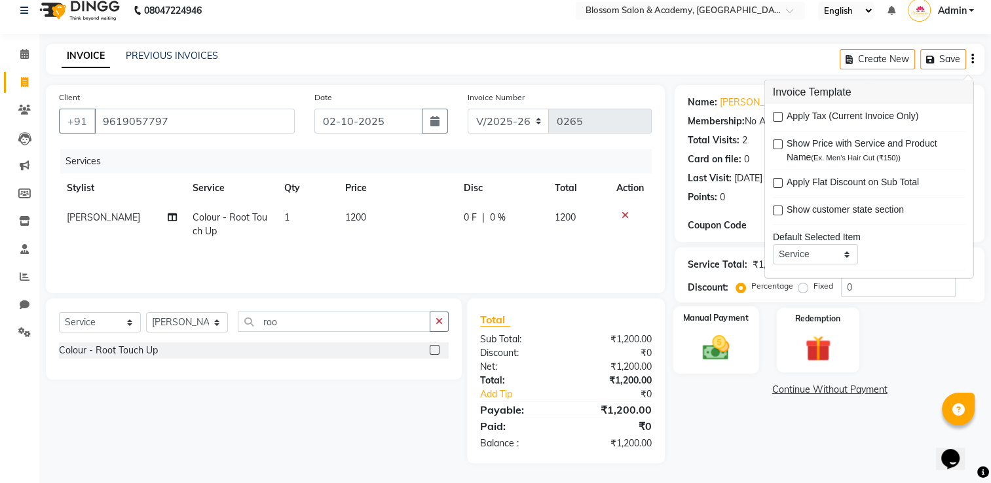
click at [709, 349] on img at bounding box center [716, 348] width 44 height 31
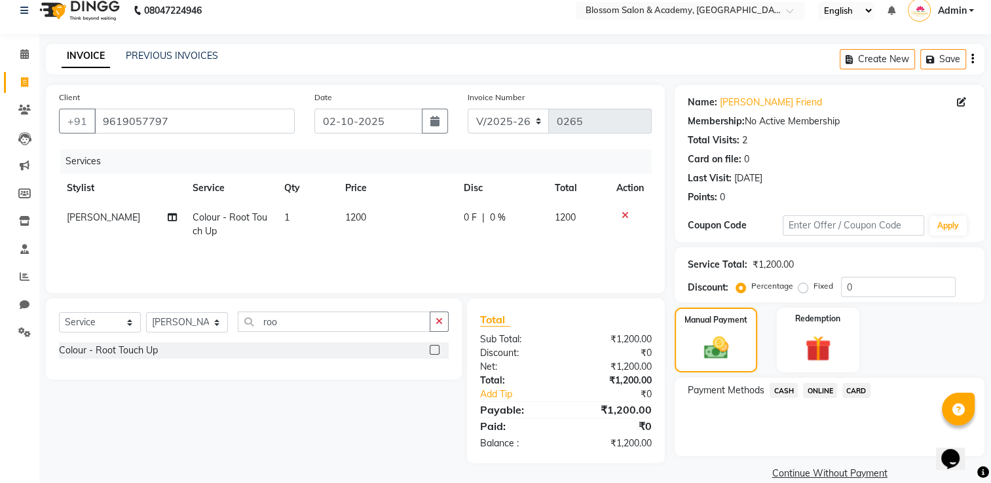
click at [785, 390] on span "CASH" at bounding box center [784, 390] width 28 height 15
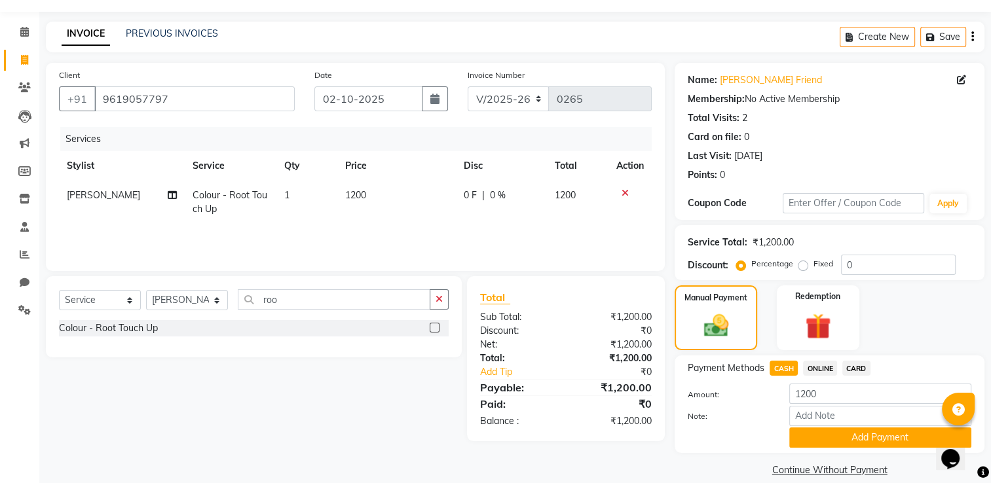
scroll to position [52, 0]
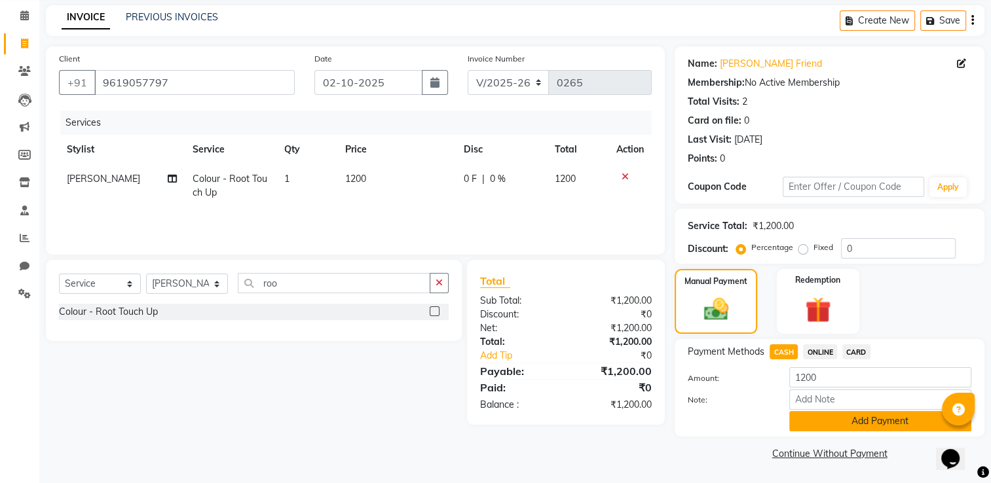
click at [805, 420] on button "Add Payment" at bounding box center [880, 421] width 182 height 20
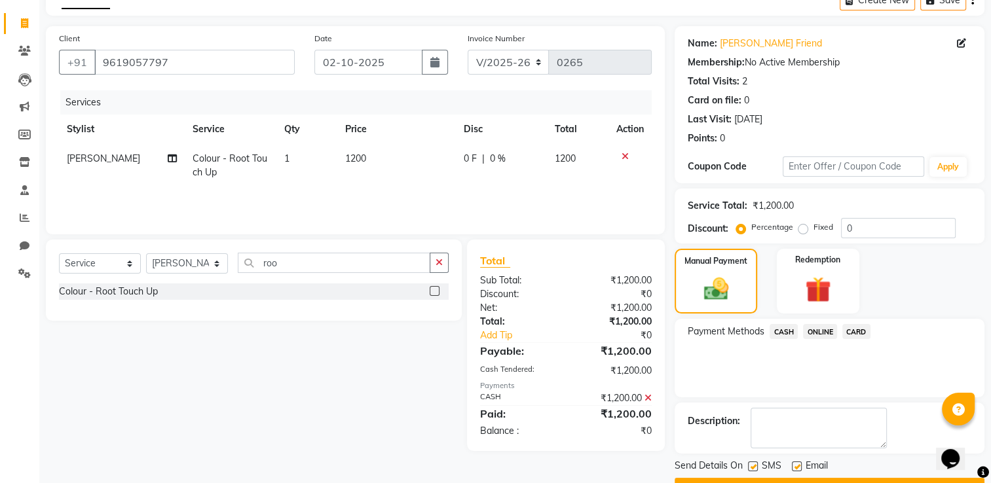
scroll to position [105, 0]
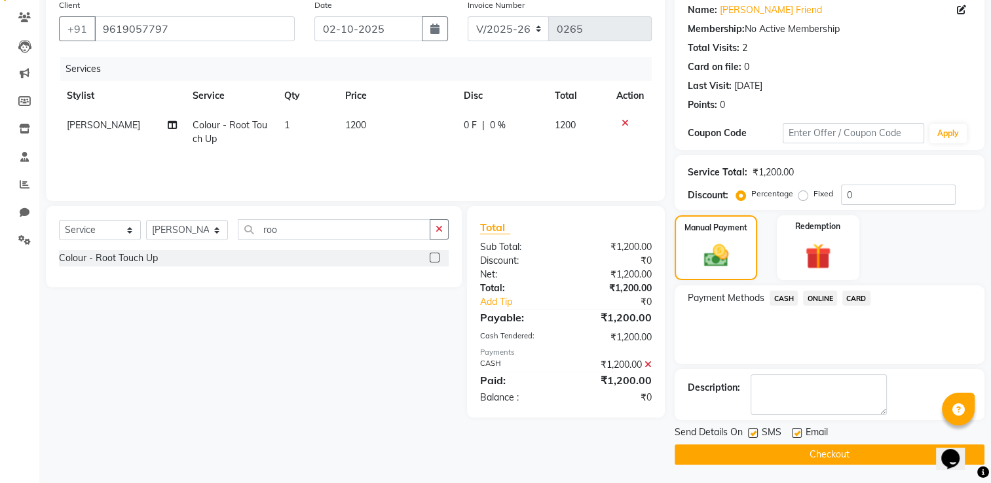
click at [754, 434] on label at bounding box center [753, 433] width 10 height 10
click at [754, 434] on input "checkbox" at bounding box center [752, 434] width 9 height 9
click at [792, 432] on label at bounding box center [797, 433] width 10 height 10
click at [792, 432] on input "checkbox" at bounding box center [796, 434] width 9 height 9
click at [788, 449] on button "Checkout" at bounding box center [830, 455] width 310 height 20
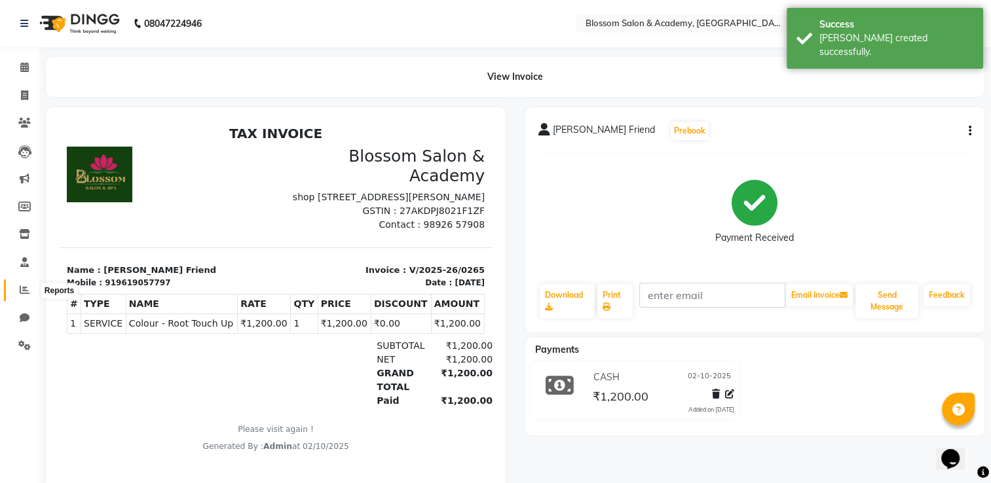
click at [22, 291] on icon at bounding box center [25, 290] width 10 height 10
